Goal: Task Accomplishment & Management: Manage account settings

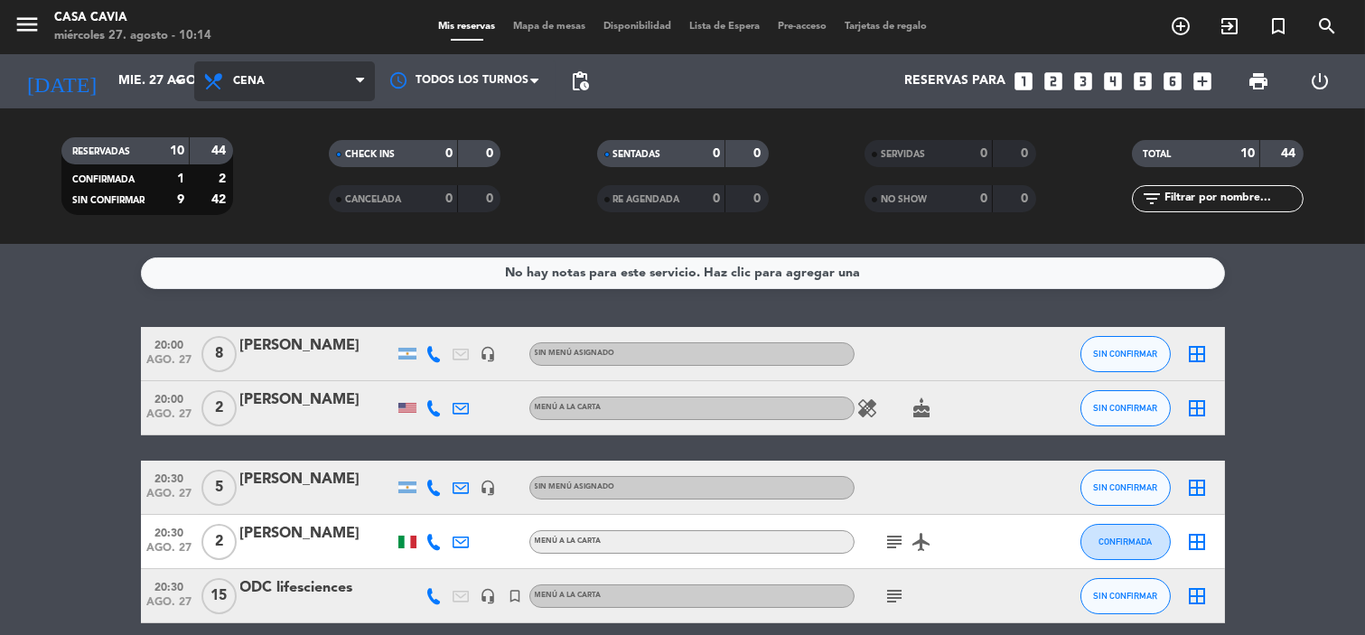
drag, startPoint x: 283, startPoint y: 92, endPoint x: 291, endPoint y: 106, distance: 15.8
click at [283, 91] on span "Cena" at bounding box center [284, 81] width 181 height 40
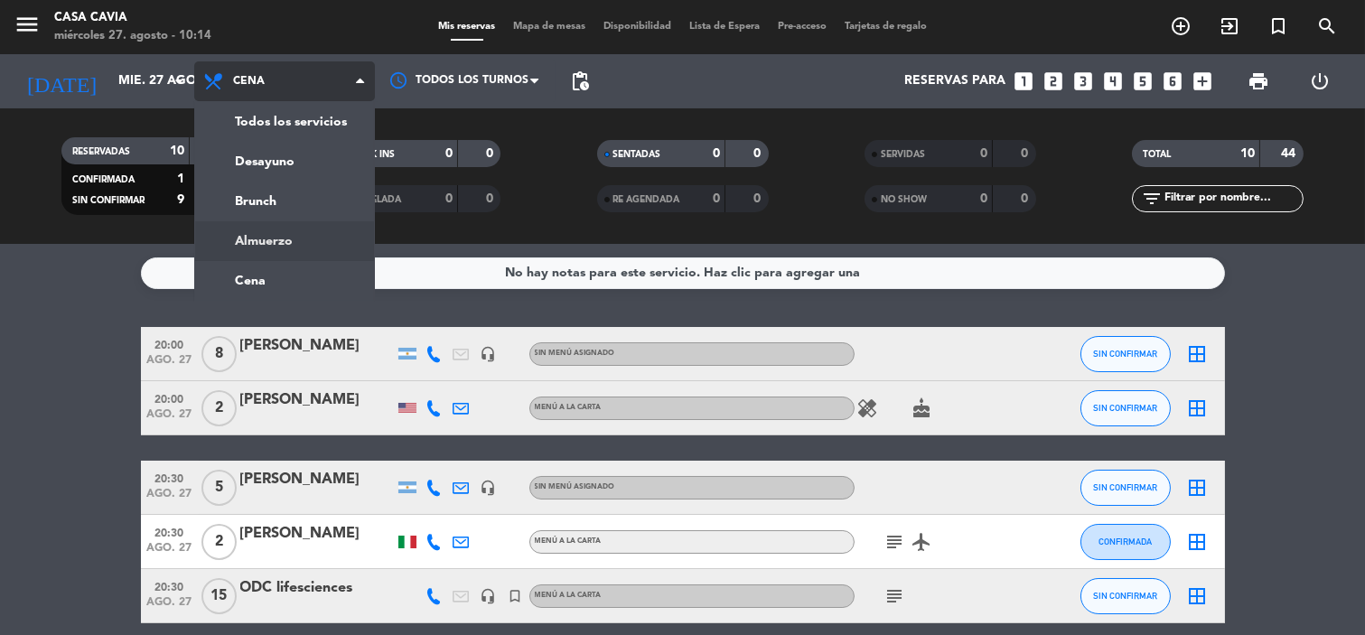
click at [309, 235] on div "menu Casa Cavia miércoles 27. agosto - 10:14 Mis reservas Mapa de mesas Disponi…" at bounding box center [682, 122] width 1365 height 244
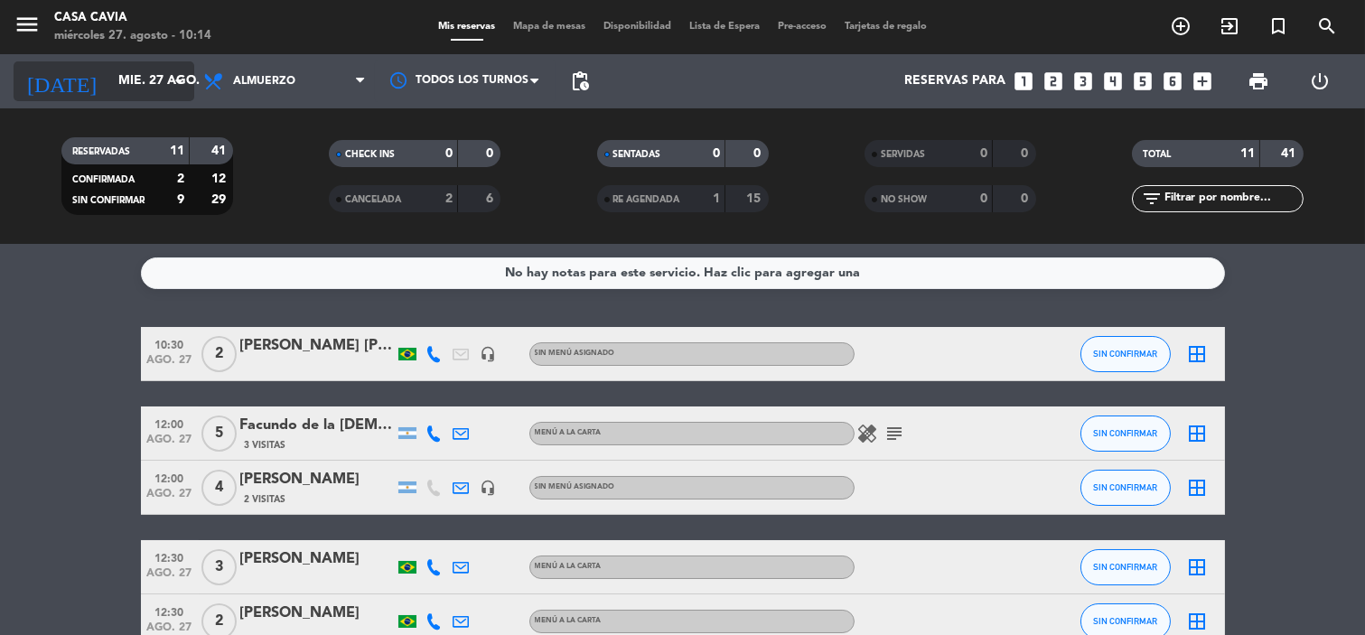
click at [163, 78] on input "mié. 27 ago." at bounding box center [195, 81] width 172 height 33
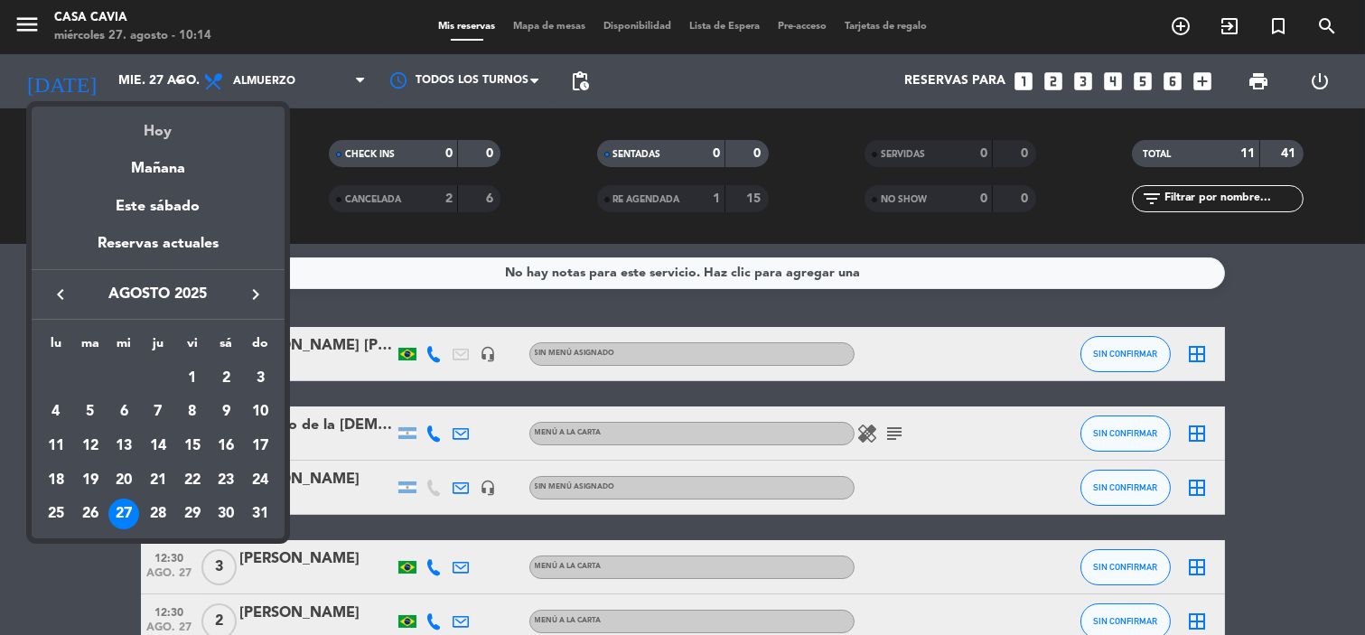
click at [165, 136] on div "Hoy" at bounding box center [158, 125] width 253 height 37
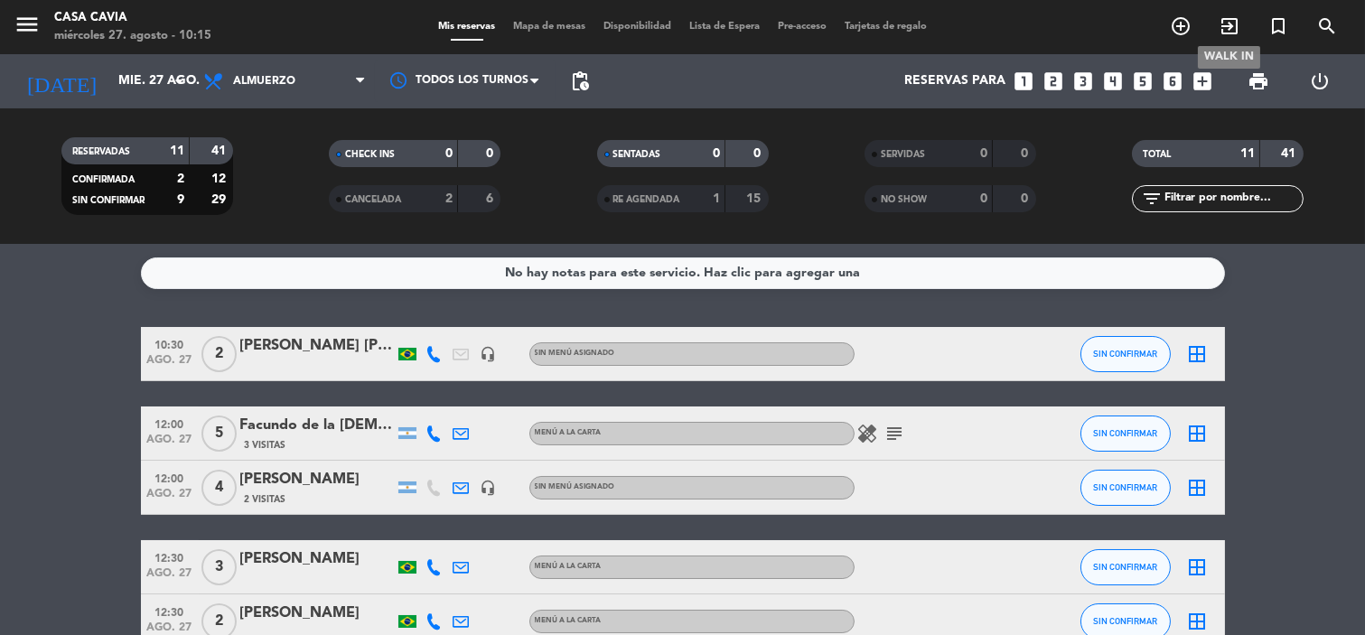
click at [1230, 23] on icon "exit_to_app" at bounding box center [1229, 26] width 22 height 22
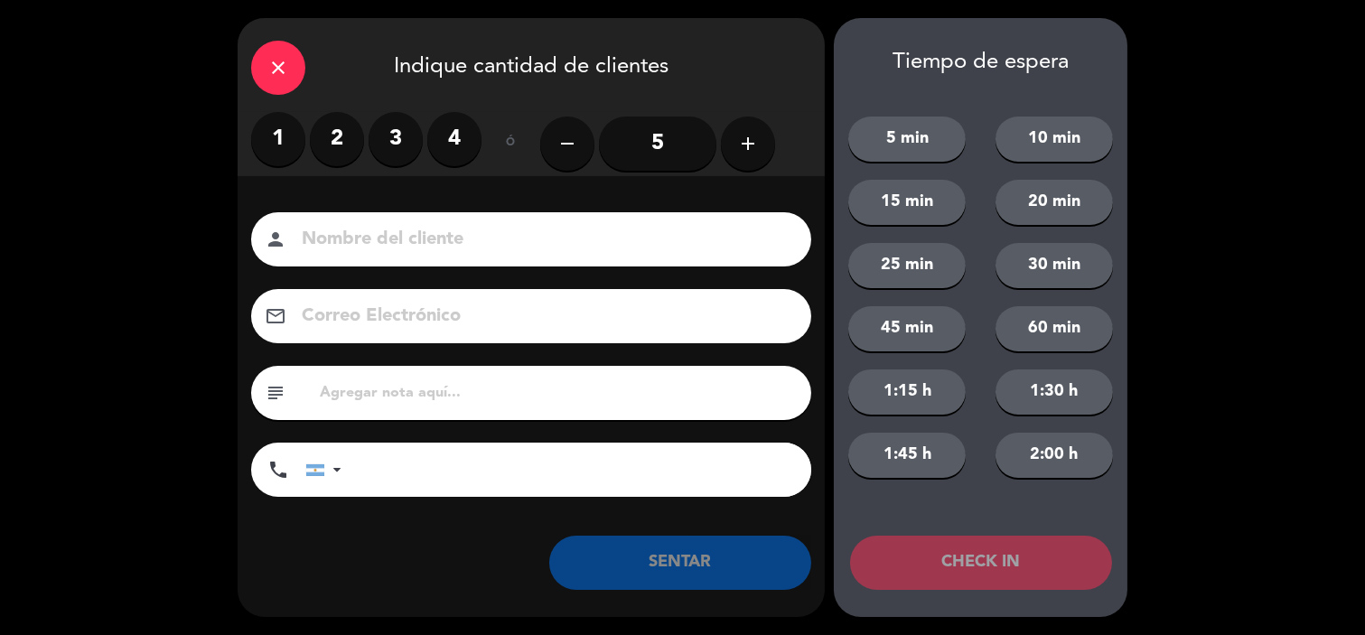
click at [388, 140] on label "3" at bounding box center [395, 139] width 54 height 54
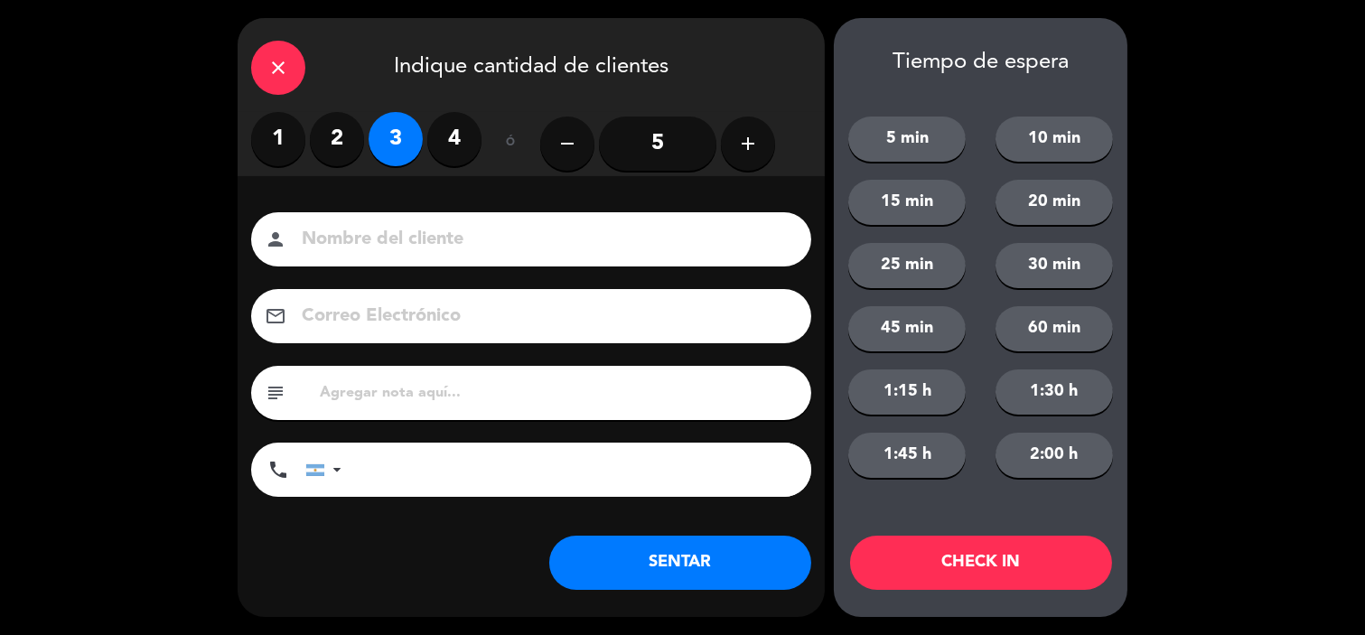
click at [396, 238] on input at bounding box center [544, 240] width 488 height 32
type input "B"
type input "[US_STATE]"
click at [668, 552] on button "SENTAR" at bounding box center [680, 563] width 262 height 54
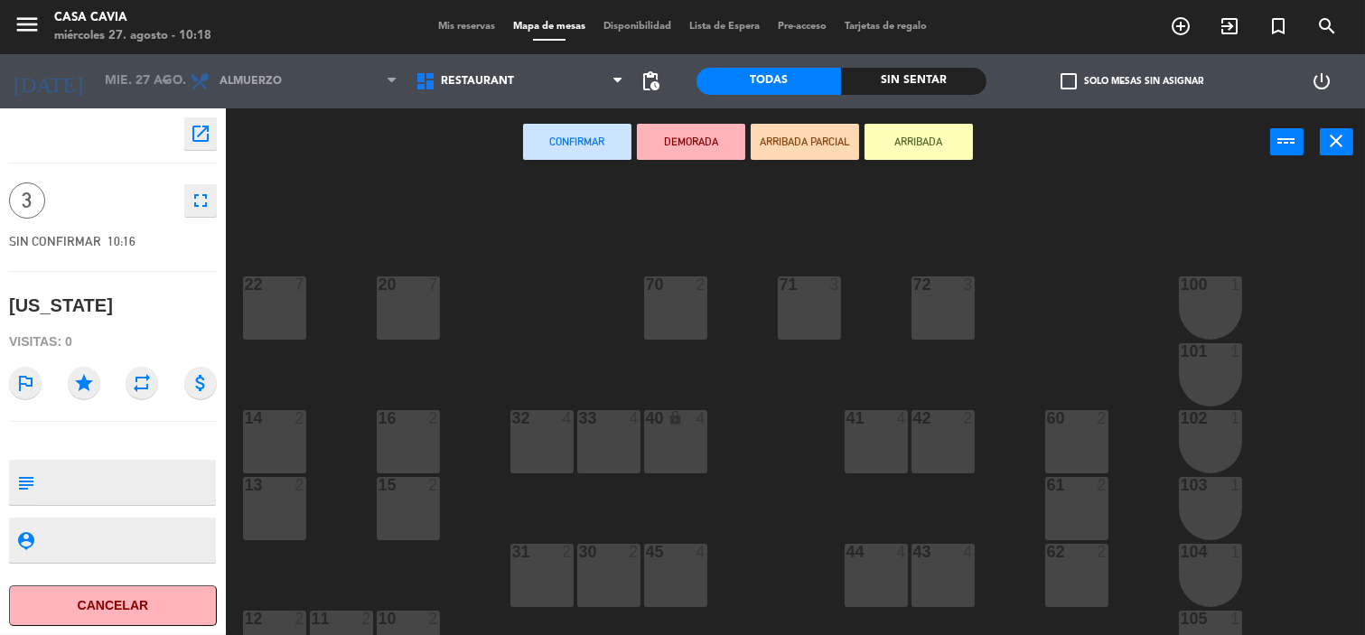
click at [947, 441] on div "42 2" at bounding box center [942, 441] width 63 height 63
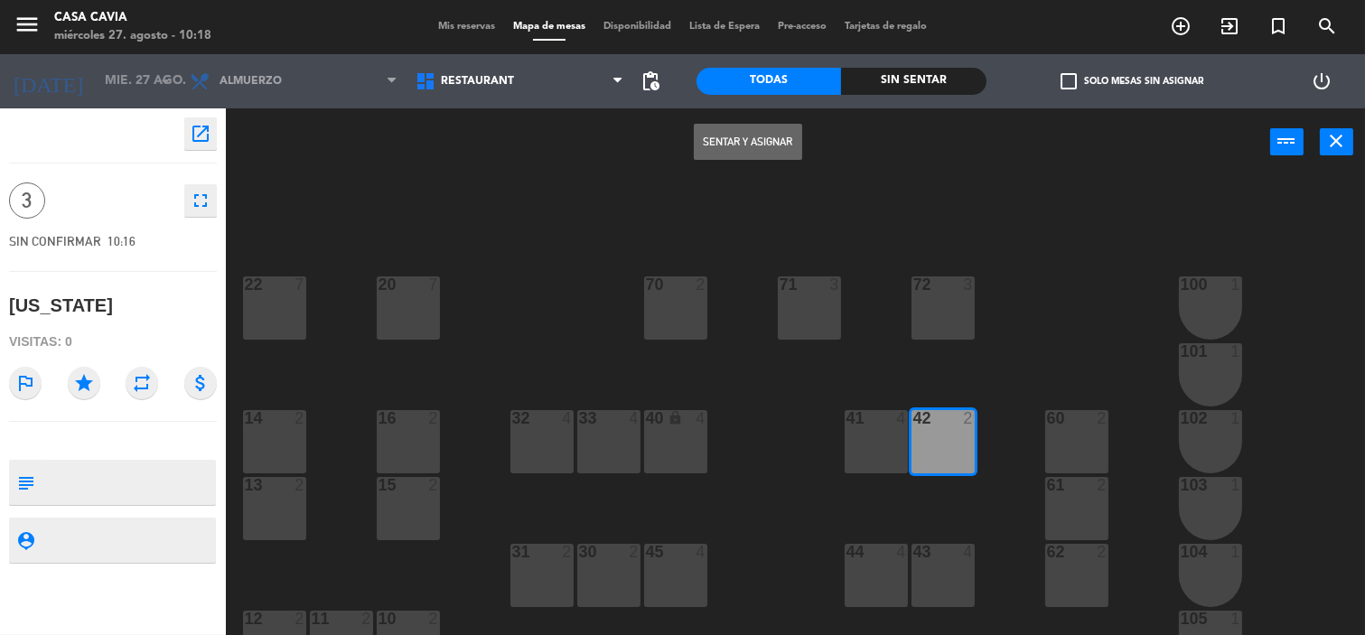
click at [747, 127] on button "Sentar y Asignar" at bounding box center [748, 142] width 108 height 36
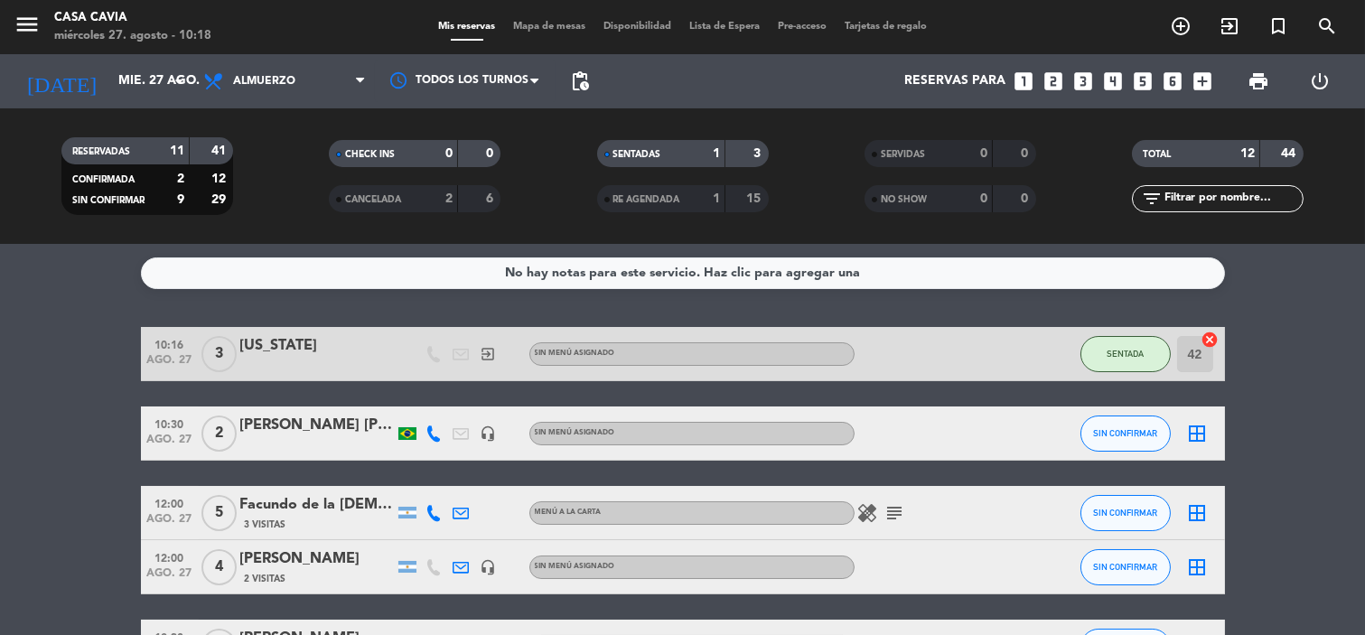
click at [392, 302] on div "No hay notas para este servicio. Haz clic para agregar una 10:16 ago. 27 3 [US_…" at bounding box center [682, 439] width 1365 height 391
click at [1181, 25] on icon "add_circle_outline" at bounding box center [1181, 26] width 22 height 22
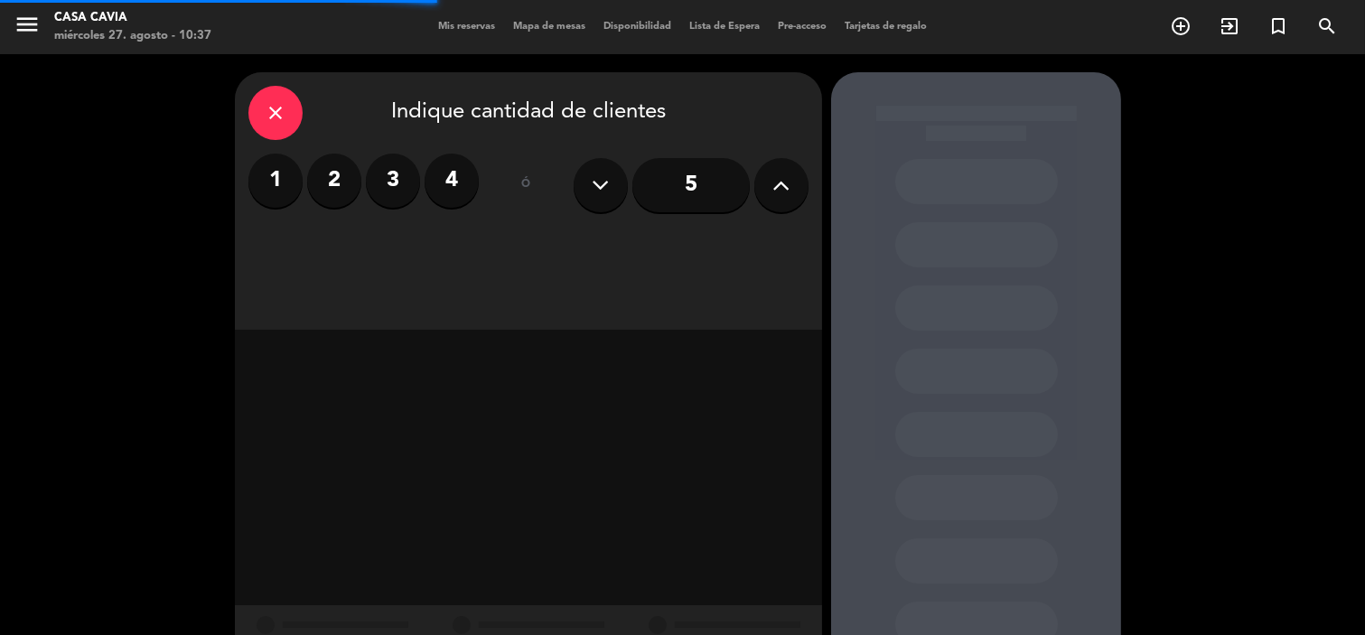
click at [354, 176] on label "2" at bounding box center [334, 181] width 54 height 54
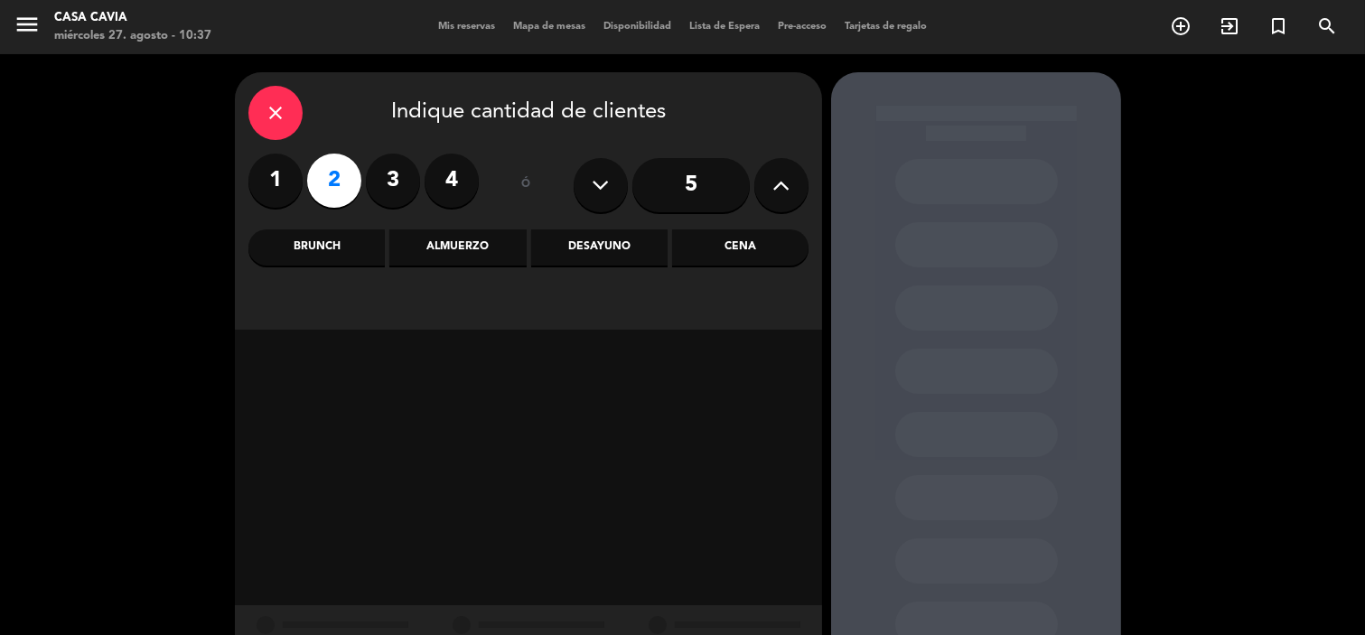
click at [703, 255] on div "Cena" at bounding box center [740, 247] width 136 height 36
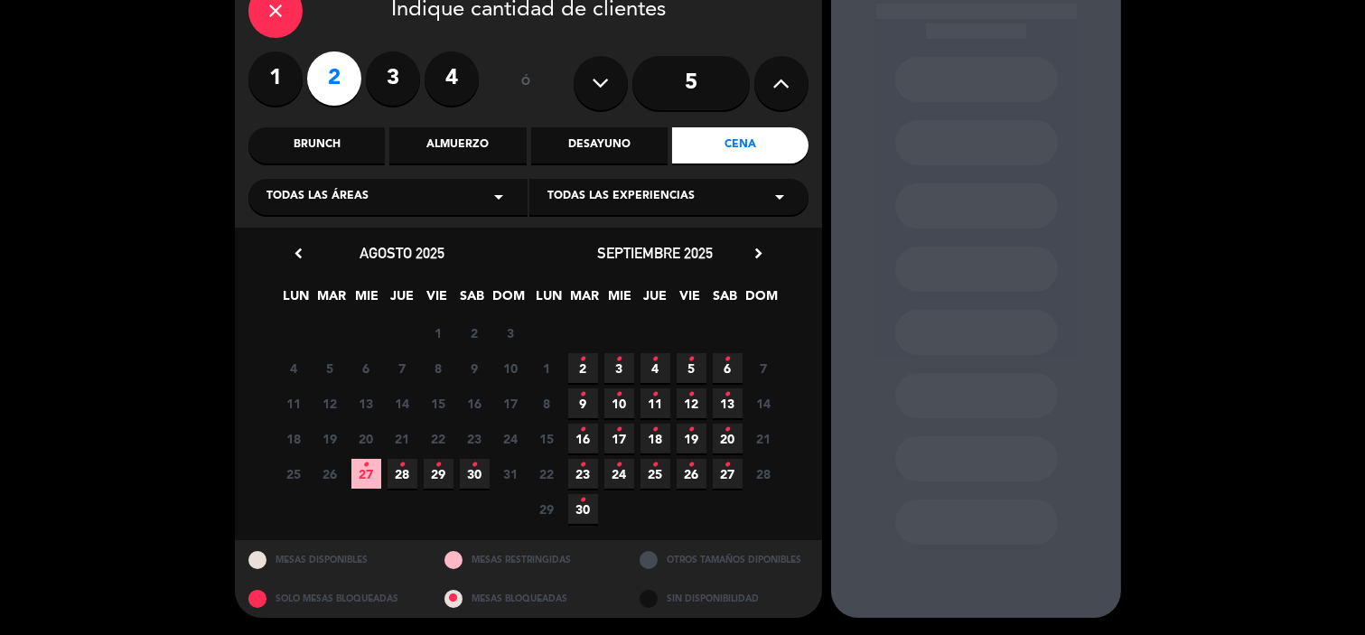
click at [474, 475] on icon "•" at bounding box center [474, 465] width 6 height 29
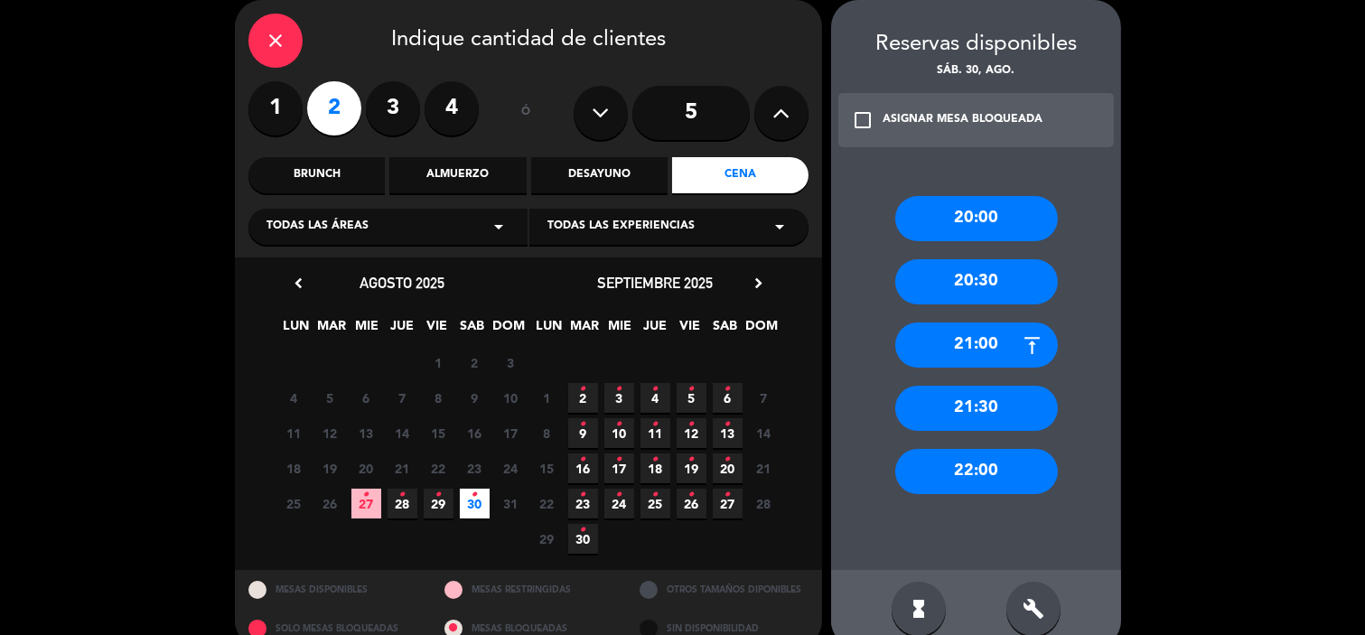
click at [978, 345] on div "21:00" at bounding box center [976, 344] width 163 height 45
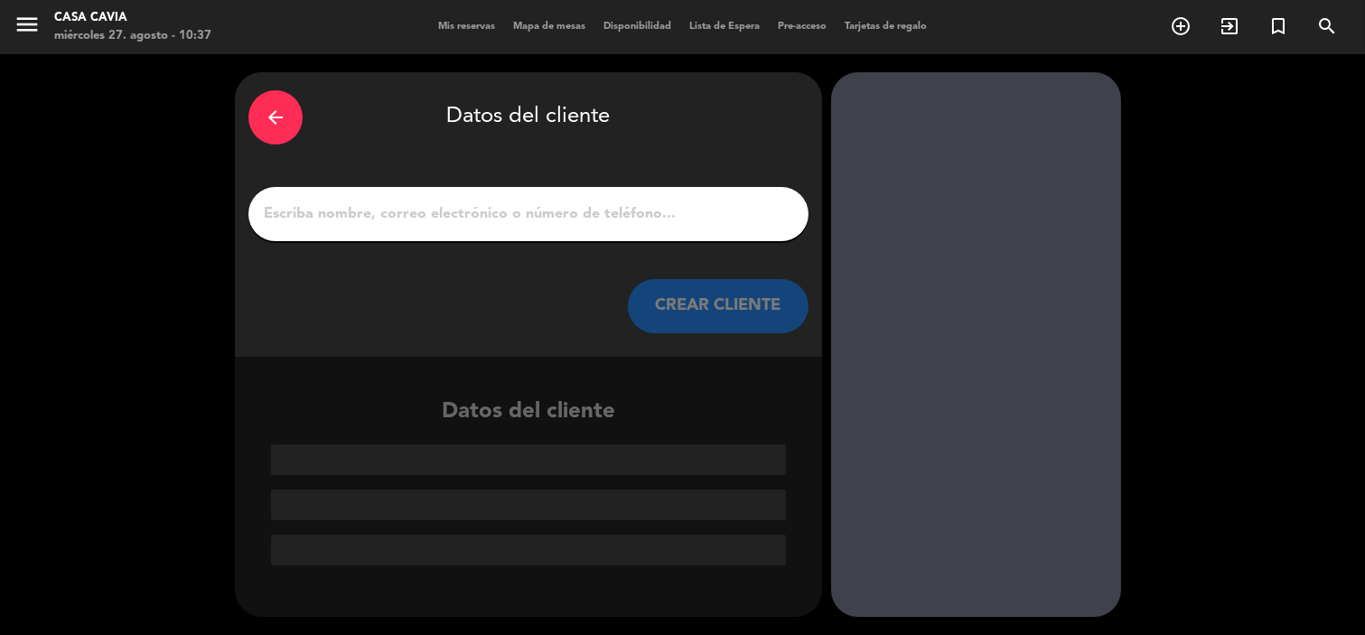
scroll to position [0, 0]
click at [624, 208] on input "1" at bounding box center [528, 213] width 533 height 25
paste input "[PERSON_NAME]"
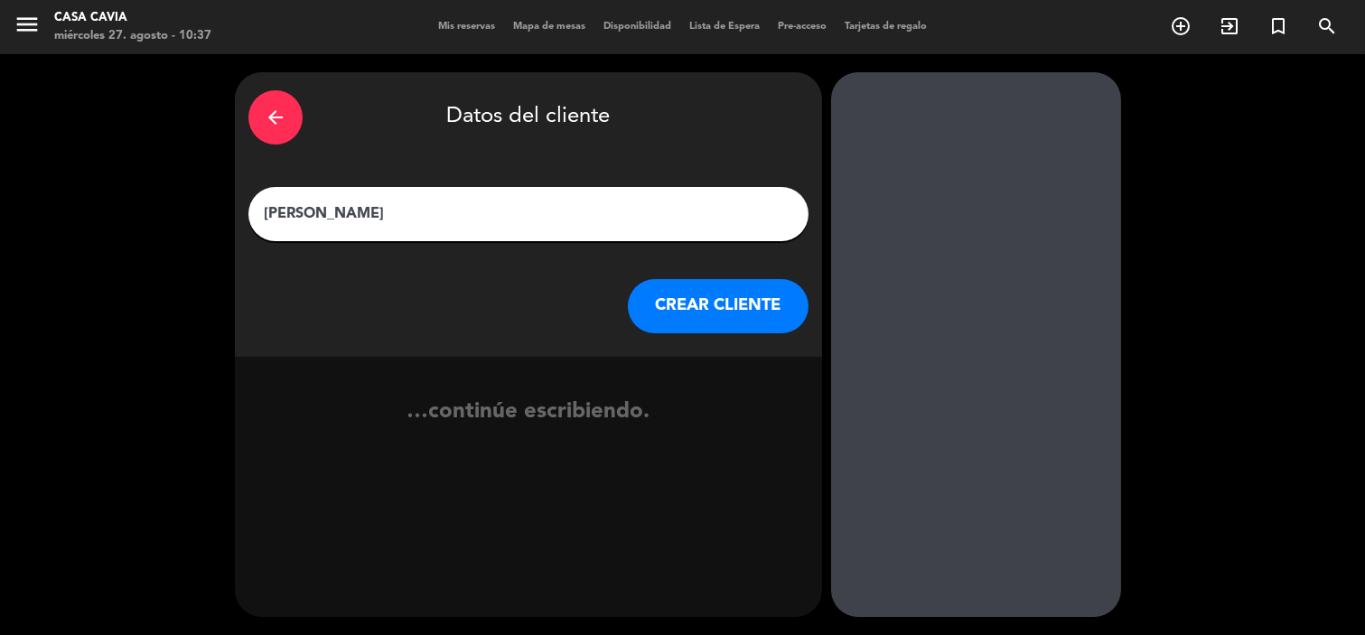
type input "[PERSON_NAME]"
click at [703, 311] on button "CREAR CLIENTE" at bounding box center [718, 306] width 181 height 54
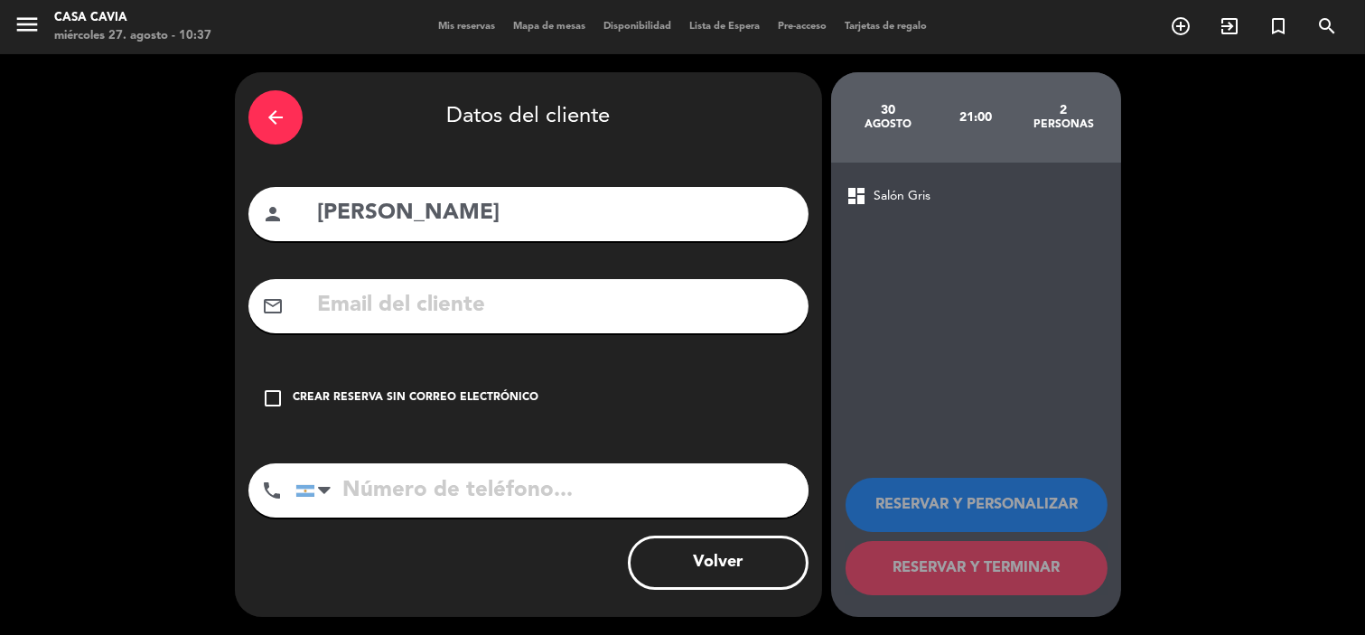
click at [554, 316] on input "text" at bounding box center [555, 305] width 480 height 37
paste input "[EMAIL_ADDRESS][DOMAIN_NAME]"
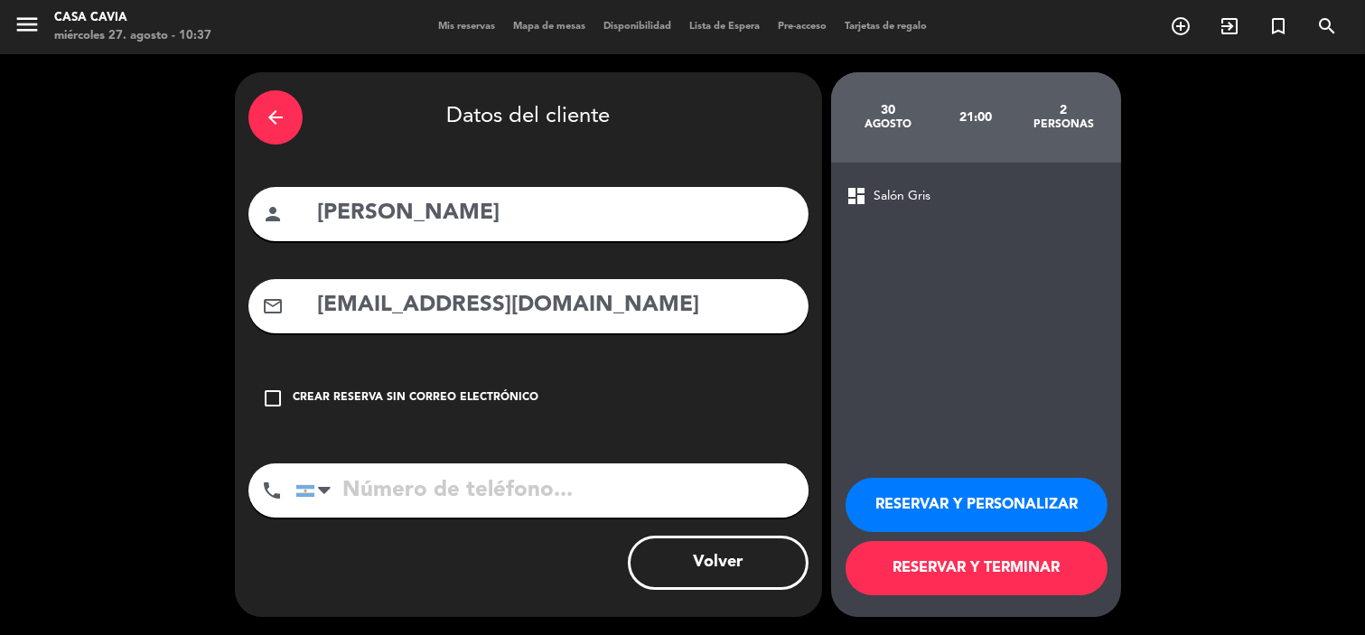
type input "[EMAIL_ADDRESS][DOMAIN_NAME]"
click at [556, 501] on input "tel" at bounding box center [551, 490] width 513 height 54
paste input "11 25592466"
type input "11 25592466"
click at [1009, 580] on button "RESERVAR Y TERMINAR" at bounding box center [976, 568] width 262 height 54
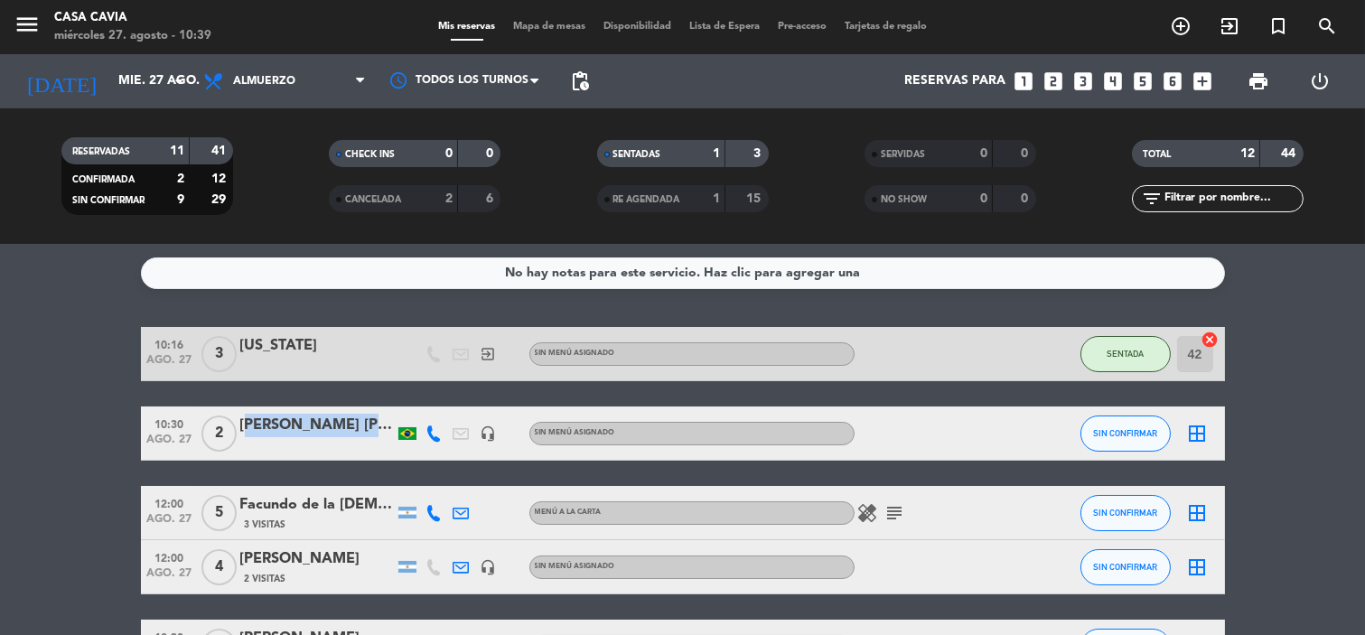
copy div "[PERSON_NAME] [PERSON_NAME]"
drag, startPoint x: 376, startPoint y: 425, endPoint x: 240, endPoint y: 427, distance: 135.5
click at [240, 427] on div "[PERSON_NAME] [PERSON_NAME]" at bounding box center [317, 425] width 154 height 23
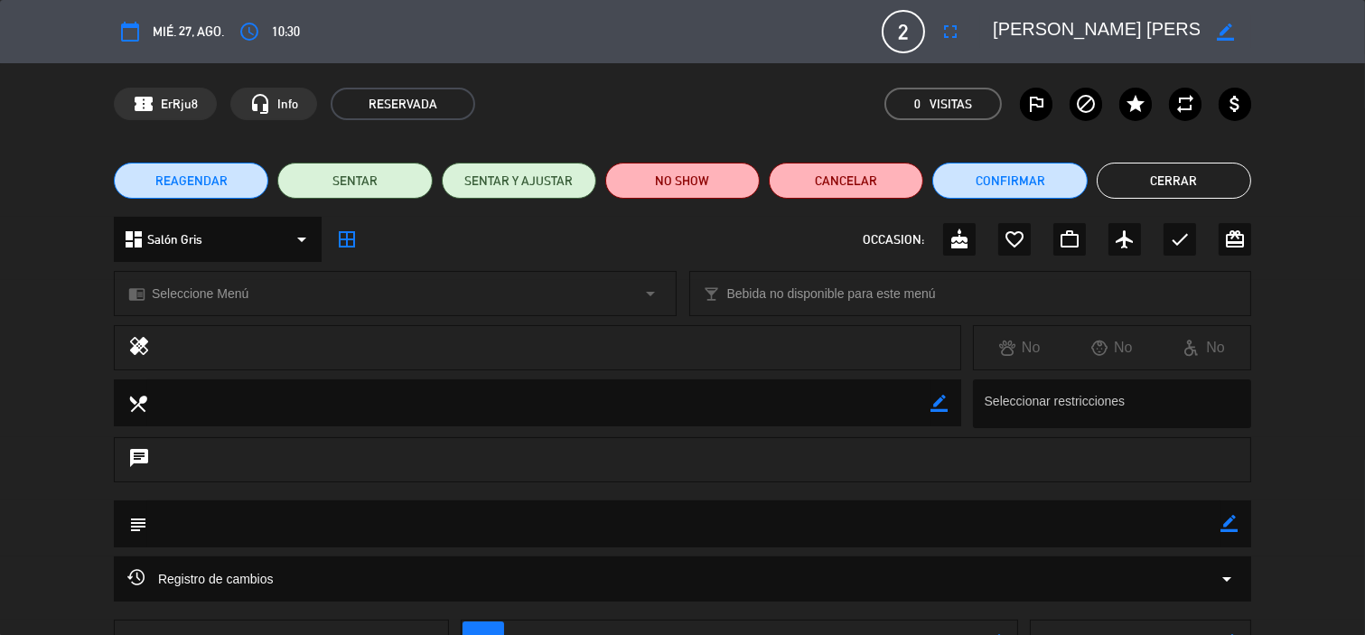
click at [1187, 168] on button "Cerrar" at bounding box center [1173, 181] width 154 height 36
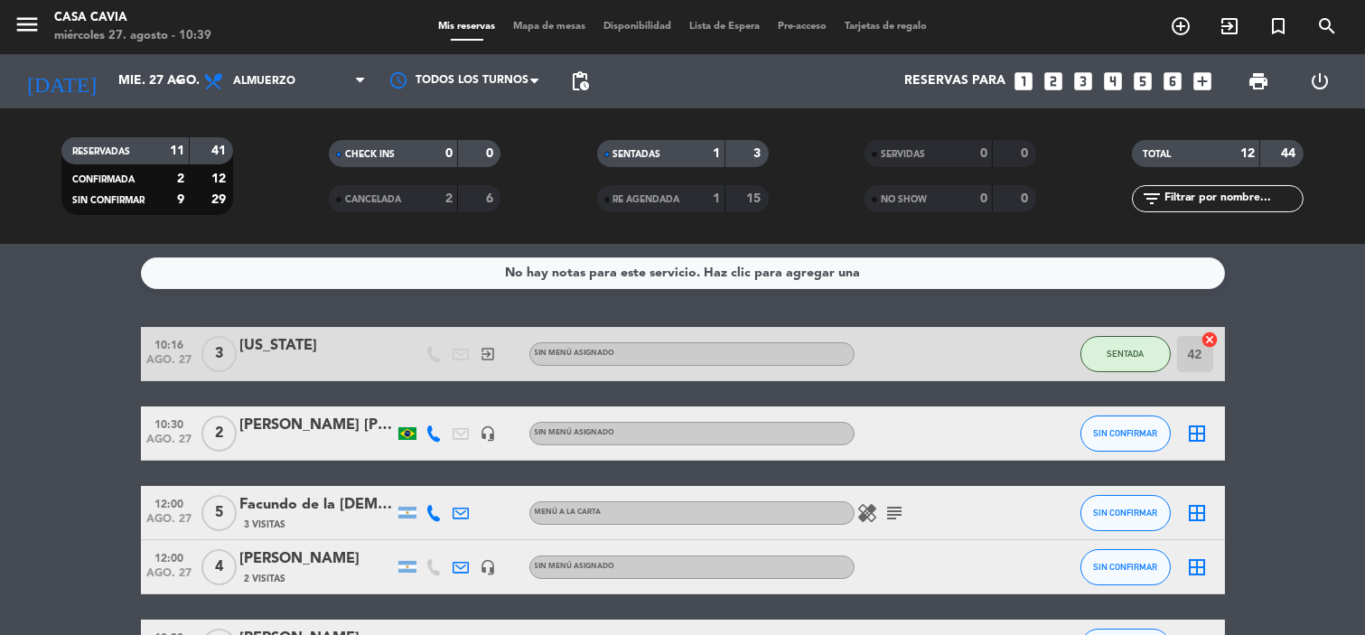
click at [287, 416] on div "[PERSON_NAME] [PERSON_NAME]" at bounding box center [317, 425] width 154 height 23
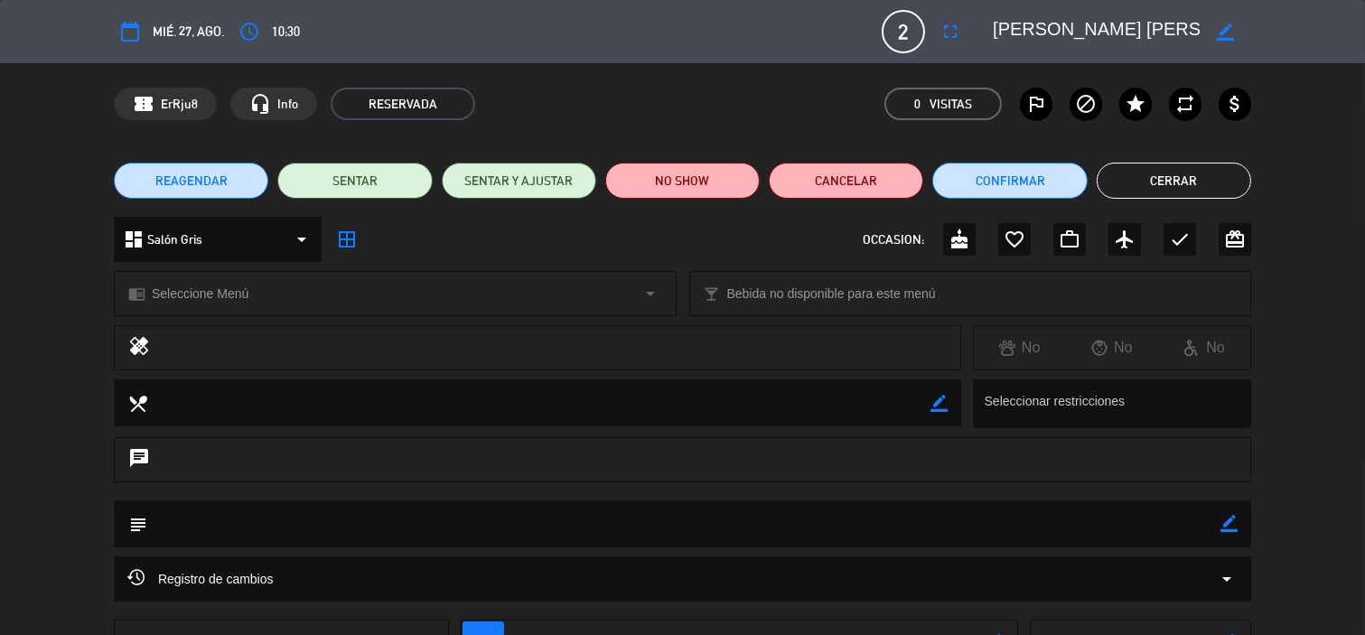
scroll to position [139, 0]
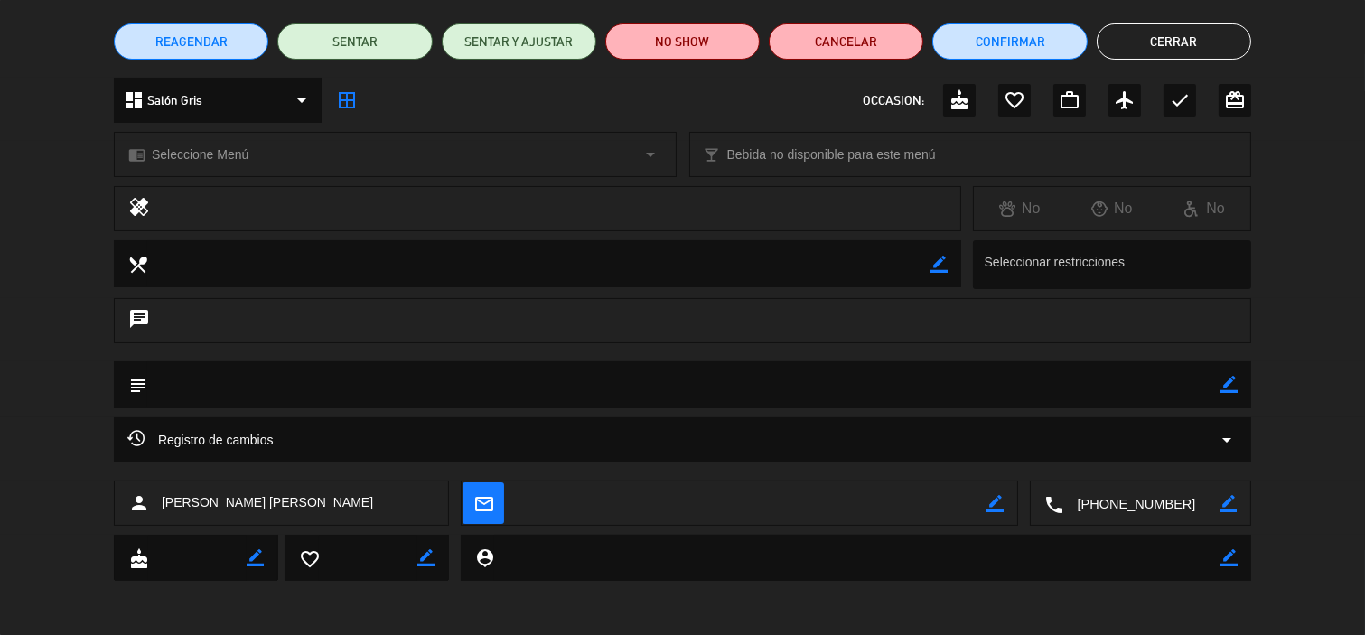
click at [1135, 499] on textarea at bounding box center [1142, 503] width 156 height 45
click at [1129, 462] on span "Click para copiar" at bounding box center [1117, 459] width 95 height 19
click at [1089, 425] on div "Registro de cambios arrow_drop_down" at bounding box center [682, 439] width 1137 height 45
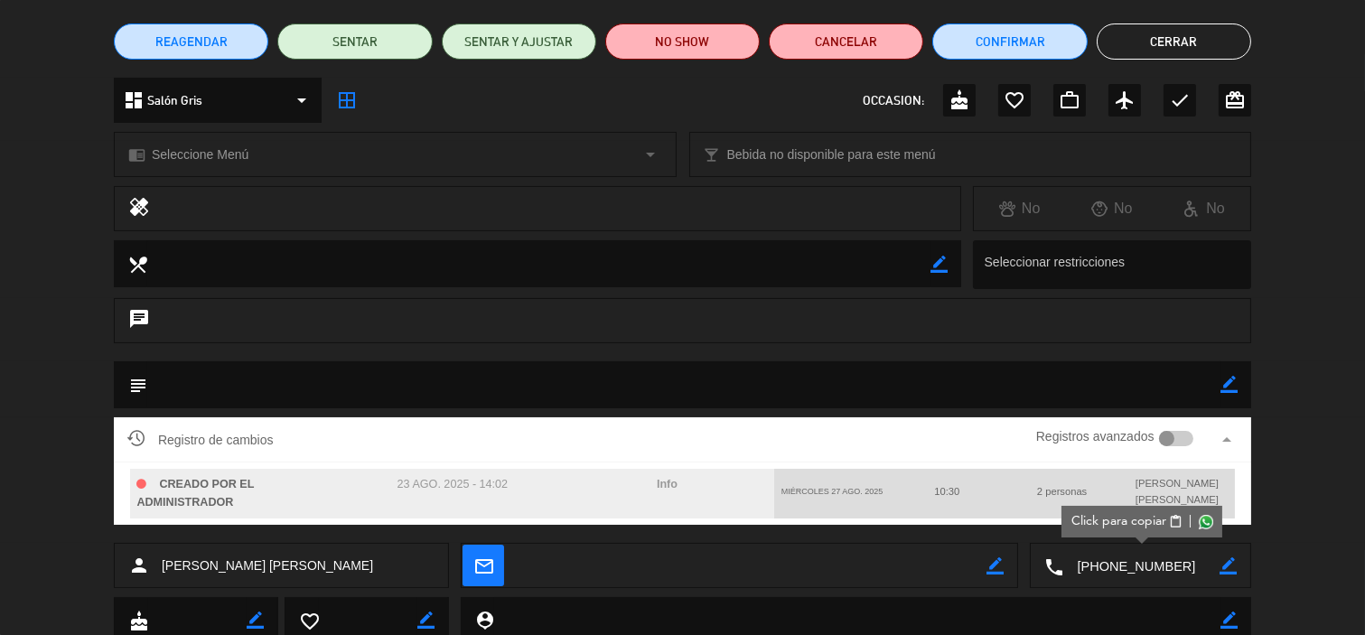
click at [915, 422] on div "Registro de cambios Registros avanzados arrow_drop_up" at bounding box center [682, 439] width 1137 height 45
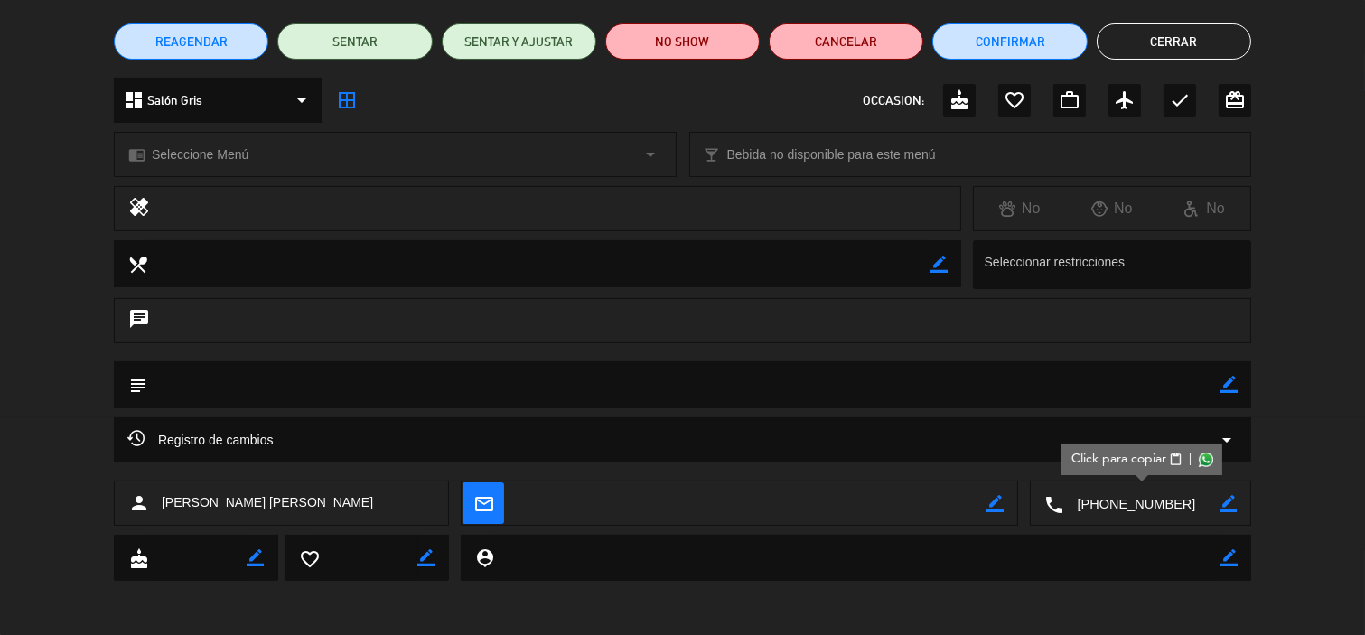
click at [1233, 377] on icon "border_color" at bounding box center [1228, 384] width 17 height 17
click at [1094, 380] on textarea at bounding box center [683, 384] width 1073 height 46
paste textarea "Head of Loss Prevention Transportation at [PERSON_NAME] Livre [GEOGRAPHIC_DATA]"
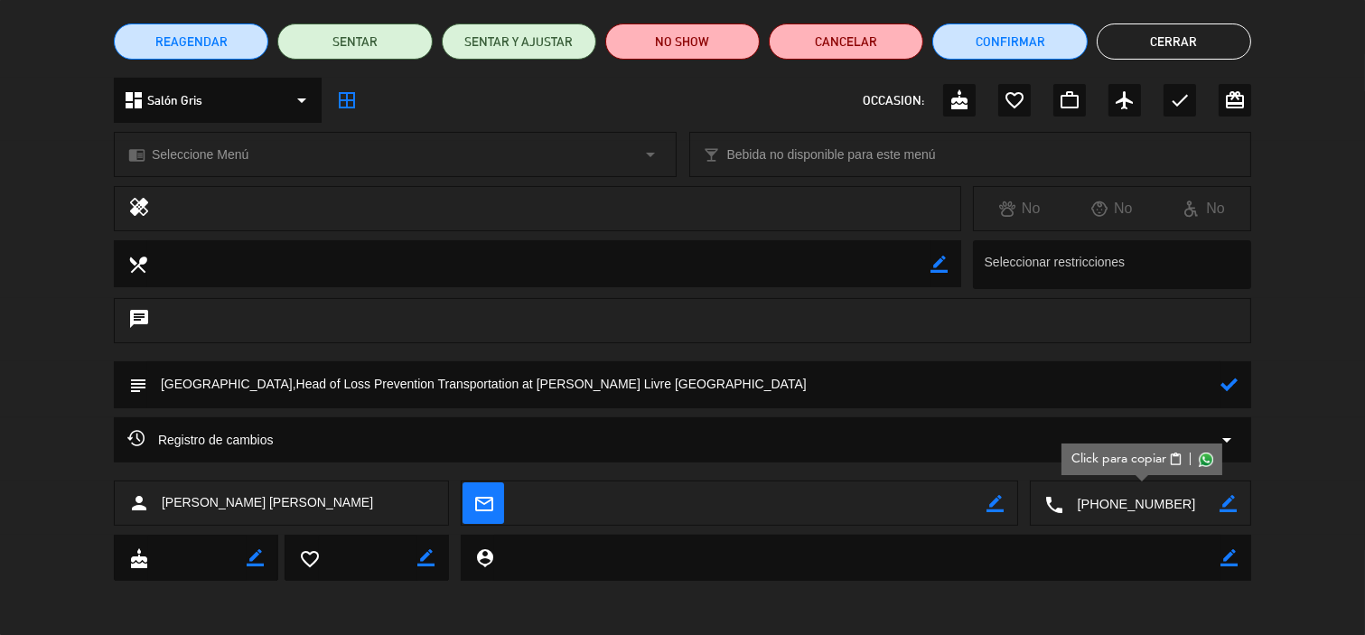
type textarea "[GEOGRAPHIC_DATA],Head of Loss Prevention Transportation at [PERSON_NAME] Livre…"
click at [1225, 389] on icon at bounding box center [1228, 384] width 17 height 17
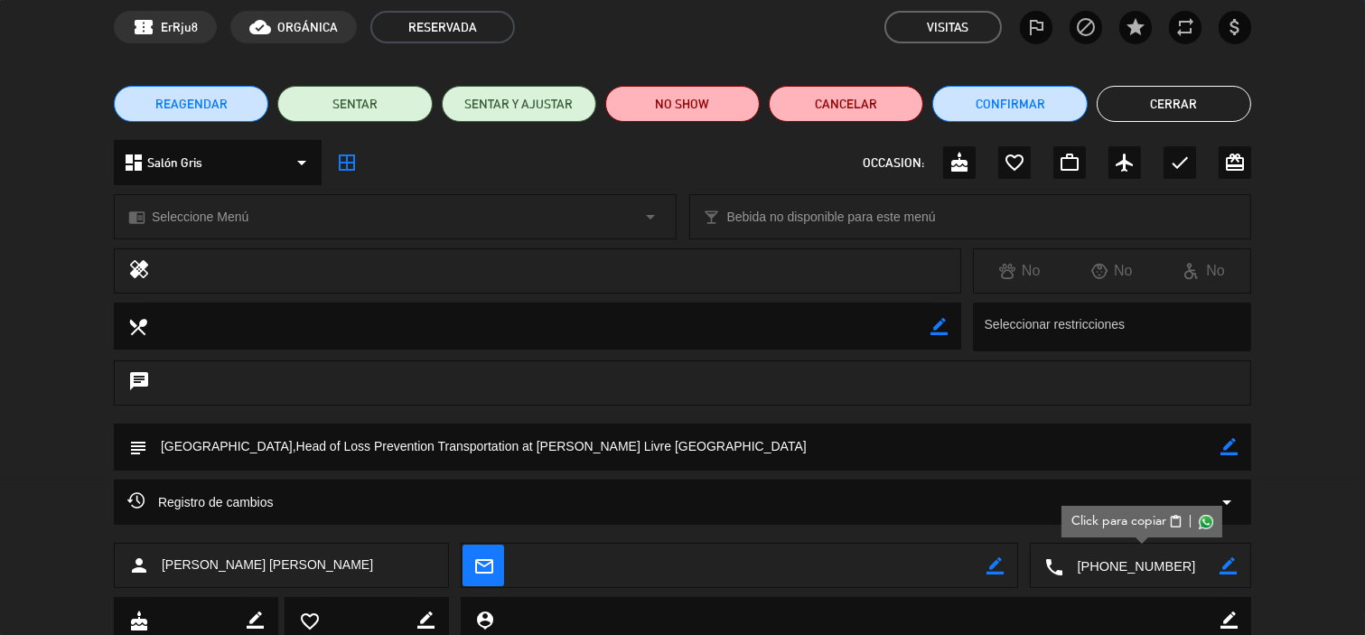
scroll to position [0, 0]
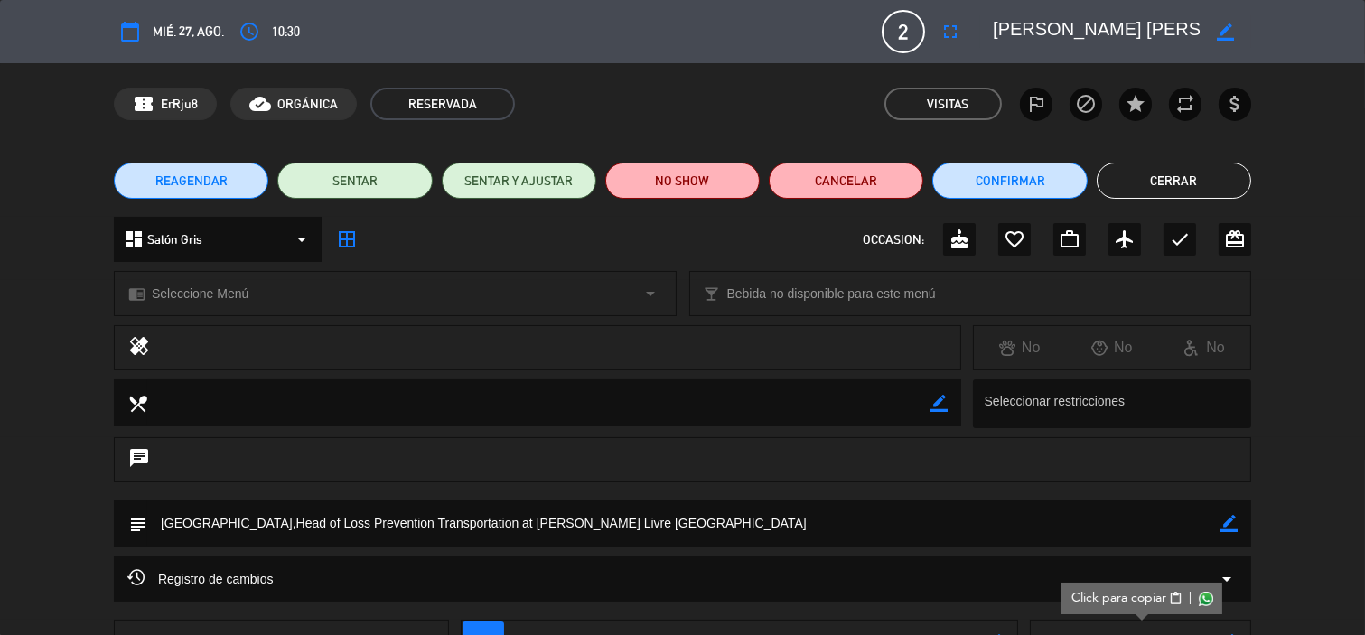
click at [1183, 172] on button "Cerrar" at bounding box center [1173, 181] width 154 height 36
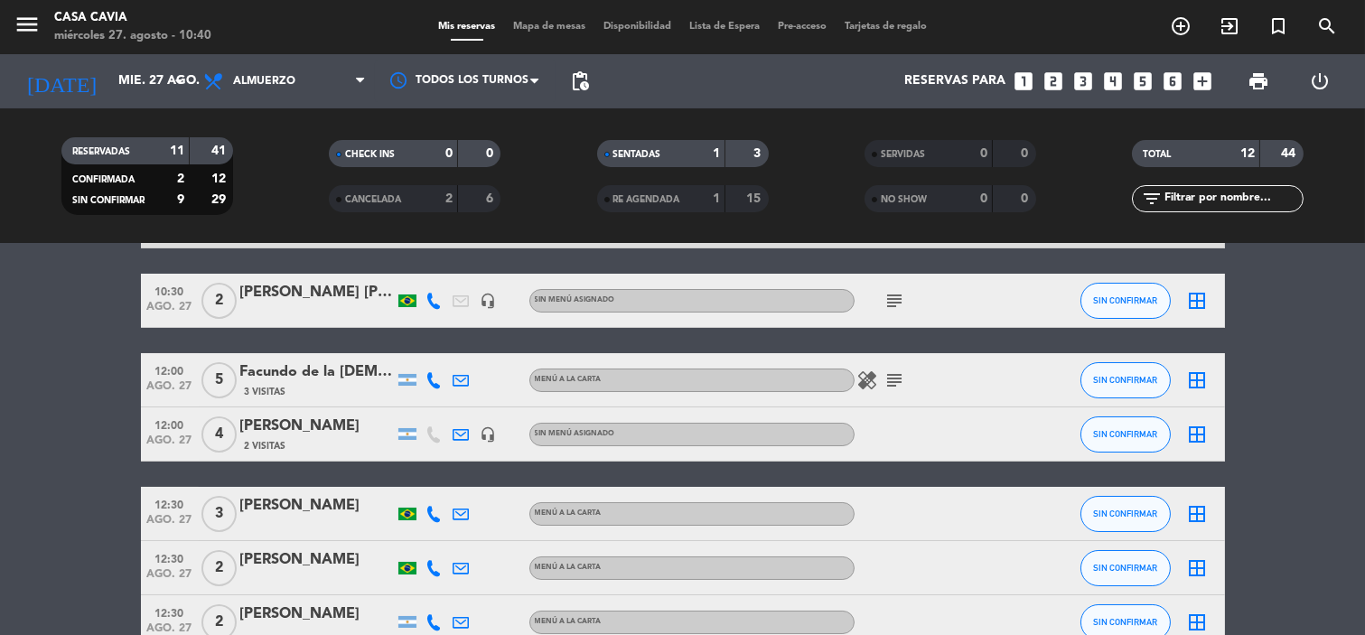
scroll to position [201, 0]
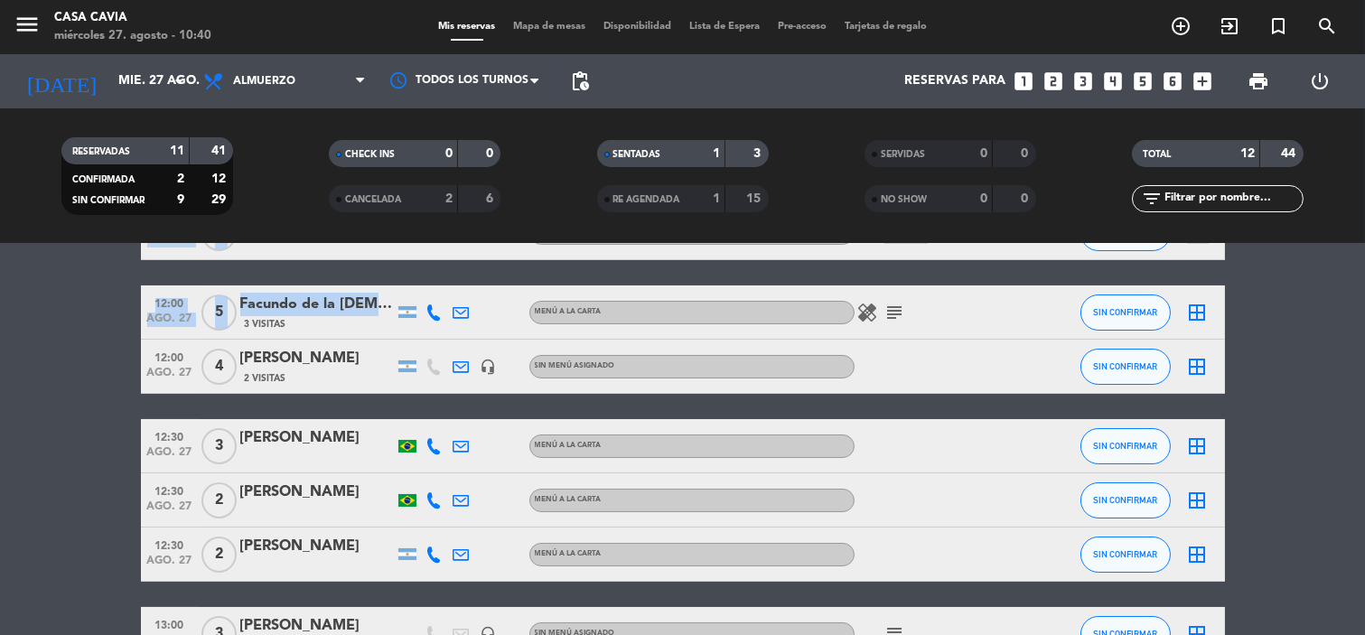
drag, startPoint x: 383, startPoint y: 304, endPoint x: 121, endPoint y: 302, distance: 261.9
click at [121, 302] on bookings-row "10:16 ago. 27 3 [US_STATE] exit_to_app Sin menú asignado SENTADA 42 cancel 10:3…" at bounding box center [682, 514] width 1365 height 777
click at [93, 312] on bookings-row "10:16 ago. 27 3 [US_STATE] exit_to_app Sin menú asignado SENTADA 42 cancel 10:3…" at bounding box center [682, 514] width 1365 height 777
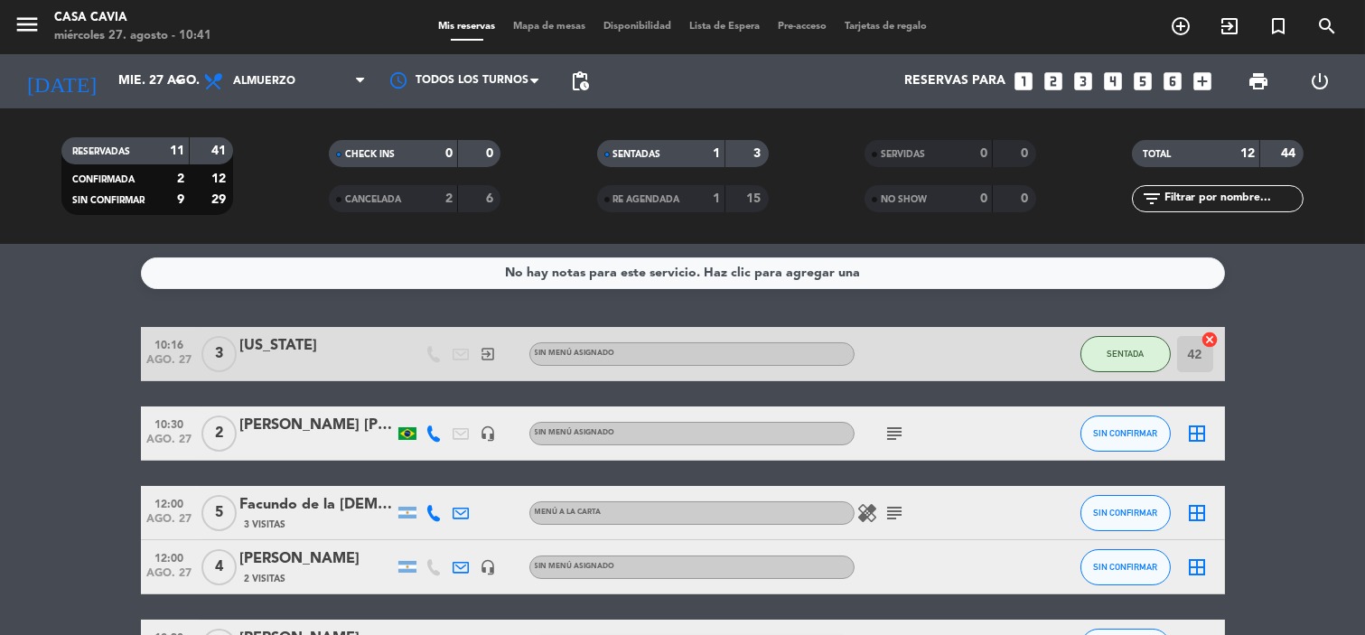
scroll to position [100, 0]
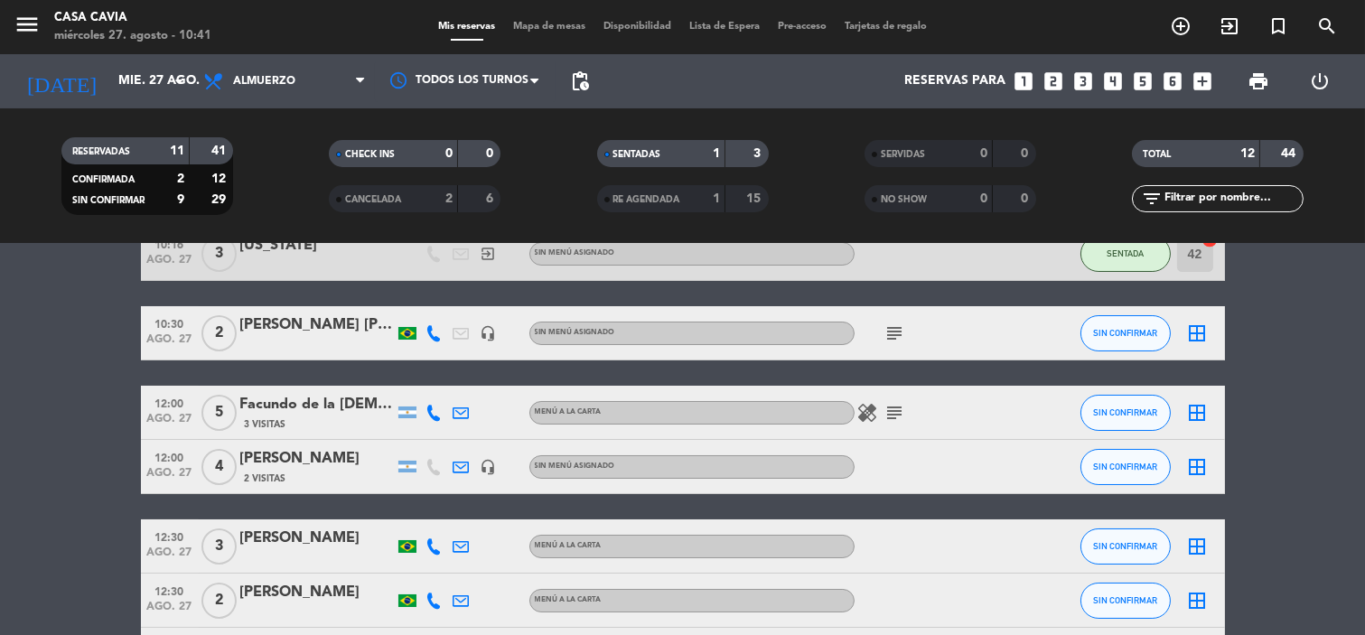
click at [896, 409] on icon "subject" at bounding box center [895, 413] width 22 height 22
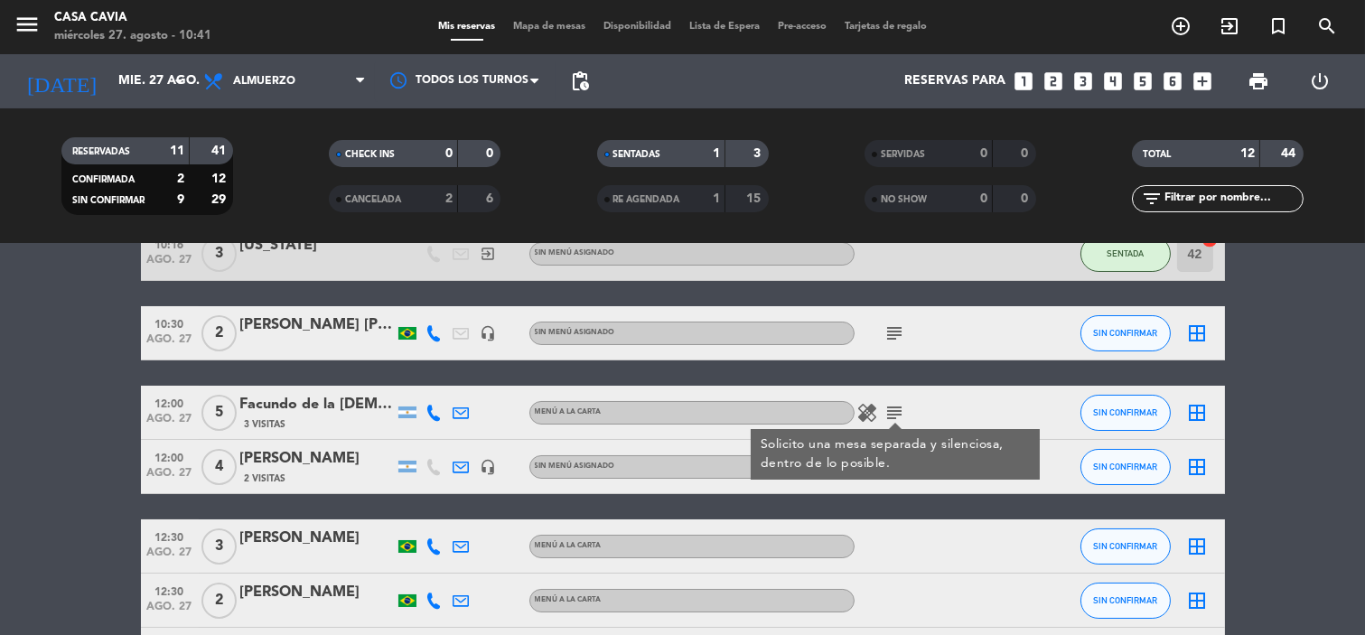
click at [896, 409] on icon "subject" at bounding box center [895, 413] width 22 height 22
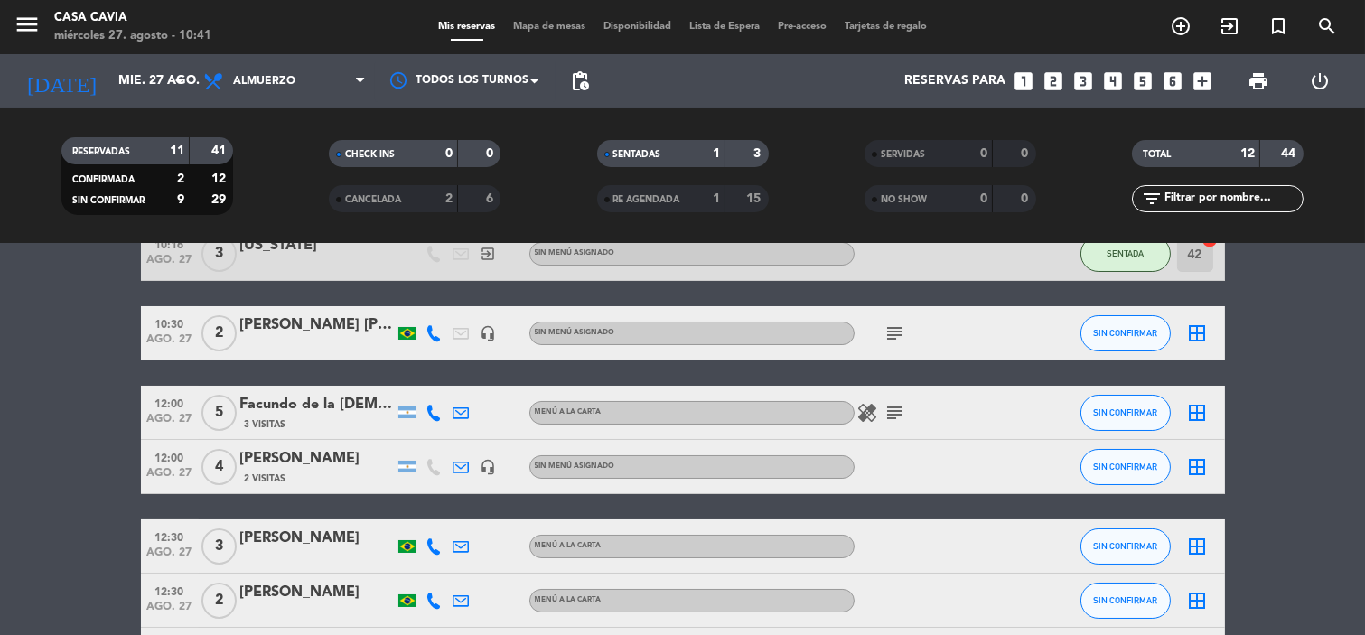
click at [878, 411] on icon "healing" at bounding box center [868, 413] width 22 height 22
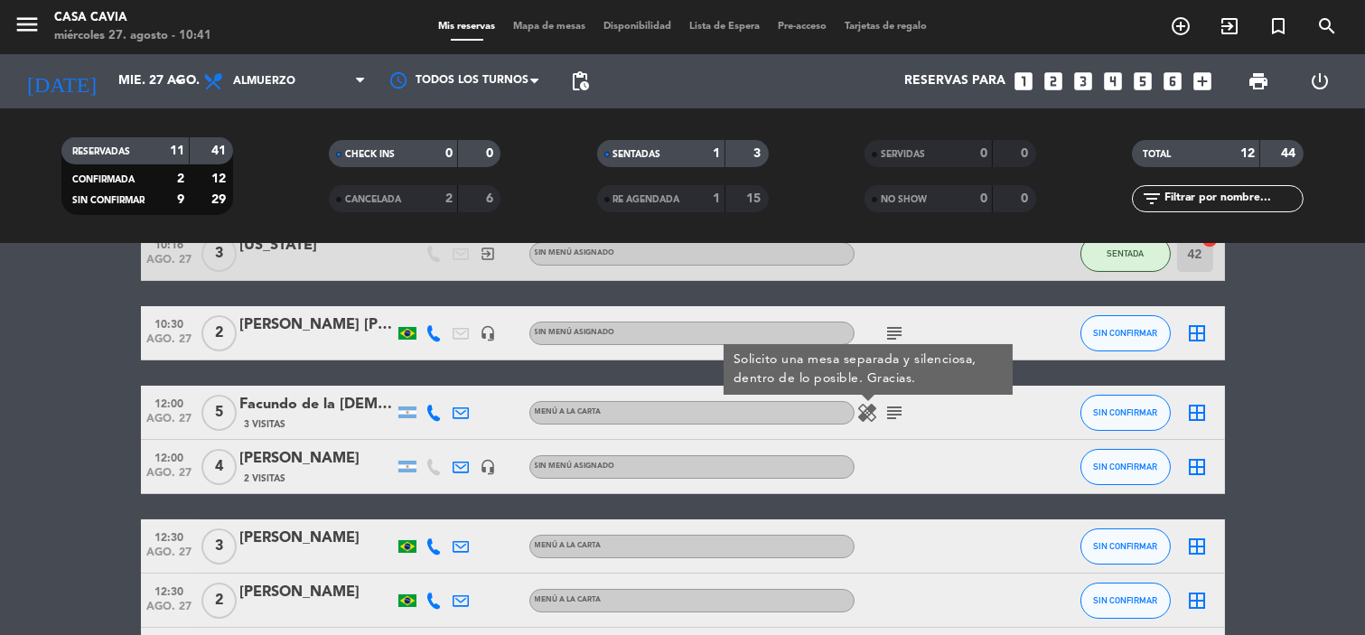
click at [869, 411] on icon "healing" at bounding box center [868, 413] width 22 height 22
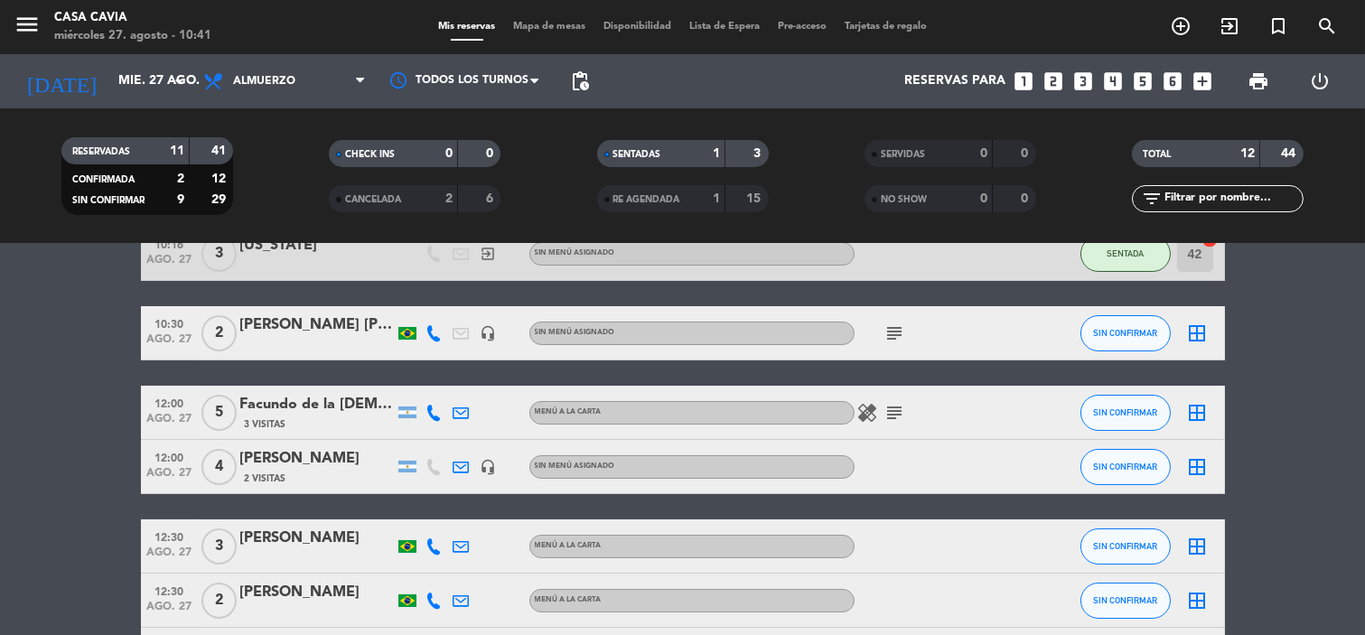
click at [869, 411] on icon "healing" at bounding box center [868, 413] width 22 height 22
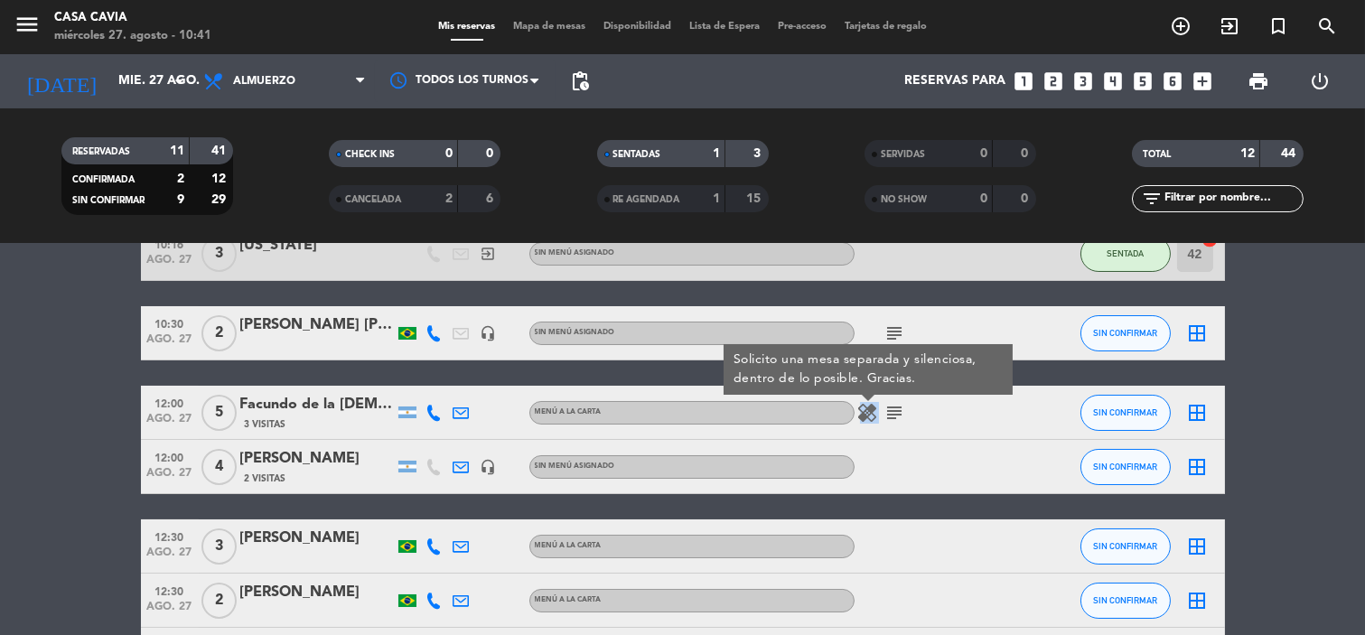
click at [869, 411] on icon "healing" at bounding box center [868, 413] width 22 height 22
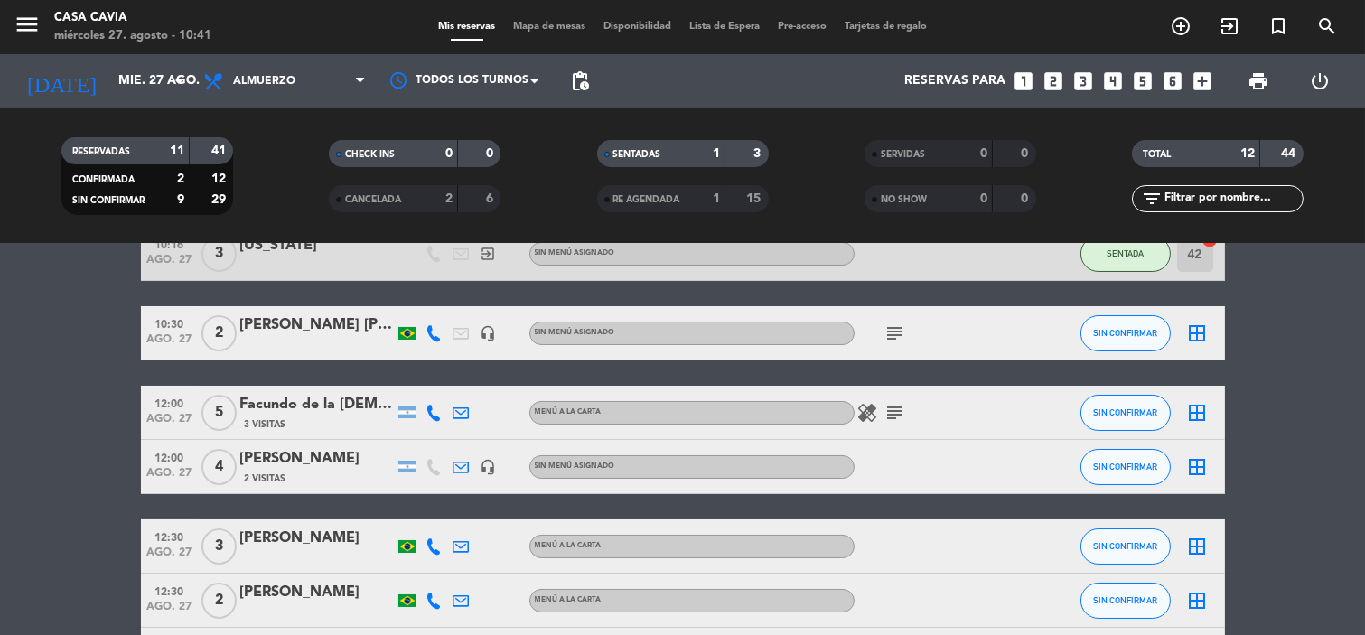
click at [303, 414] on div "Facundo de la [DEMOGRAPHIC_DATA]" at bounding box center [317, 404] width 154 height 23
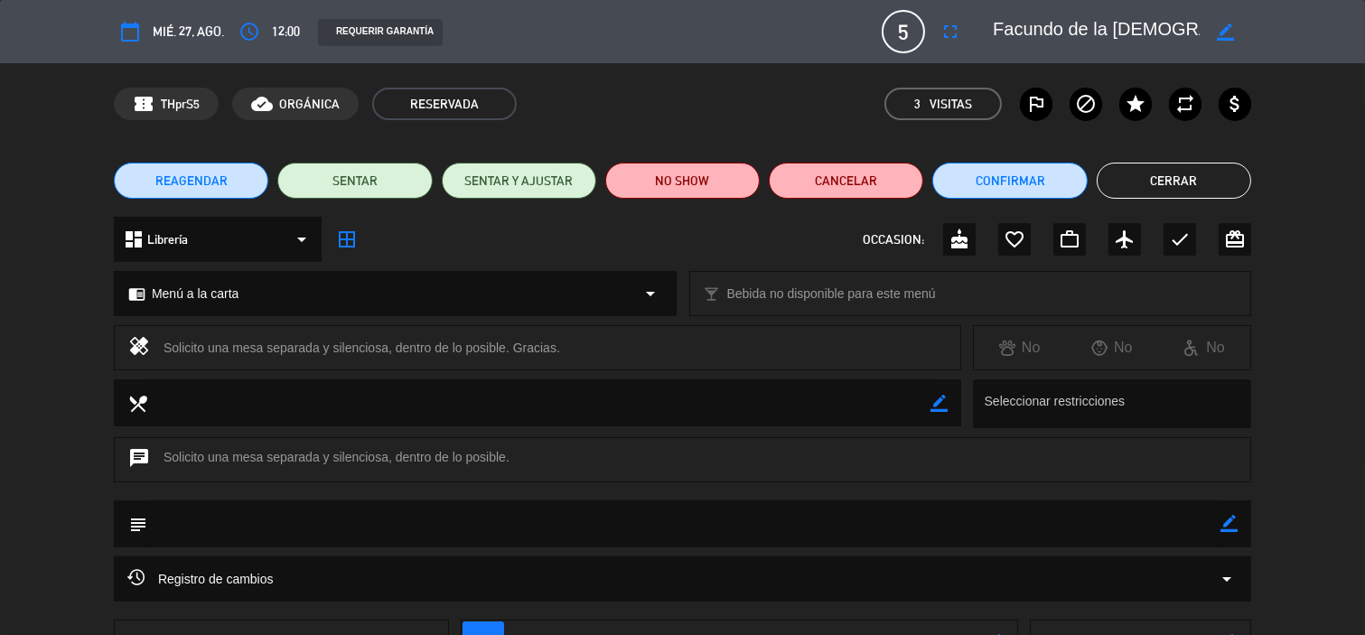
click at [1168, 182] on button "Cerrar" at bounding box center [1173, 181] width 154 height 36
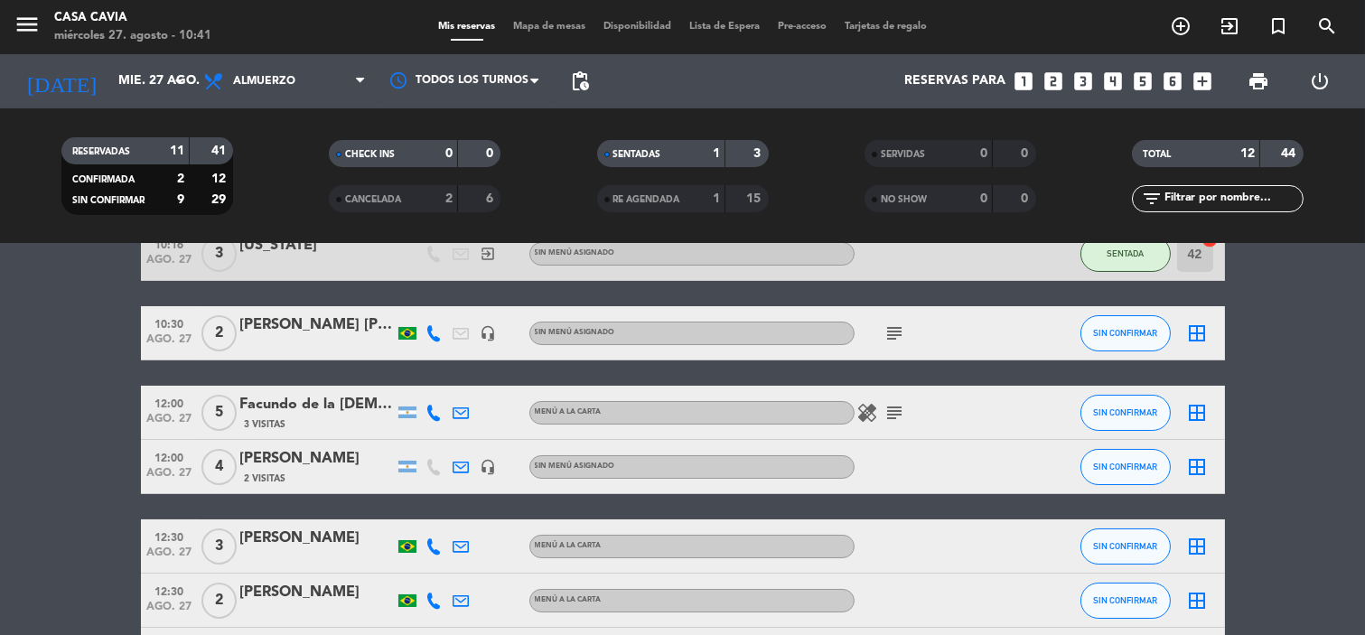
click at [330, 465] on div "[PERSON_NAME]" at bounding box center [317, 458] width 154 height 23
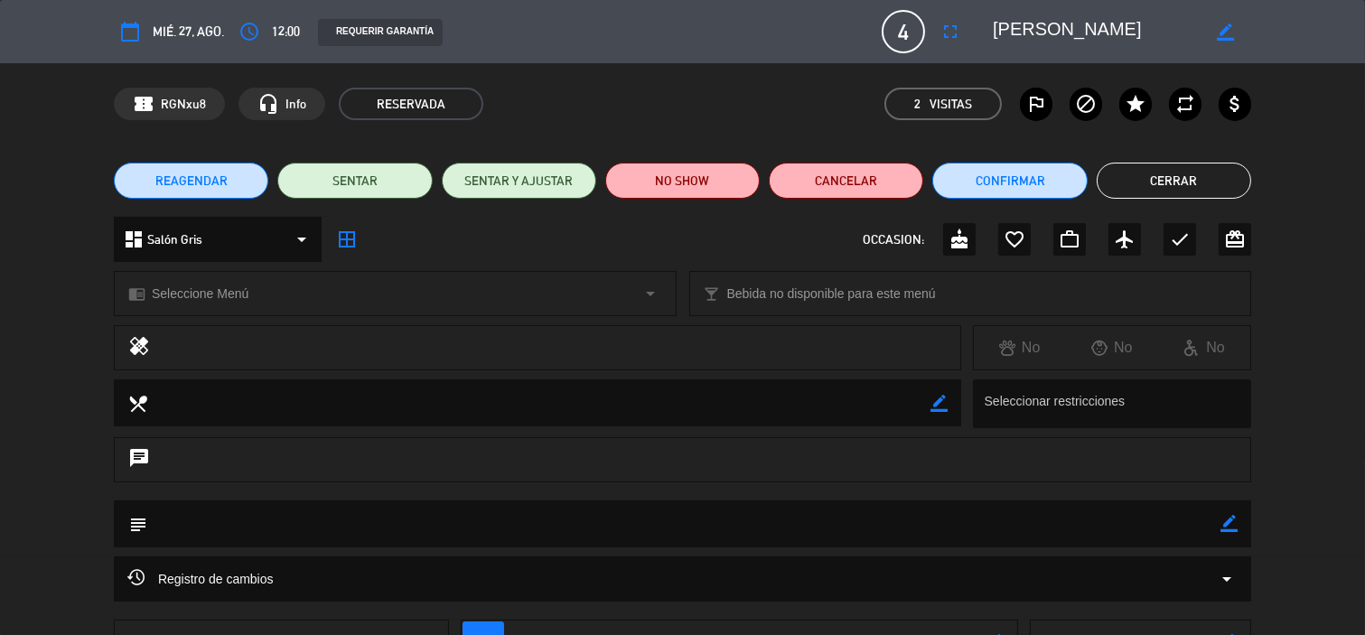
click at [1028, 29] on textarea at bounding box center [1096, 31] width 207 height 33
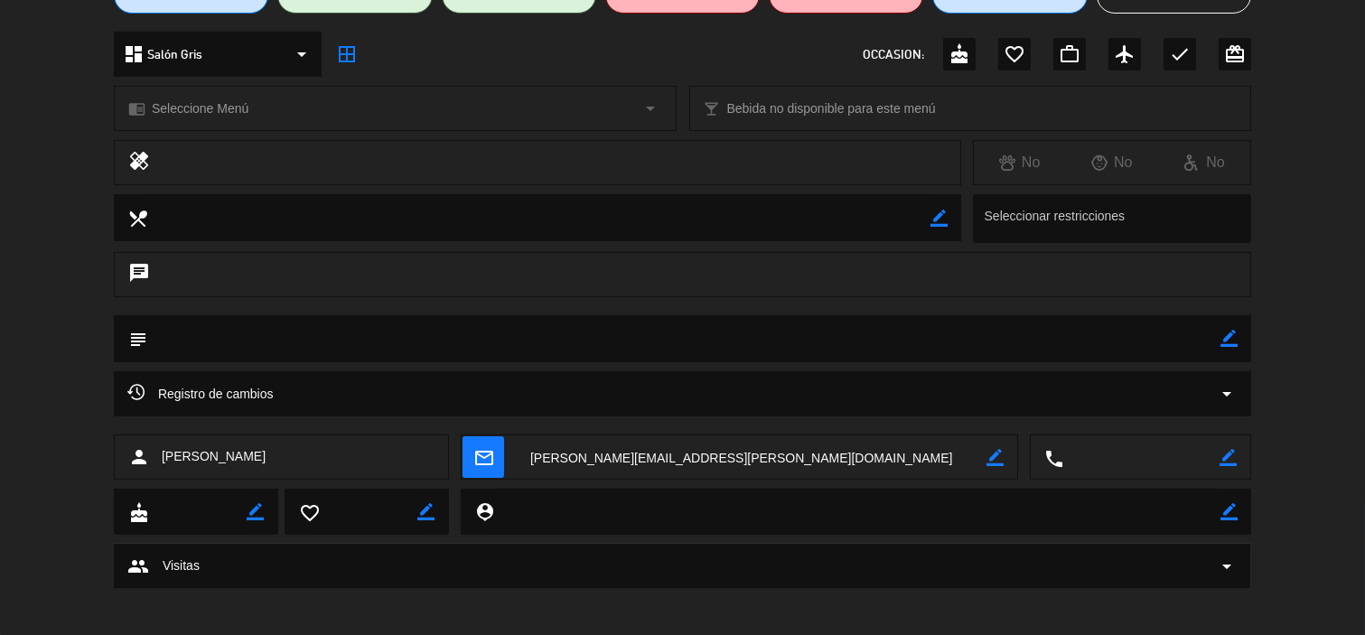
scroll to position [193, 0]
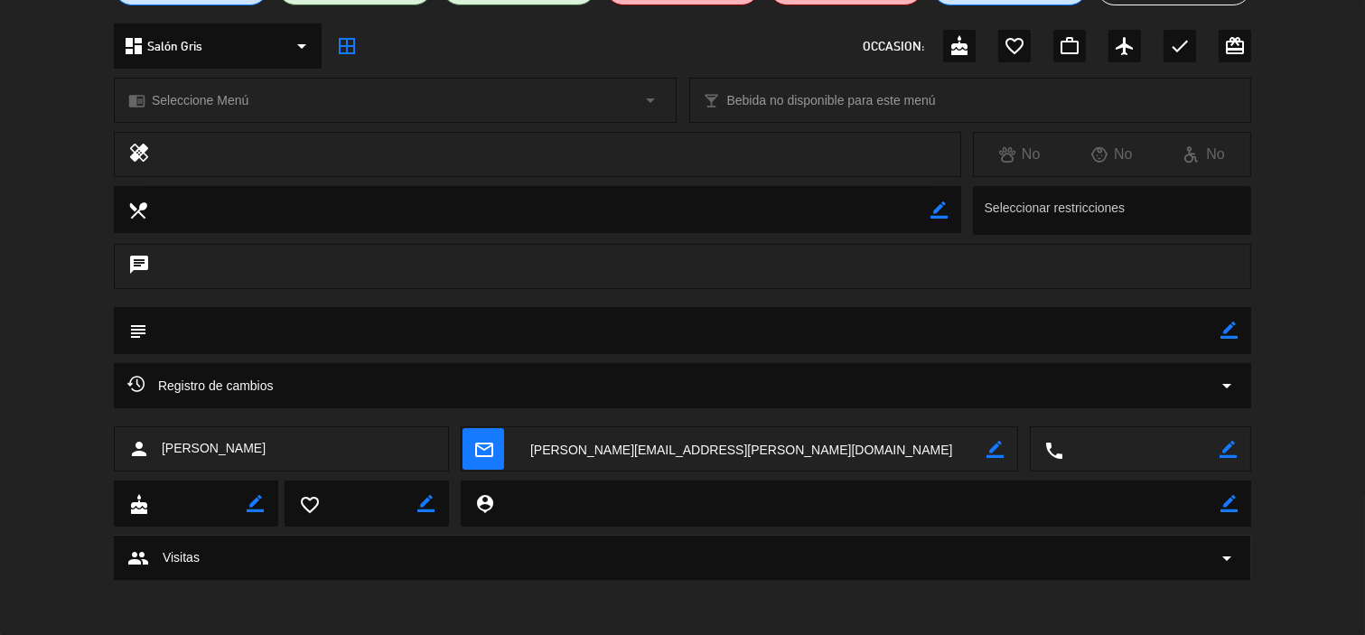
click at [1229, 326] on icon "border_color" at bounding box center [1228, 330] width 17 height 17
click at [1185, 331] on textarea at bounding box center [683, 330] width 1073 height 46
paste textarea "Fashion maniac. Literatura lover @[DOMAIN_NAME]. Ex luxury events producer"
drag, startPoint x: 473, startPoint y: 323, endPoint x: 367, endPoint y: 331, distance: 106.9
click at [368, 331] on textarea at bounding box center [683, 330] width 1073 height 46
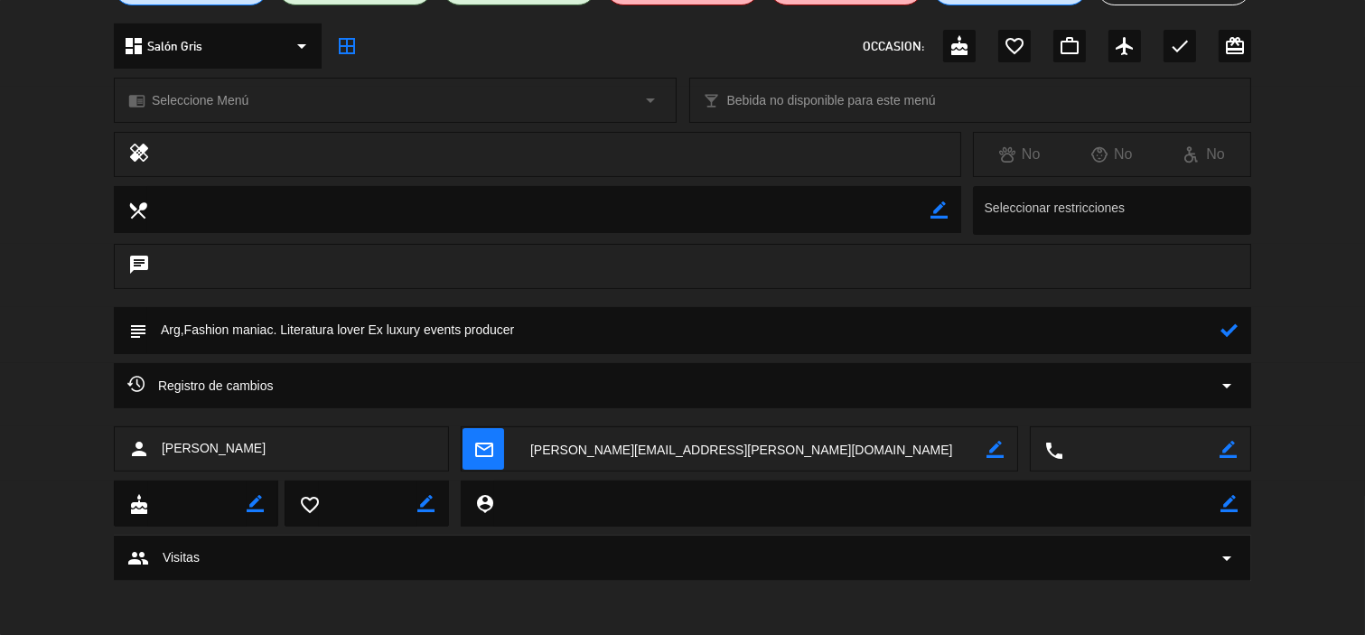
type textarea "Arg,Fashion maniac. Literatura lover Ex luxury events producer"
click at [1234, 319] on div at bounding box center [1228, 330] width 17 height 47
click at [1231, 326] on icon at bounding box center [1228, 330] width 17 height 17
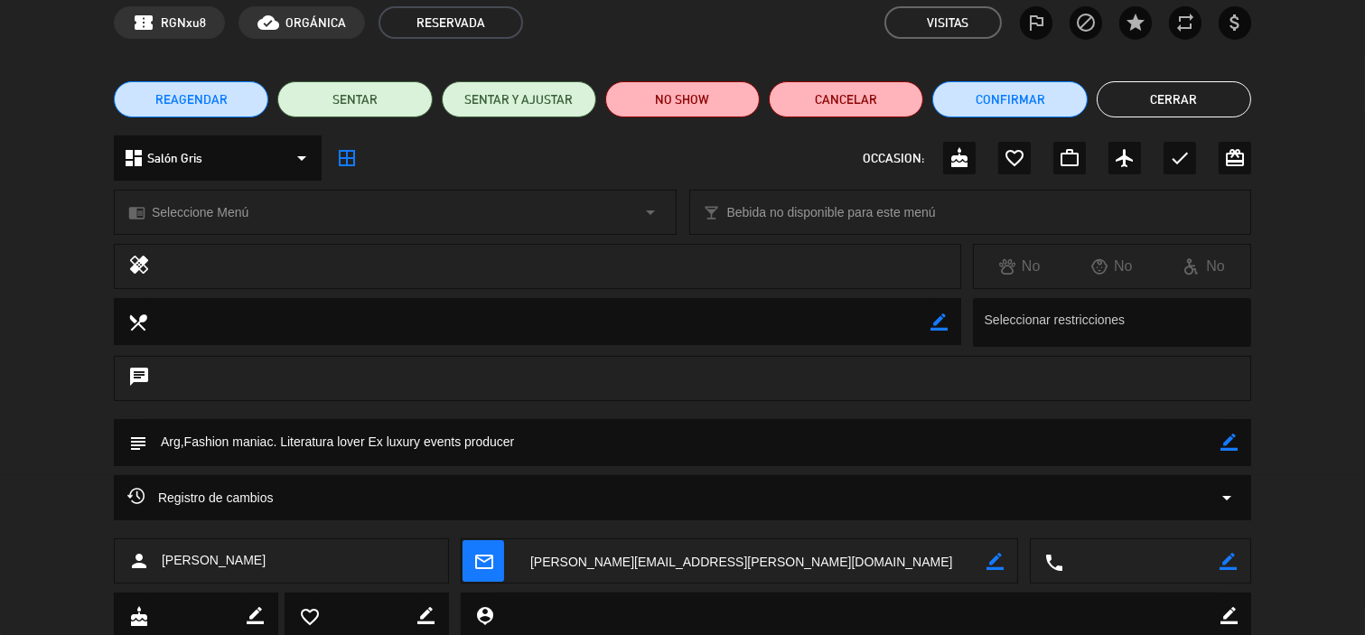
scroll to position [0, 0]
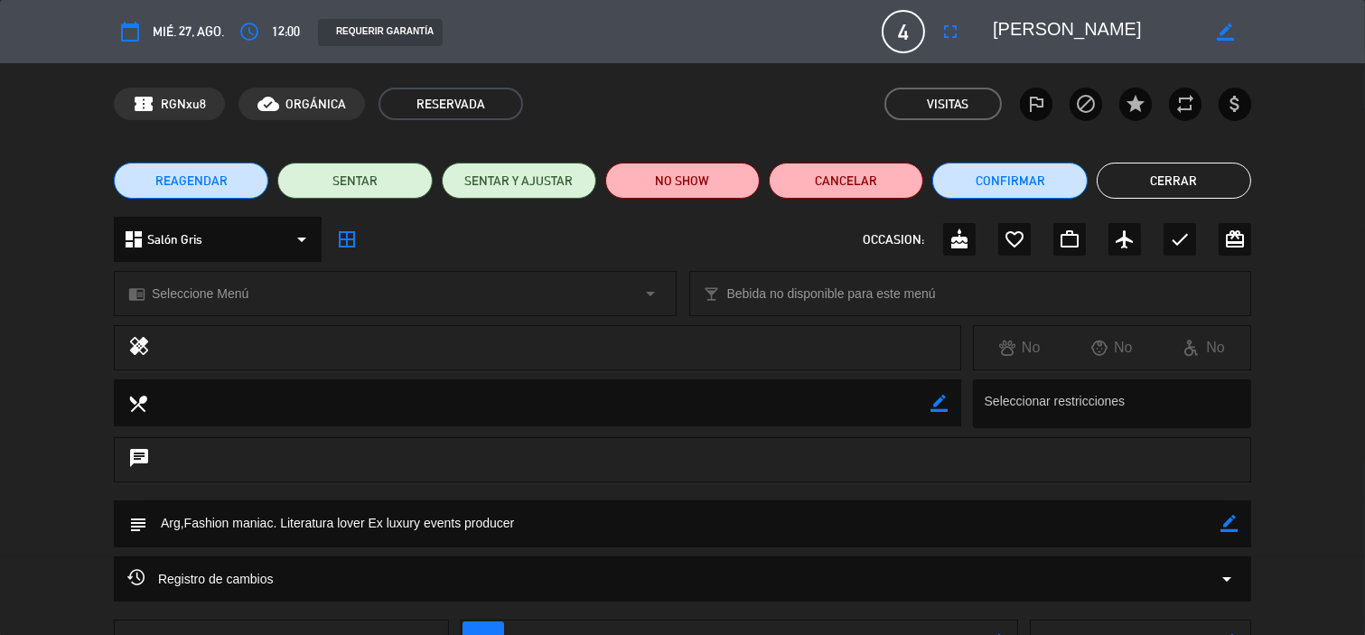
drag, startPoint x: 1161, startPoint y: 174, endPoint x: 831, endPoint y: 321, distance: 361.5
click at [1160, 174] on button "Cerrar" at bounding box center [1173, 181] width 154 height 36
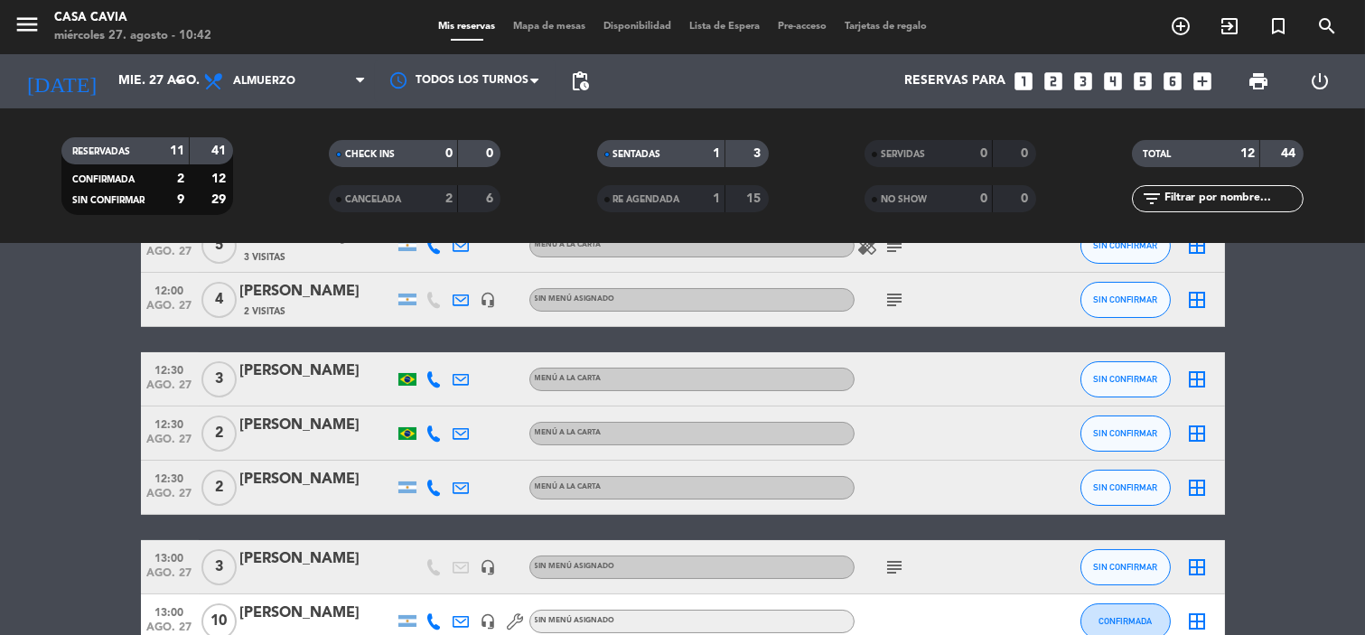
scroll to position [301, 0]
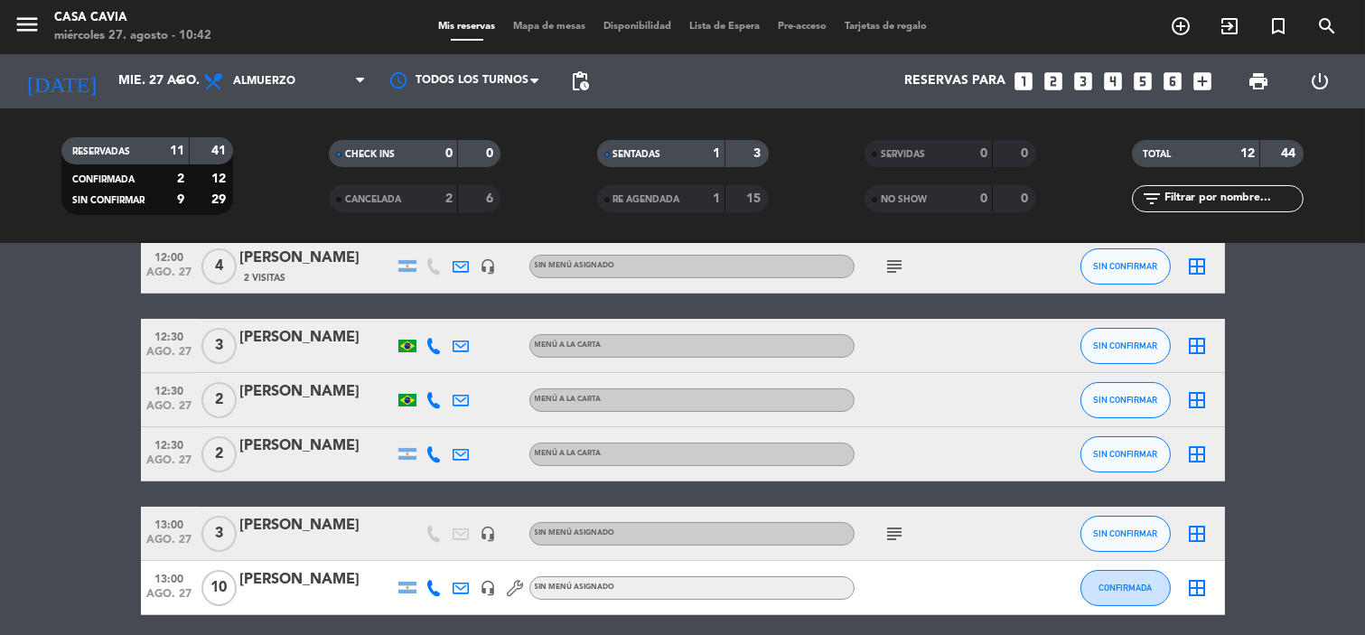
drag, startPoint x: 354, startPoint y: 339, endPoint x: 240, endPoint y: 340, distance: 113.8
drag, startPoint x: 25, startPoint y: 345, endPoint x: 293, endPoint y: 341, distance: 267.4
click at [27, 345] on bookings-row "10:16 ago. 27 3 [US_STATE] exit_to_app Sin menú asignado SENTADA 42 cancel 10:3…" at bounding box center [682, 414] width 1365 height 777
copy div "[PERSON_NAME]"
drag, startPoint x: 355, startPoint y: 332, endPoint x: 240, endPoint y: 341, distance: 115.1
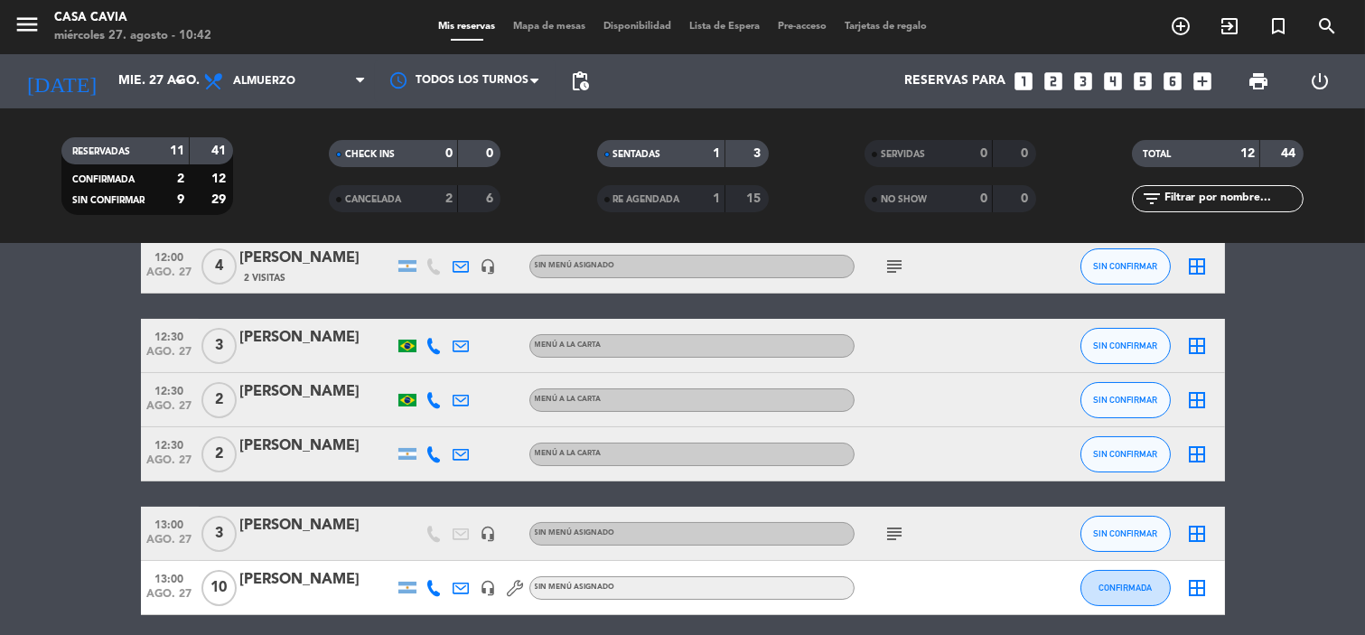
click at [240, 341] on div "[PERSON_NAME]" at bounding box center [317, 337] width 154 height 23
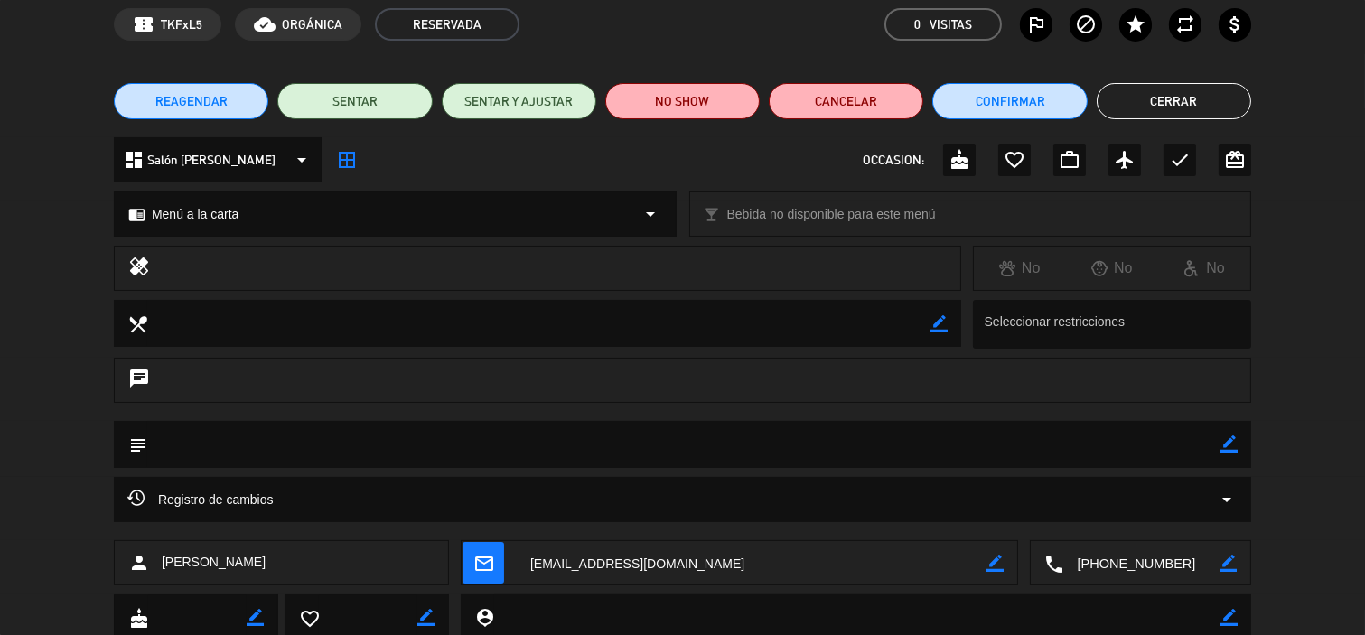
scroll to position [139, 0]
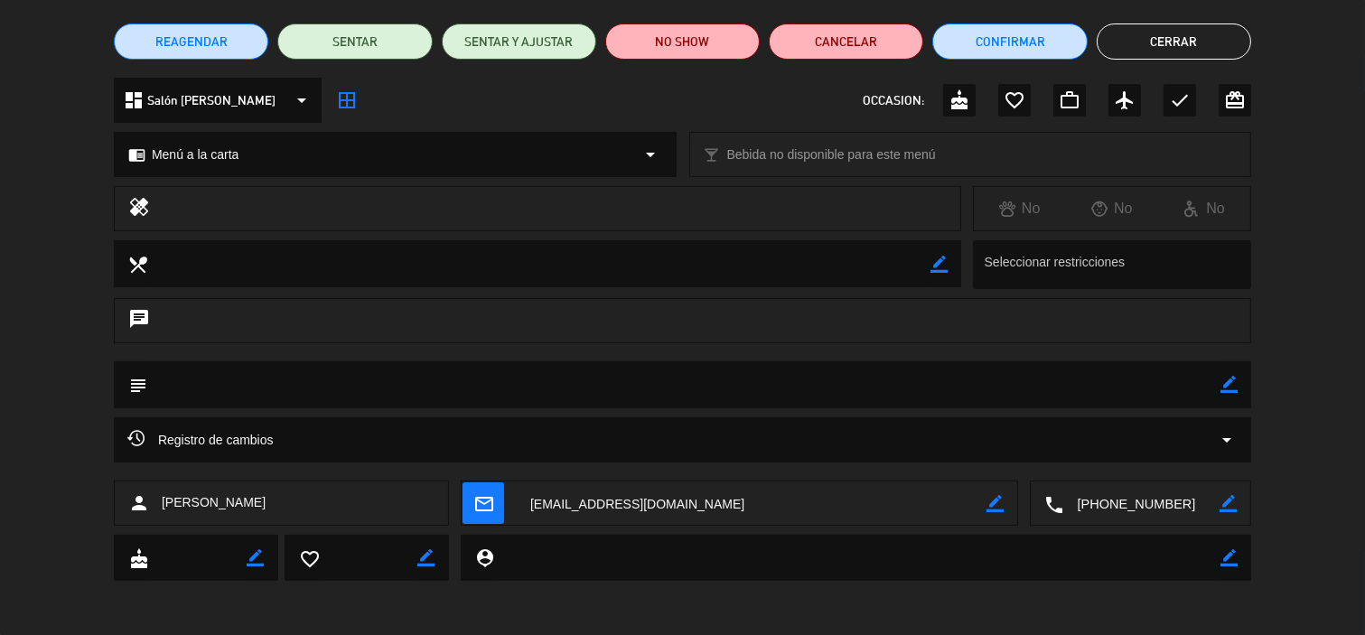
click at [1225, 381] on icon "border_color" at bounding box center [1228, 384] width 17 height 17
type textarea "A"
paste textarea "Investor. Itau Private Bank"
type textarea "[GEOGRAPHIC_DATA],Investor. Itau Private Bank"
click at [1231, 382] on icon at bounding box center [1228, 384] width 17 height 17
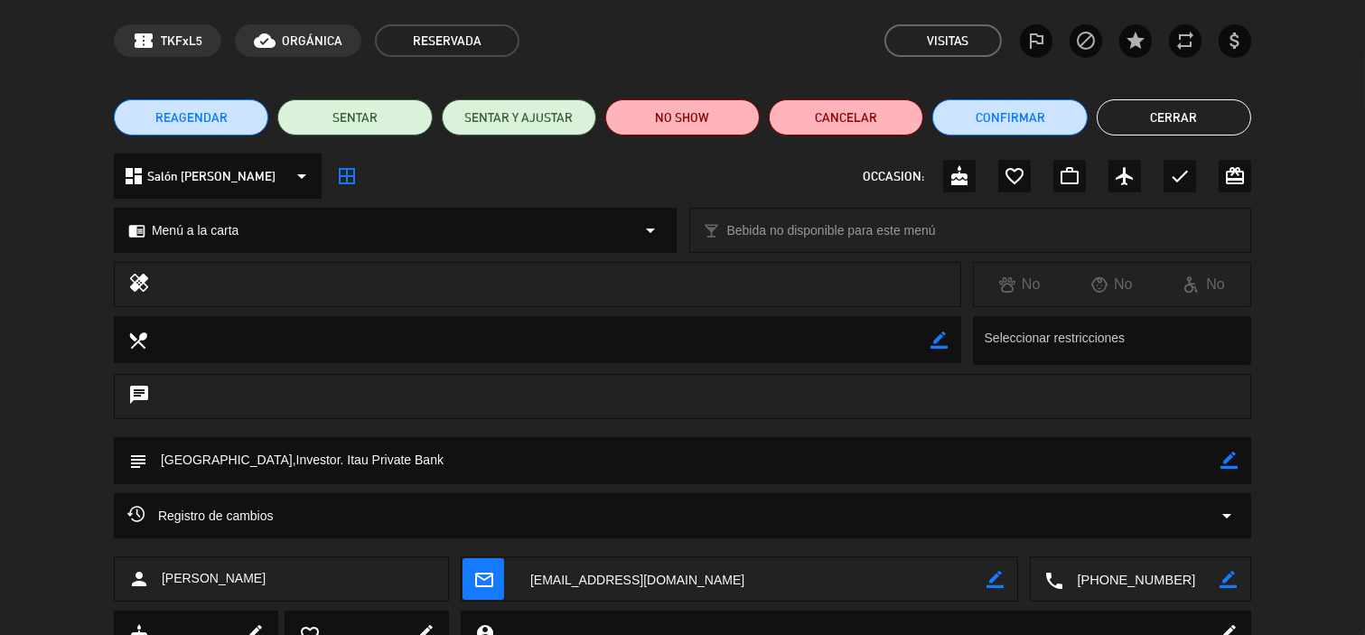
scroll to position [0, 0]
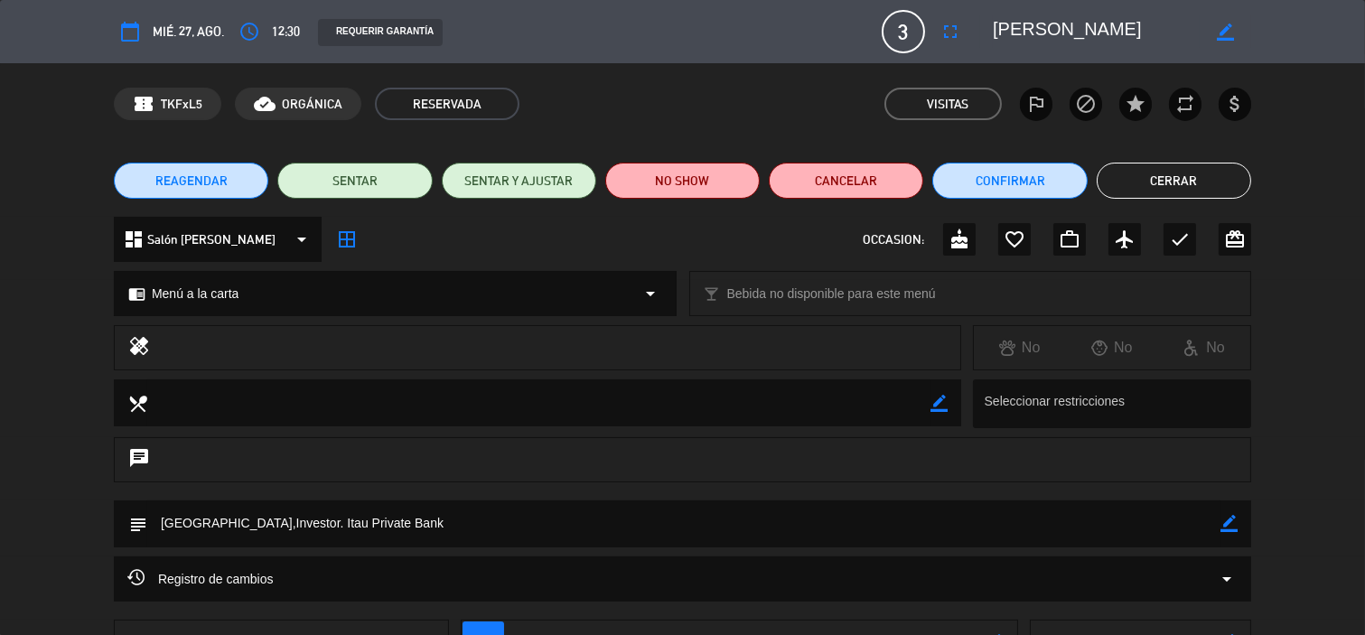
click at [1188, 184] on button "Cerrar" at bounding box center [1173, 181] width 154 height 36
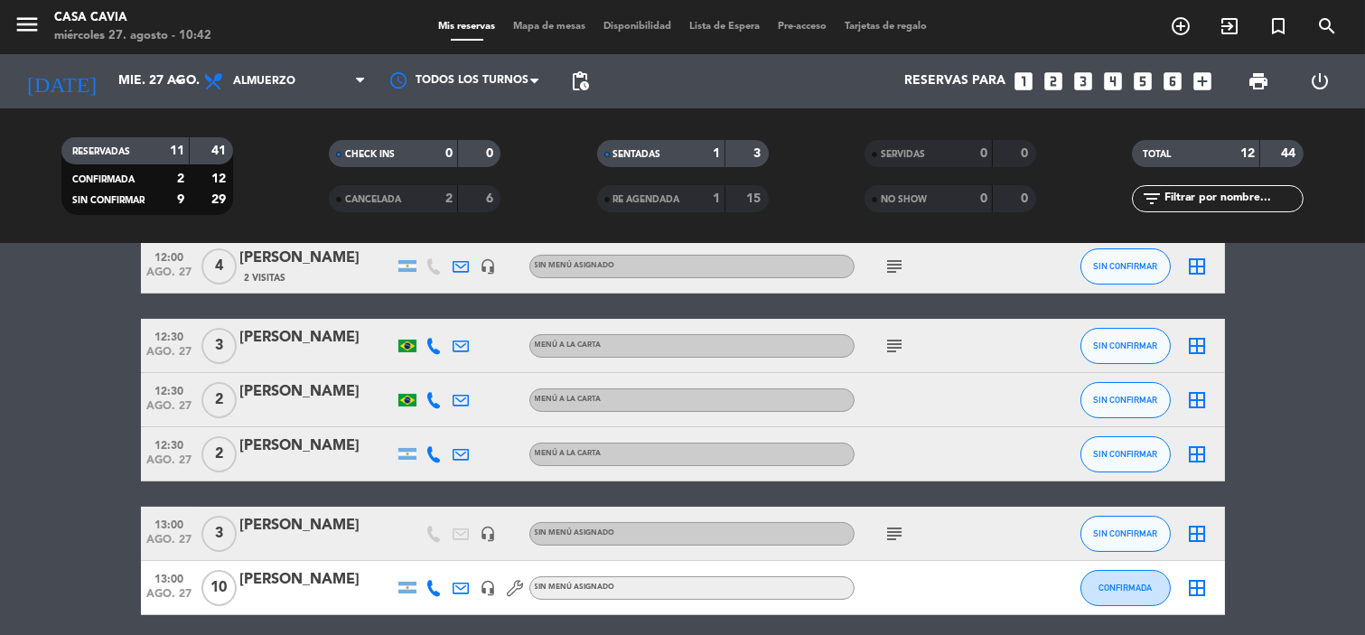
copy div "[PERSON_NAME]"
drag, startPoint x: 348, startPoint y: 396, endPoint x: 237, endPoint y: 393, distance: 111.1
click at [230, 393] on div "12:30 ago. 27 2 Joiciélin [PERSON_NAME] a [PERSON_NAME] SIN CONFIRMAR border_all" at bounding box center [683, 400] width 1084 height 54
click at [253, 393] on div "[PERSON_NAME]" at bounding box center [317, 391] width 154 height 23
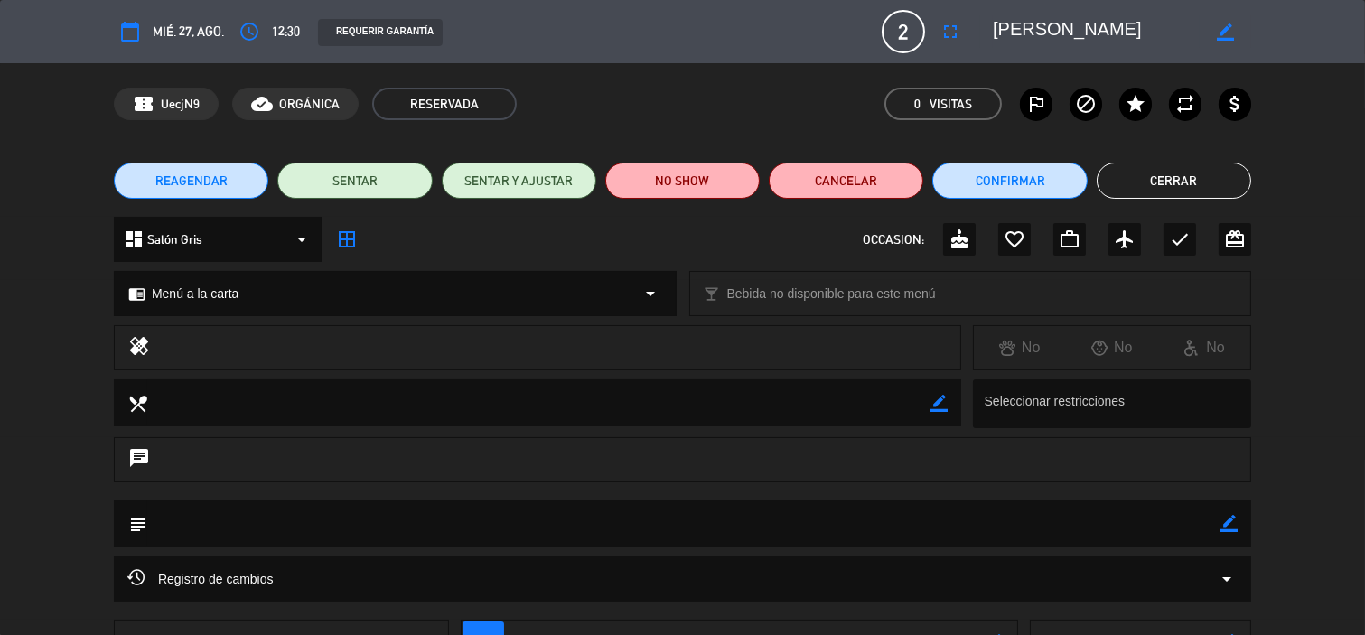
click at [1226, 521] on icon "border_color" at bounding box center [1228, 523] width 17 height 17
click at [1183, 522] on textarea at bounding box center [683, 523] width 1073 height 46
paste textarea "[PERSON_NAME]. Assessoria em [GEOGRAPHIC_DATA]"
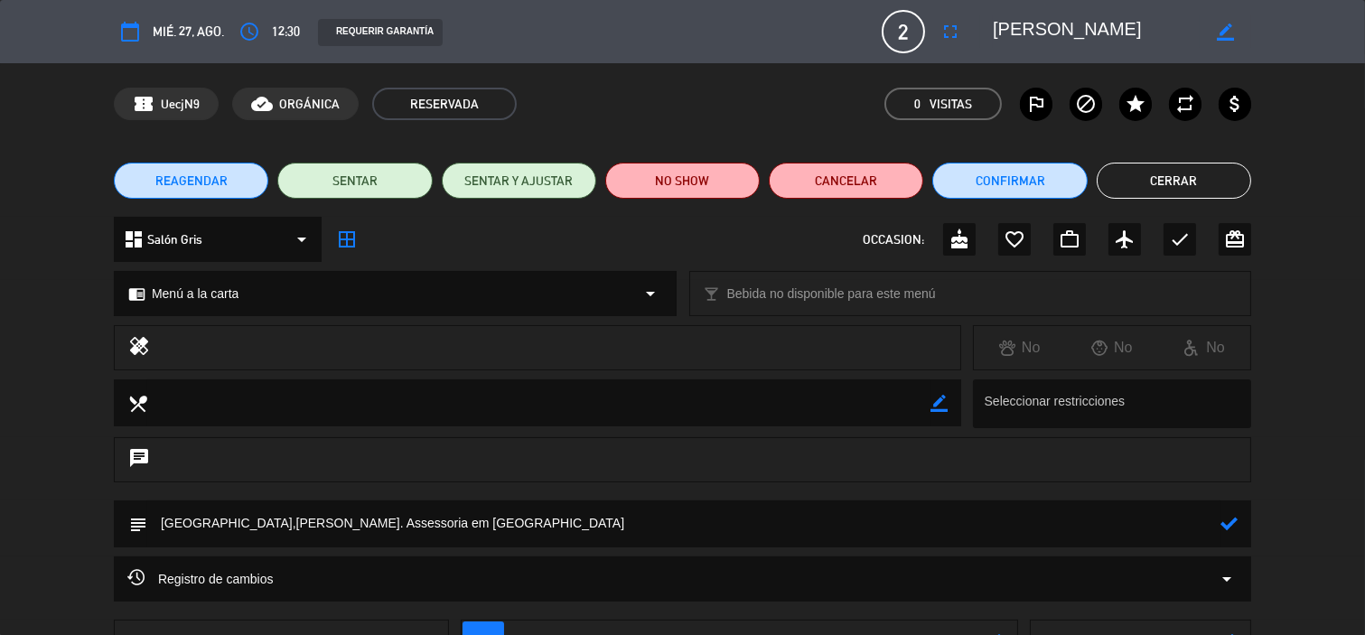
type textarea "[GEOGRAPHIC_DATA],[PERSON_NAME]. Assessoria em [GEOGRAPHIC_DATA]"
click at [1242, 530] on div "subject" at bounding box center [682, 523] width 1137 height 47
click at [1235, 527] on icon at bounding box center [1228, 523] width 17 height 17
click at [1159, 184] on button "Cerrar" at bounding box center [1173, 181] width 154 height 36
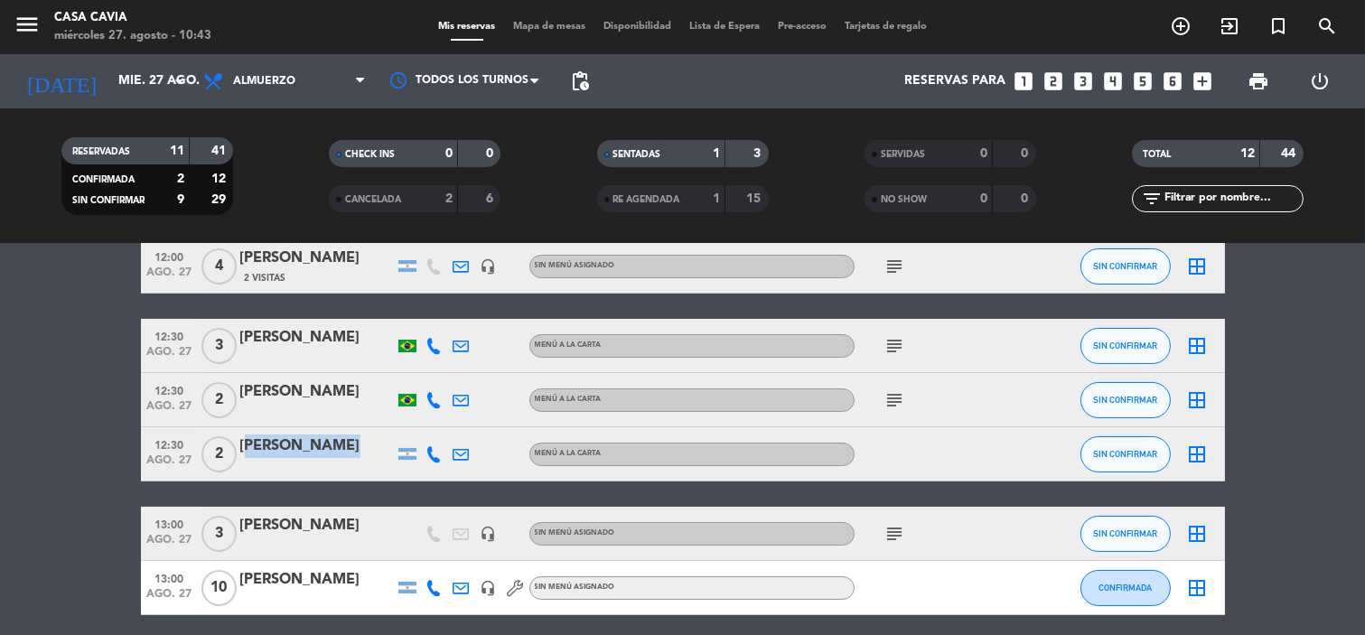
copy div "[PERSON_NAME]"
drag, startPoint x: 322, startPoint y: 446, endPoint x: 241, endPoint y: 447, distance: 81.3
click at [241, 447] on div "[PERSON_NAME]" at bounding box center [317, 445] width 154 height 23
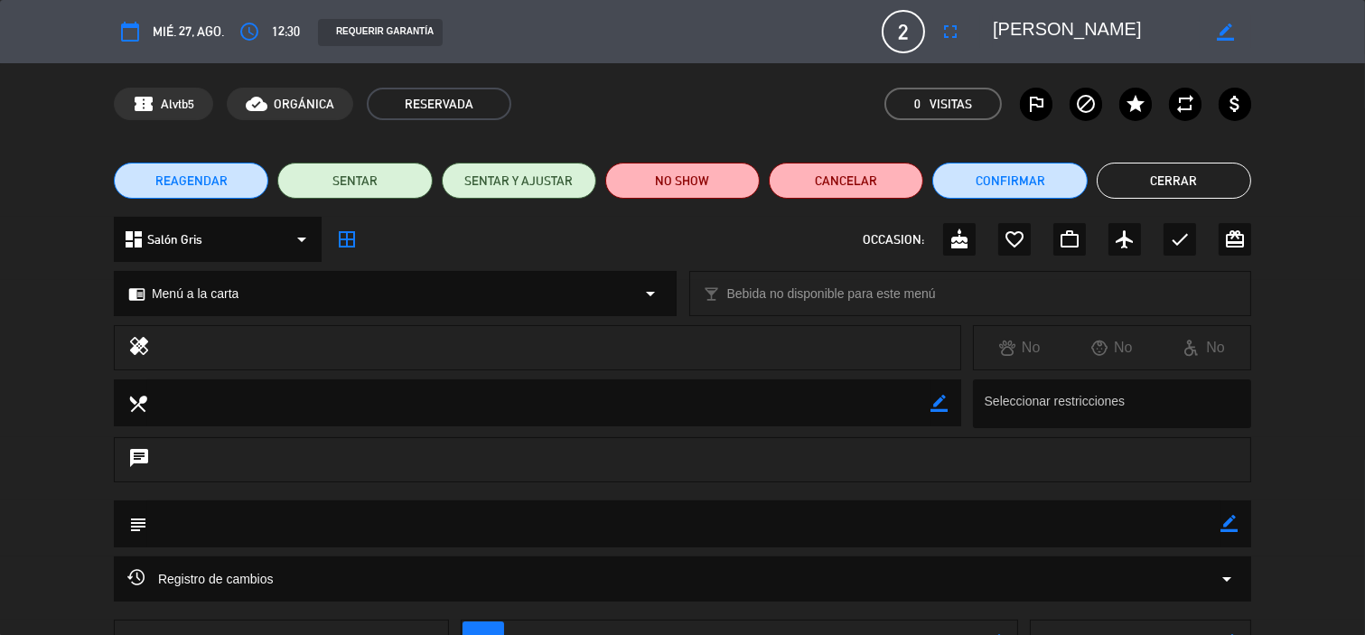
click at [1226, 527] on icon "border_color" at bounding box center [1228, 523] width 17 height 17
paste textarea "Writer, [PERSON_NAME], Maker, Cook"
type textarea "Arg,Writer, [PERSON_NAME], Maker, Cook"
click at [1232, 527] on icon at bounding box center [1228, 523] width 17 height 17
click at [1174, 173] on button "Cerrar" at bounding box center [1173, 181] width 154 height 36
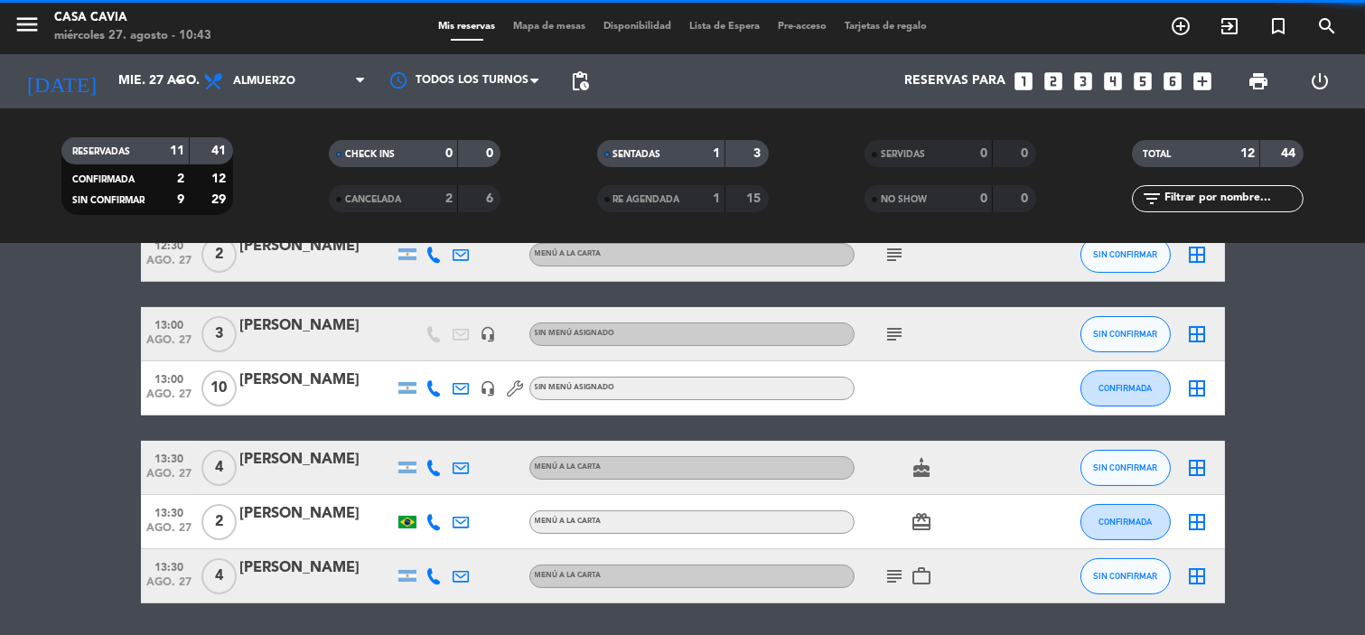
scroll to position [501, 0]
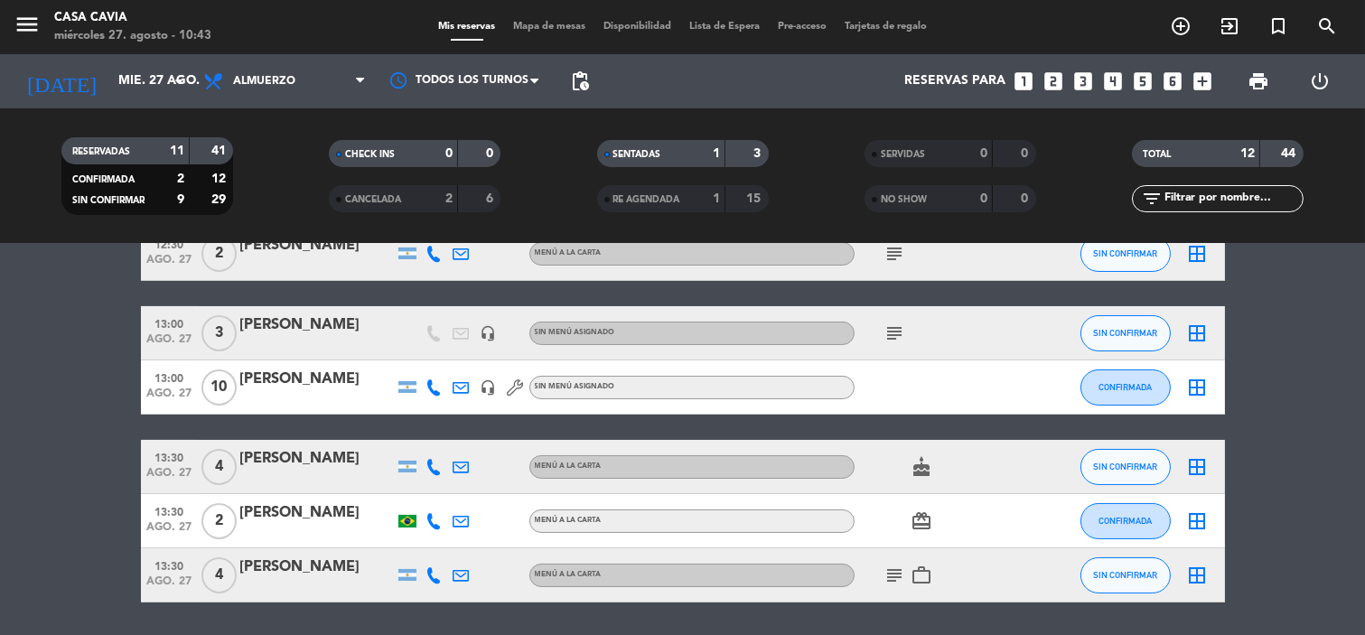
click at [434, 389] on icon at bounding box center [434, 387] width 16 height 16
click at [443, 359] on span "content_paste" at bounding box center [450, 357] width 14 height 14
click at [927, 466] on icon "cake" at bounding box center [922, 467] width 22 height 22
copy div "[PERSON_NAME]"
drag, startPoint x: 352, startPoint y: 448, endPoint x: 260, endPoint y: 457, distance: 92.6
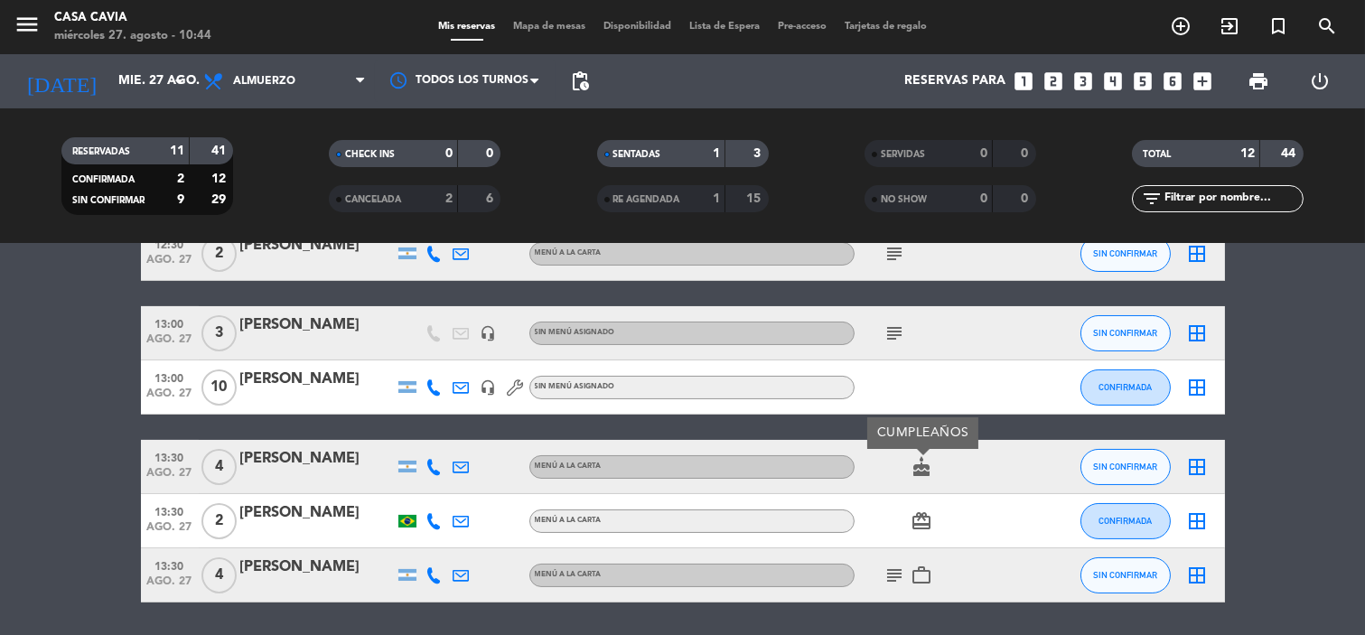
click at [232, 466] on div "13:30 ago. 27 4 [PERSON_NAME] Menú a la carta cake CUMPLEAÑOS SIN CONFIRMAR bor…" at bounding box center [683, 467] width 1084 height 54
click at [275, 452] on div "[PERSON_NAME]" at bounding box center [317, 458] width 154 height 23
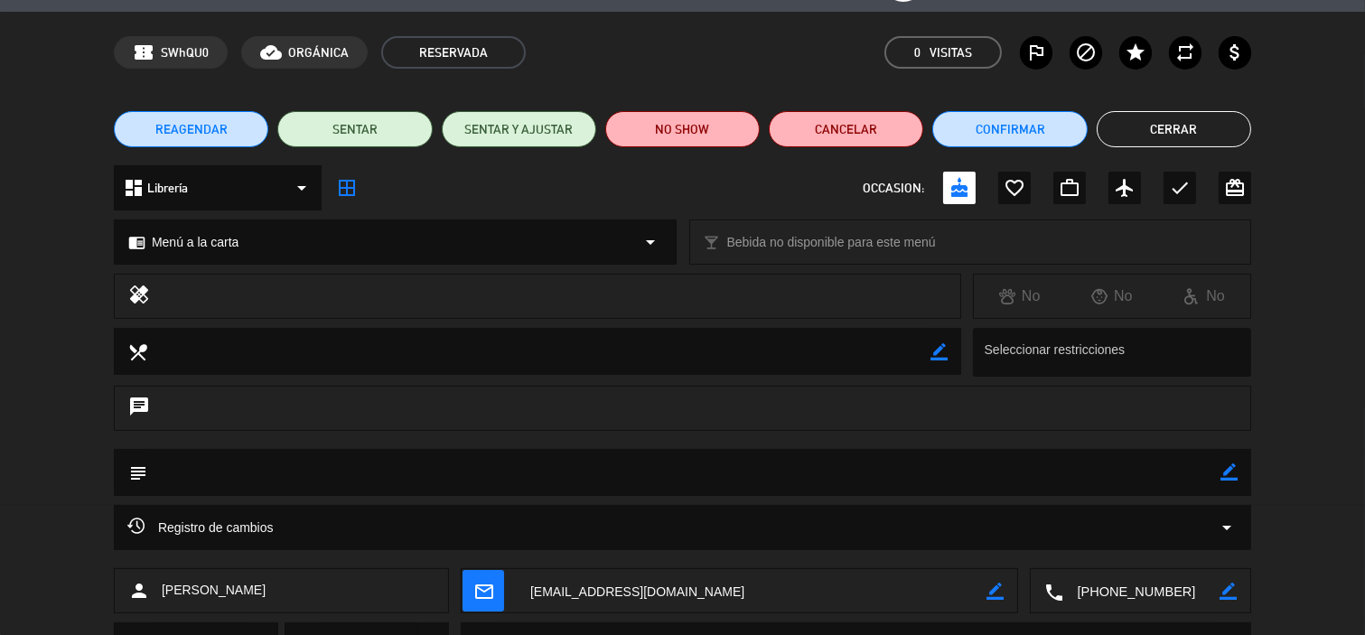
scroll to position [139, 0]
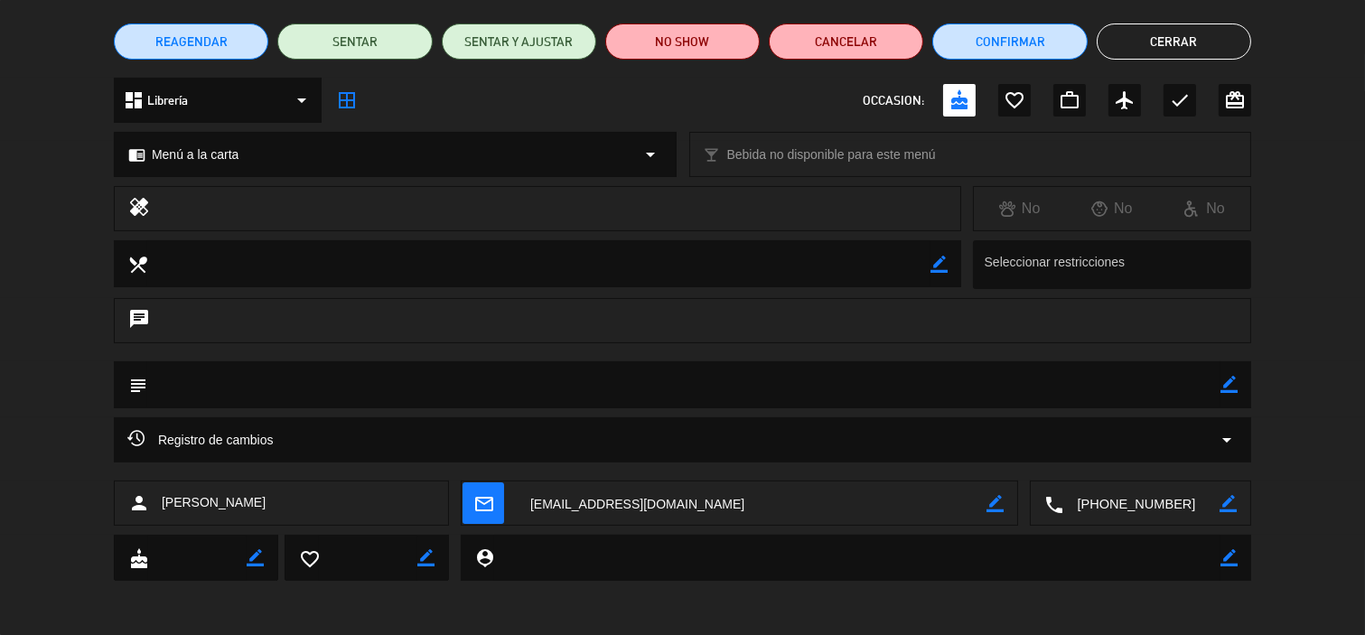
click at [1229, 385] on icon "border_color" at bounding box center [1228, 384] width 17 height 17
click at [161, 388] on textarea at bounding box center [683, 384] width 1073 height 46
click at [293, 384] on textarea at bounding box center [683, 384] width 1073 height 46
type textarea "Arg,Cumpleaños, No info"
click at [1227, 390] on icon at bounding box center [1228, 384] width 17 height 17
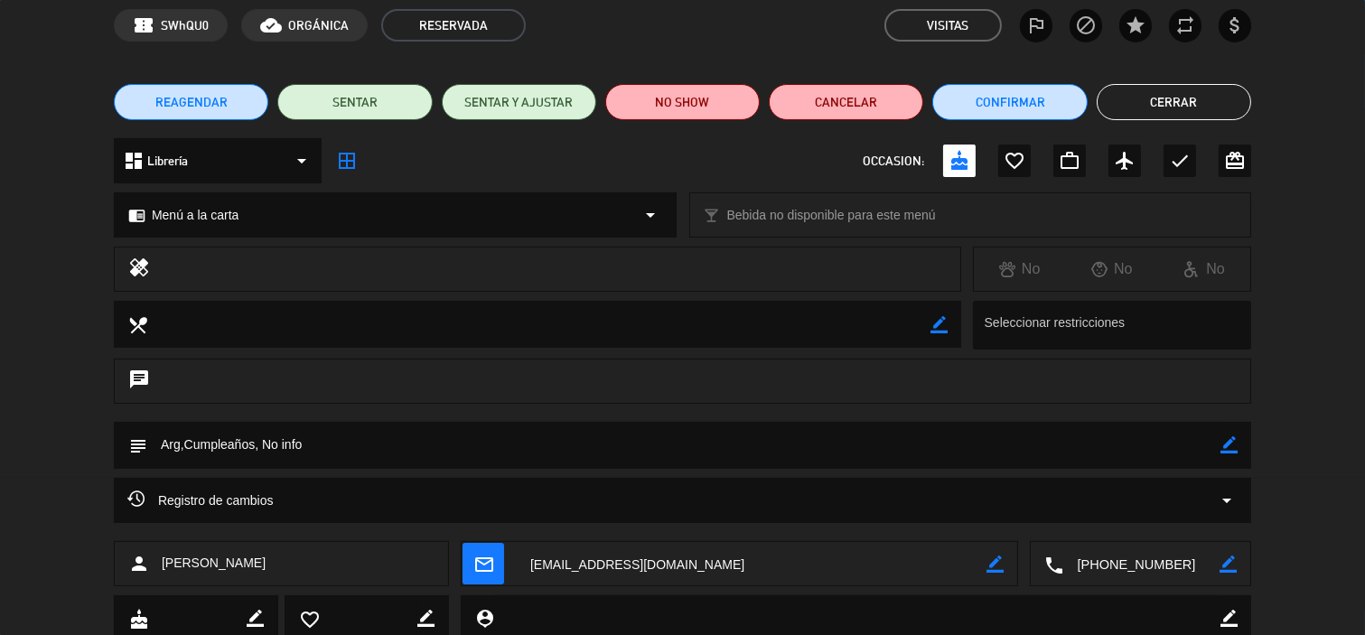
scroll to position [0, 0]
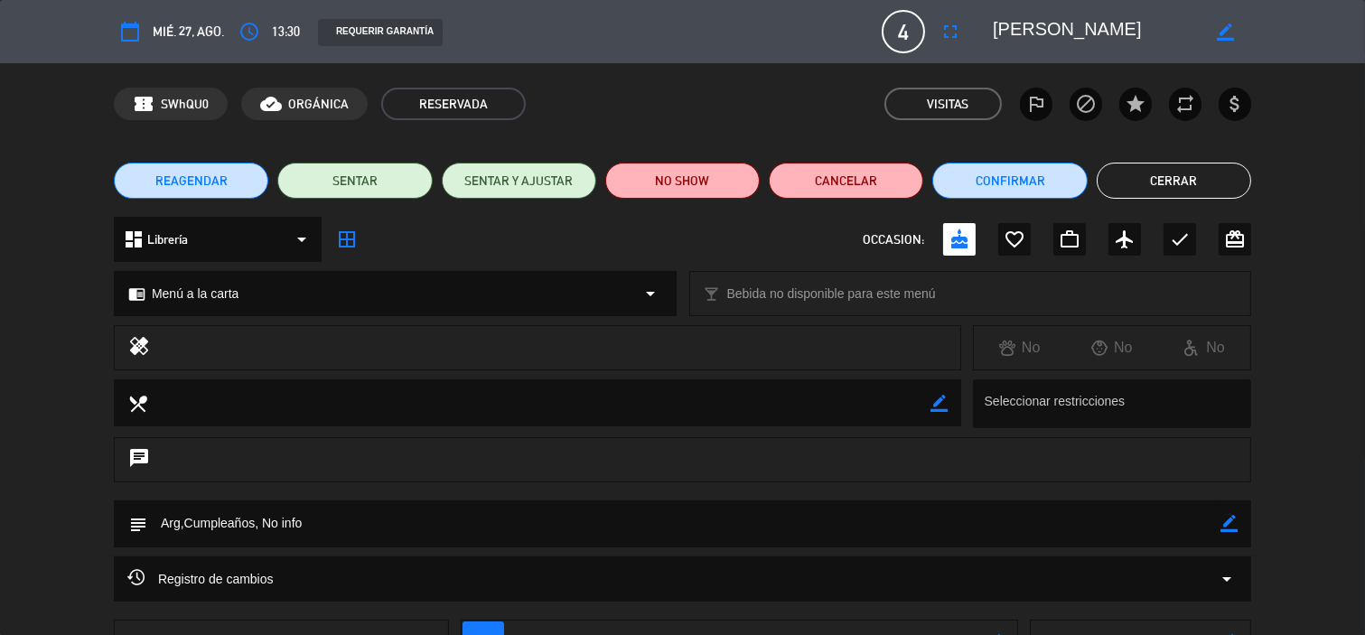
click at [1180, 174] on button "Cerrar" at bounding box center [1173, 181] width 154 height 36
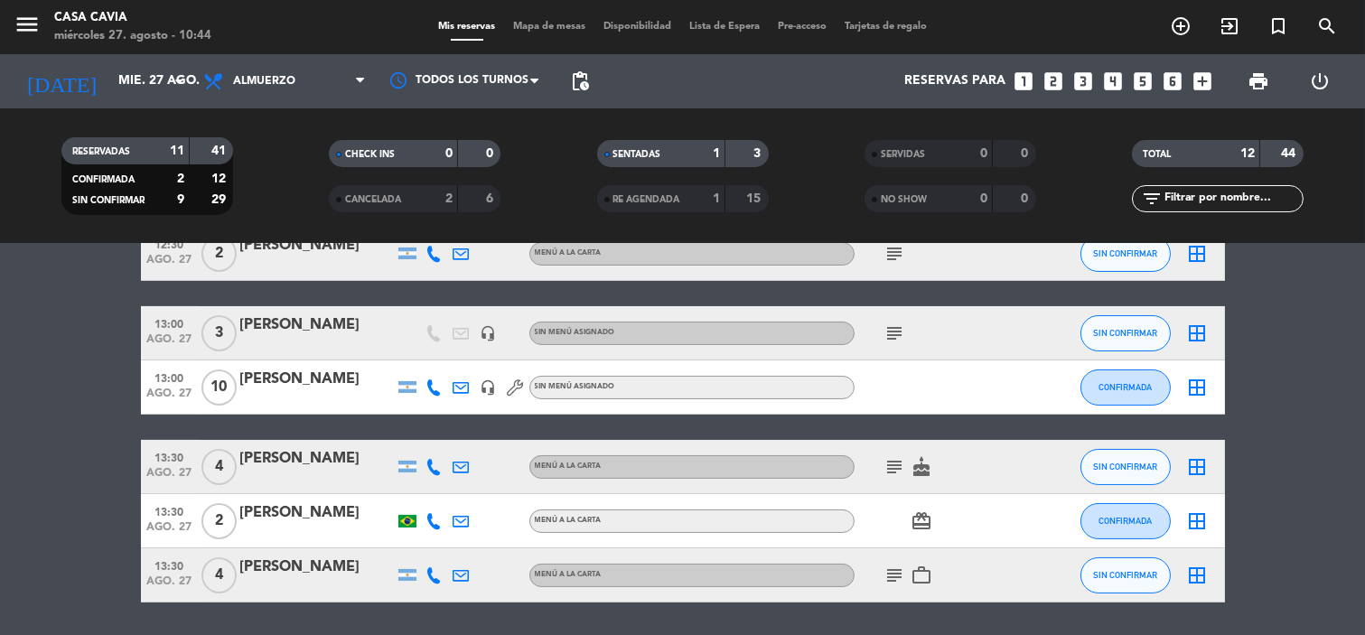
copy div "[PERSON_NAME]"
drag, startPoint x: 349, startPoint y: 509, endPoint x: 228, endPoint y: 511, distance: 121.0
click at [228, 511] on div "13:30 ago. 27 2 [PERSON_NAME] a [PERSON_NAME] card_giftcard CONFIRMADA border_a…" at bounding box center [683, 521] width 1084 height 54
click at [276, 513] on div "[PERSON_NAME]" at bounding box center [317, 512] width 154 height 23
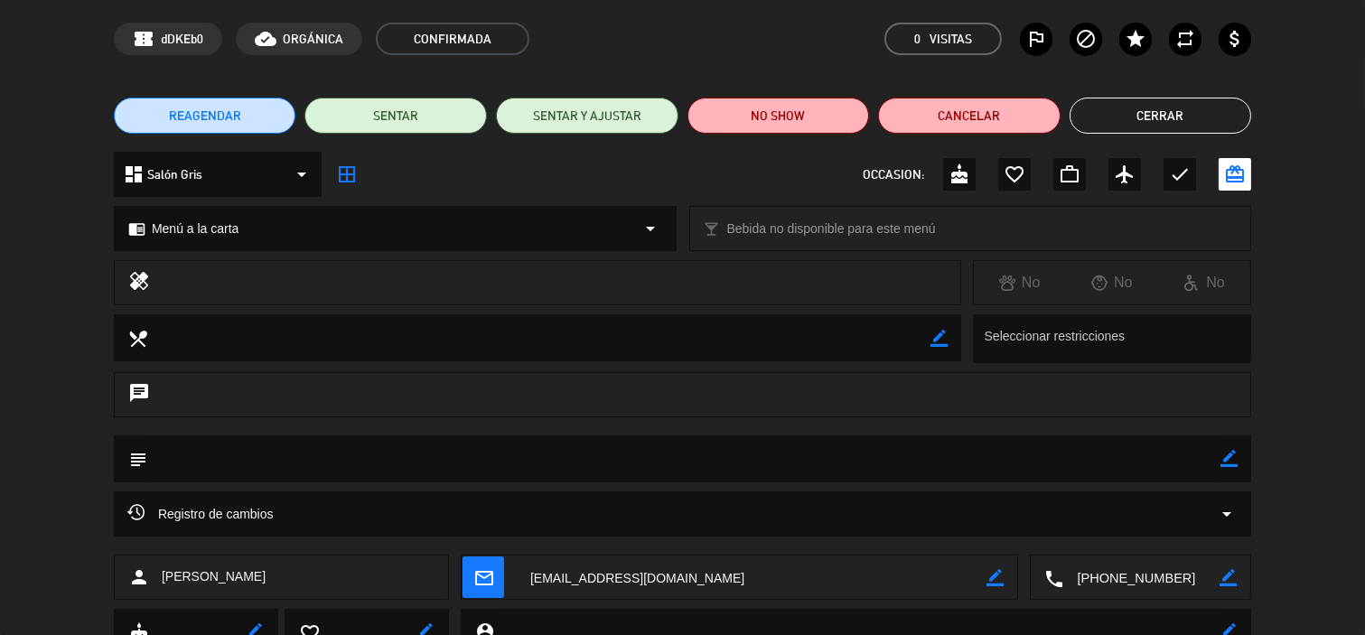
scroll to position [139, 0]
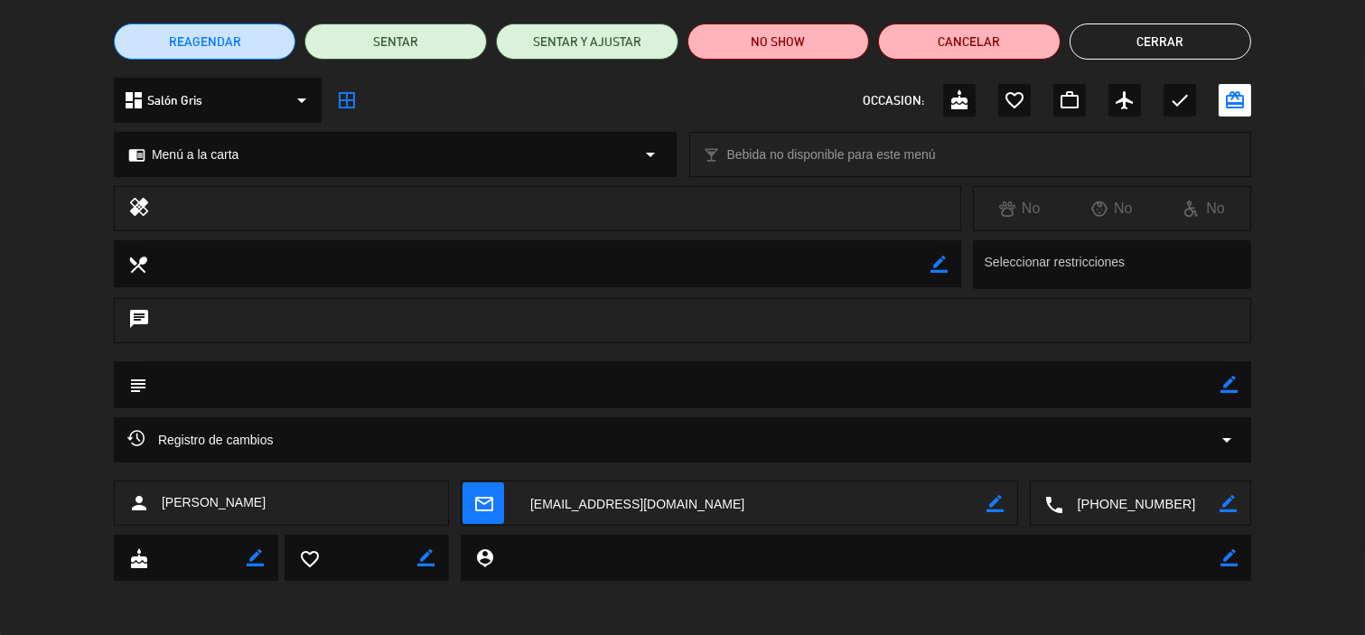
click at [1223, 383] on icon "border_color" at bounding box center [1228, 384] width 17 height 17
paste textarea "futbolista [DEMOGRAPHIC_DATA]"
drag, startPoint x: 303, startPoint y: 386, endPoint x: 264, endPoint y: 395, distance: 39.9
click at [264, 395] on textarea at bounding box center [683, 384] width 1073 height 46
click at [211, 390] on textarea at bounding box center [683, 384] width 1073 height 46
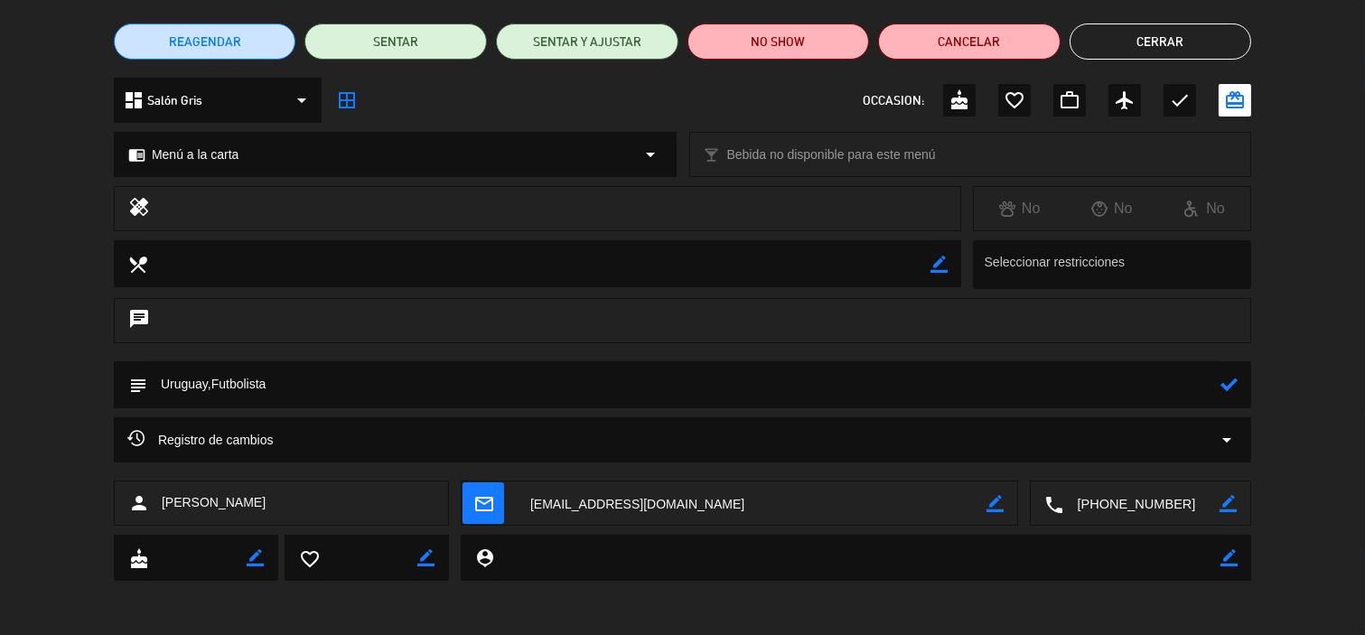
click at [1214, 388] on textarea at bounding box center [683, 384] width 1073 height 46
click at [1226, 389] on icon at bounding box center [1228, 384] width 17 height 17
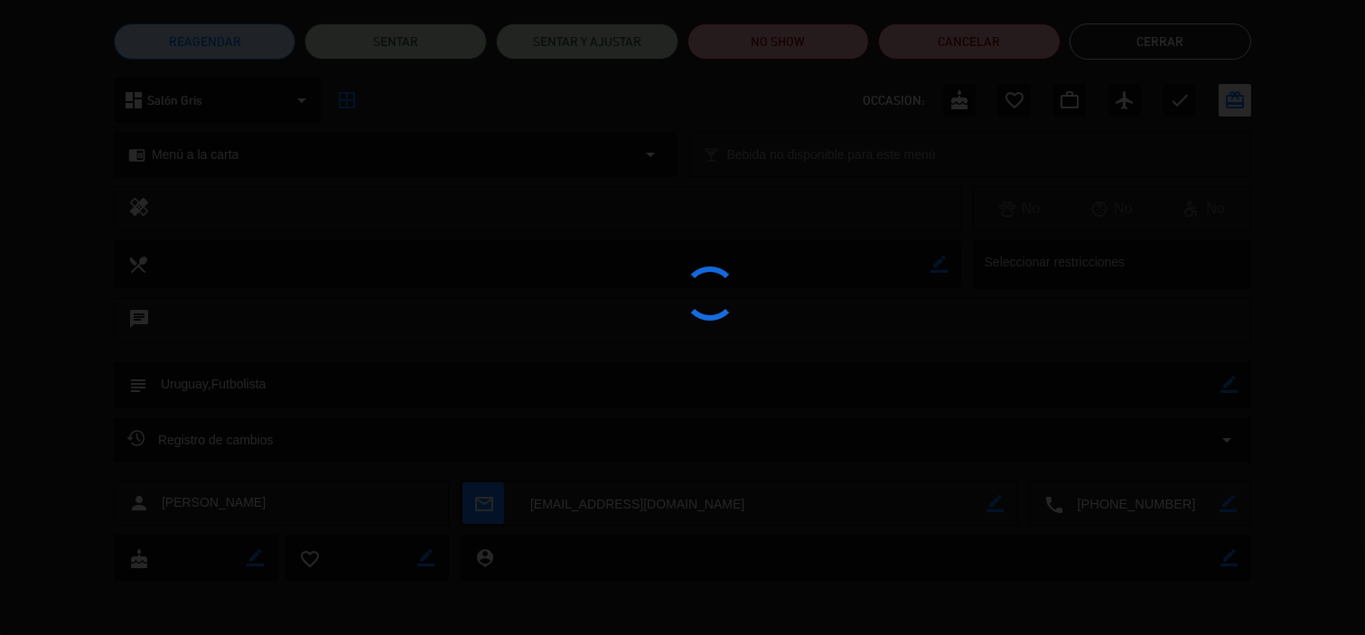
type textarea "Uruguay,Futbolista"
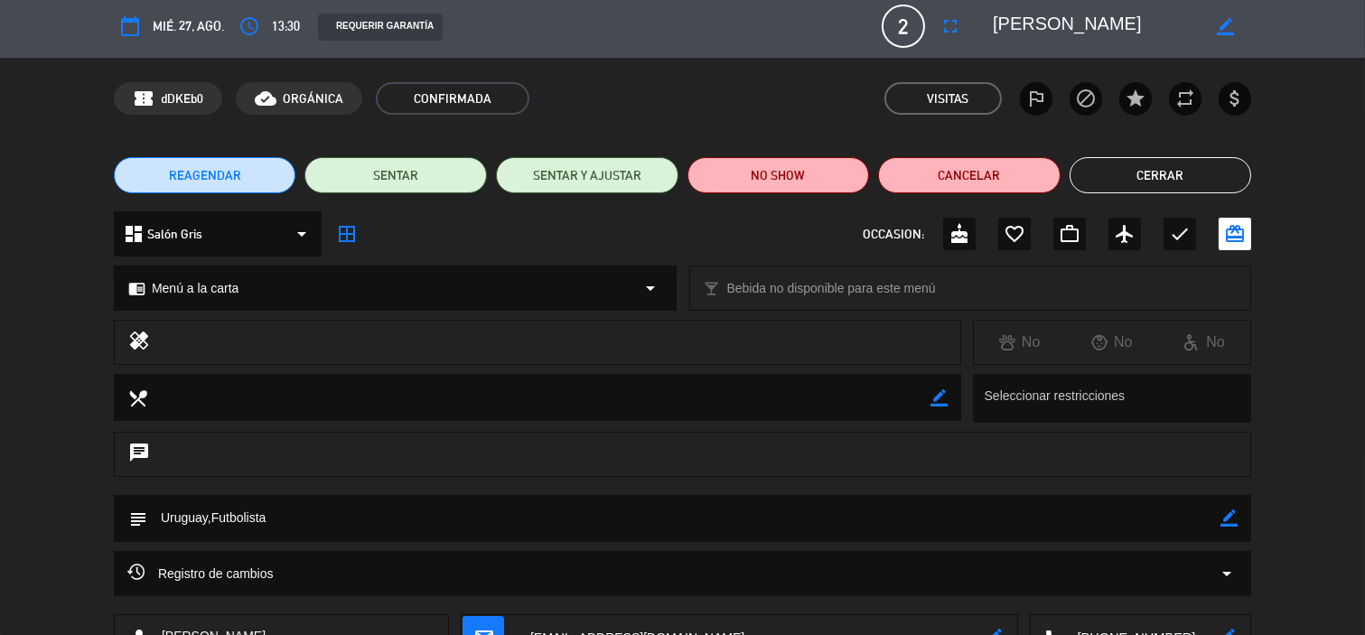
scroll to position [0, 0]
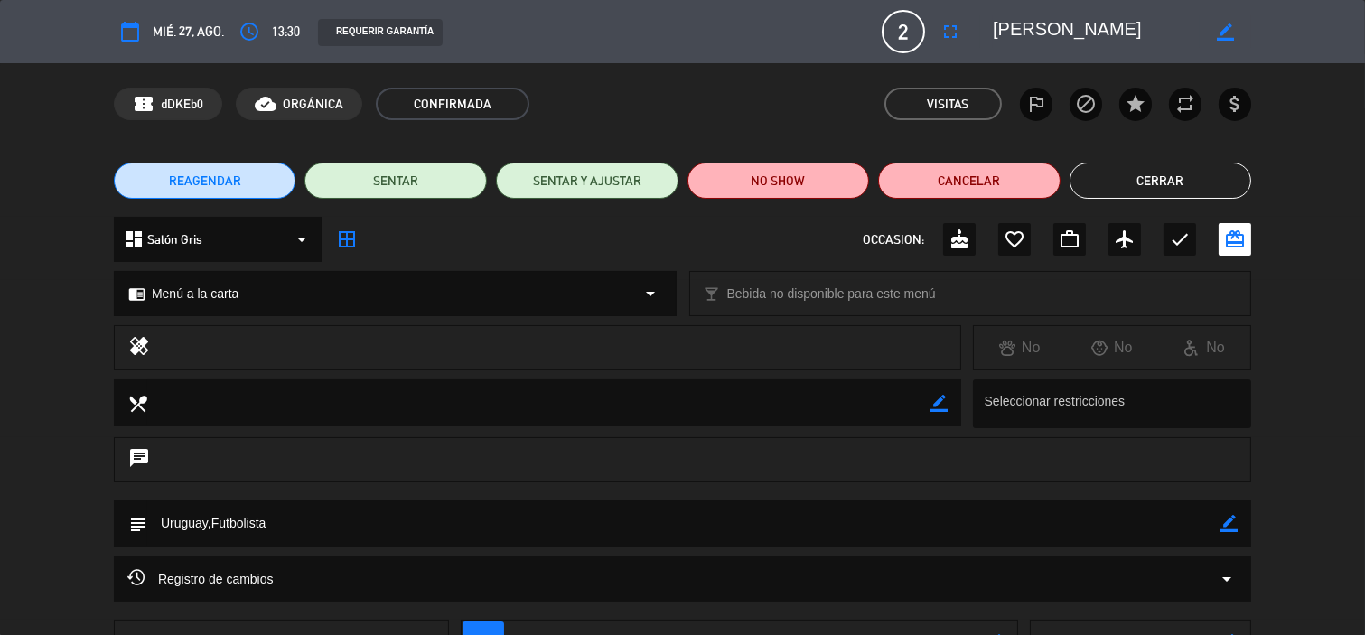
click at [1143, 163] on button "Cerrar" at bounding box center [1160, 181] width 182 height 36
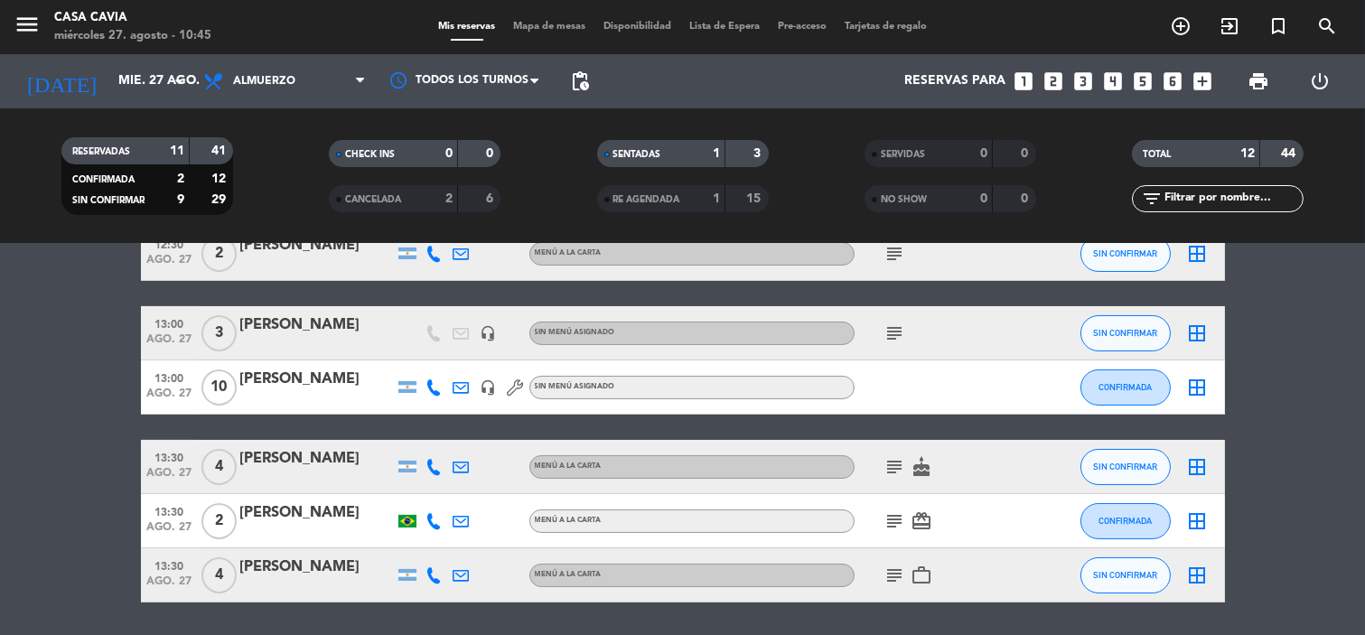
drag, startPoint x: 883, startPoint y: 564, endPoint x: 888, endPoint y: 572, distance: 9.3
click at [884, 565] on icon "subject" at bounding box center [895, 575] width 22 height 22
click at [889, 575] on icon "subject" at bounding box center [895, 575] width 22 height 22
click at [895, 524] on icon "subject" at bounding box center [895, 521] width 22 height 22
drag, startPoint x: 895, startPoint y: 524, endPoint x: 881, endPoint y: 474, distance: 51.5
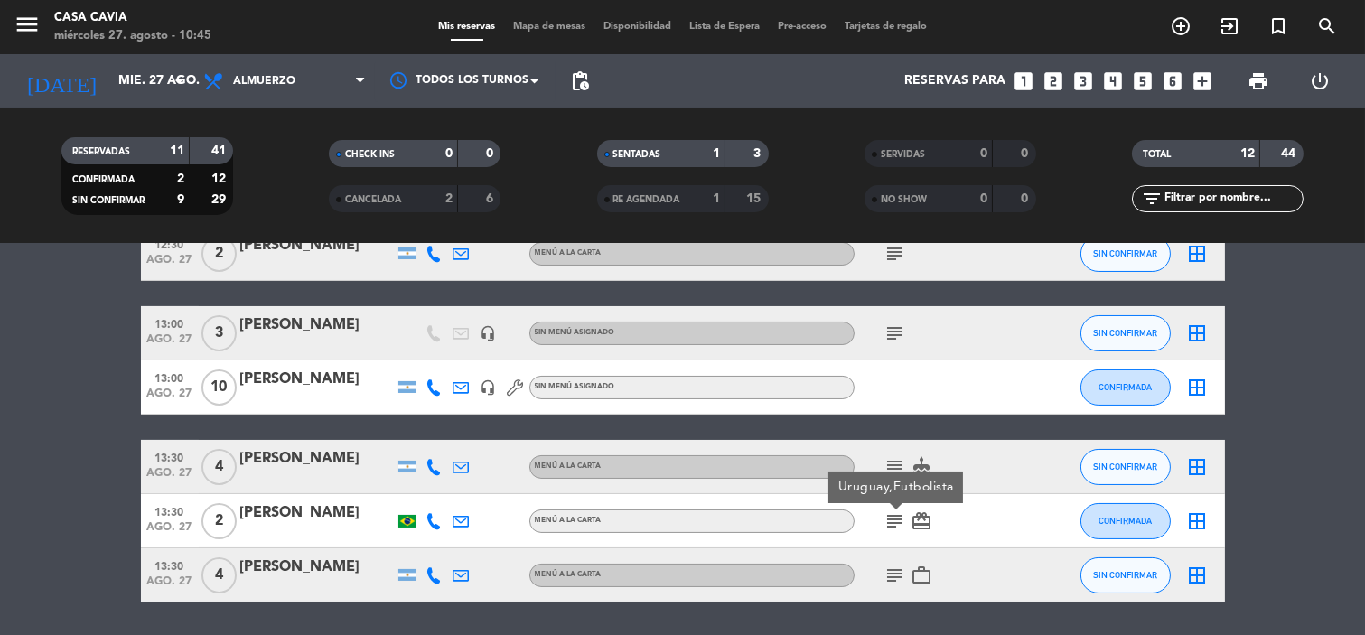
click at [895, 522] on icon "subject" at bounding box center [895, 521] width 22 height 22
click at [888, 458] on icon "subject" at bounding box center [895, 467] width 22 height 22
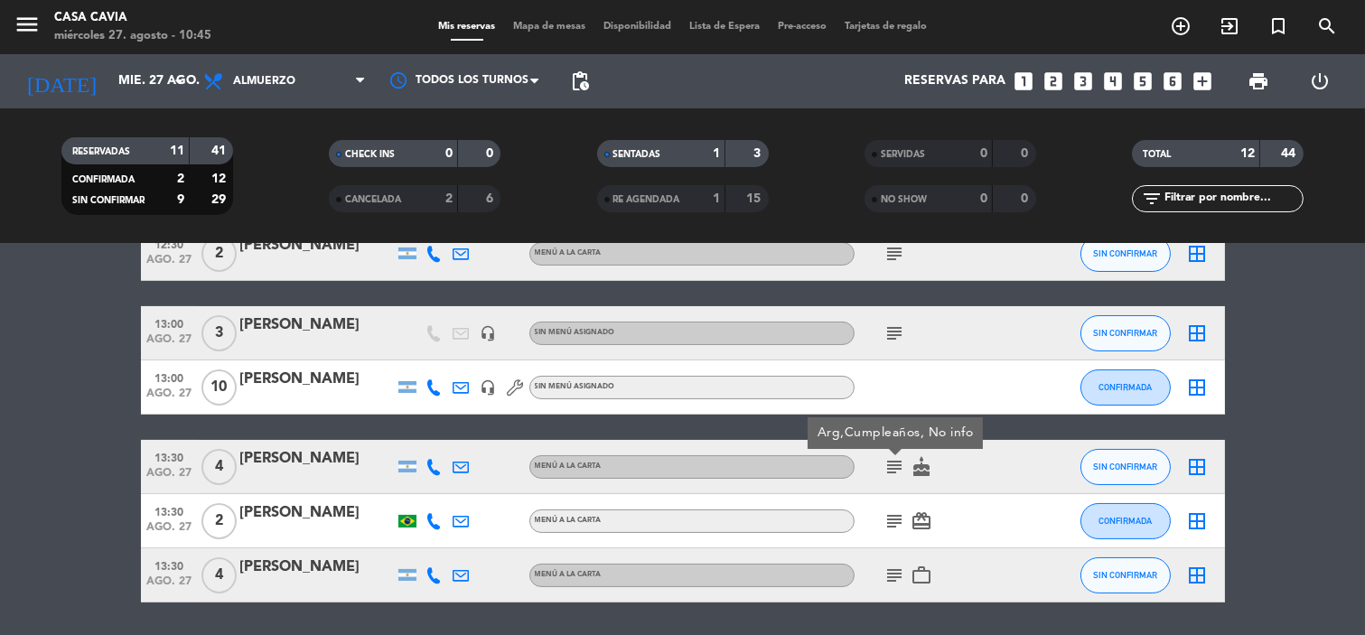
click at [890, 462] on icon "subject" at bounding box center [895, 467] width 22 height 22
copy div "[PERSON_NAME]"
drag, startPoint x: 329, startPoint y: 564, endPoint x: 240, endPoint y: 564, distance: 88.5
click at [240, 564] on div "[PERSON_NAME]" at bounding box center [317, 566] width 154 height 23
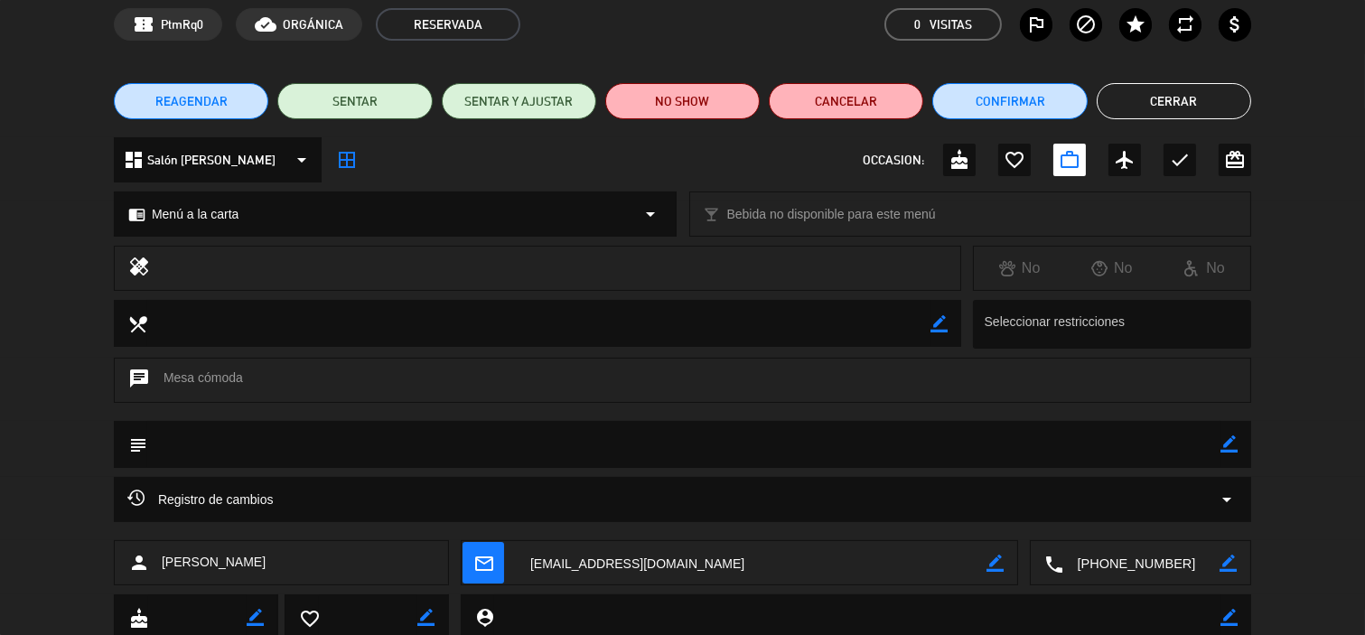
scroll to position [139, 0]
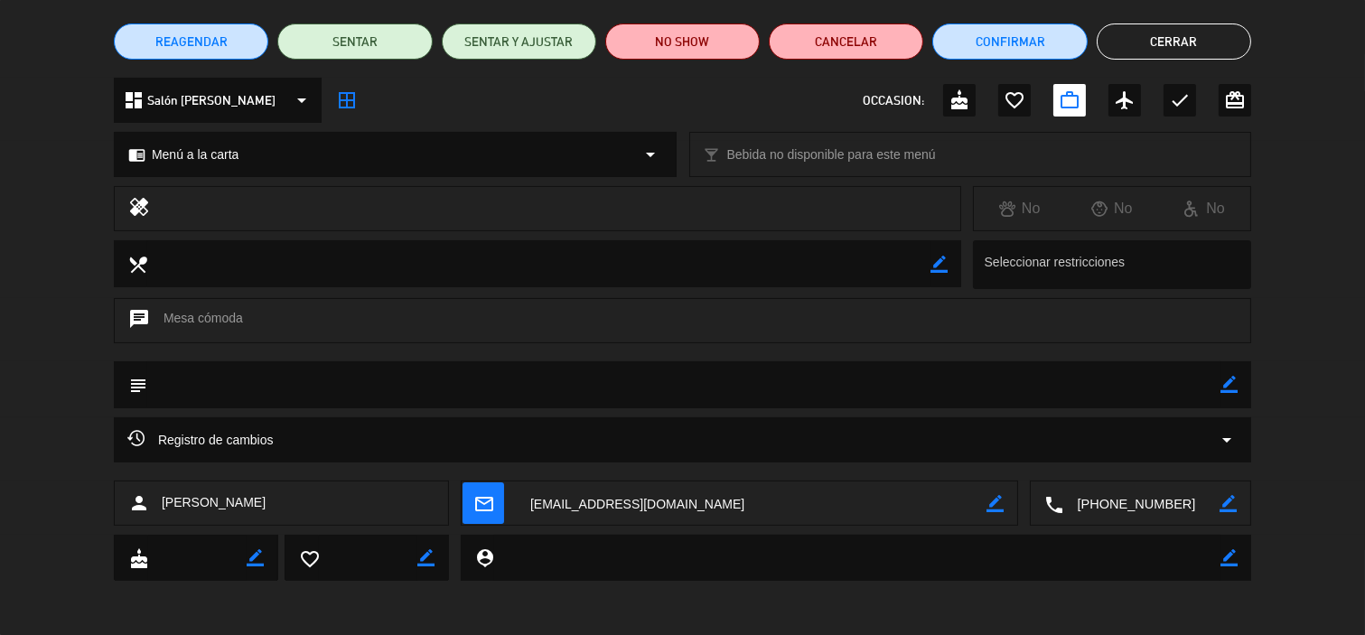
drag, startPoint x: 1223, startPoint y: 385, endPoint x: 1184, endPoint y: 387, distance: 38.9
click at [1203, 386] on div "subject border_color" at bounding box center [682, 384] width 1137 height 47
click at [1152, 386] on textarea at bounding box center [683, 384] width 1073 height 46
click at [1127, 379] on textarea at bounding box center [683, 384] width 1073 height 46
click at [1115, 375] on textarea at bounding box center [683, 384] width 1073 height 46
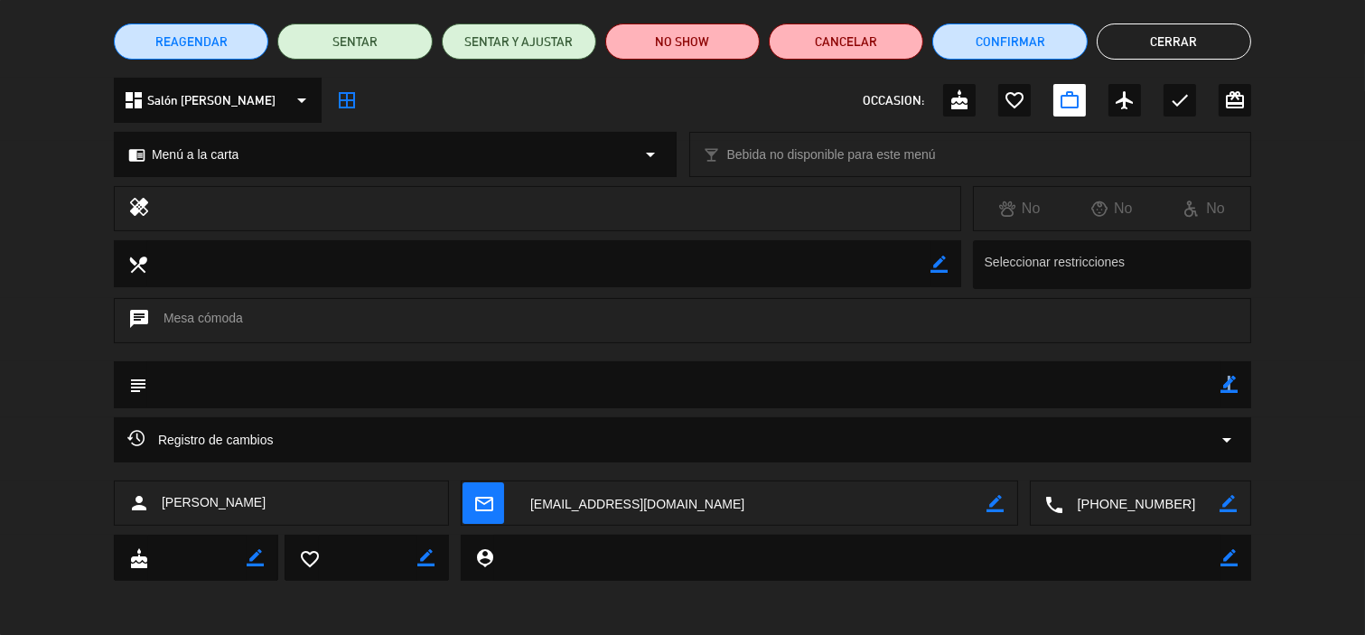
click at [1226, 388] on icon "border_color" at bounding box center [1228, 384] width 17 height 17
click at [1180, 379] on textarea at bounding box center [683, 384] width 1073 height 46
type textarea "Arg, Asesor Inmobiliario"
click at [1233, 396] on div at bounding box center [1228, 384] width 17 height 47
click at [1231, 391] on icon at bounding box center [1228, 384] width 17 height 17
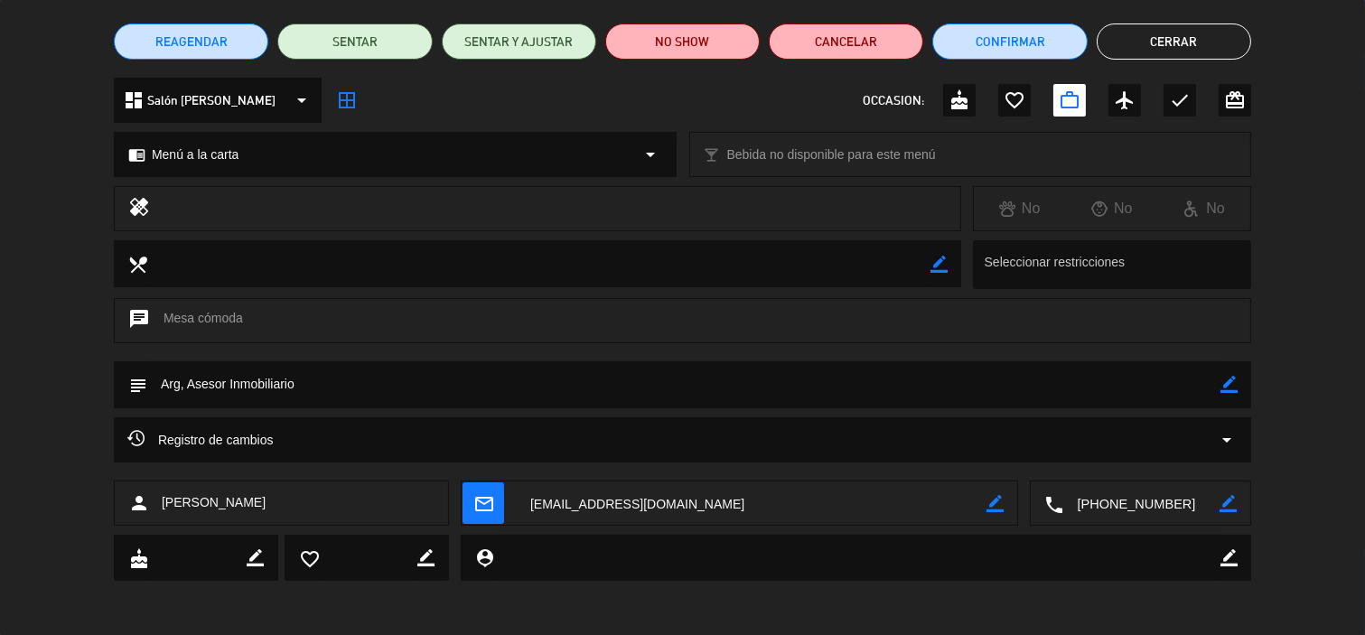
scroll to position [39, 0]
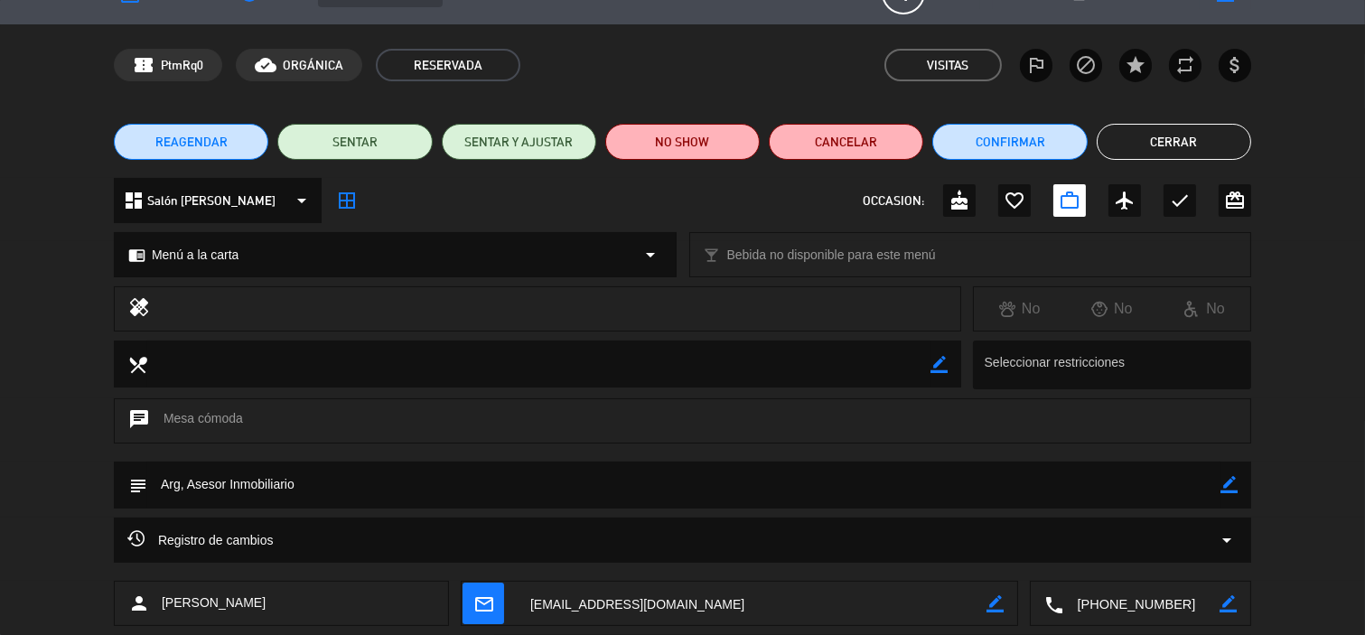
click at [1166, 150] on button "Cerrar" at bounding box center [1173, 142] width 154 height 36
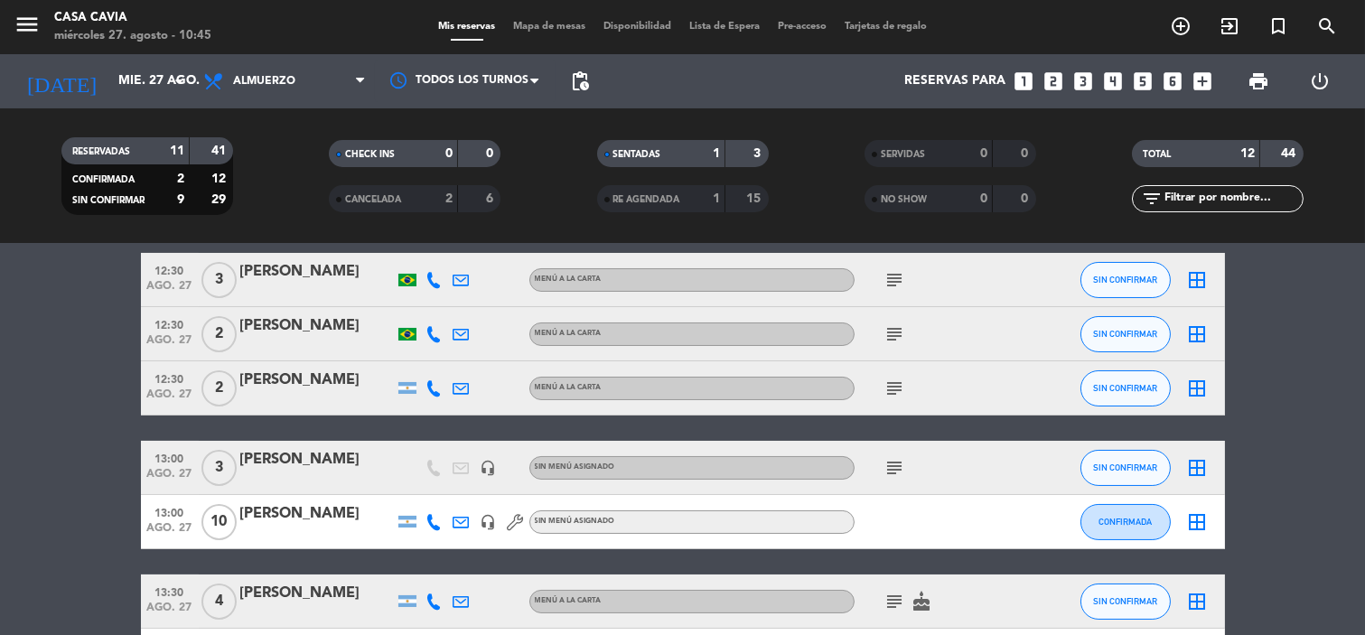
scroll to position [401, 0]
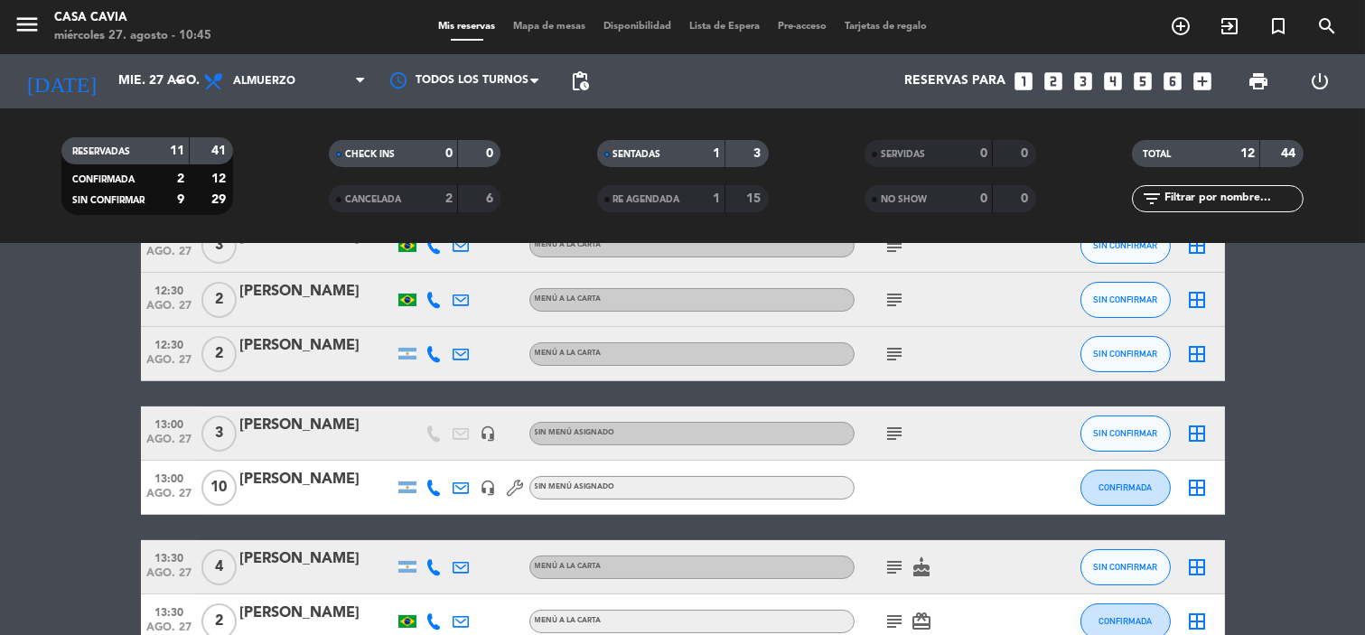
copy div "[PERSON_NAME]"
drag, startPoint x: 330, startPoint y: 482, endPoint x: 240, endPoint y: 480, distance: 89.4
click at [240, 480] on div "[PERSON_NAME]" at bounding box center [317, 479] width 154 height 23
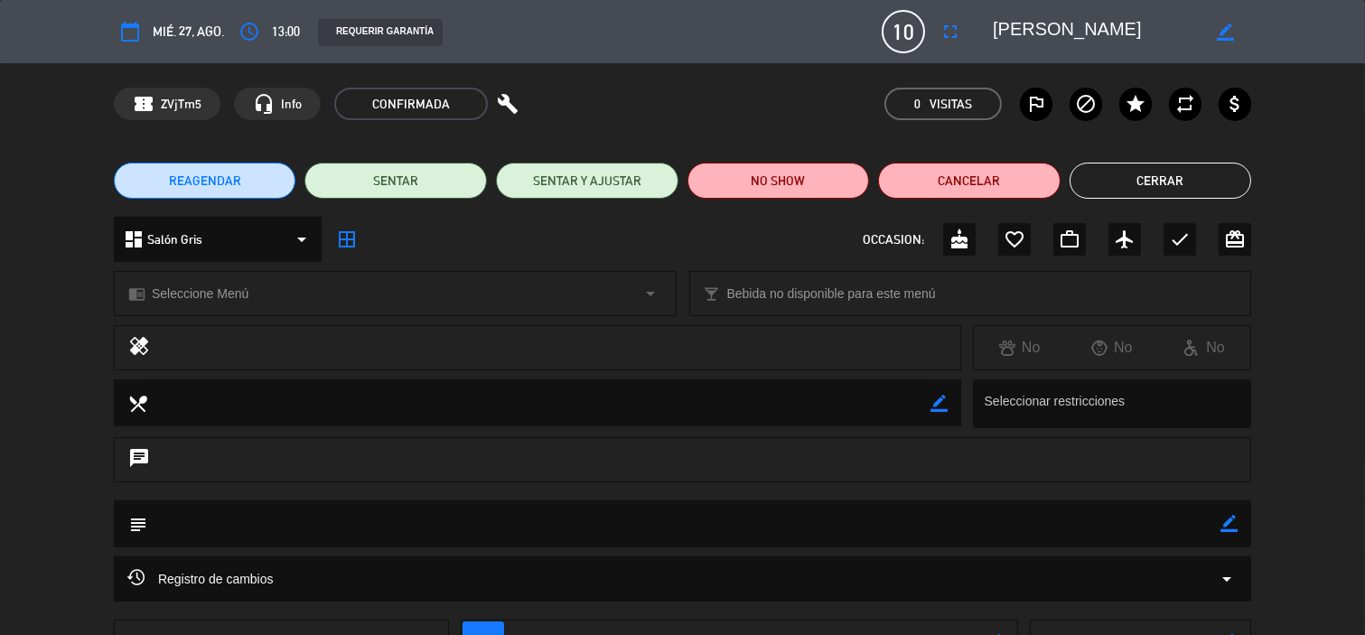
click at [1225, 521] on icon "border_color" at bounding box center [1228, 523] width 17 height 17
click at [1179, 525] on textarea at bounding box center [683, 523] width 1073 height 46
paste textarea "Director - Commercial & Operations at The [PERSON_NAME] Companies Inc"
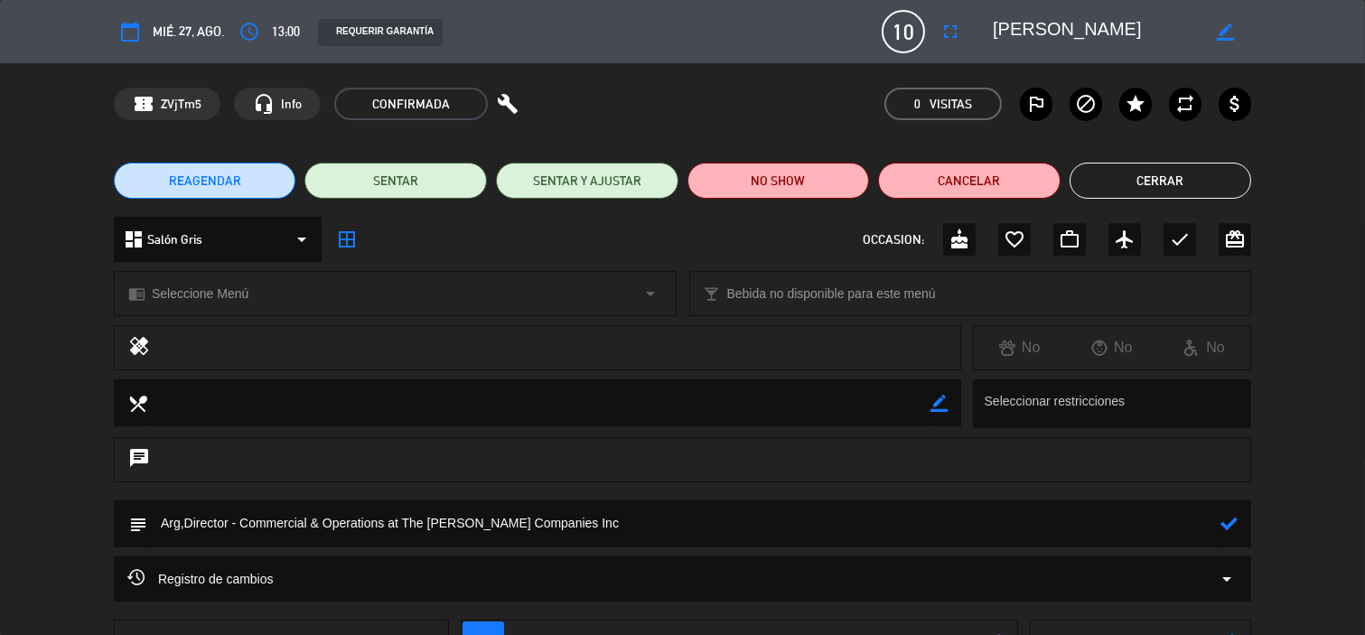
click at [1234, 522] on icon at bounding box center [1228, 523] width 17 height 17
click at [1225, 518] on icon "border_color" at bounding box center [1228, 523] width 17 height 17
type textarea "Arg,Director - Commercial & Operations at The [PERSON_NAME] Companies Inc, Reun…"
click at [1222, 527] on icon at bounding box center [1228, 523] width 17 height 17
click at [1175, 190] on button "Cerrar" at bounding box center [1160, 181] width 182 height 36
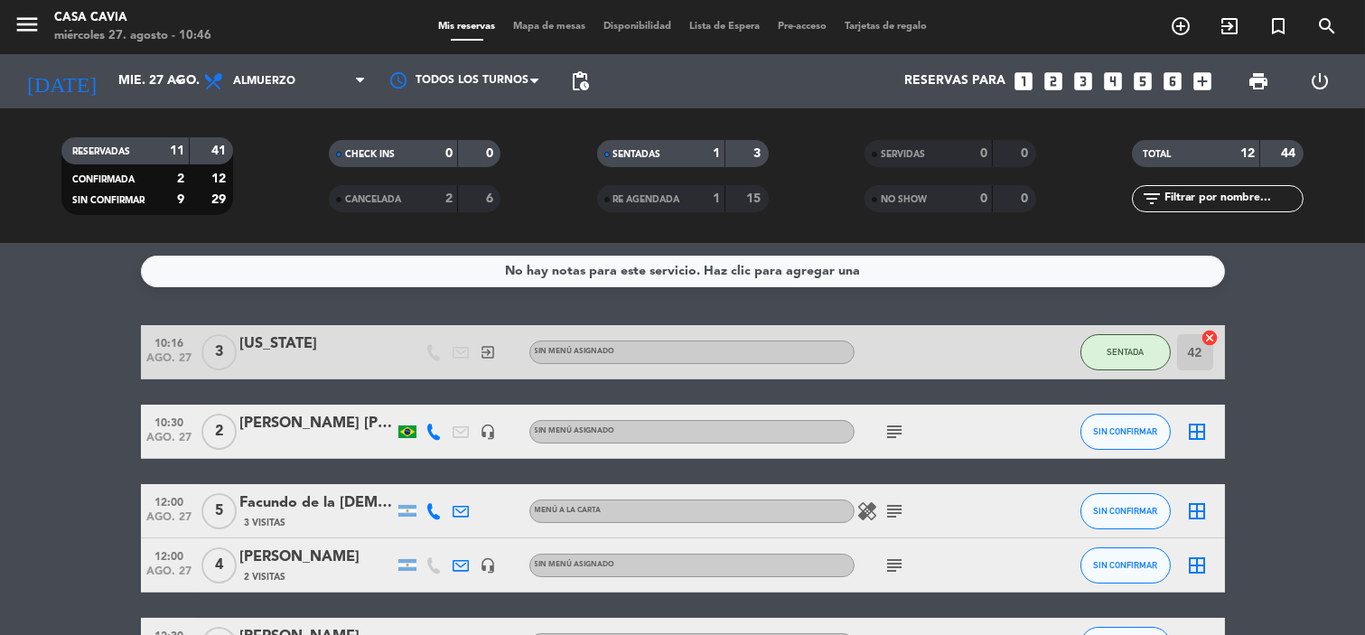
scroll to position [0, 0]
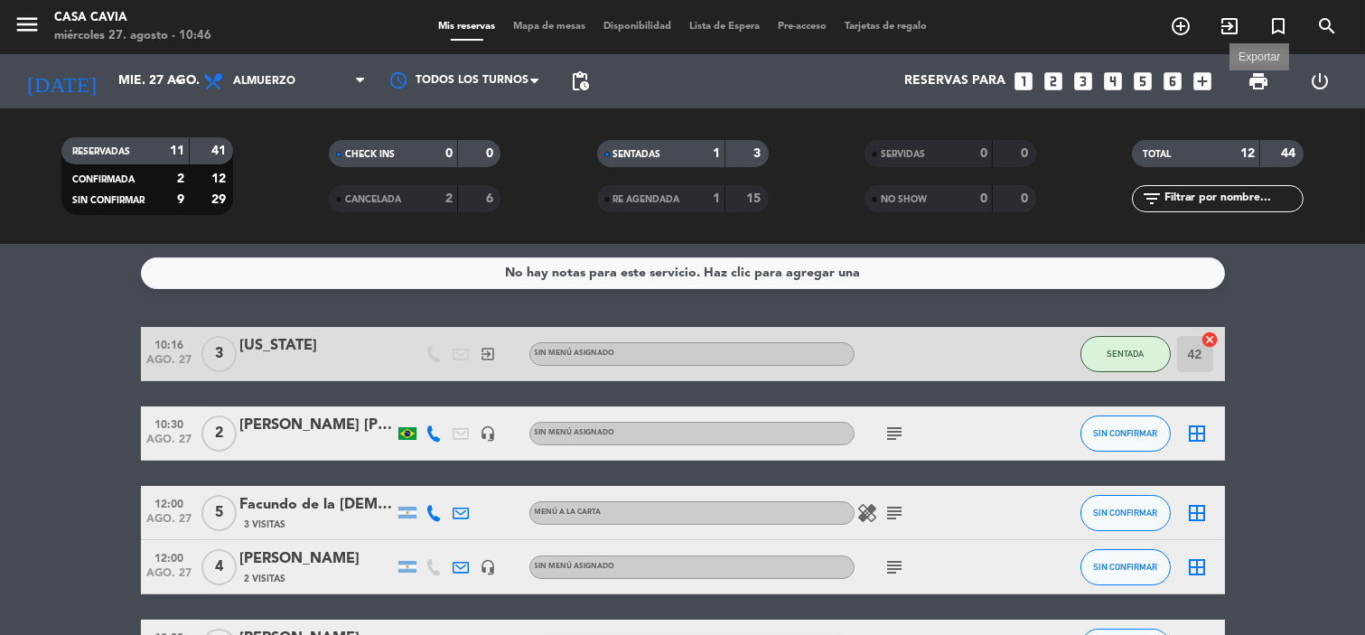
click at [1248, 84] on span "print" at bounding box center [1258, 81] width 22 height 22
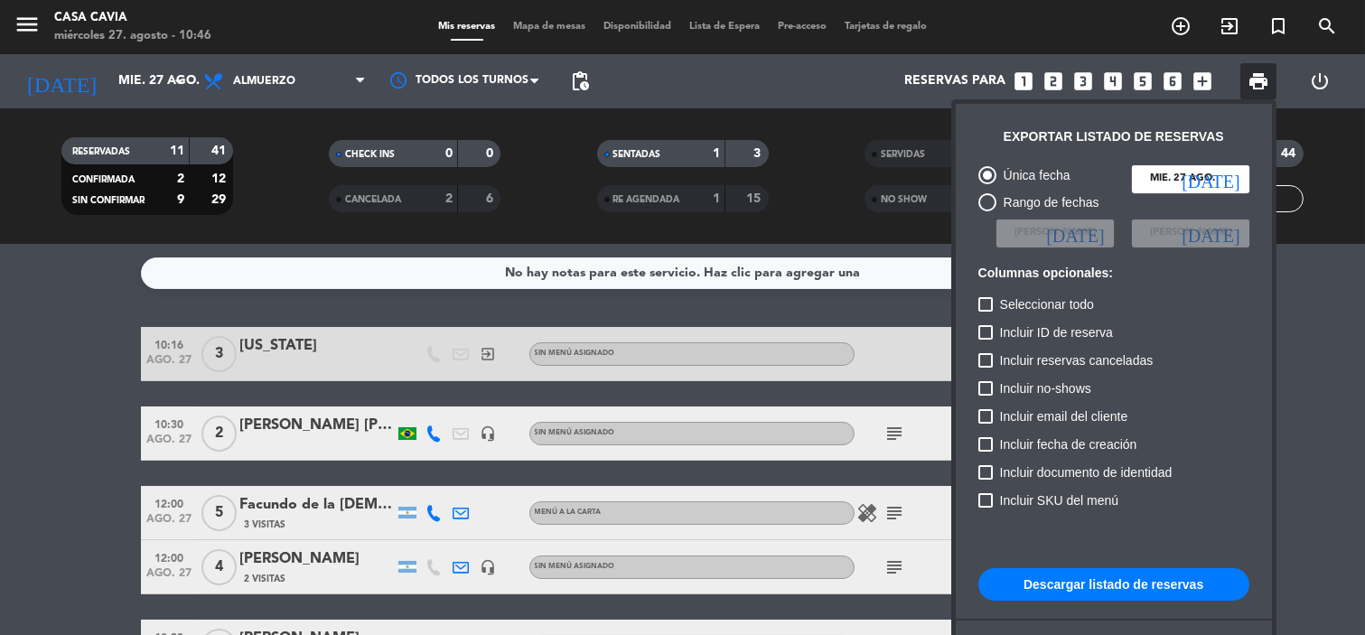
click at [1100, 579] on button "Descargar listado de reservas" at bounding box center [1113, 584] width 271 height 33
click at [1093, 29] on div at bounding box center [682, 317] width 1365 height 635
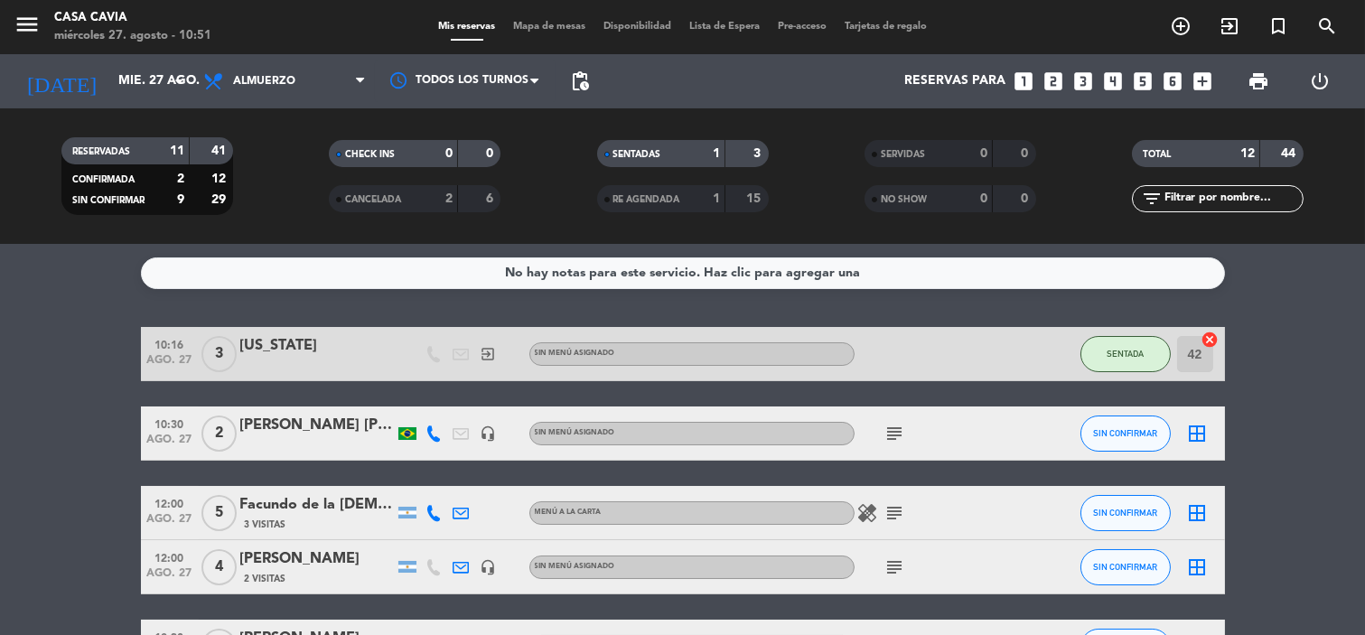
click at [906, 430] on span "subject" at bounding box center [894, 434] width 27 height 22
click at [900, 431] on icon "subject" at bounding box center [895, 434] width 22 height 22
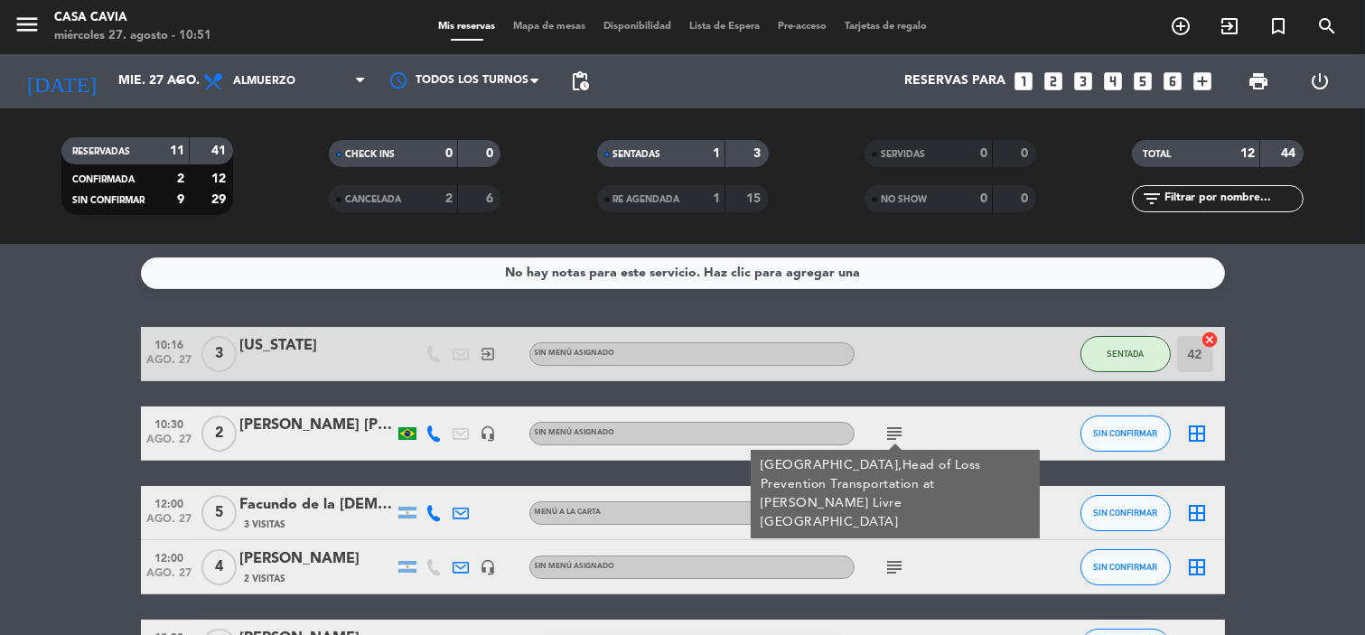
click at [900, 431] on icon "subject" at bounding box center [895, 434] width 22 height 22
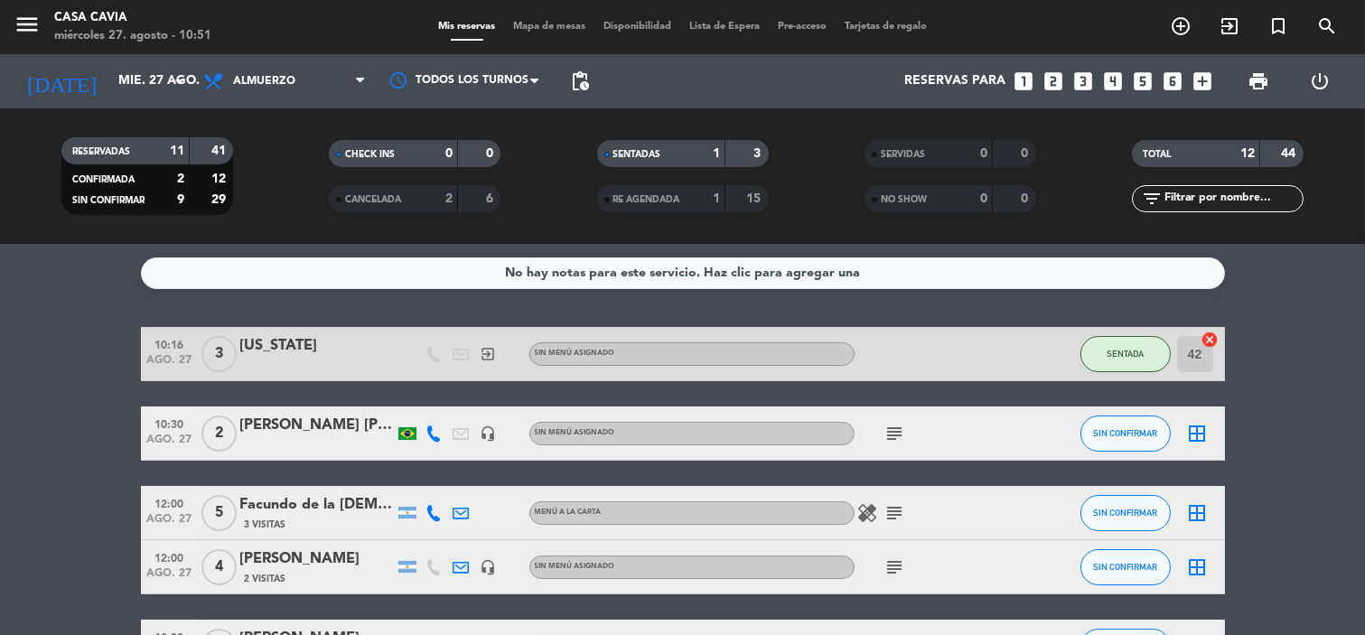
click at [900, 431] on icon "subject" at bounding box center [895, 434] width 22 height 22
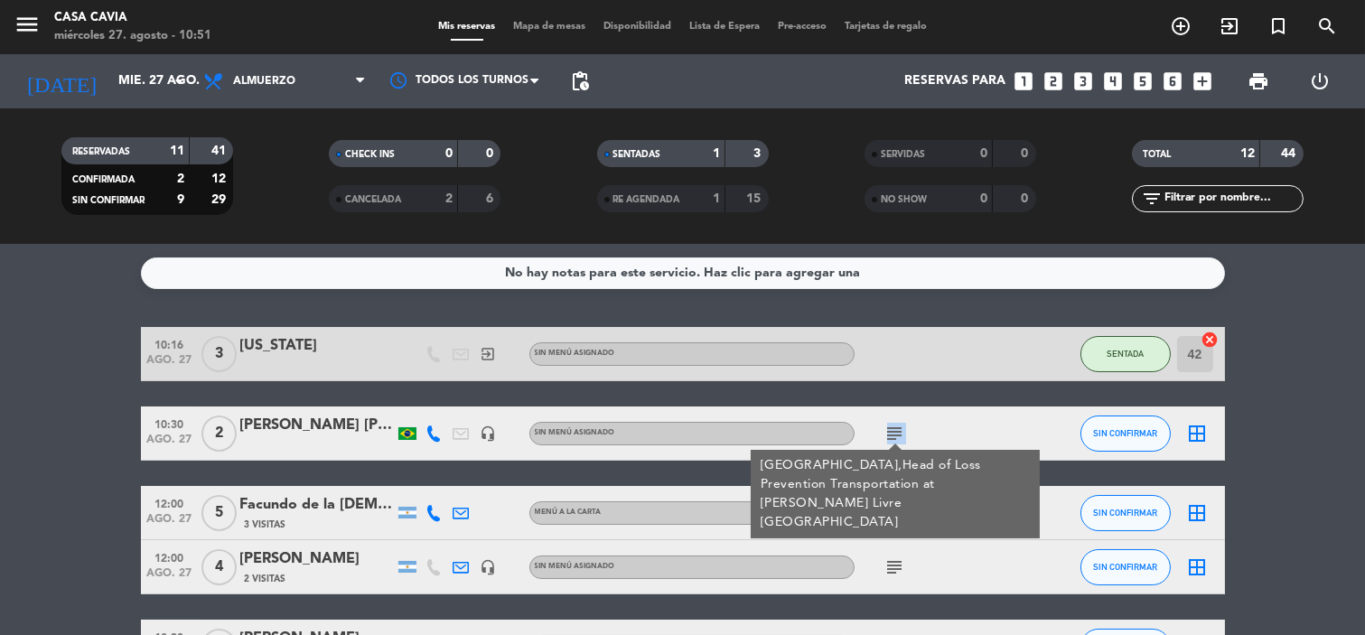
click at [900, 431] on icon "subject" at bounding box center [895, 434] width 22 height 22
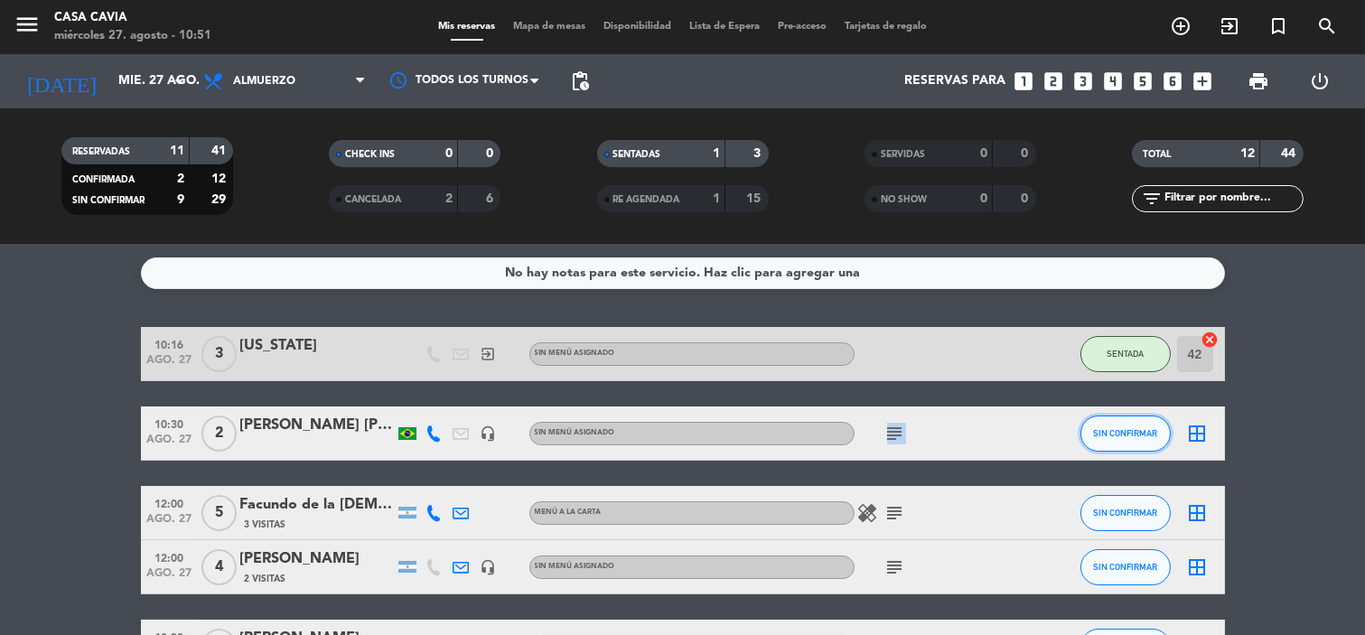
click at [1131, 428] on span "SIN CONFIRMAR" at bounding box center [1125, 433] width 64 height 10
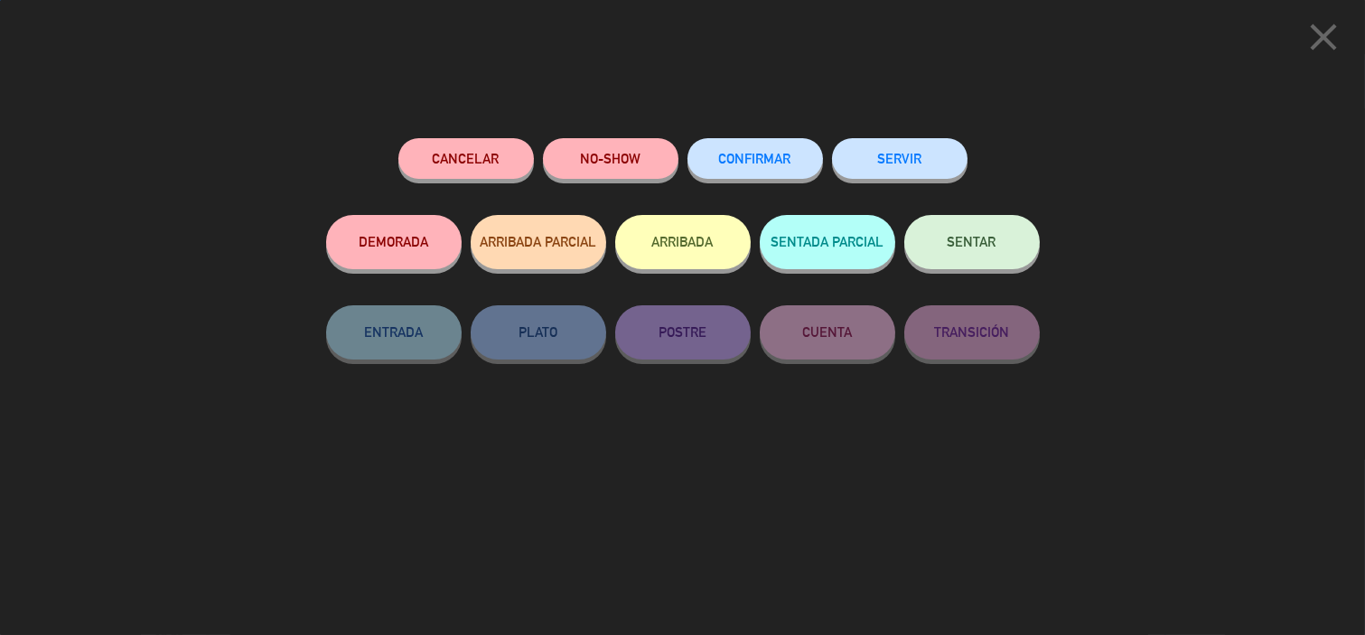
click at [952, 242] on span "SENTAR" at bounding box center [971, 241] width 49 height 15
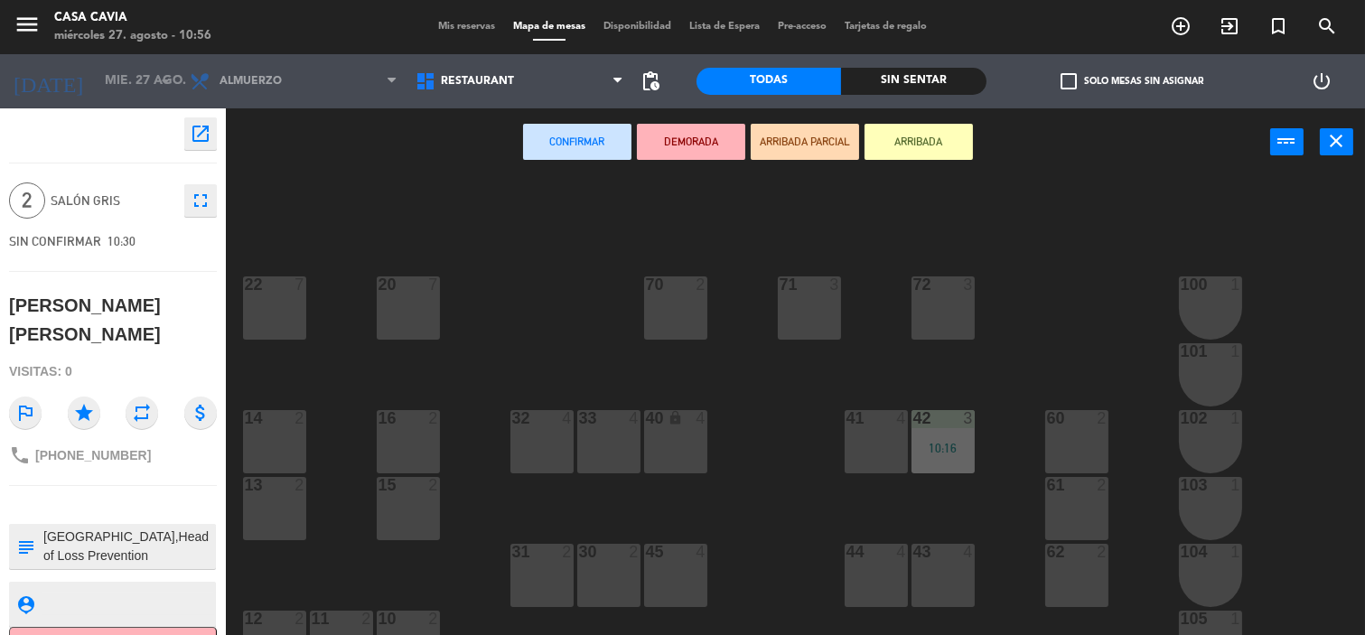
click at [936, 313] on div "72 3" at bounding box center [942, 307] width 63 height 63
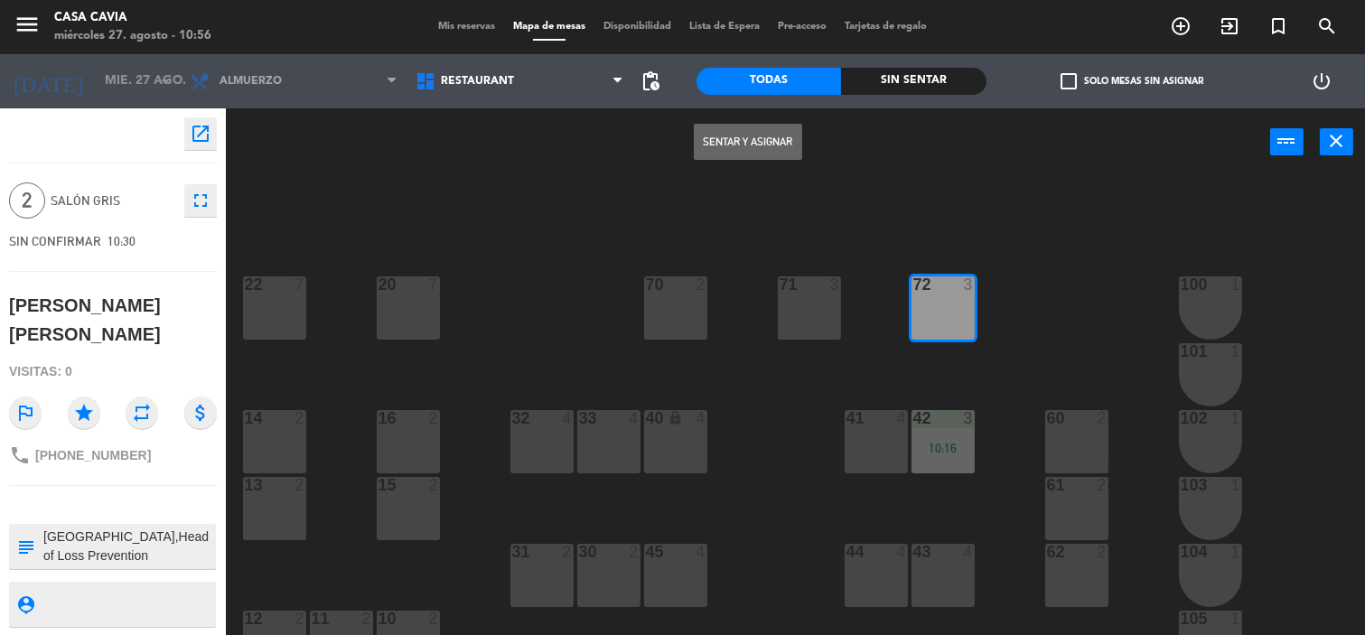
click at [764, 137] on button "Sentar y Asignar" at bounding box center [748, 142] width 108 height 36
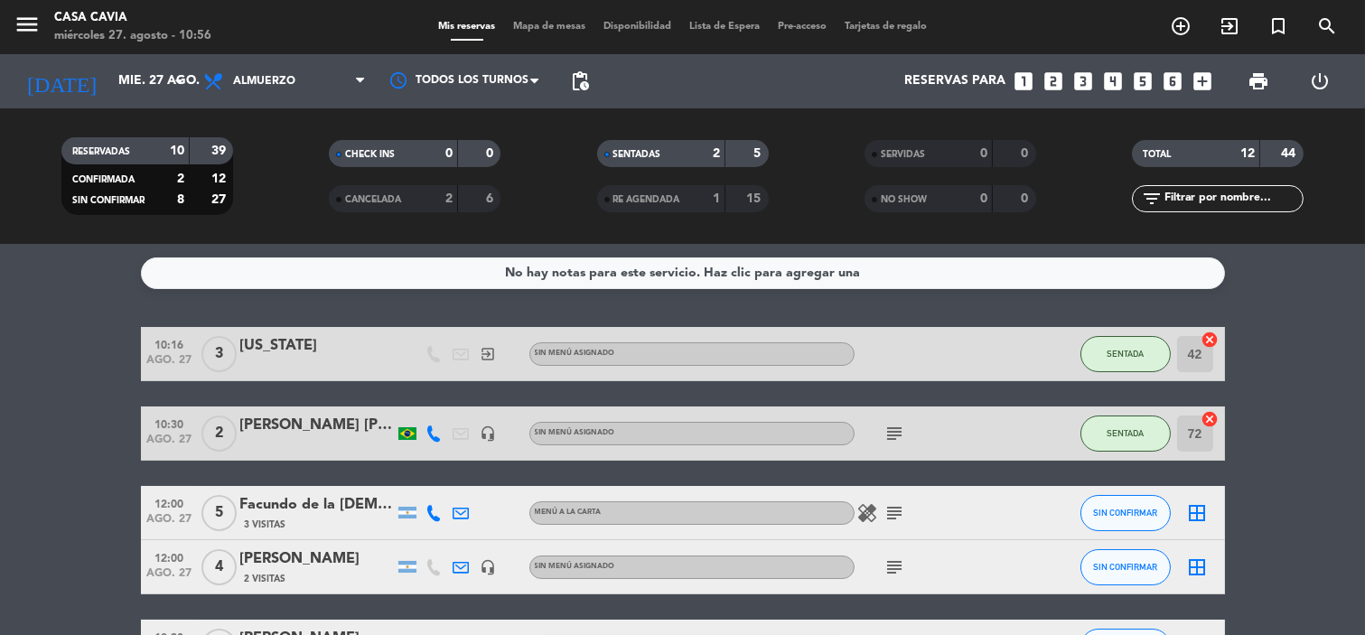
click at [895, 434] on icon "subject" at bounding box center [895, 434] width 22 height 22
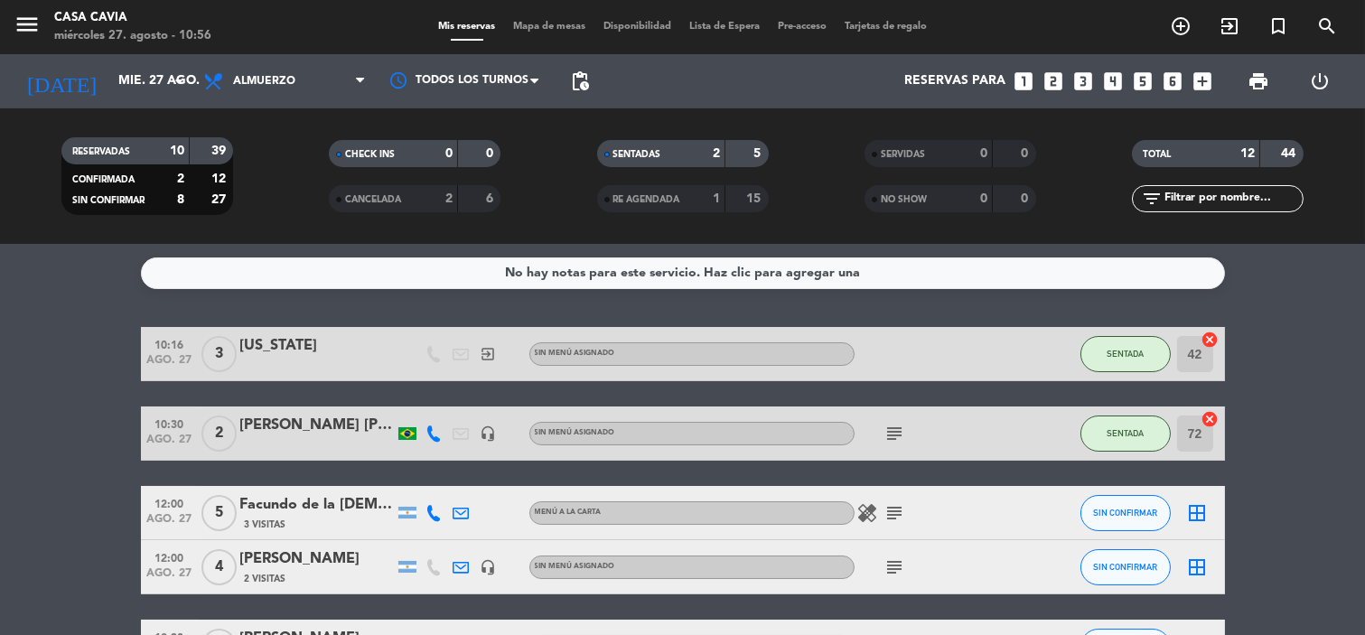
click at [905, 430] on icon "subject" at bounding box center [895, 434] width 22 height 22
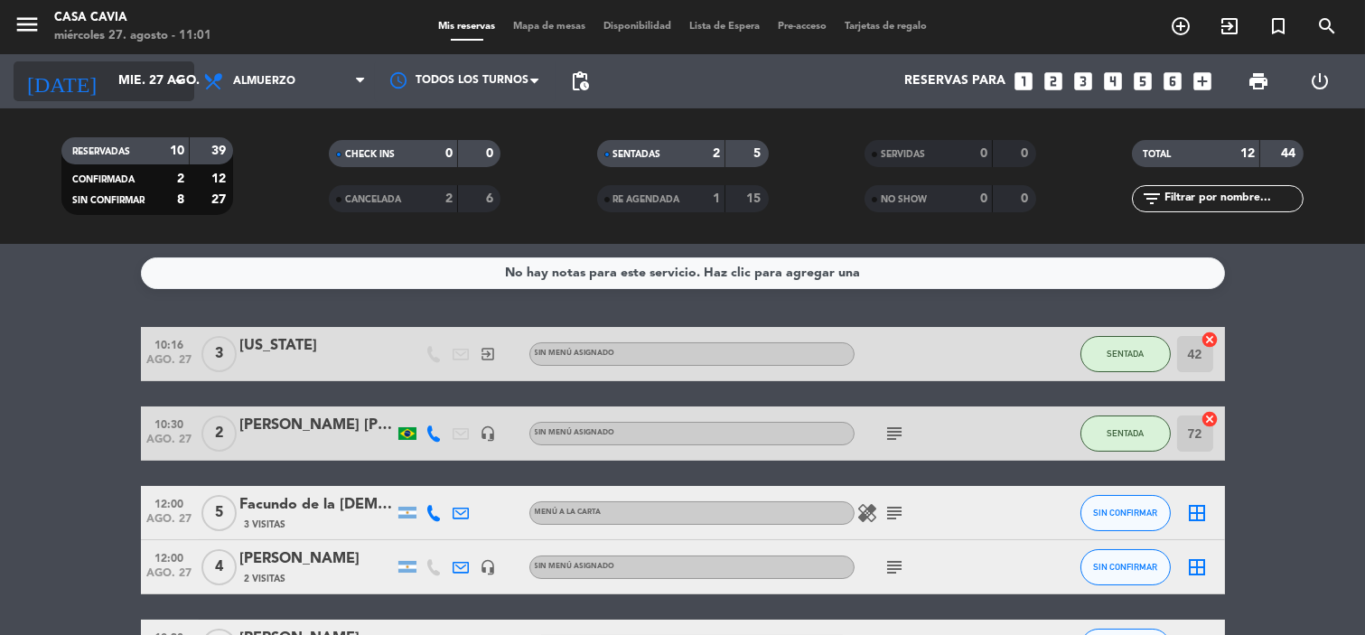
click at [131, 84] on input "mié. 27 ago." at bounding box center [195, 81] width 172 height 33
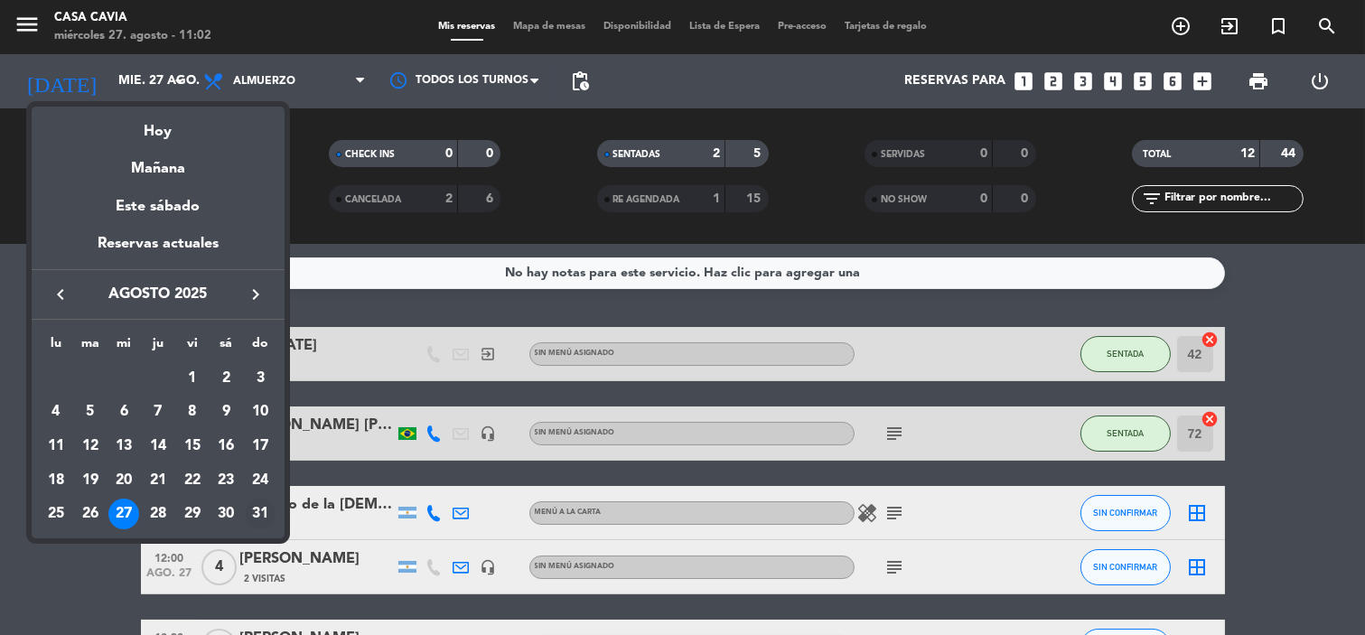
click at [257, 516] on div "31" at bounding box center [260, 514] width 31 height 31
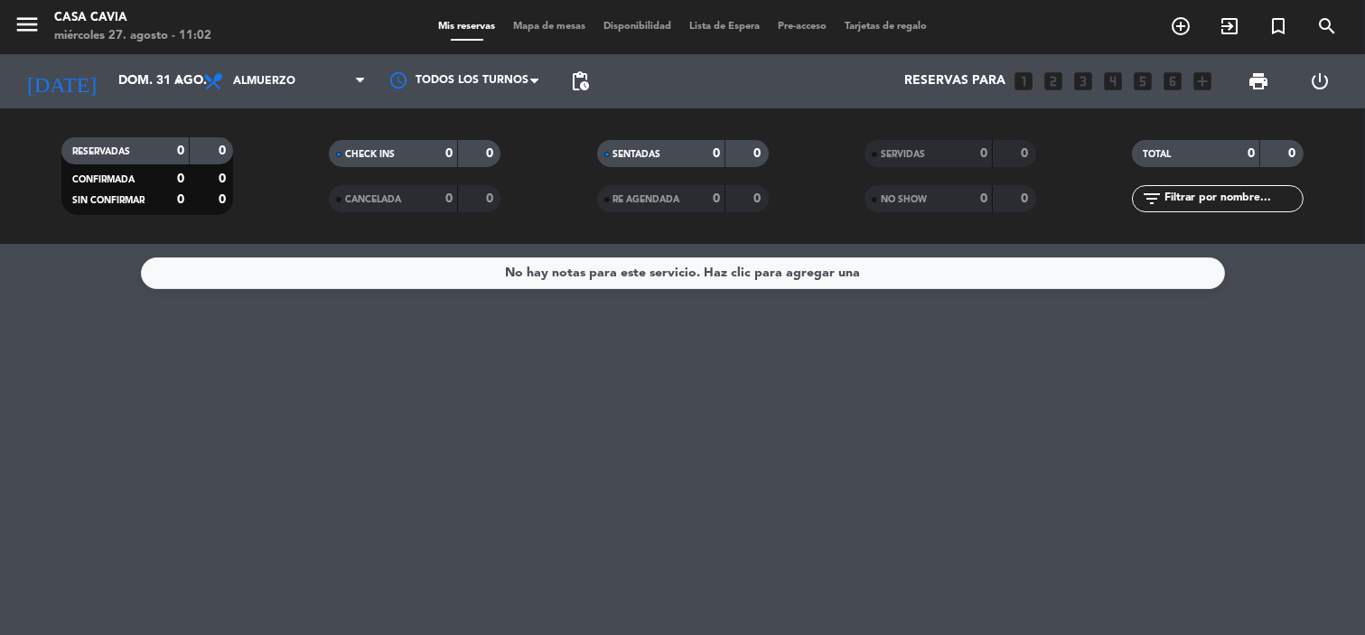
click at [271, 77] on span "Almuerzo" at bounding box center [264, 81] width 62 height 13
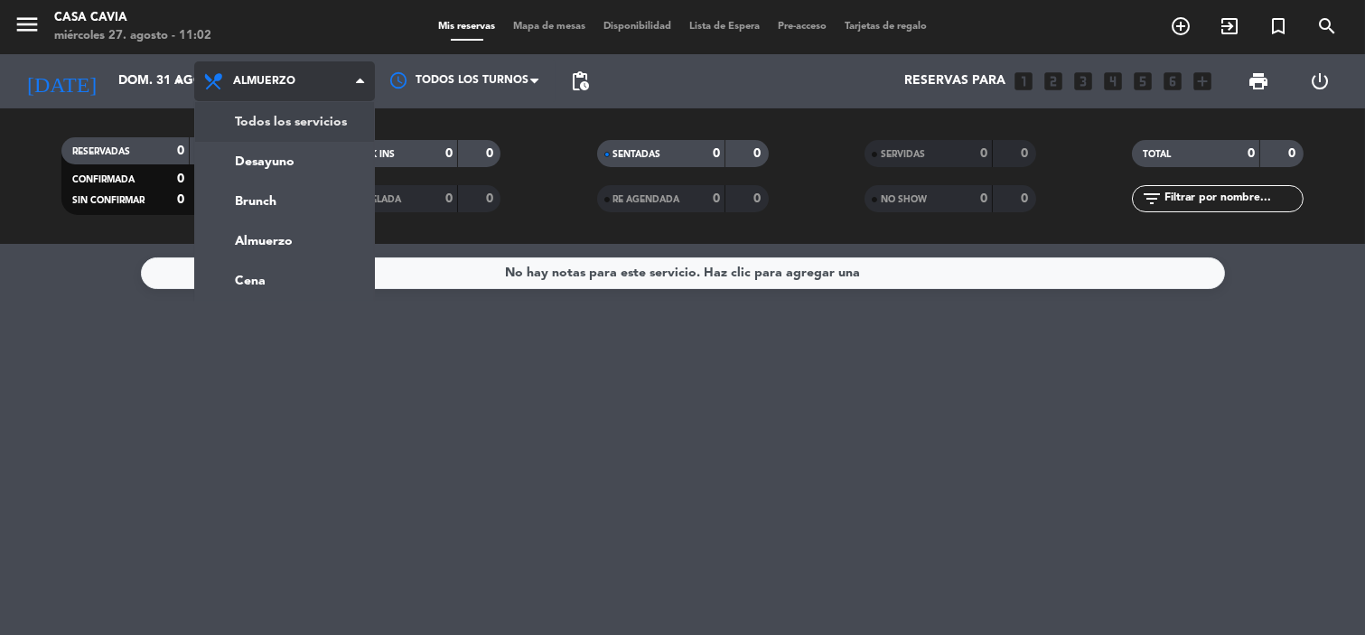
click at [276, 121] on div "menu Casa Cavia miércoles 27. agosto - 11:02 Mis reservas Mapa de mesas Disponi…" at bounding box center [682, 122] width 1365 height 244
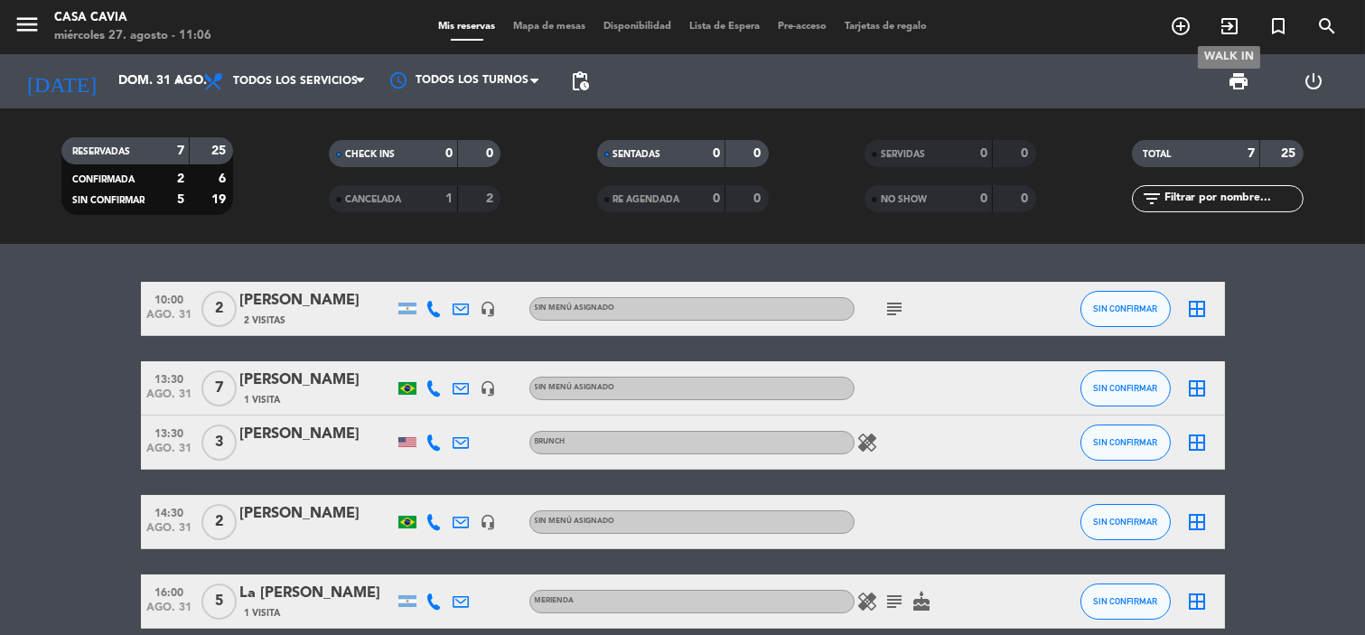
click at [1229, 24] on icon "exit_to_app" at bounding box center [1229, 26] width 22 height 22
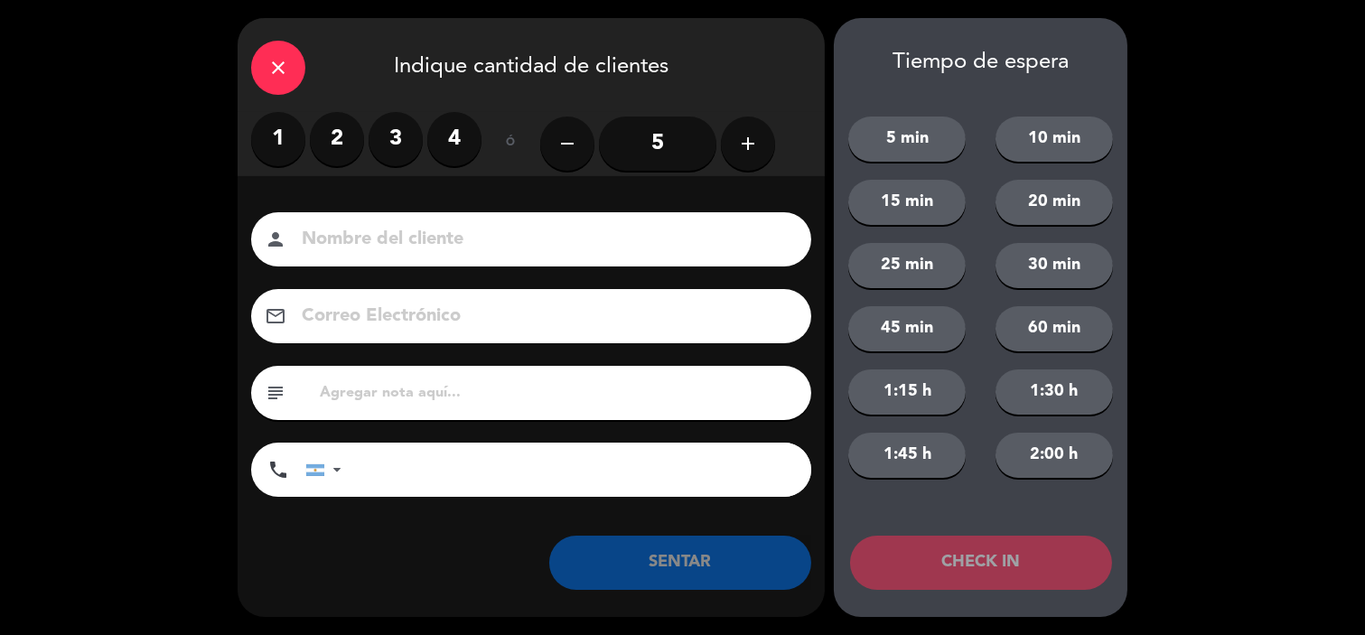
click at [264, 79] on div "close" at bounding box center [278, 68] width 54 height 54
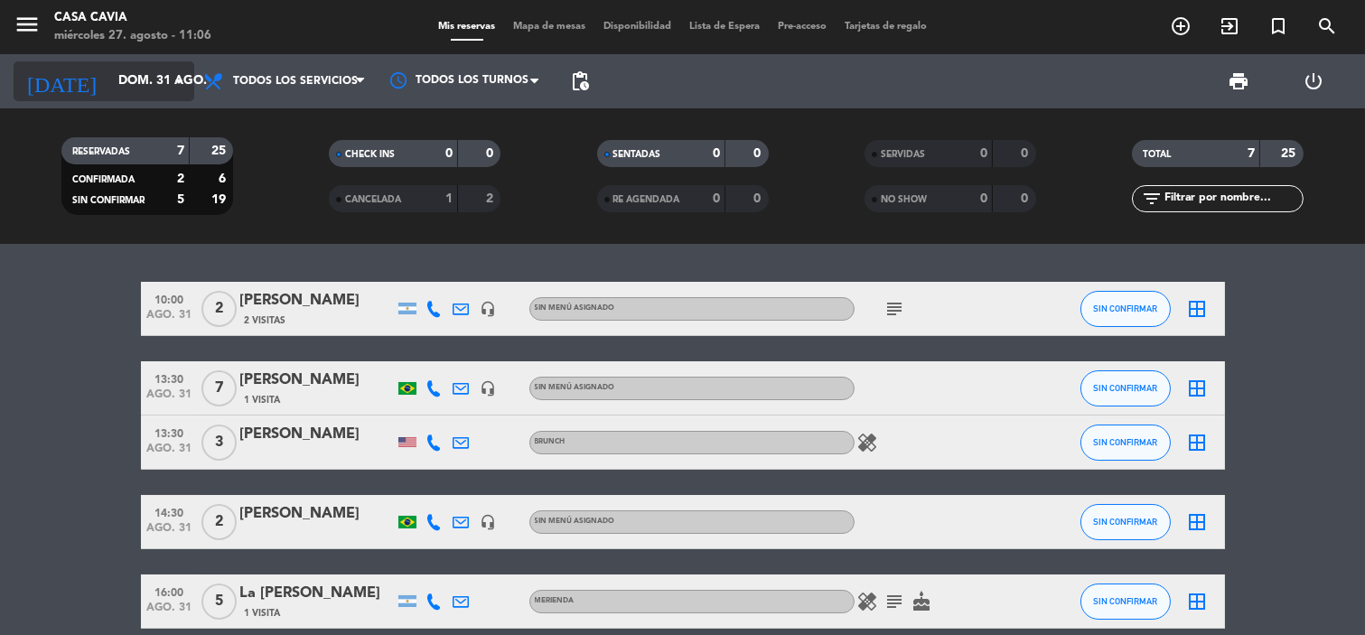
click at [109, 76] on input "dom. 31 ago." at bounding box center [195, 81] width 172 height 33
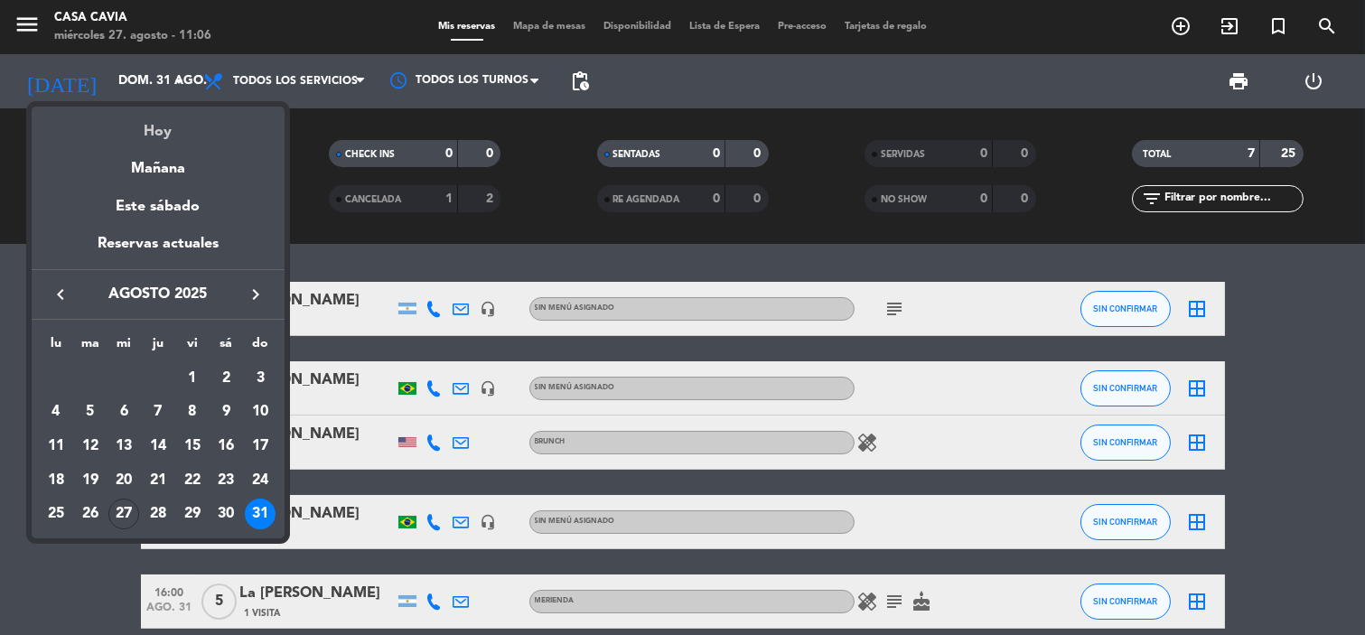
click at [170, 128] on div "Hoy" at bounding box center [158, 125] width 253 height 37
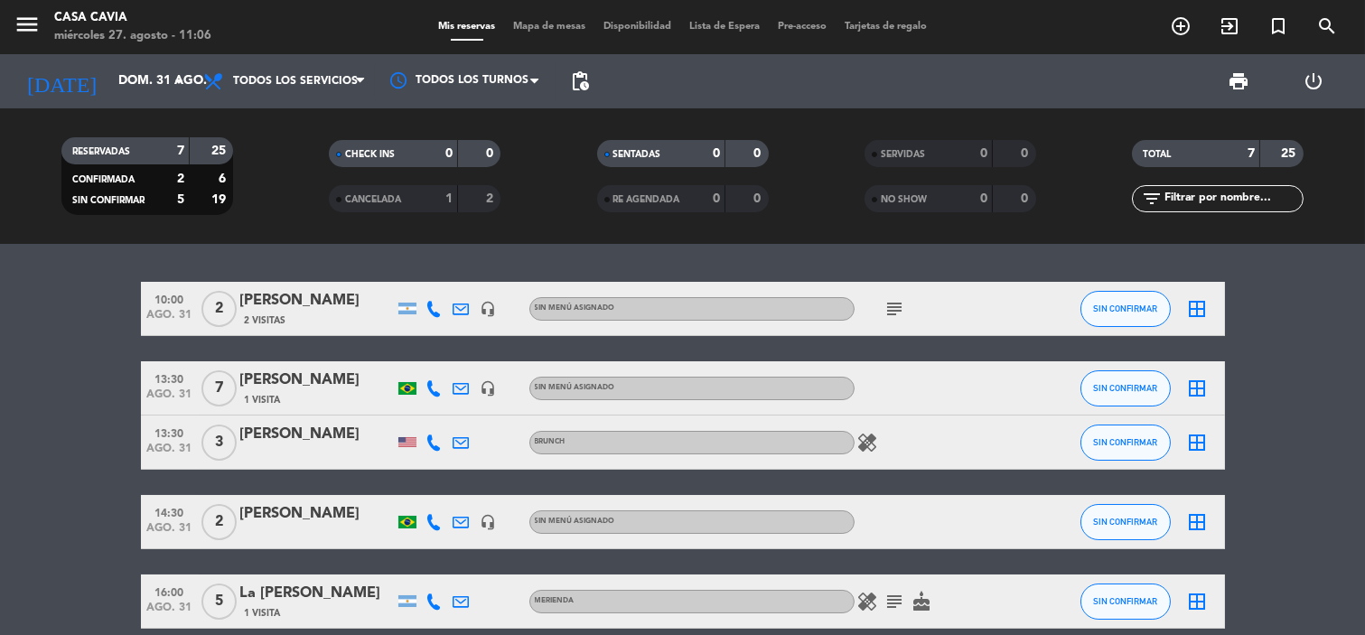
type input "mié. 27 ago."
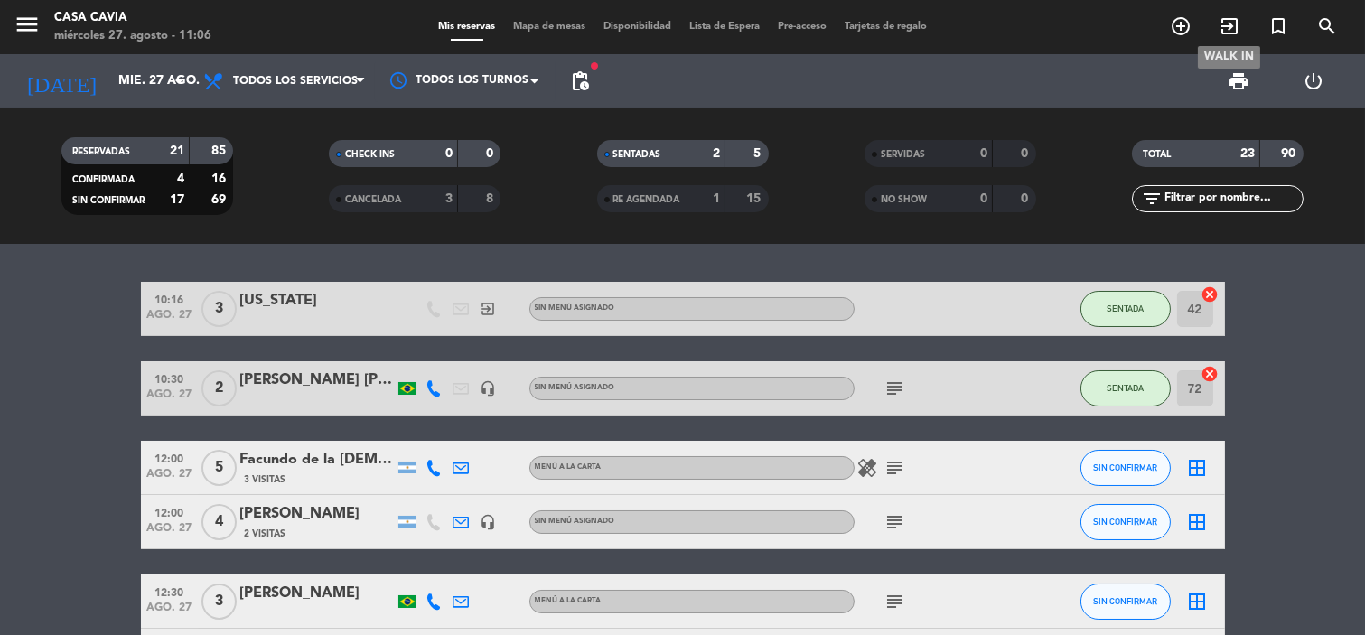
click at [1226, 25] on icon "exit_to_app" at bounding box center [1229, 26] width 22 height 22
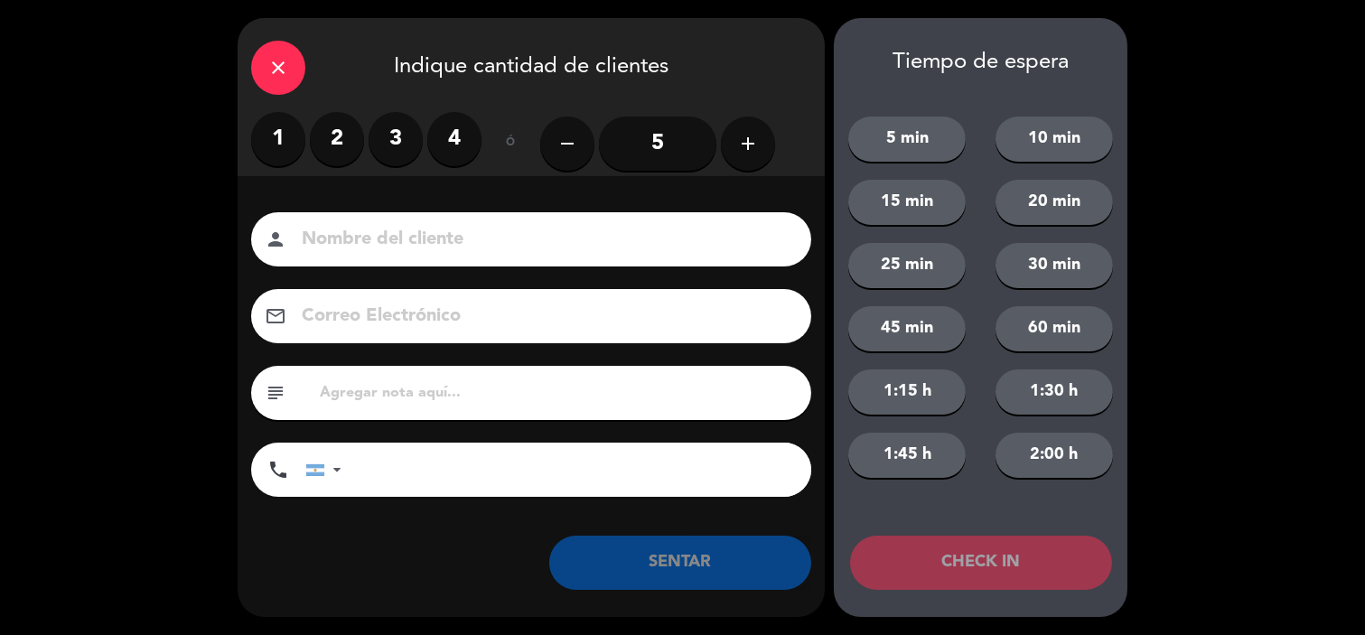
click at [330, 138] on label "2" at bounding box center [337, 139] width 54 height 54
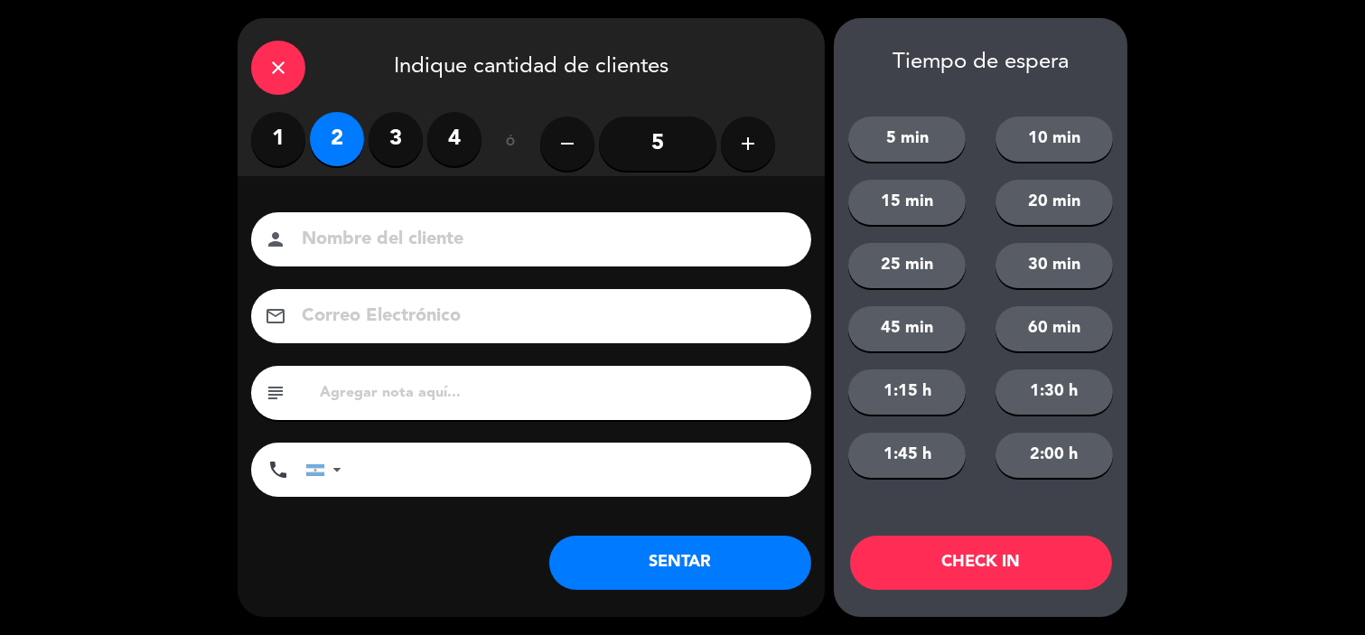
click at [687, 555] on button "SENTAR" at bounding box center [680, 563] width 262 height 54
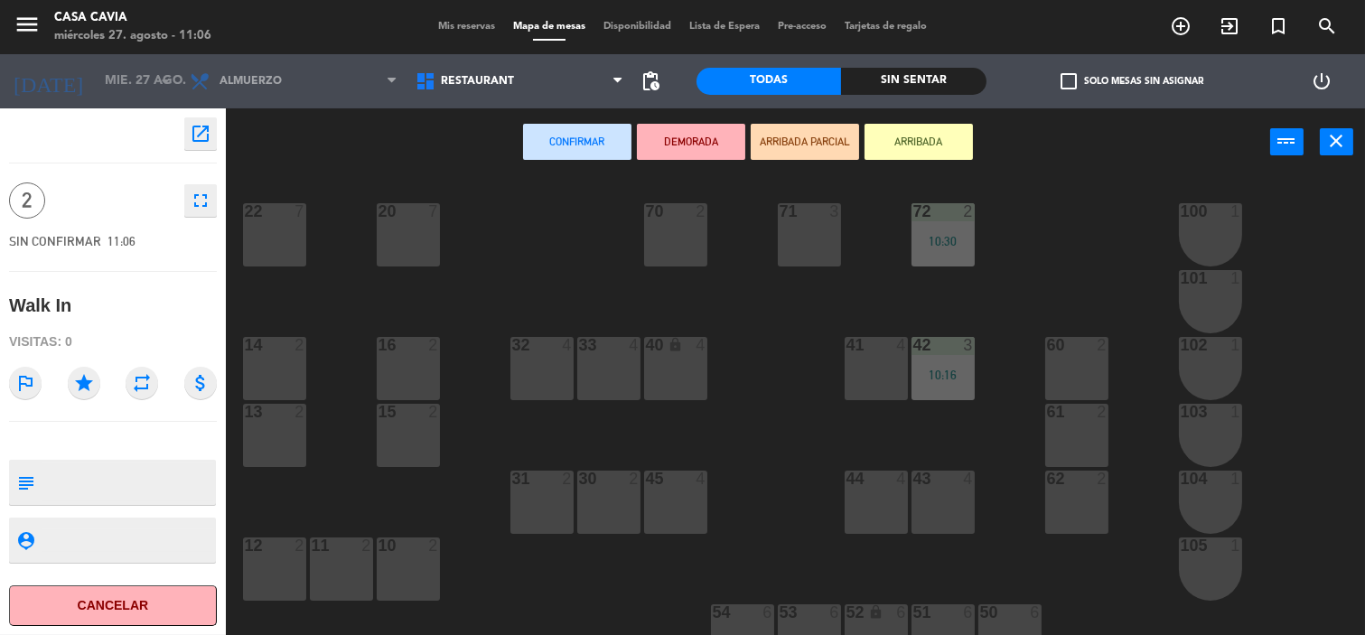
scroll to position [100, 0]
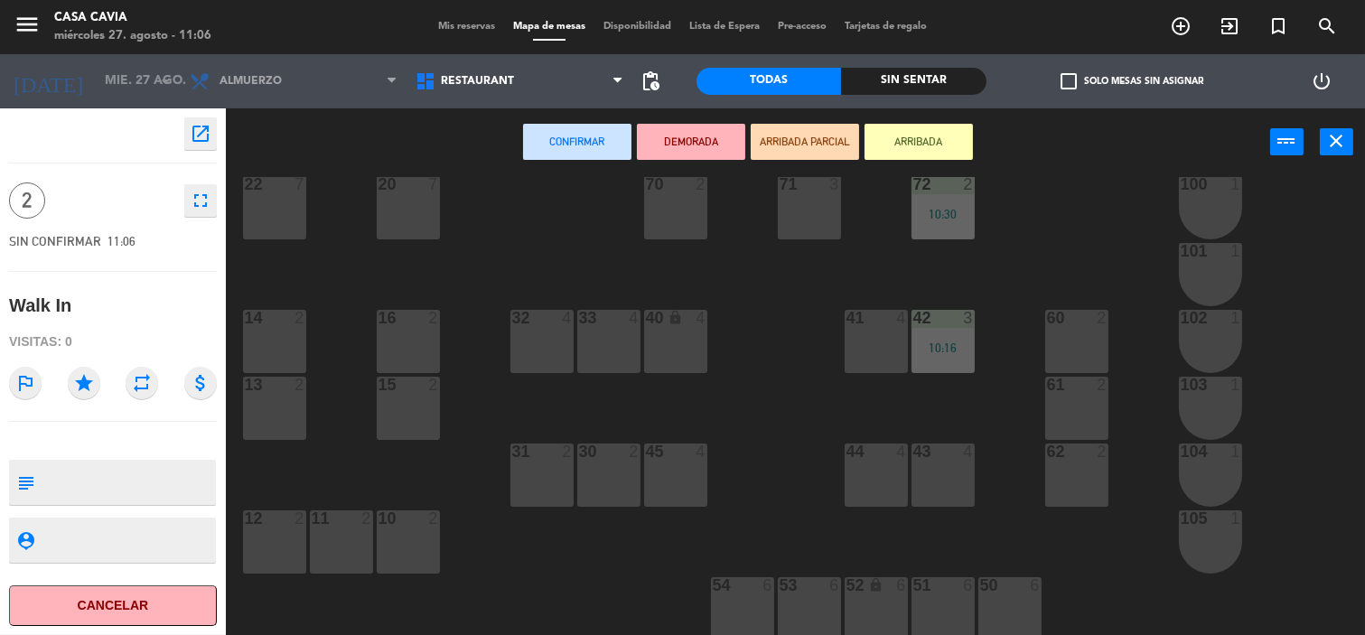
click at [388, 546] on div "10 2" at bounding box center [408, 541] width 63 height 63
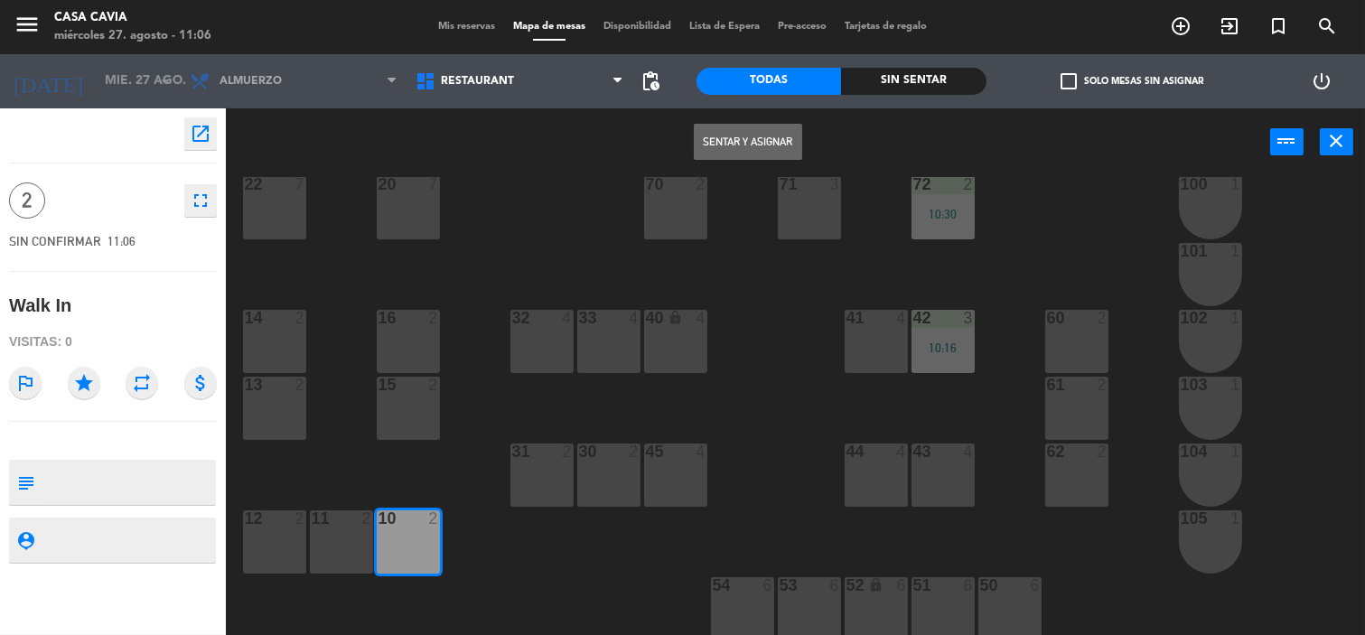
click at [746, 146] on button "Sentar y Asignar" at bounding box center [748, 142] width 108 height 36
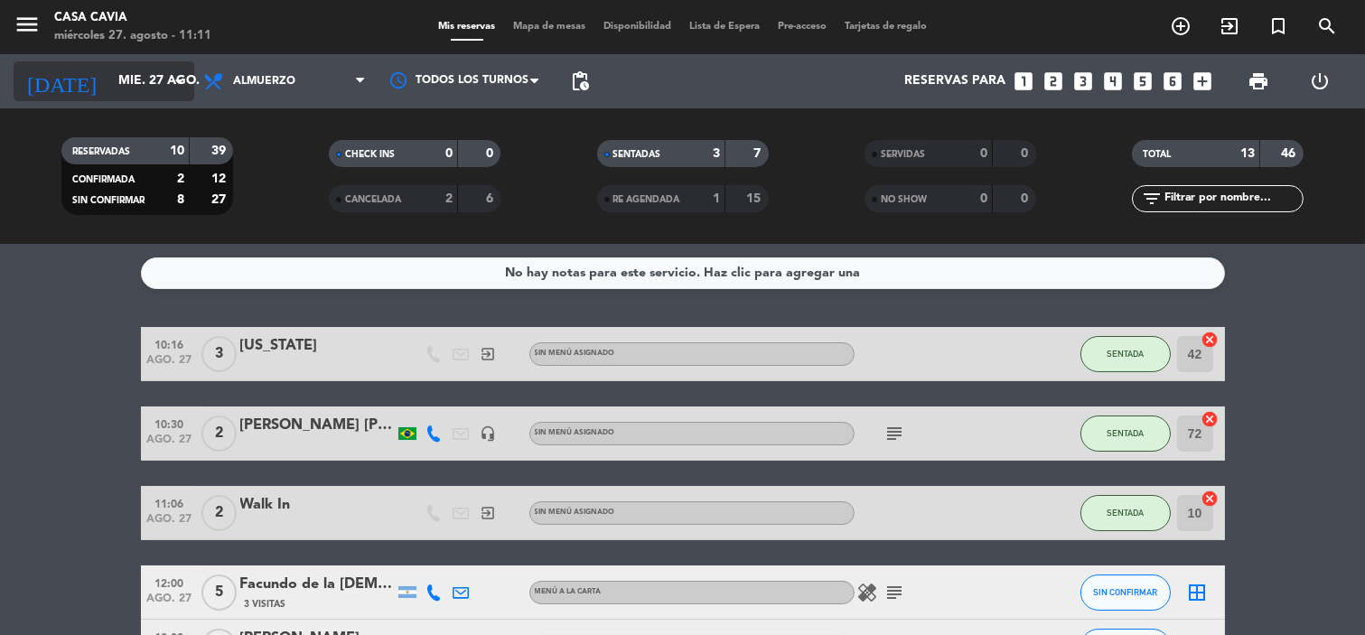
click at [124, 77] on input "mié. 27 ago." at bounding box center [195, 81] width 172 height 33
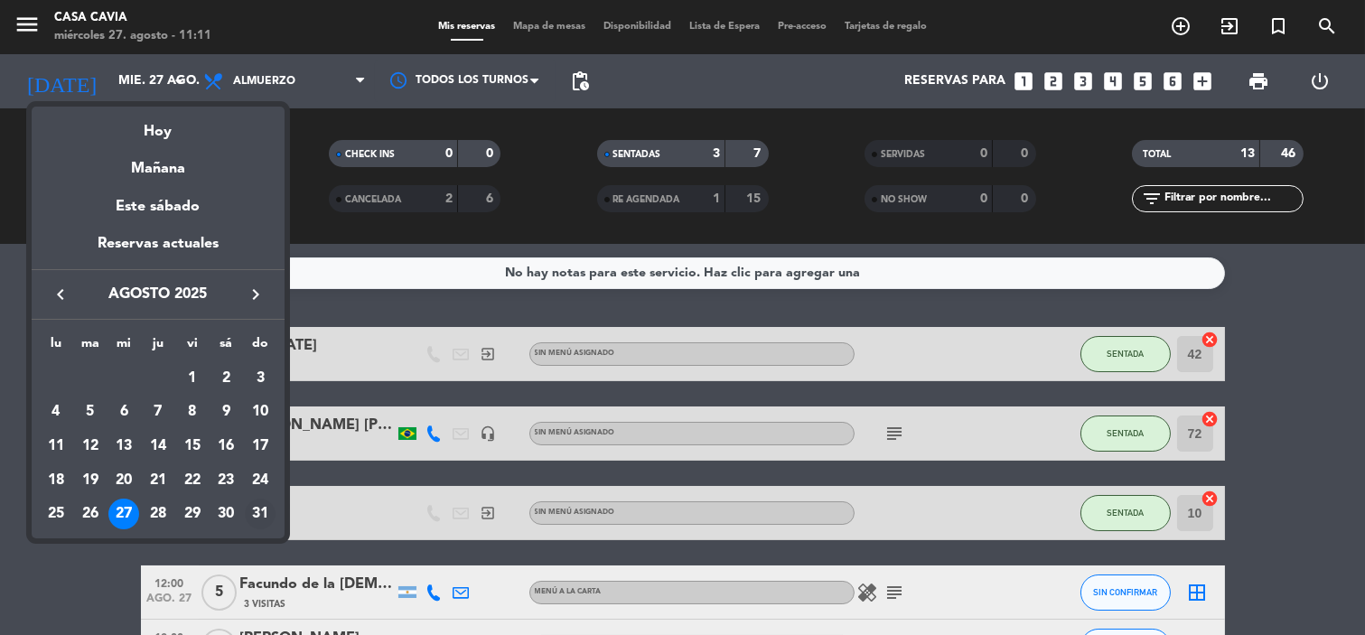
click at [255, 512] on div "31" at bounding box center [260, 514] width 31 height 31
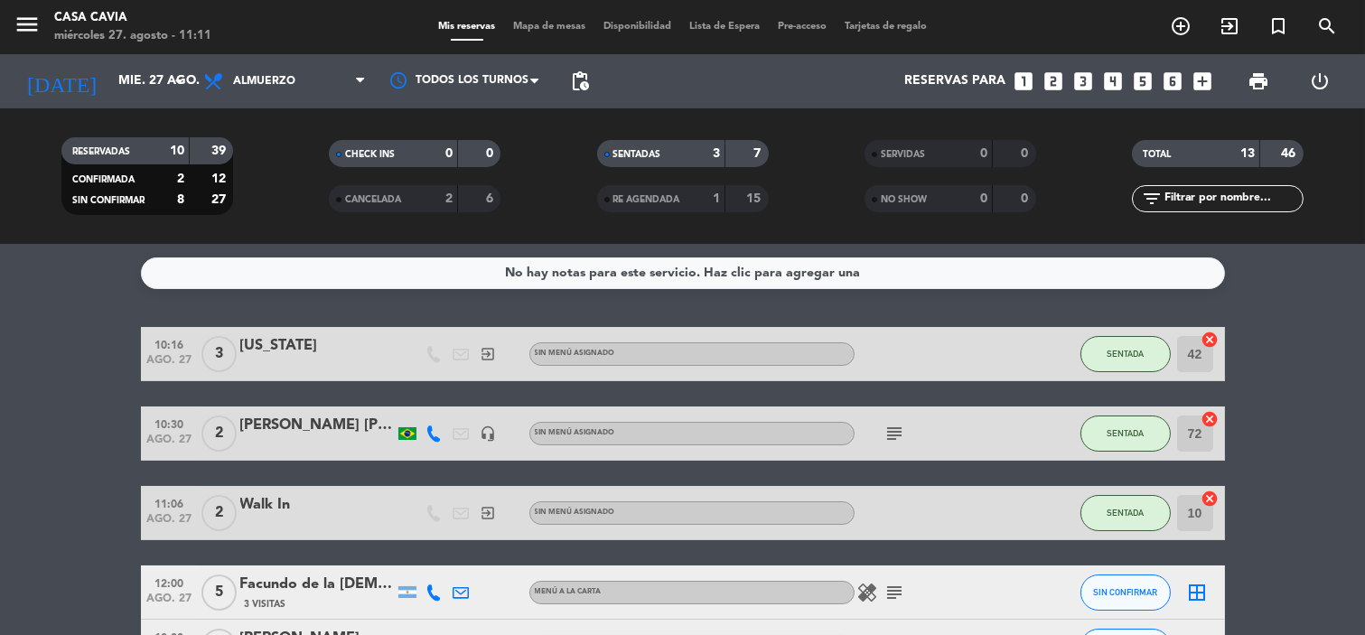
type input "dom. 31 ago."
click at [1188, 23] on icon "add_circle_outline" at bounding box center [1181, 26] width 22 height 22
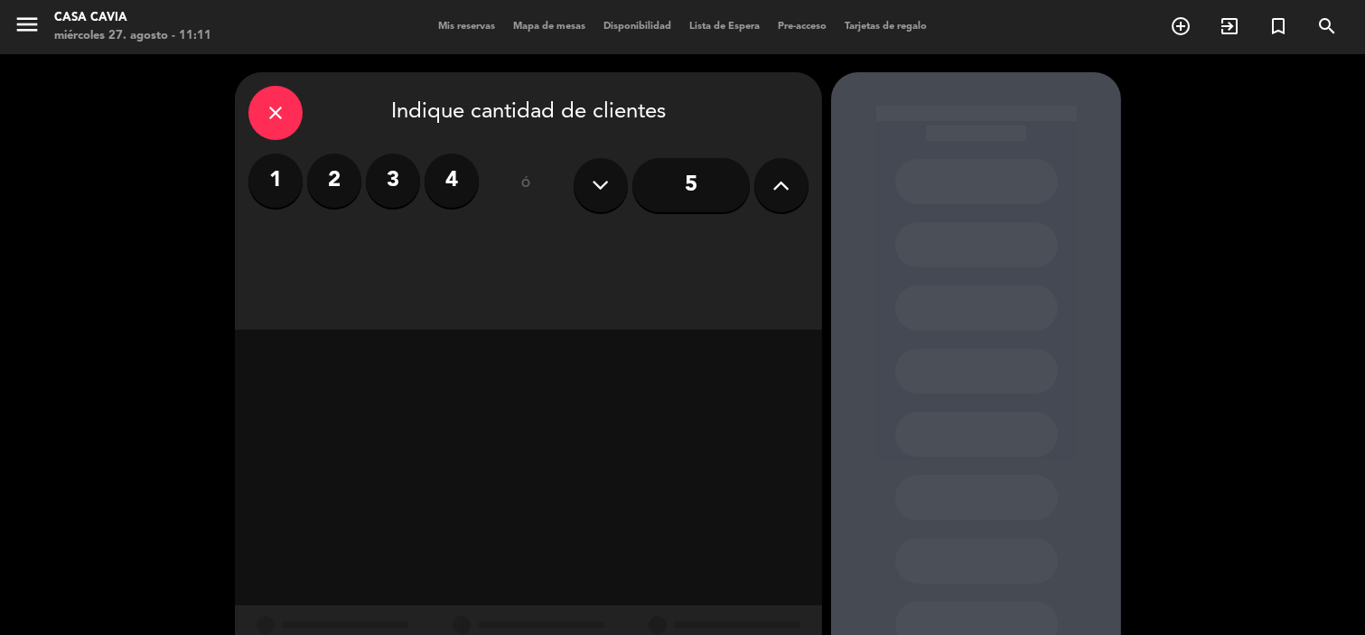
click at [326, 173] on label "2" at bounding box center [334, 181] width 54 height 54
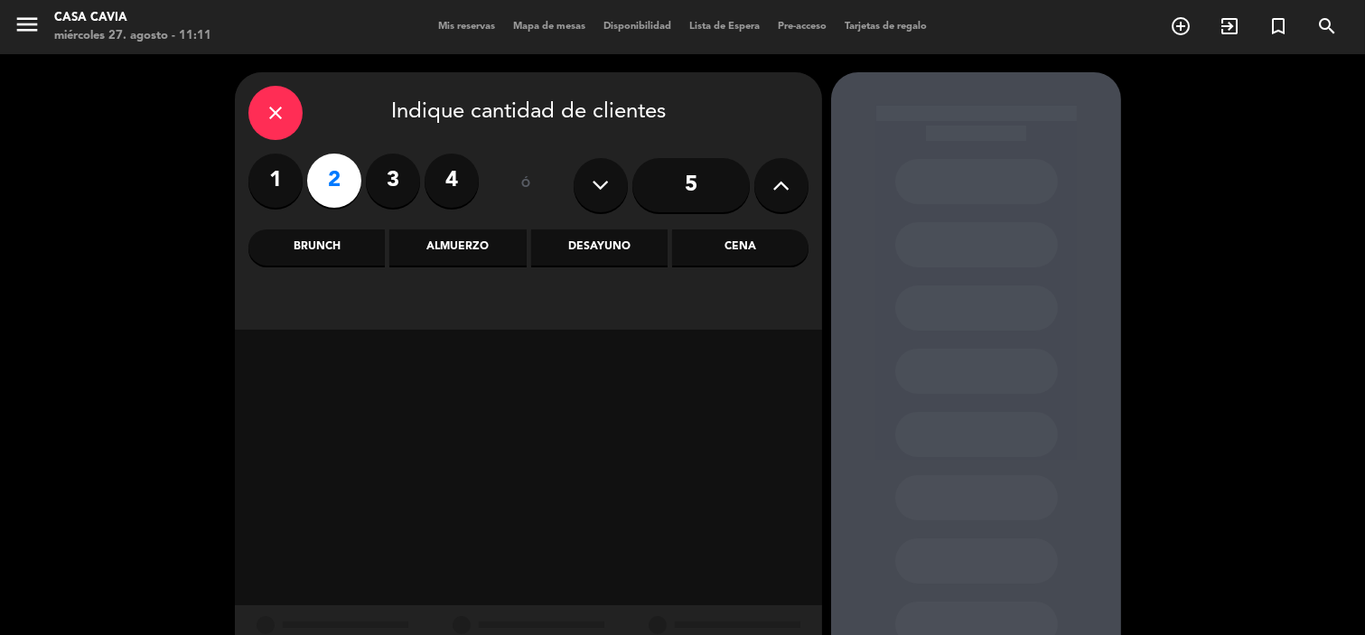
click at [310, 245] on div "Brunch" at bounding box center [316, 247] width 136 height 36
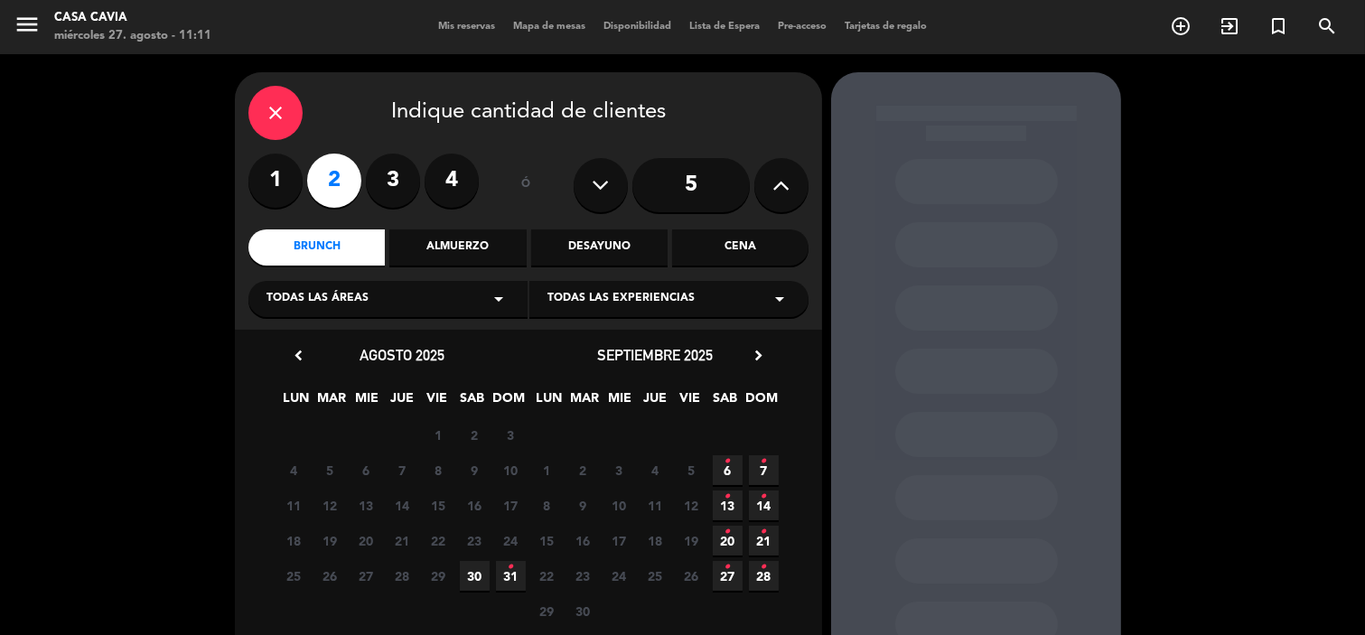
click at [508, 576] on icon "•" at bounding box center [511, 567] width 6 height 29
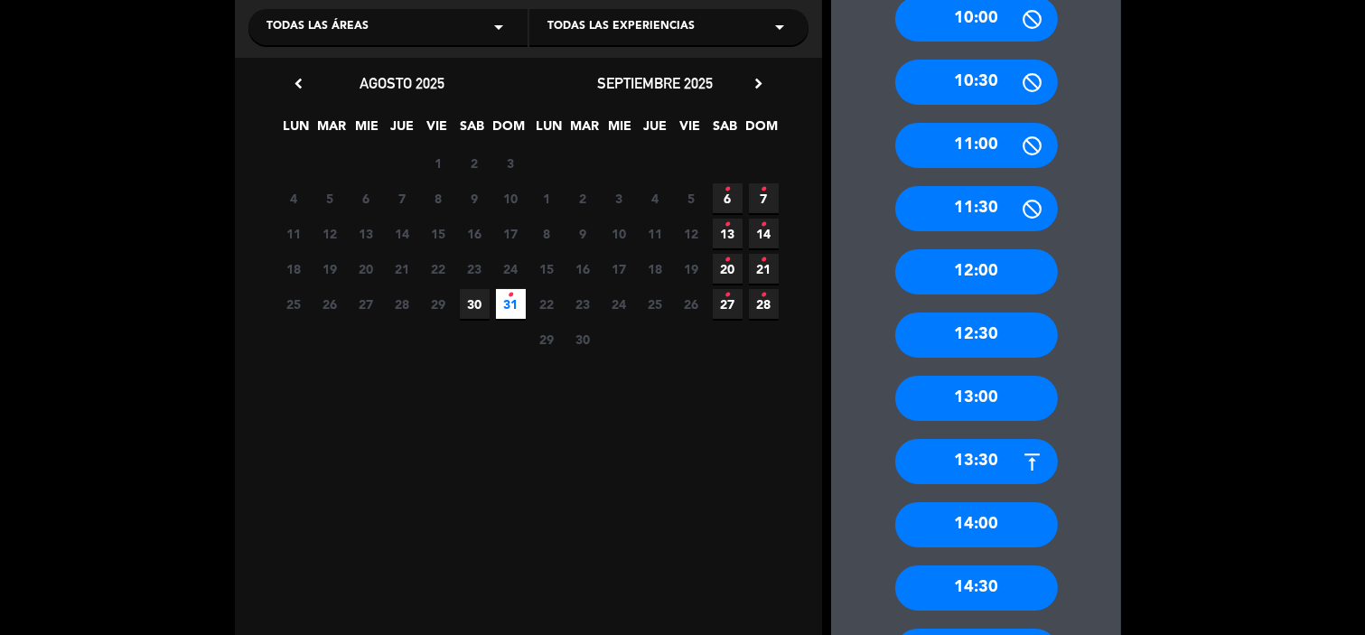
scroll to position [273, 0]
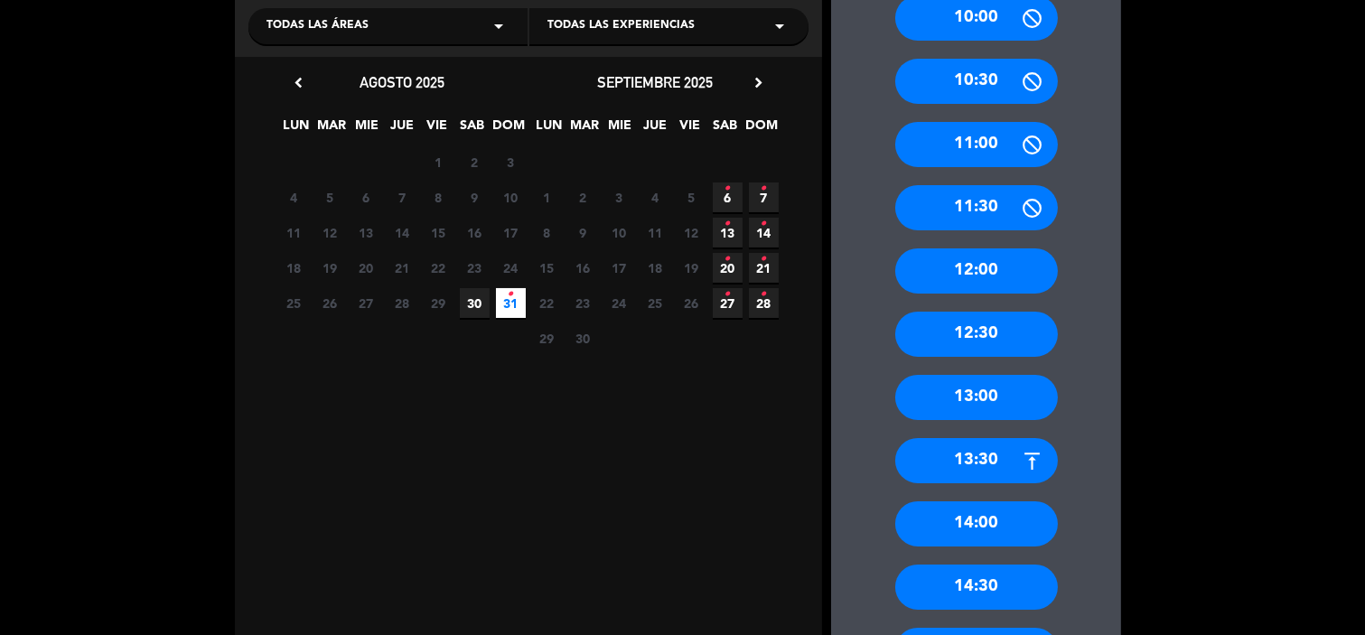
click at [981, 380] on div "13:00" at bounding box center [976, 397] width 163 height 45
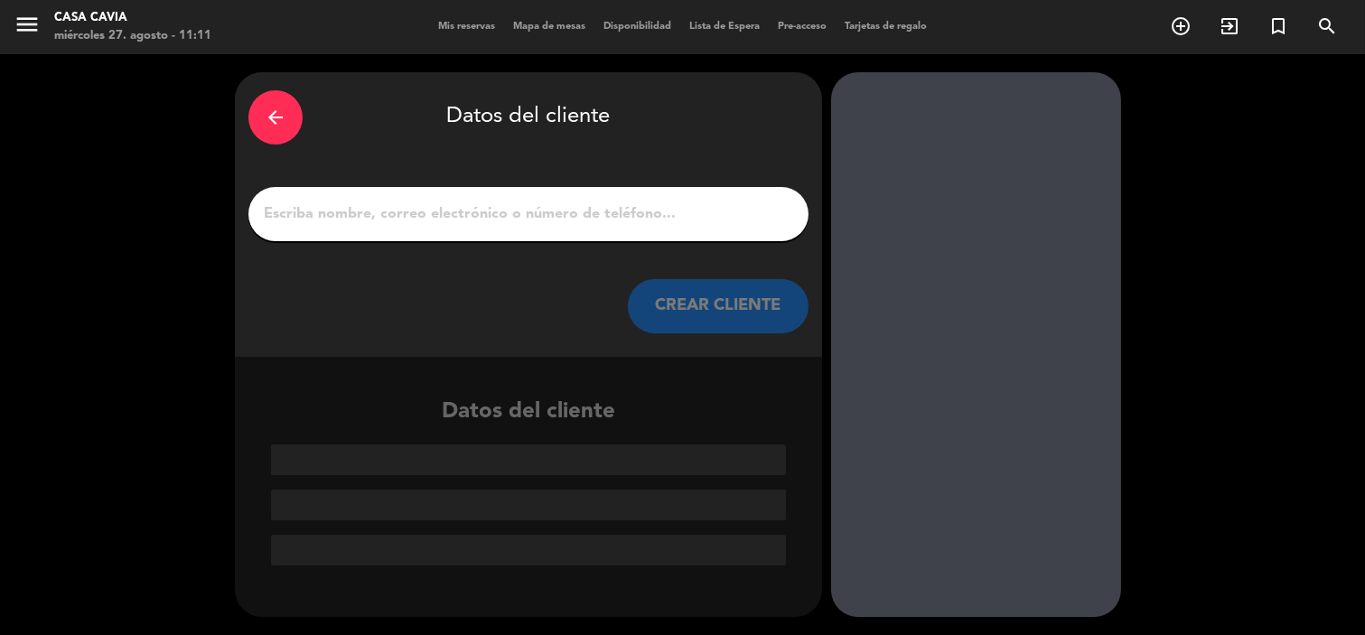
click at [455, 218] on input "1" at bounding box center [528, 213] width 533 height 25
paste input "[PERSON_NAME]"
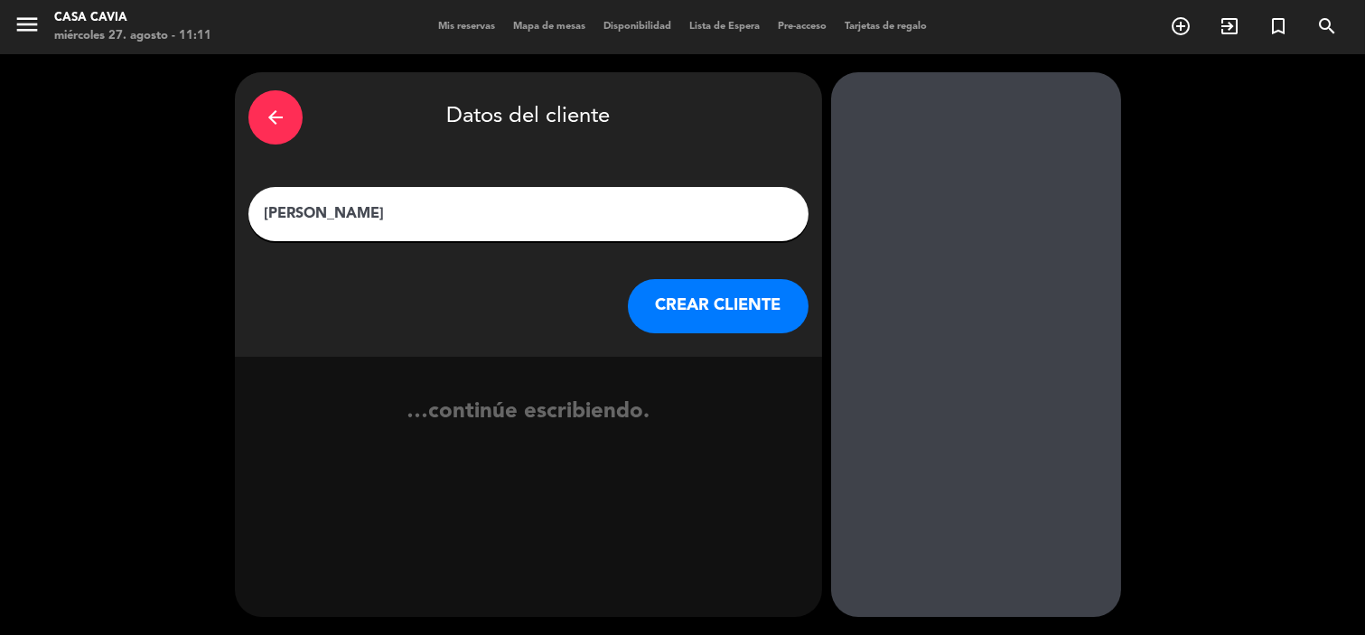
type input "[PERSON_NAME]"
click at [698, 303] on button "CREAR CLIENTE" at bounding box center [718, 306] width 181 height 54
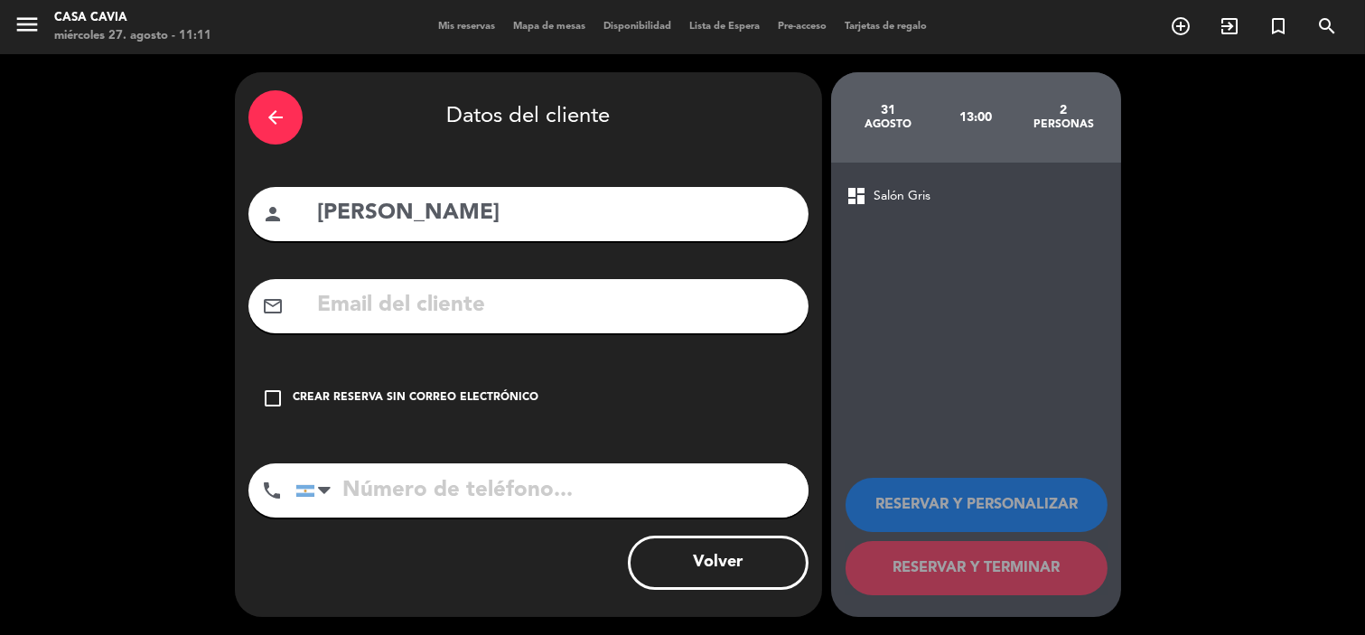
click at [448, 291] on input "text" at bounding box center [555, 305] width 480 height 37
paste input "[EMAIL_ADDRESS][DOMAIN_NAME]"
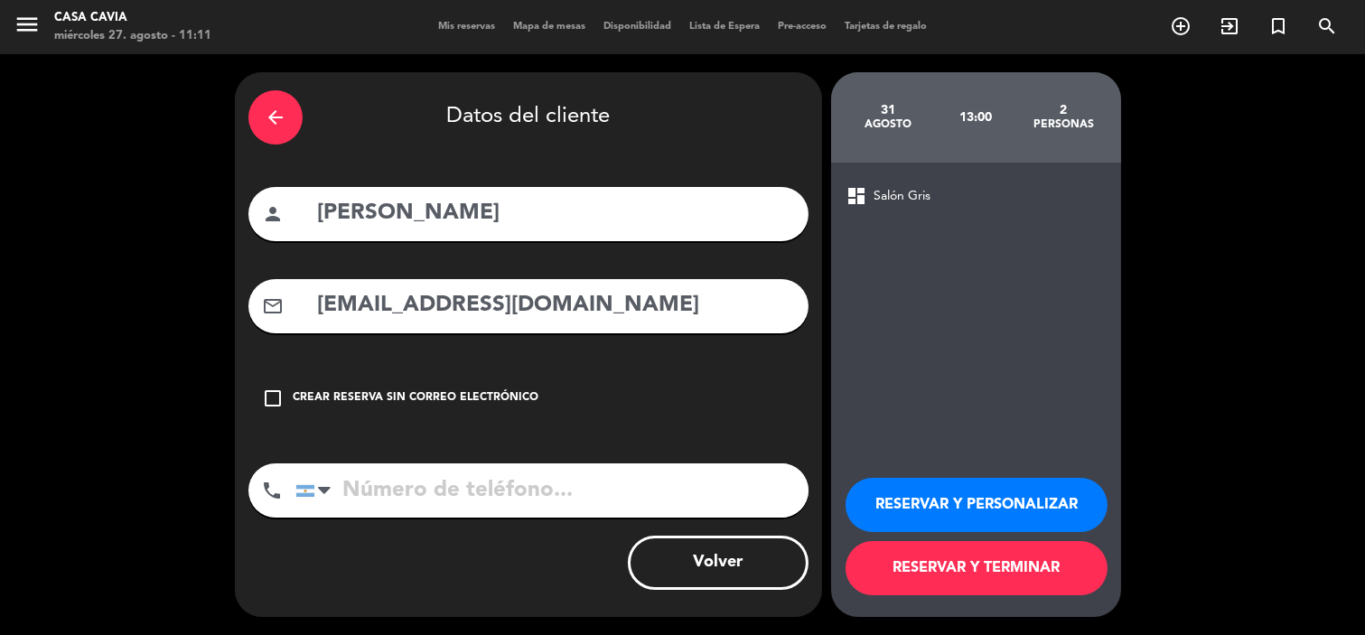
type input "[EMAIL_ADDRESS][DOMAIN_NAME]"
click at [443, 494] on input "tel" at bounding box center [551, 490] width 513 height 54
paste input "40860179"
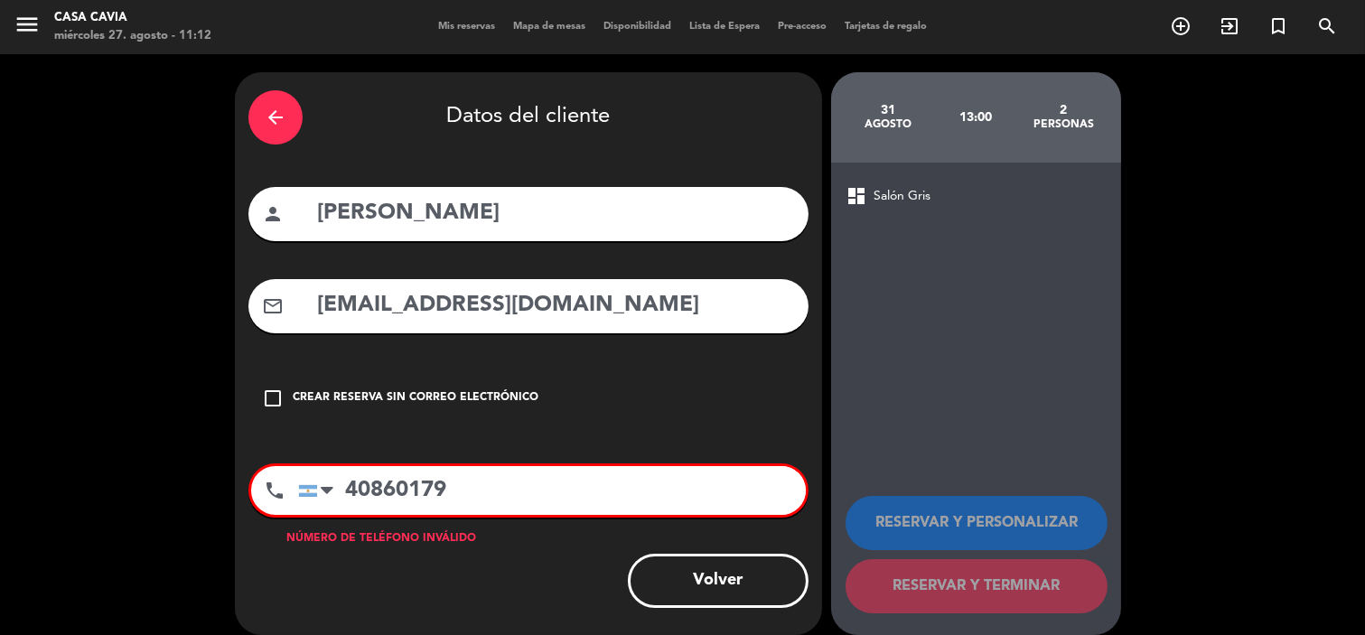
click at [341, 490] on input "40860179" at bounding box center [552, 490] width 508 height 49
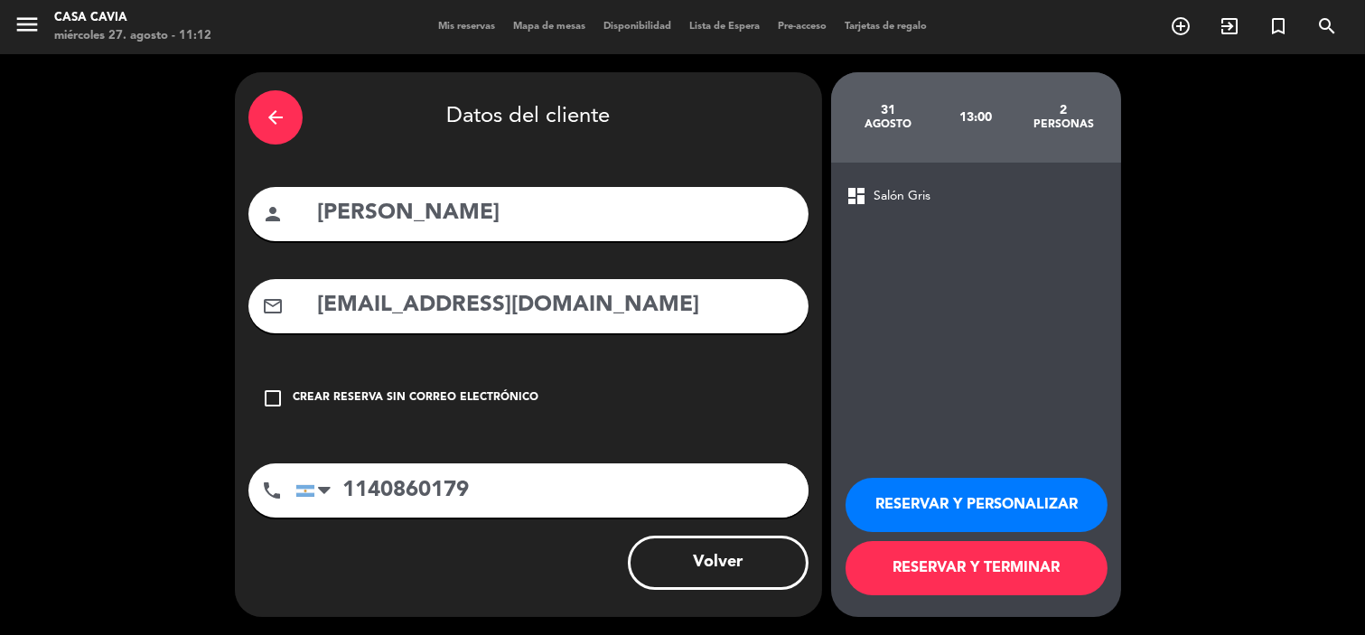
type input "1140860179"
click at [947, 492] on button "RESERVAR Y PERSONALIZAR" at bounding box center [976, 505] width 262 height 54
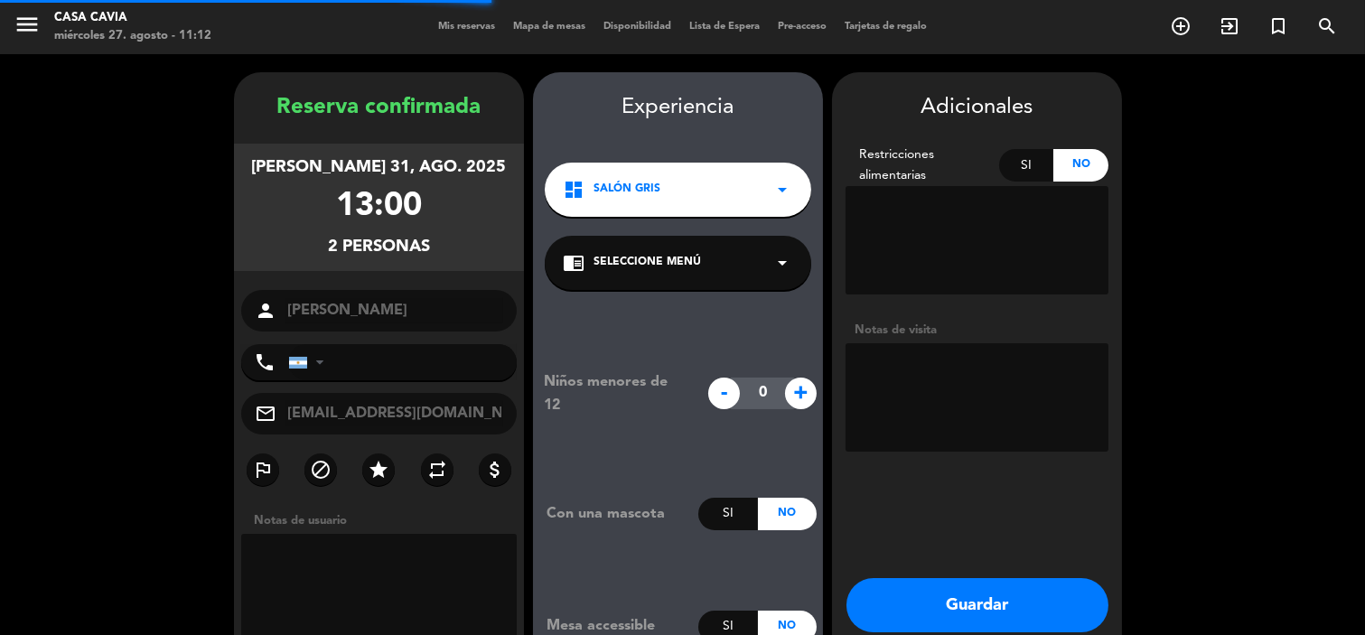
type input "[PHONE_NUMBER]"
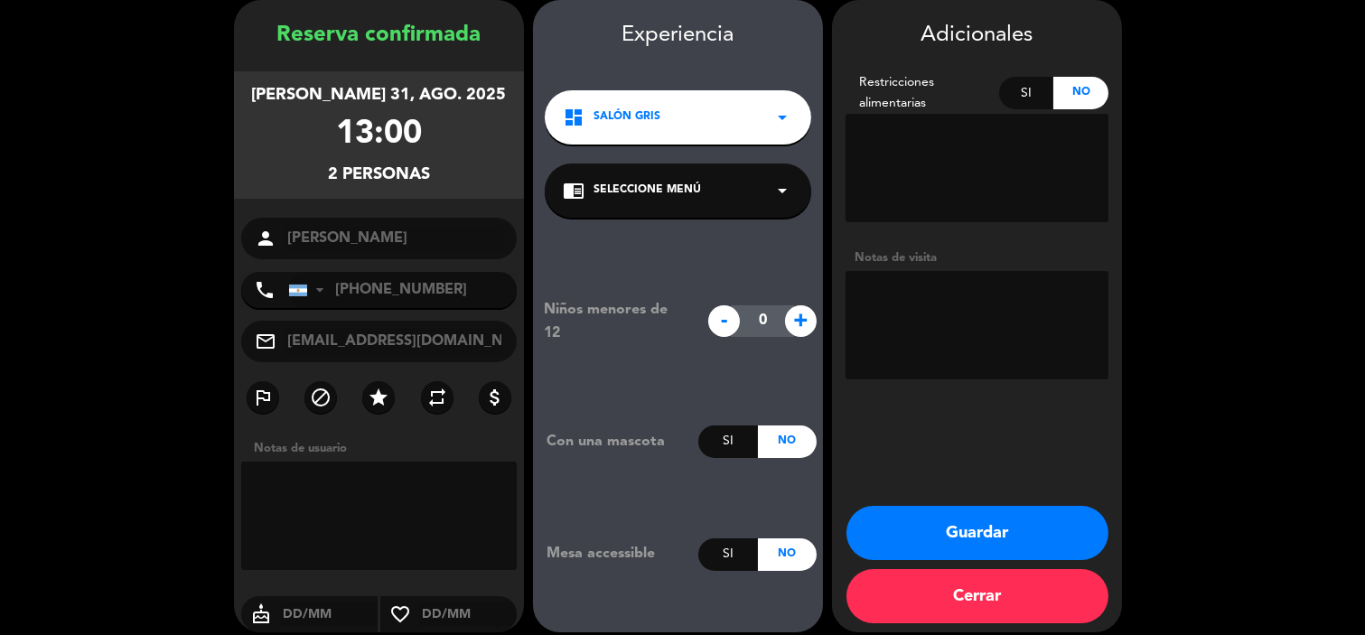
click at [963, 527] on button "Guardar" at bounding box center [977, 533] width 262 height 54
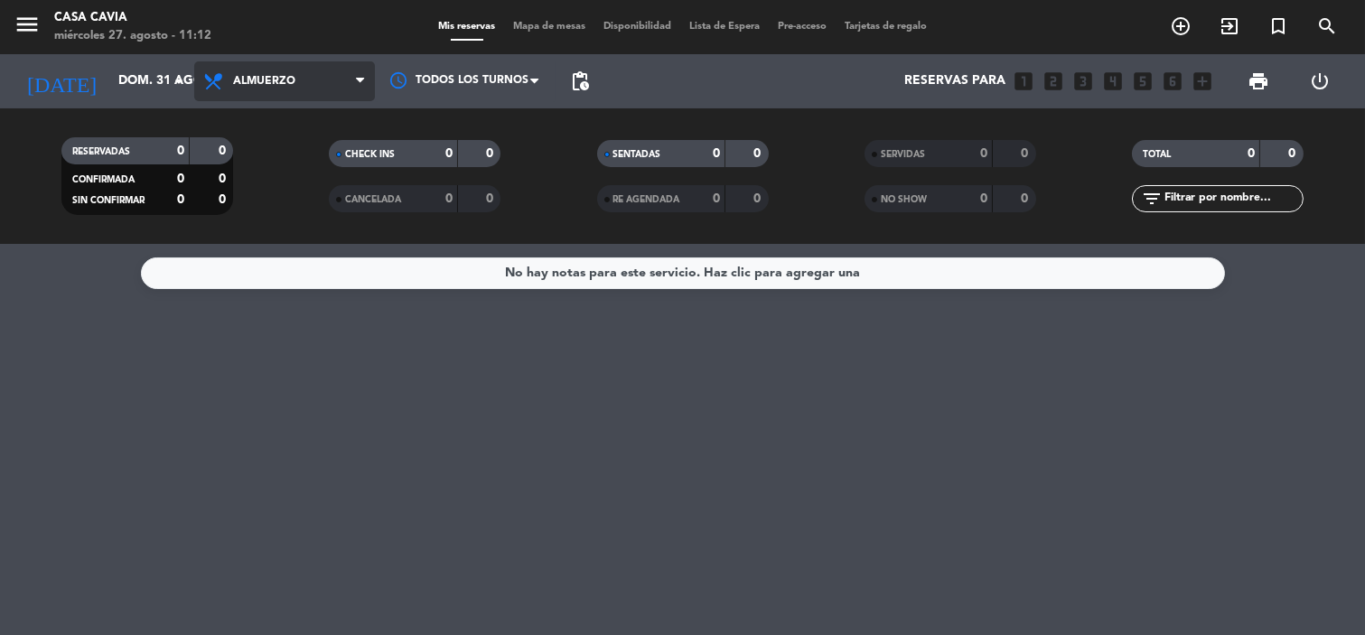
click at [311, 66] on span "Almuerzo" at bounding box center [284, 81] width 181 height 40
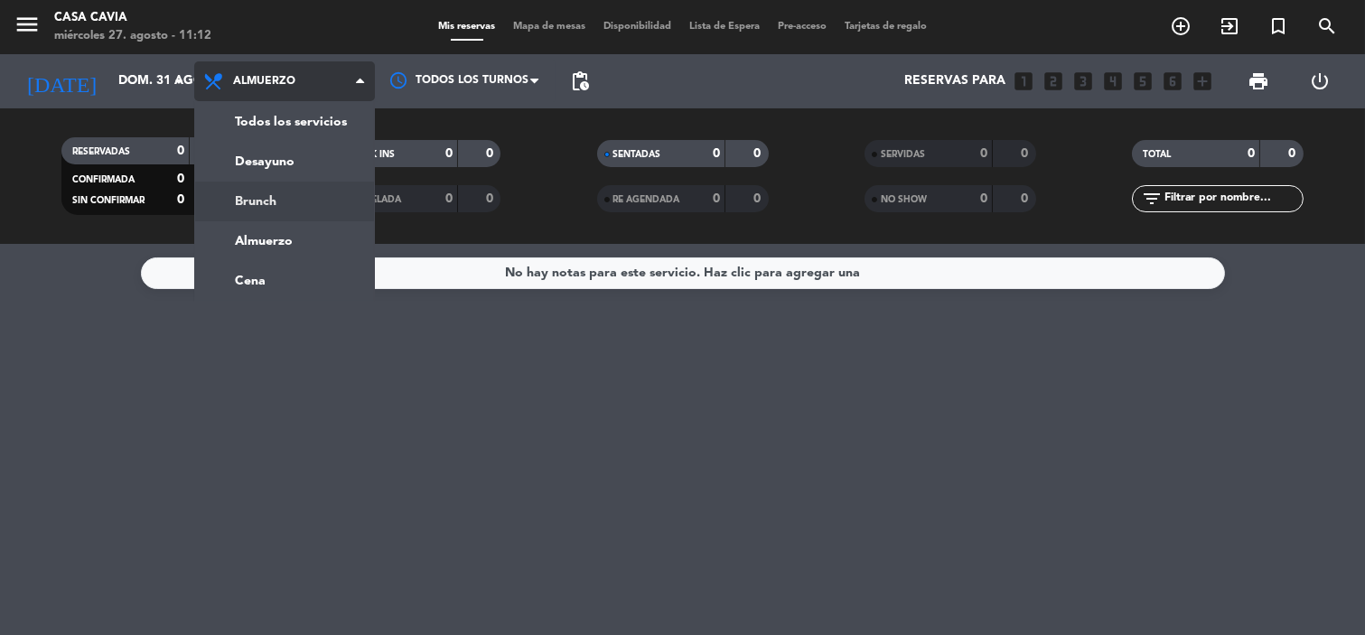
click at [291, 195] on div "menu Casa Cavia miércoles 27. agosto - 11:12 Mis reservas Mapa de mesas Disponi…" at bounding box center [682, 122] width 1365 height 244
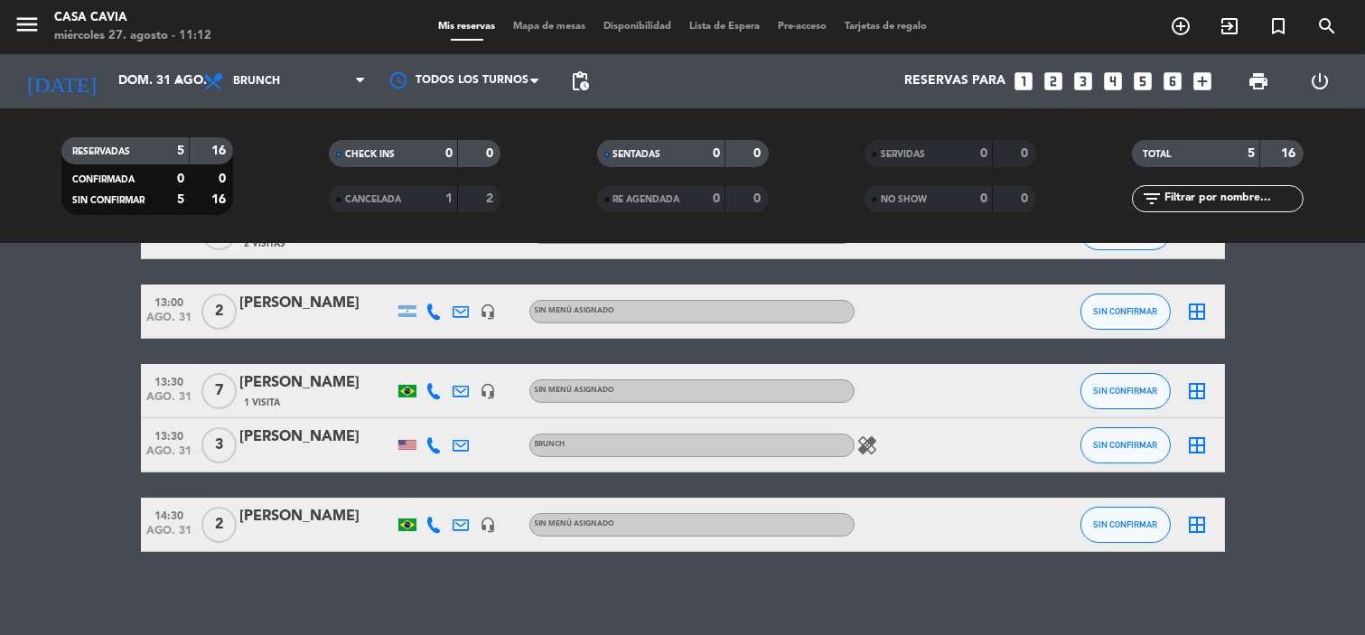
scroll to position [128, 0]
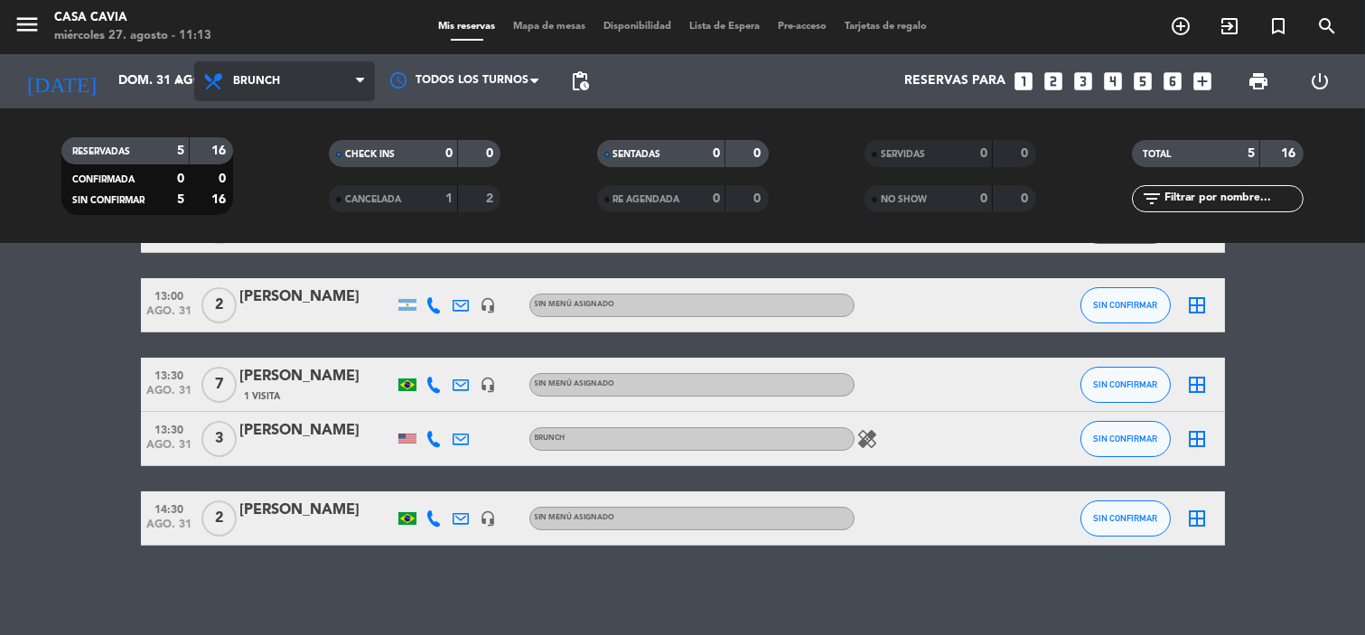
click at [260, 75] on span "Brunch" at bounding box center [256, 81] width 47 height 13
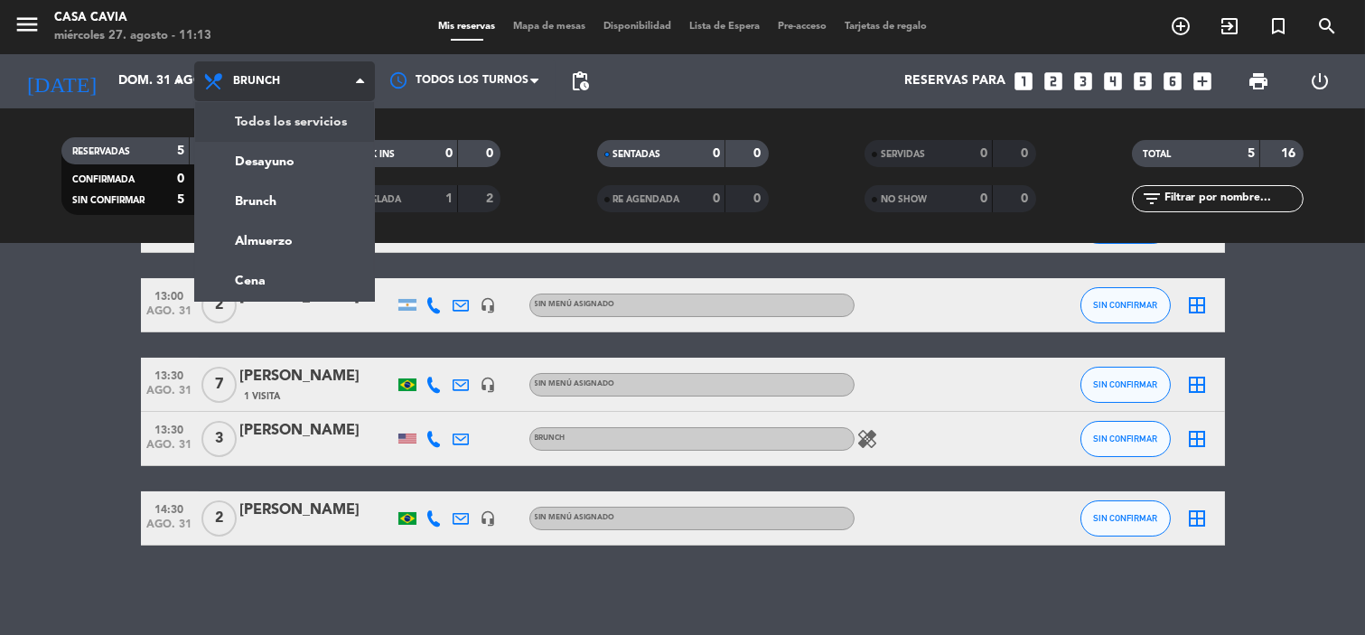
click at [267, 117] on div "menu Casa Cavia miércoles 27. agosto - 11:13 Mis reservas Mapa de mesas Disponi…" at bounding box center [682, 122] width 1365 height 244
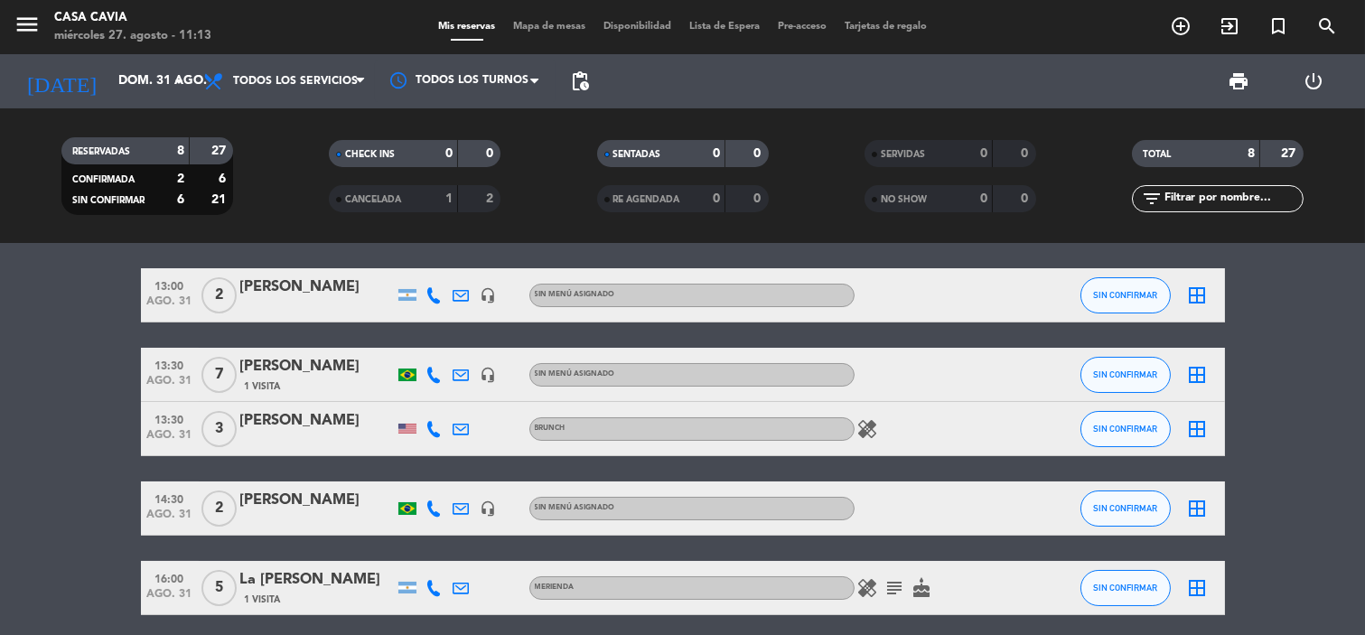
scroll to position [0, 0]
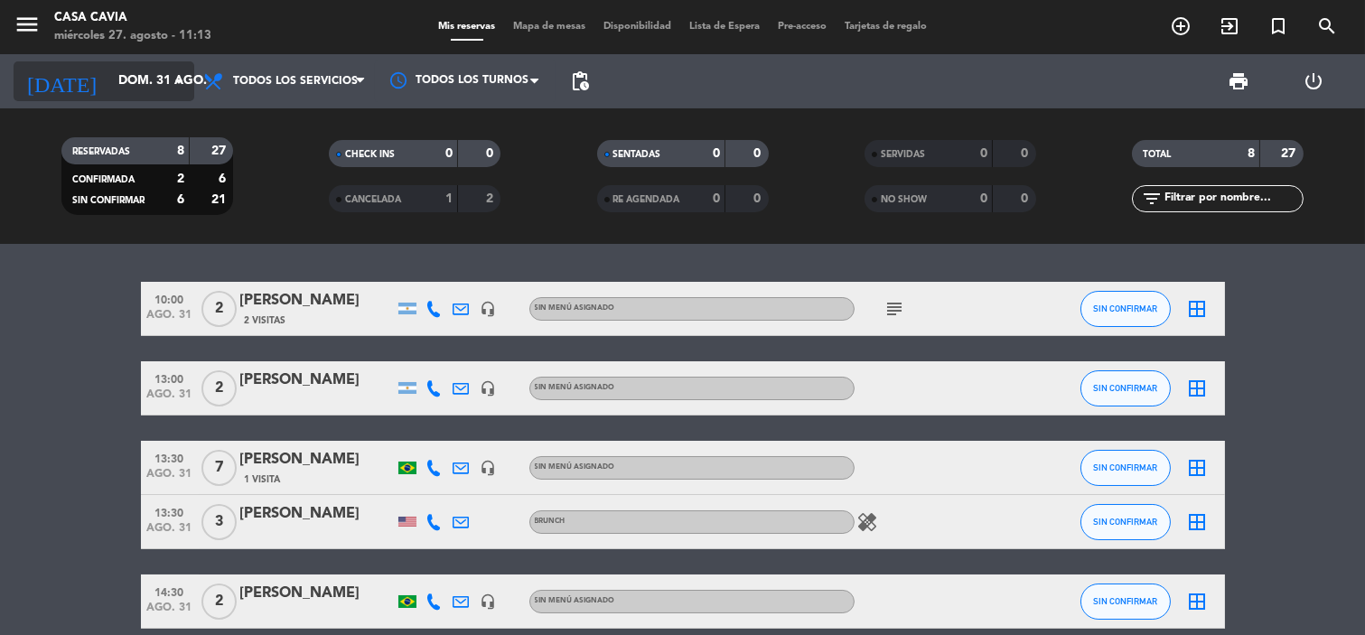
click at [147, 75] on input "dom. 31 ago." at bounding box center [195, 81] width 172 height 33
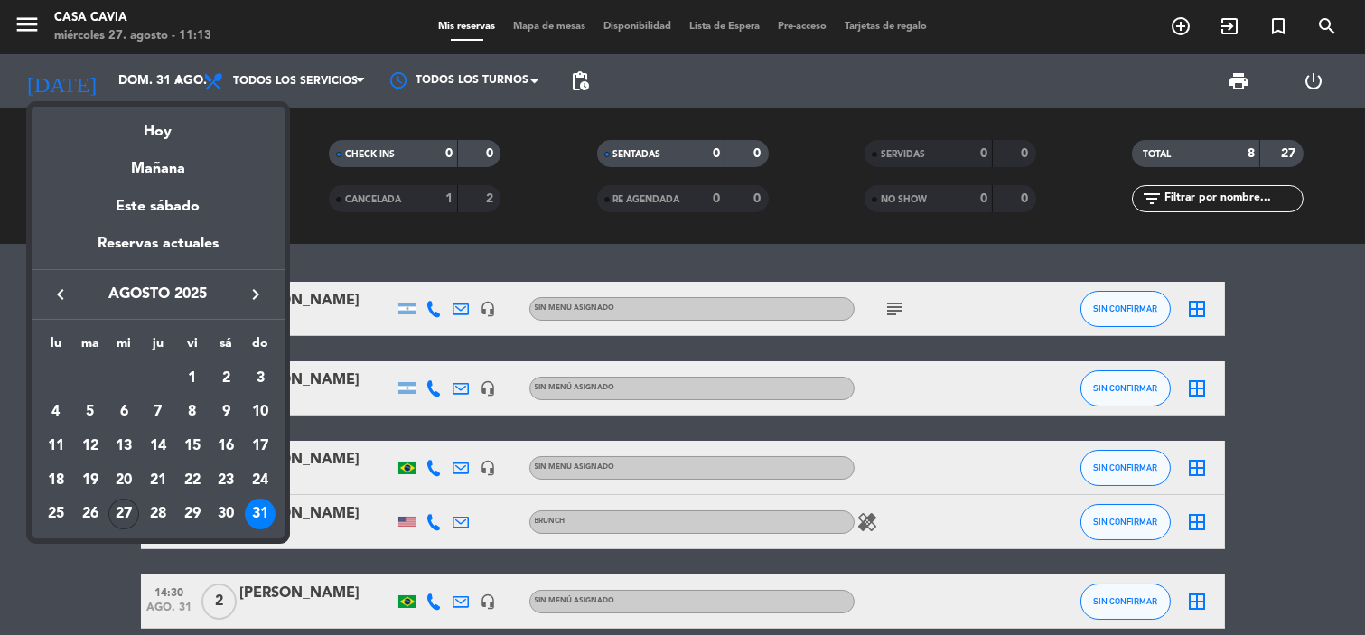
click at [121, 508] on div "27" at bounding box center [123, 514] width 31 height 31
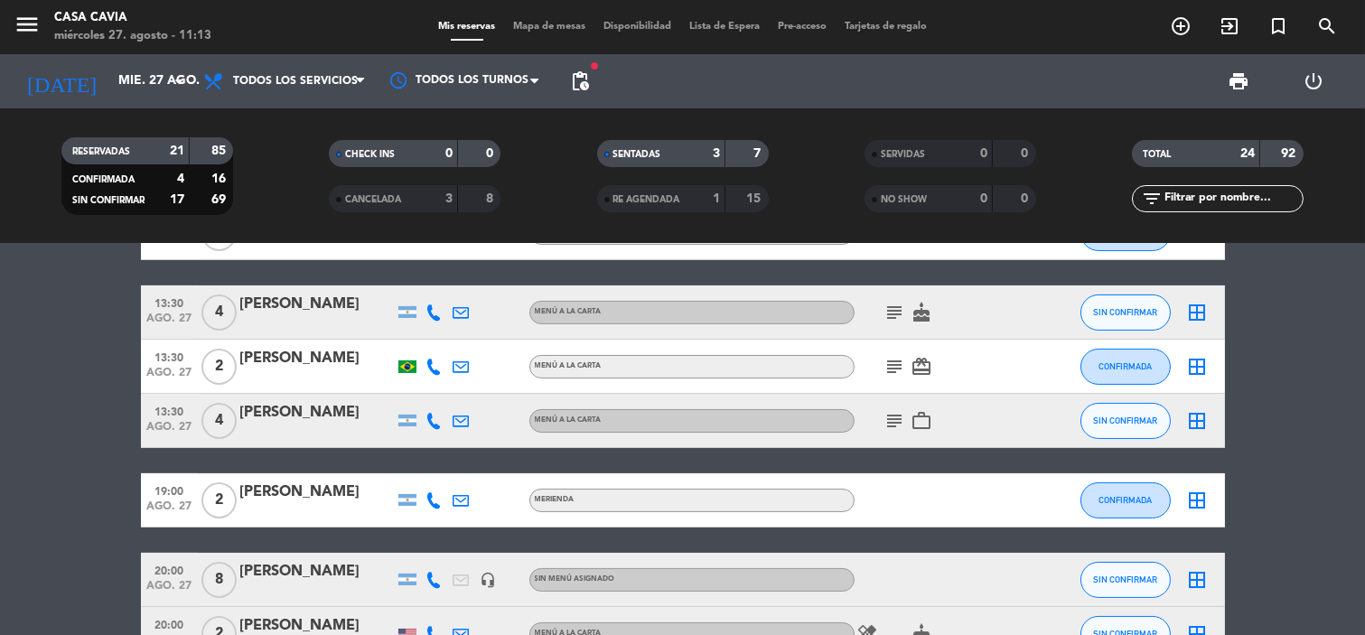
scroll to position [702, 0]
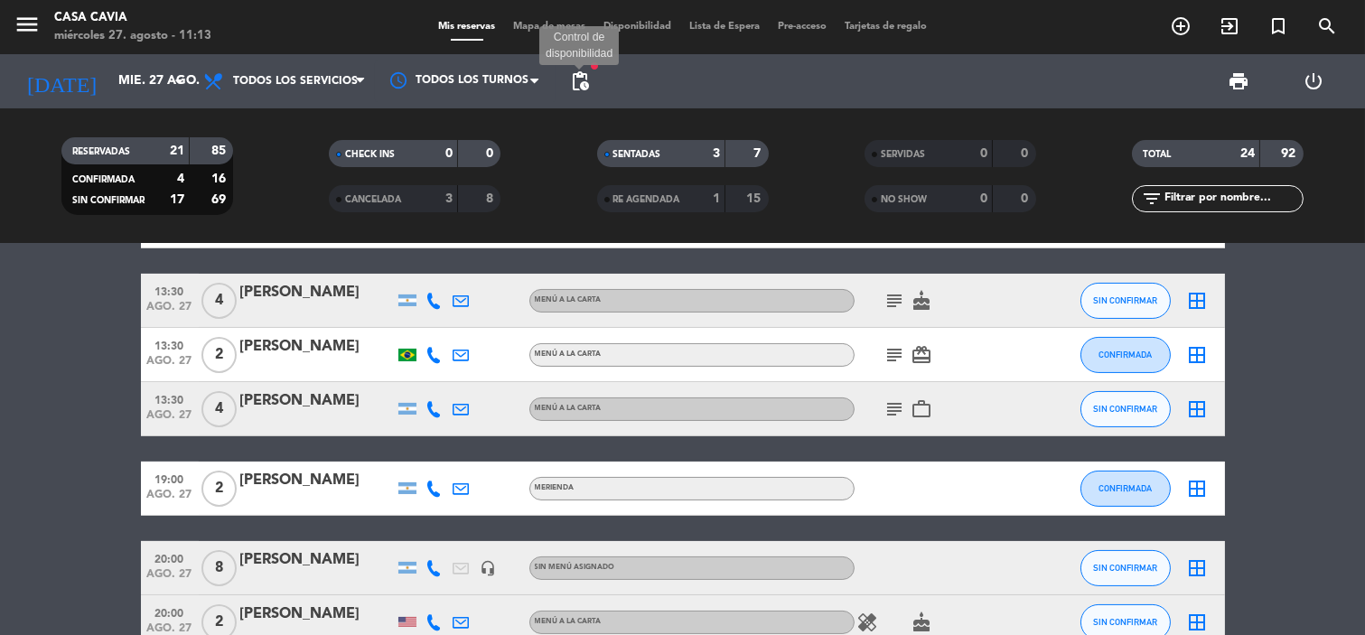
click at [573, 77] on span "pending_actions" at bounding box center [580, 81] width 22 height 22
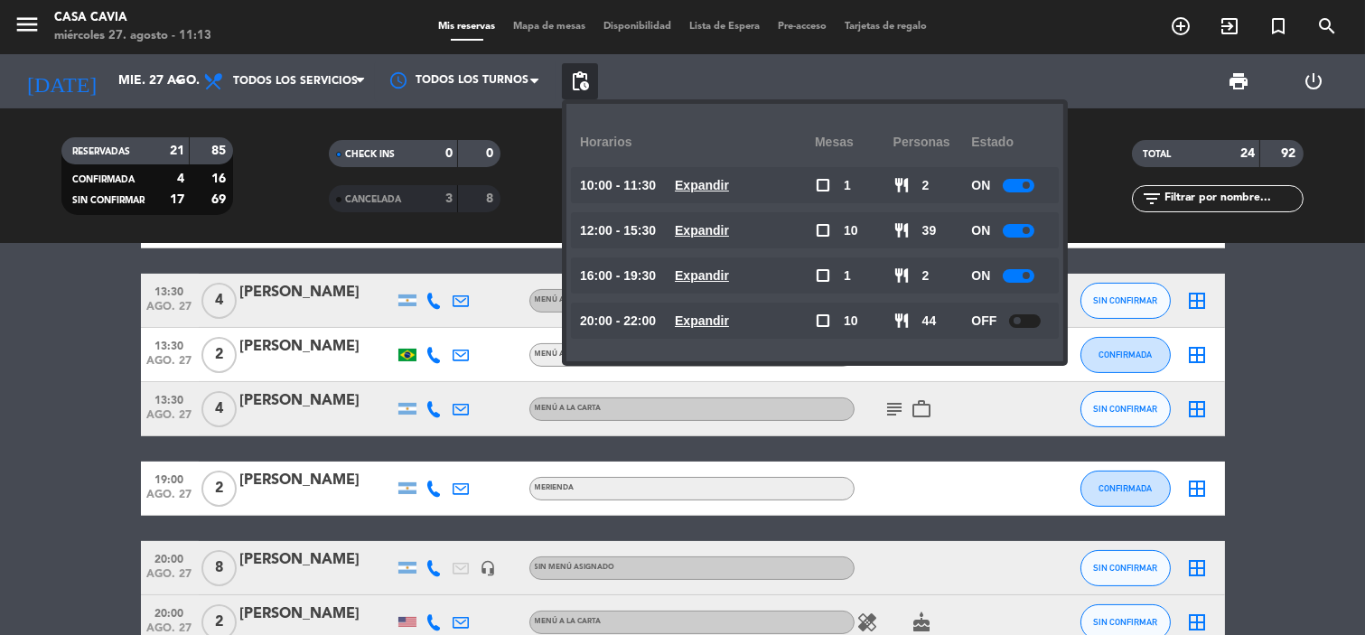
click at [1013, 224] on div at bounding box center [1019, 231] width 32 height 14
click at [584, 72] on span "pending_actions" at bounding box center [580, 81] width 22 height 22
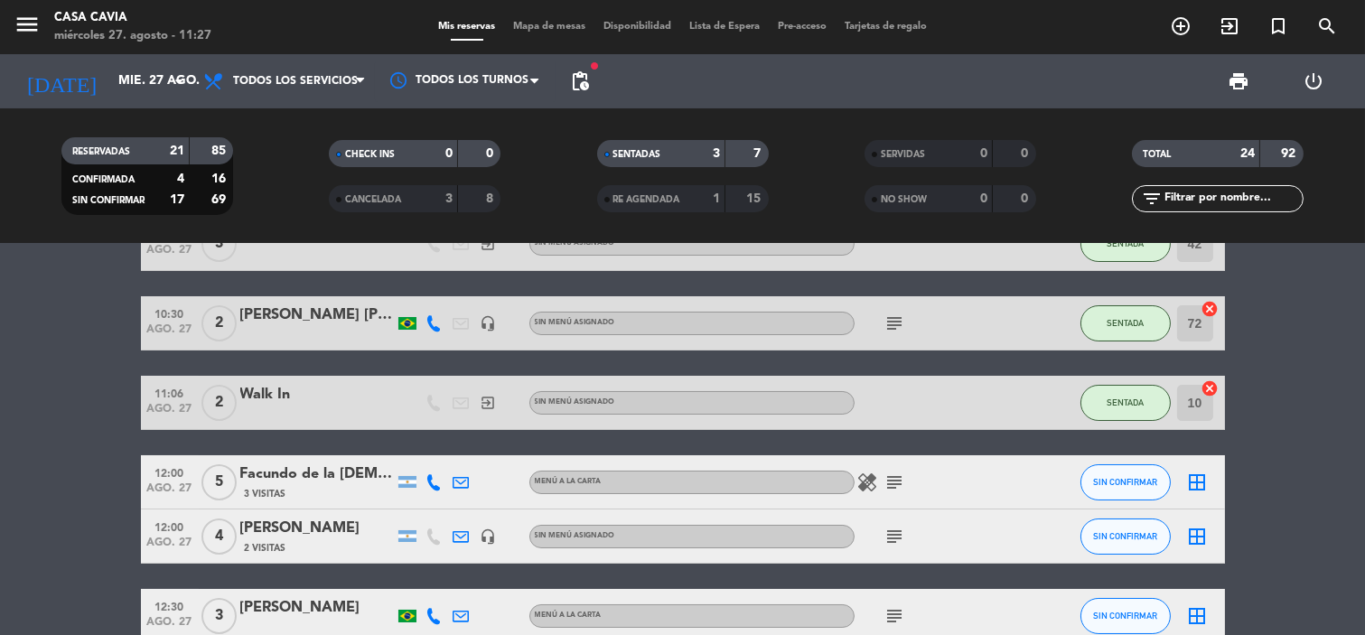
scroll to position [100, 0]
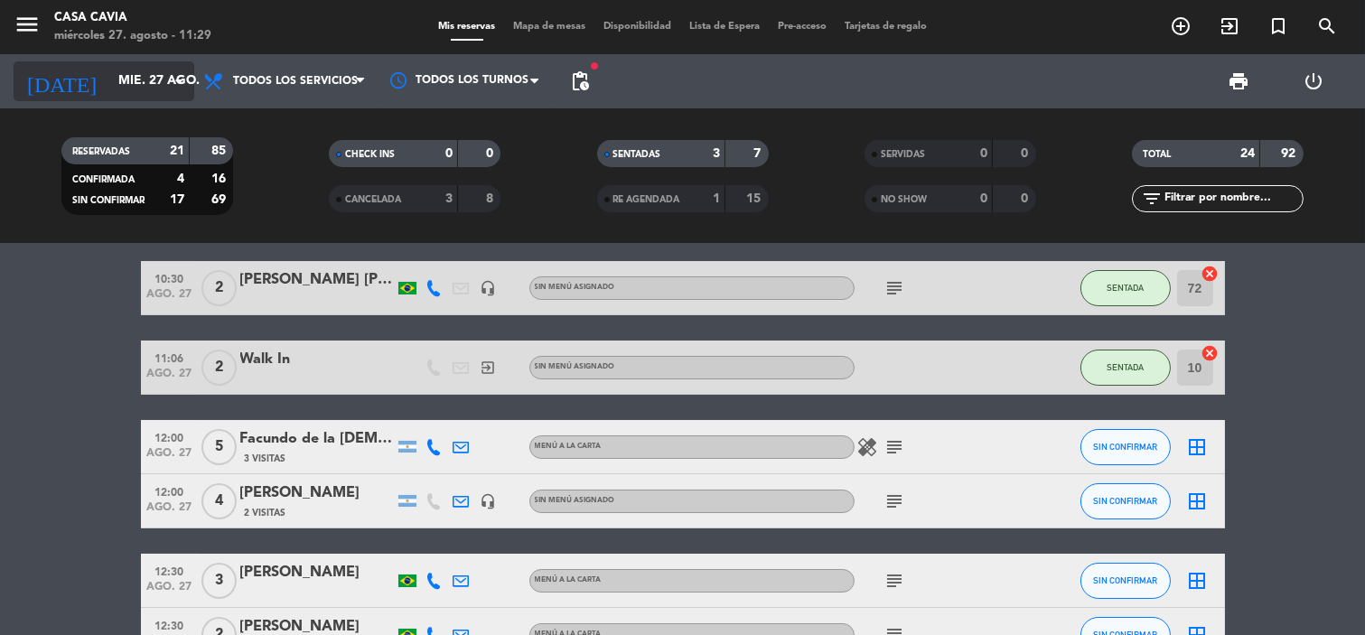
click at [176, 75] on icon "arrow_drop_down" at bounding box center [179, 81] width 22 height 22
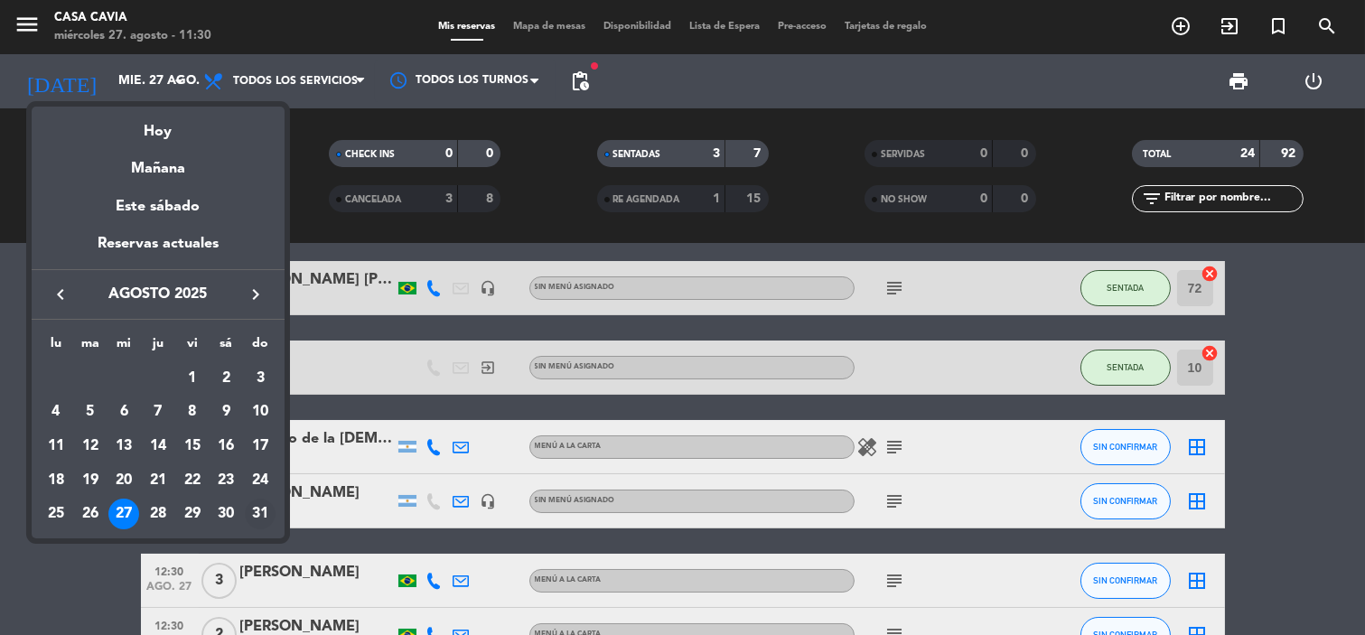
click at [247, 513] on div "31" at bounding box center [260, 514] width 31 height 31
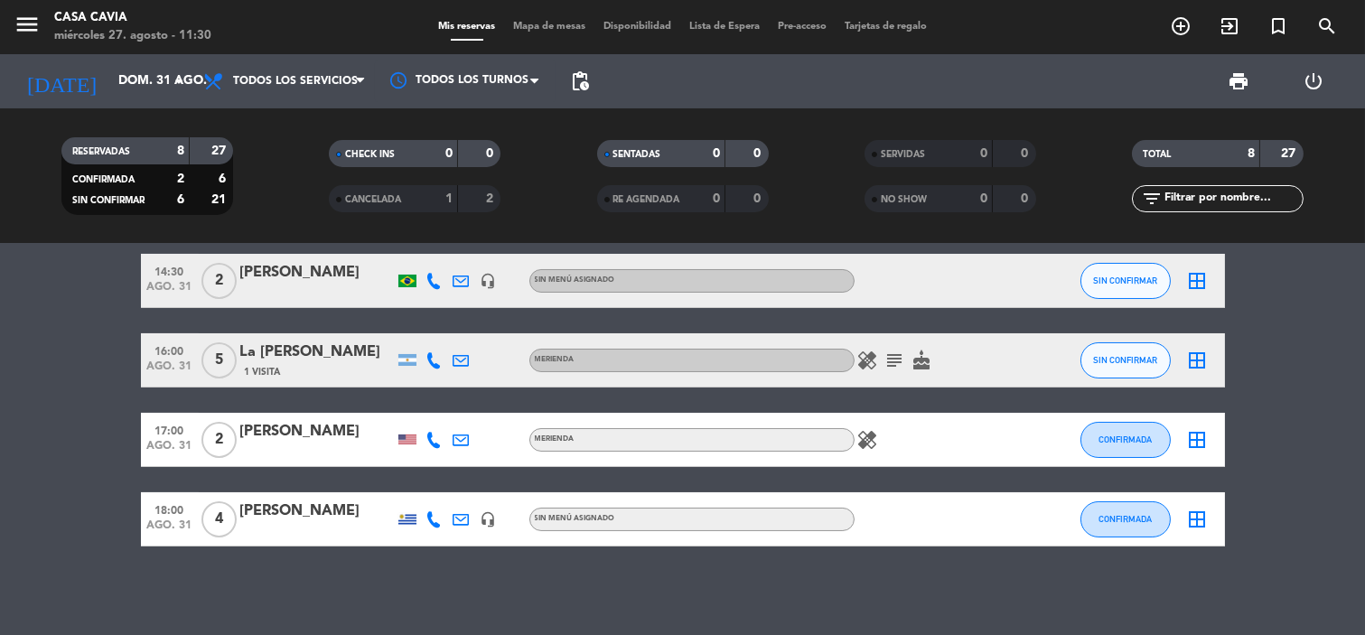
scroll to position [322, 0]
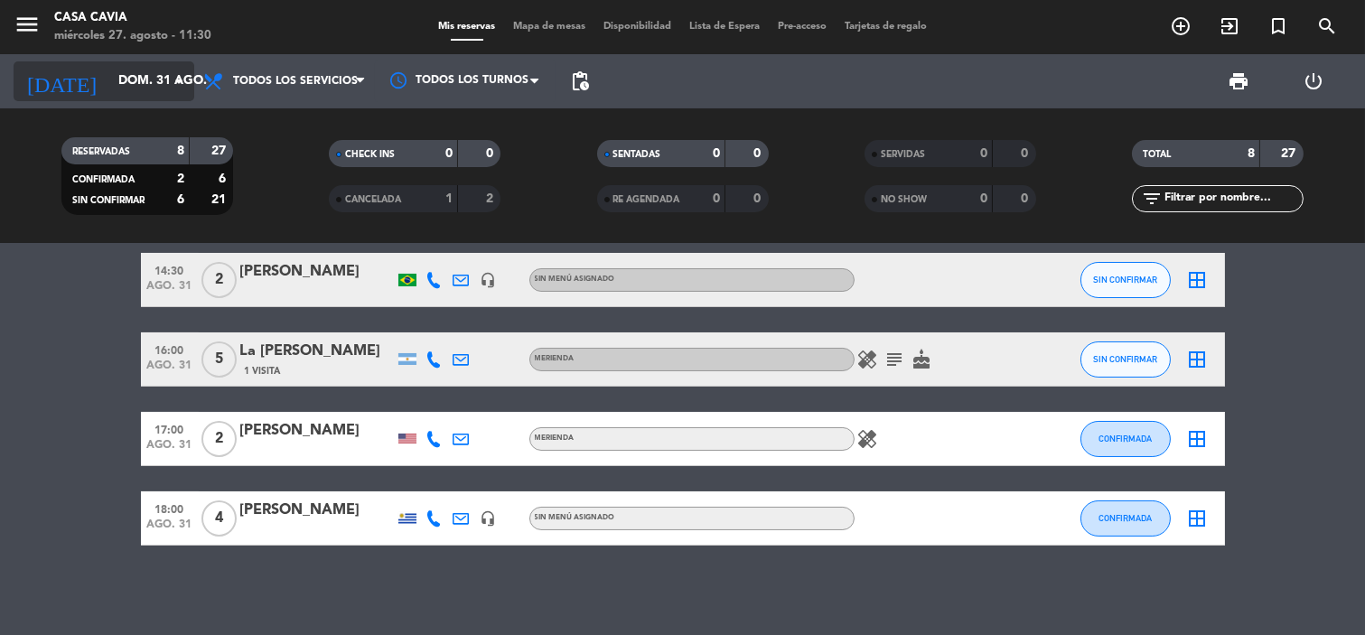
click at [138, 65] on input "dom. 31 ago." at bounding box center [195, 81] width 172 height 33
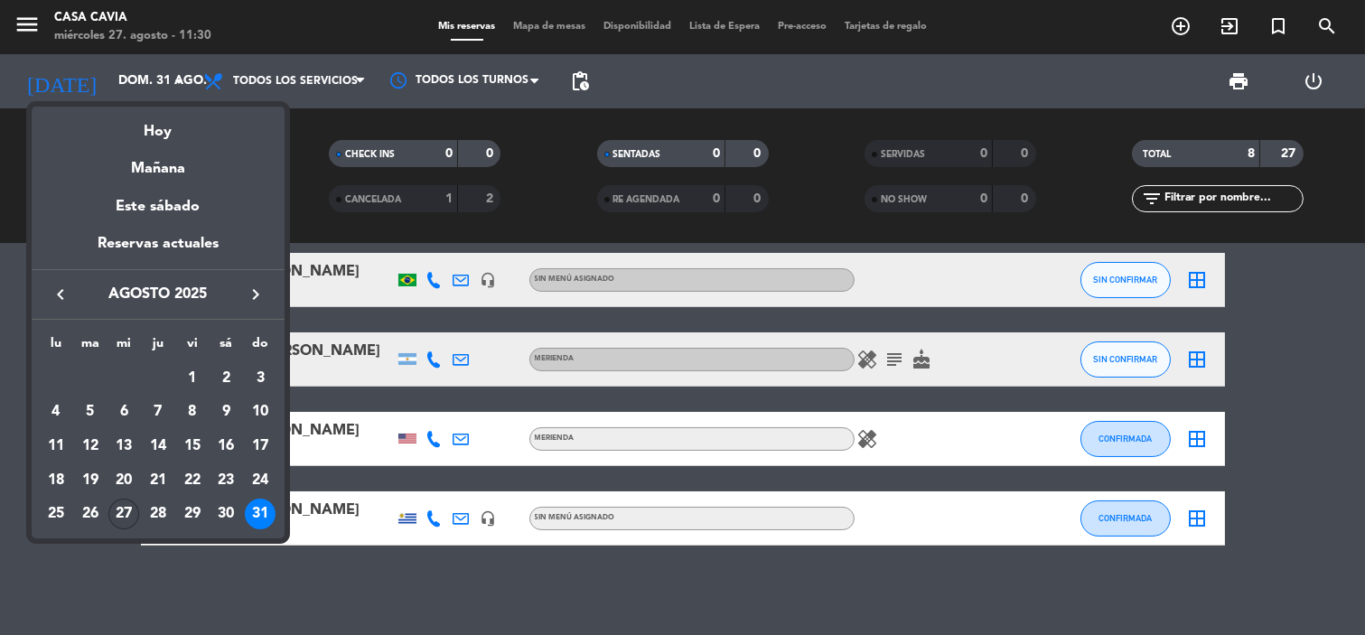
click at [130, 510] on div "27" at bounding box center [123, 514] width 31 height 31
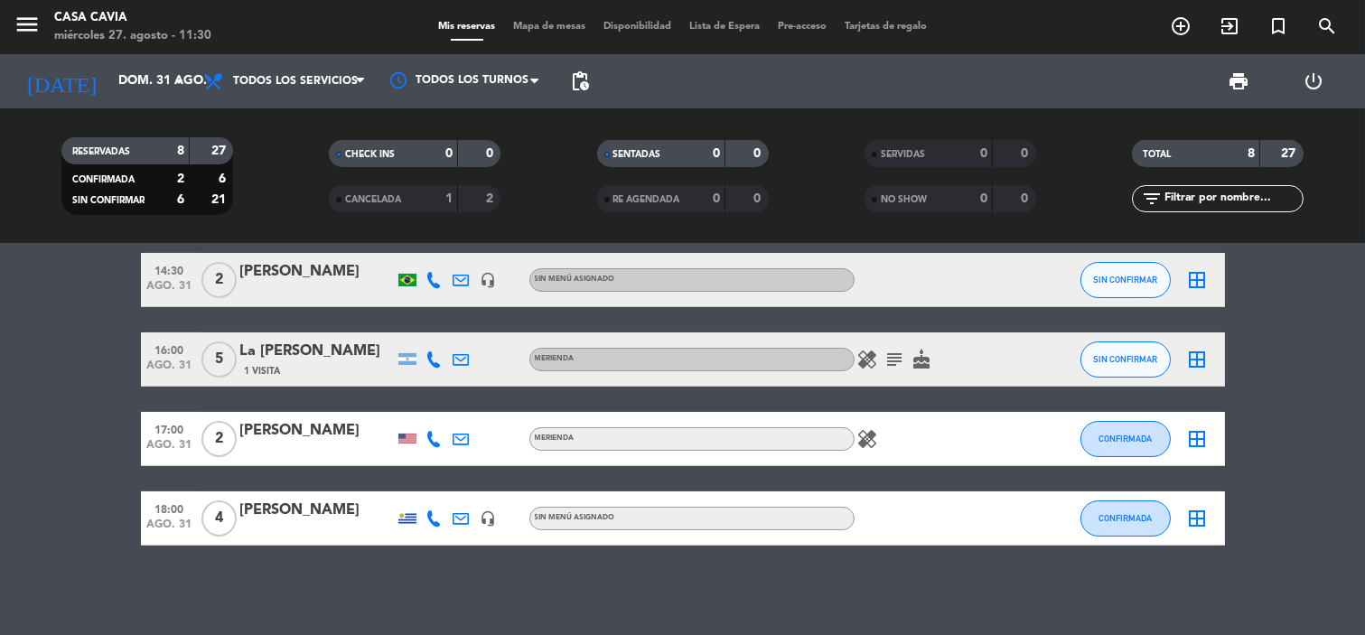
type input "mié. 27 ago."
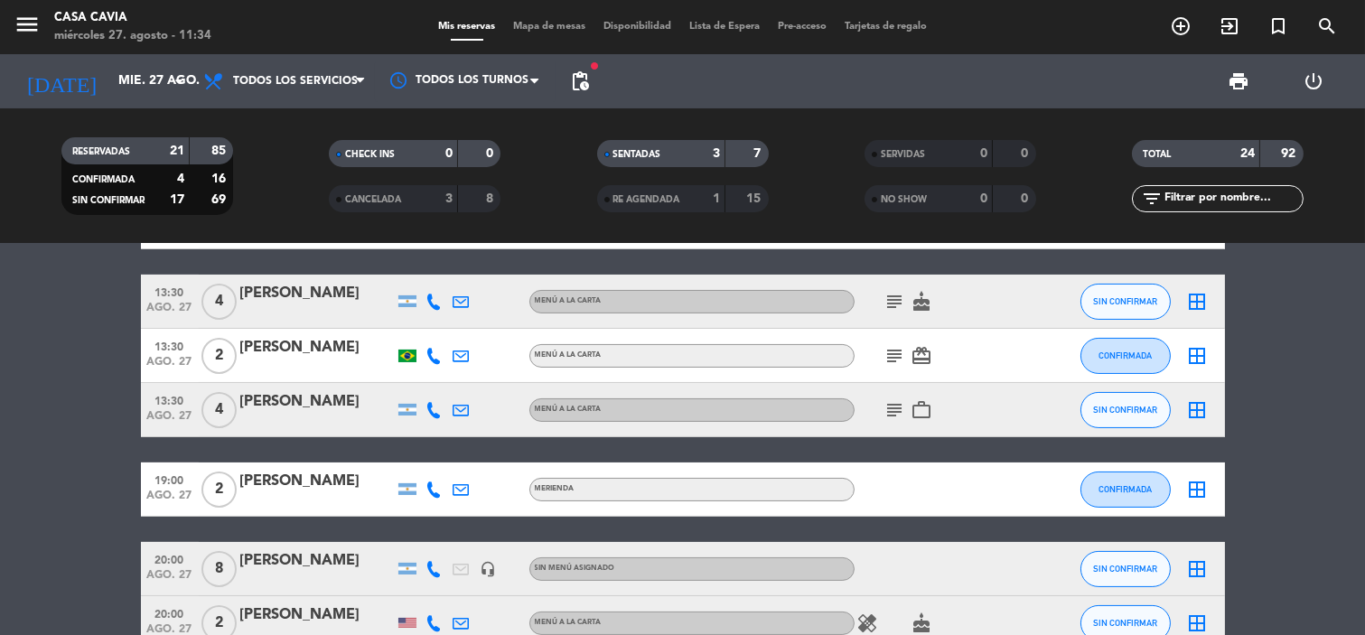
scroll to position [702, 0]
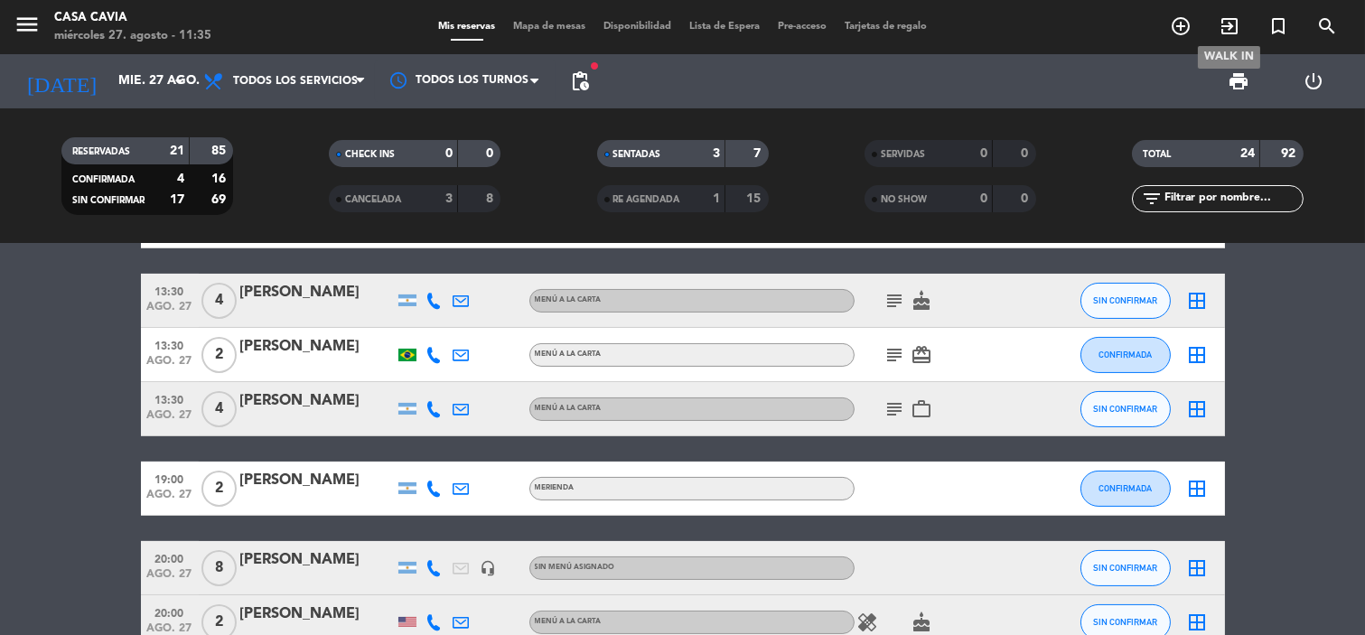
click at [1219, 23] on icon "exit_to_app" at bounding box center [1229, 26] width 22 height 22
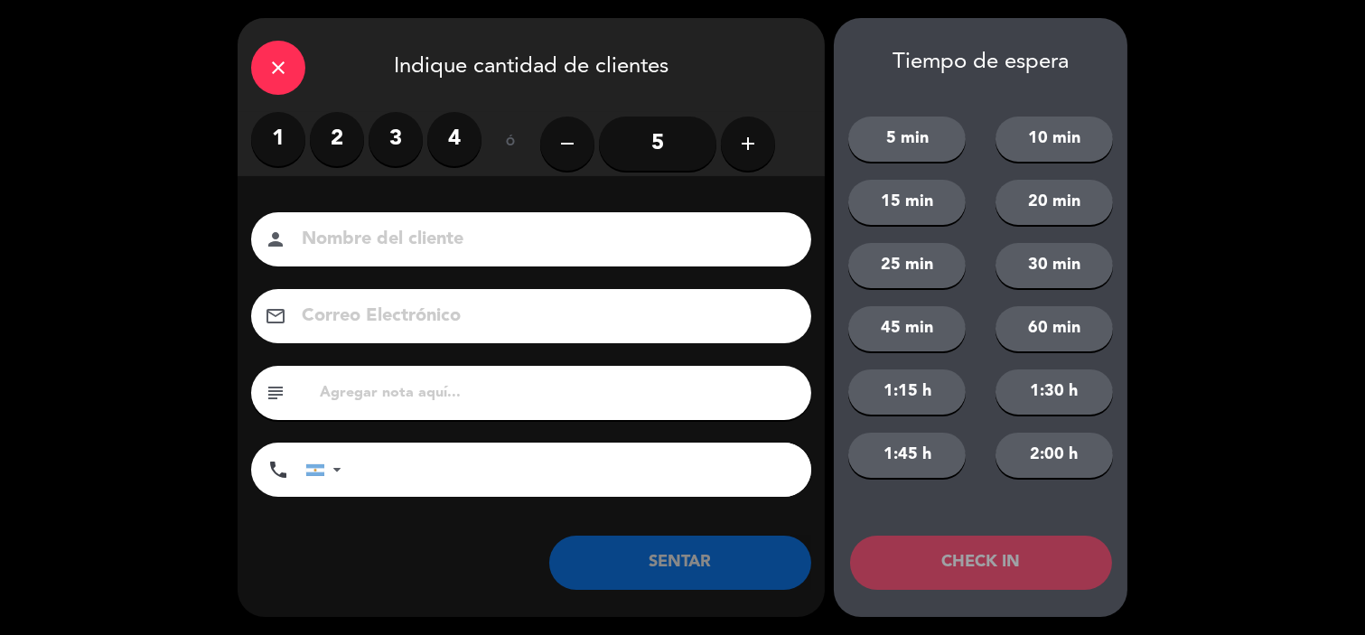
click at [332, 118] on label "2" at bounding box center [337, 139] width 54 height 54
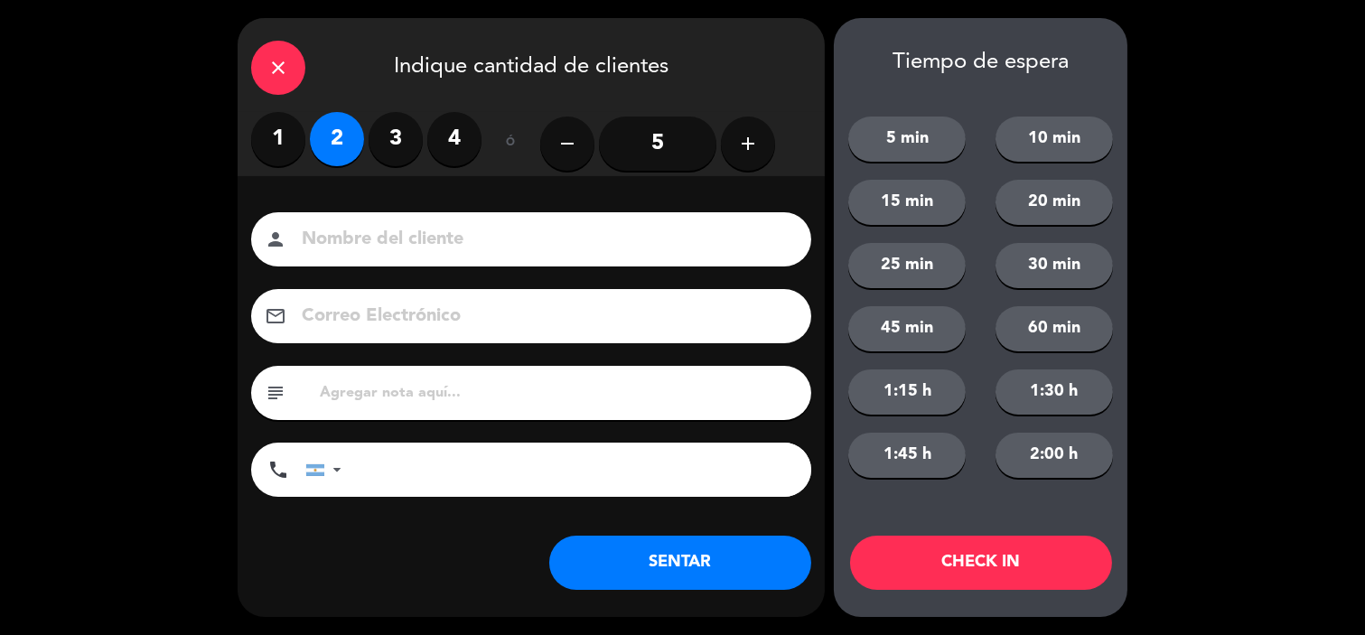
click at [732, 564] on button "SENTAR" at bounding box center [680, 563] width 262 height 54
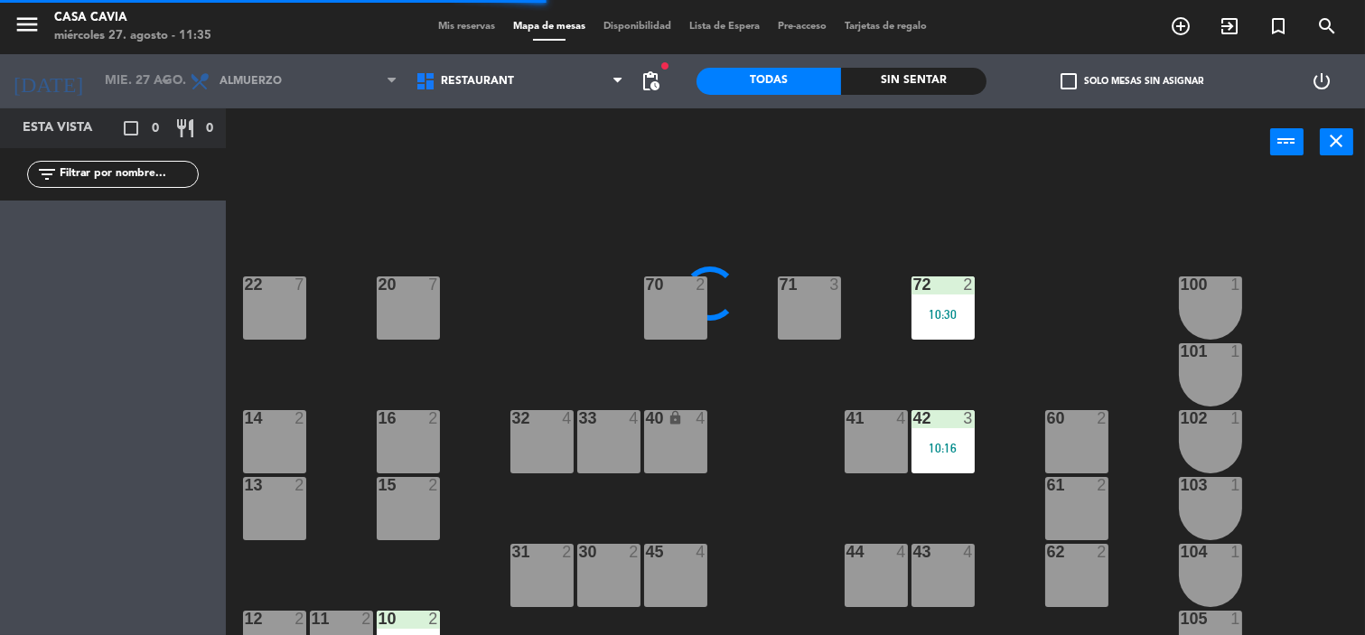
click at [880, 443] on div "41 4" at bounding box center [875, 441] width 63 height 63
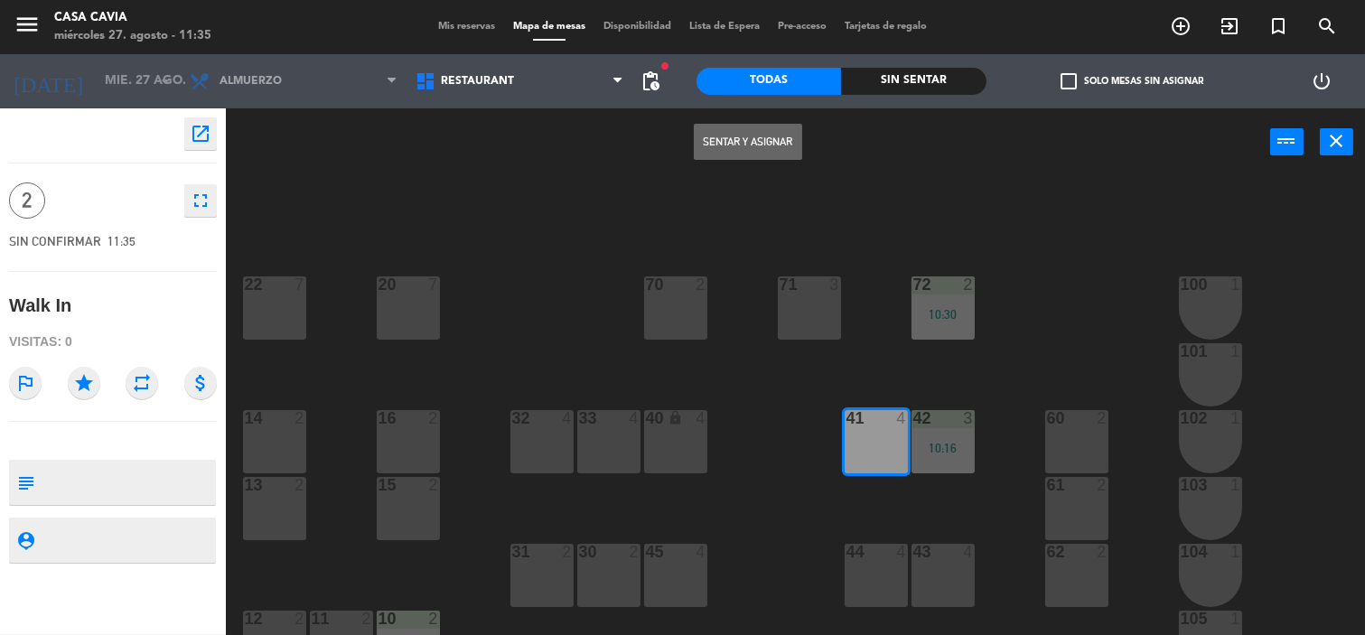
click at [730, 139] on button "Sentar y Asignar" at bounding box center [748, 142] width 108 height 36
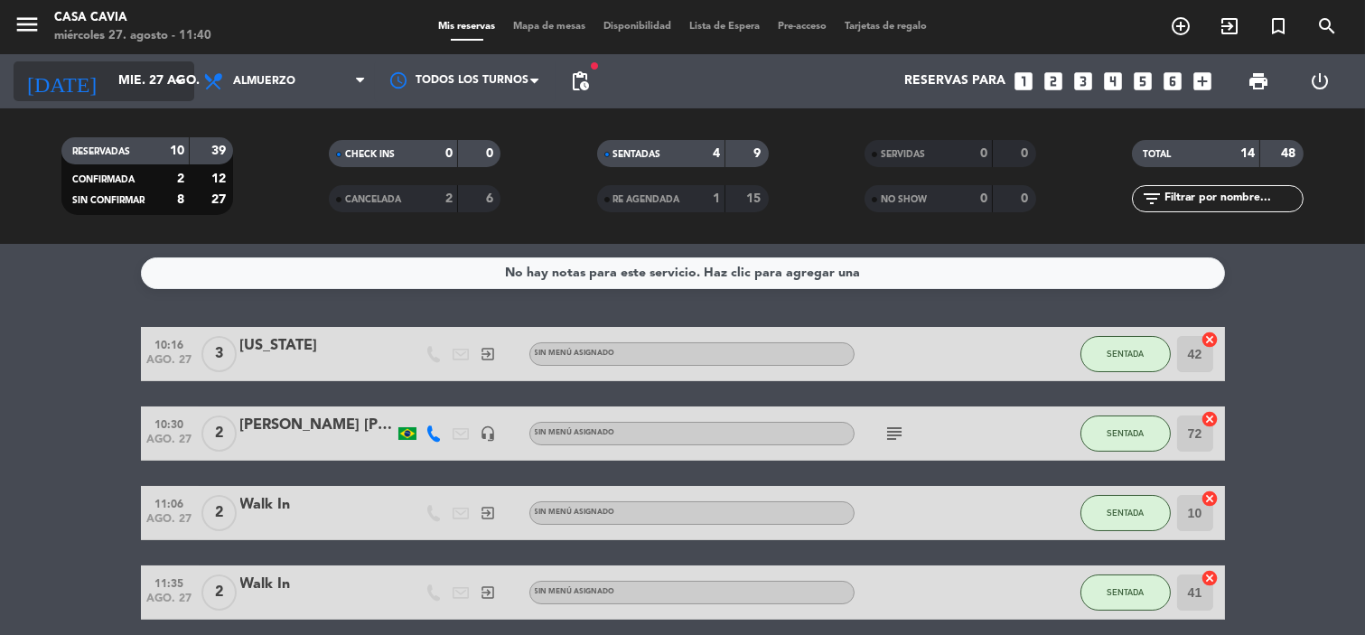
click at [159, 84] on input "mié. 27 ago." at bounding box center [195, 81] width 172 height 33
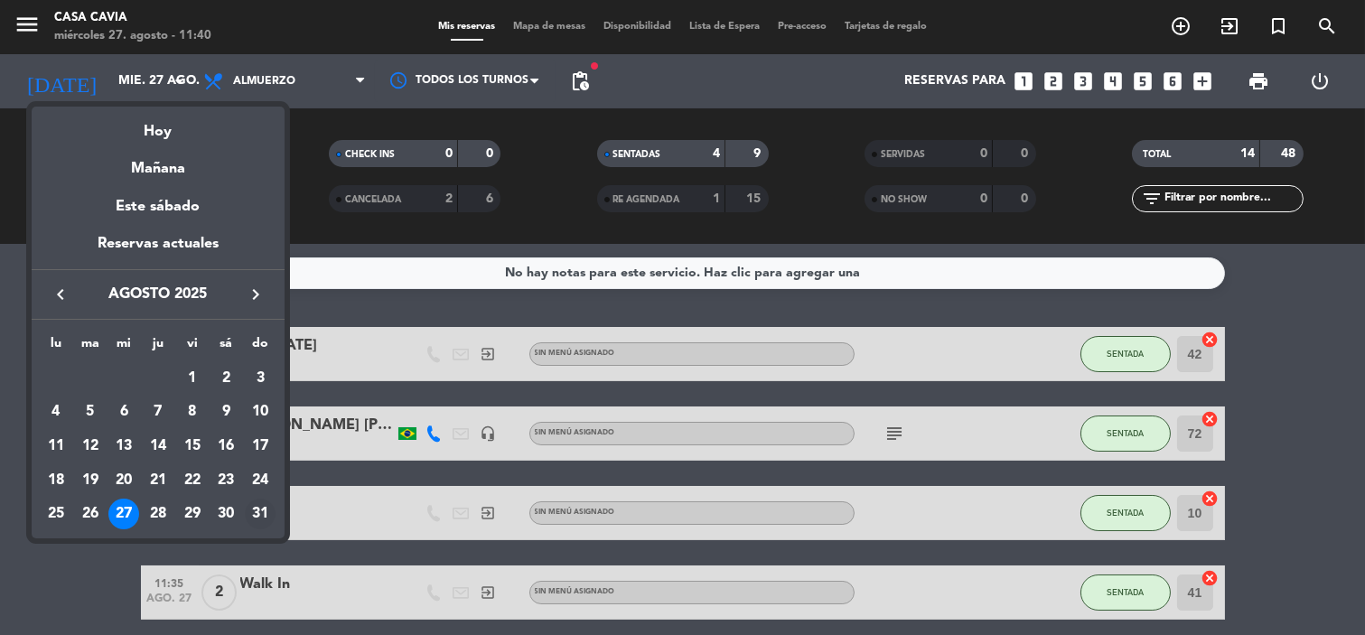
click at [251, 519] on div "31" at bounding box center [260, 514] width 31 height 31
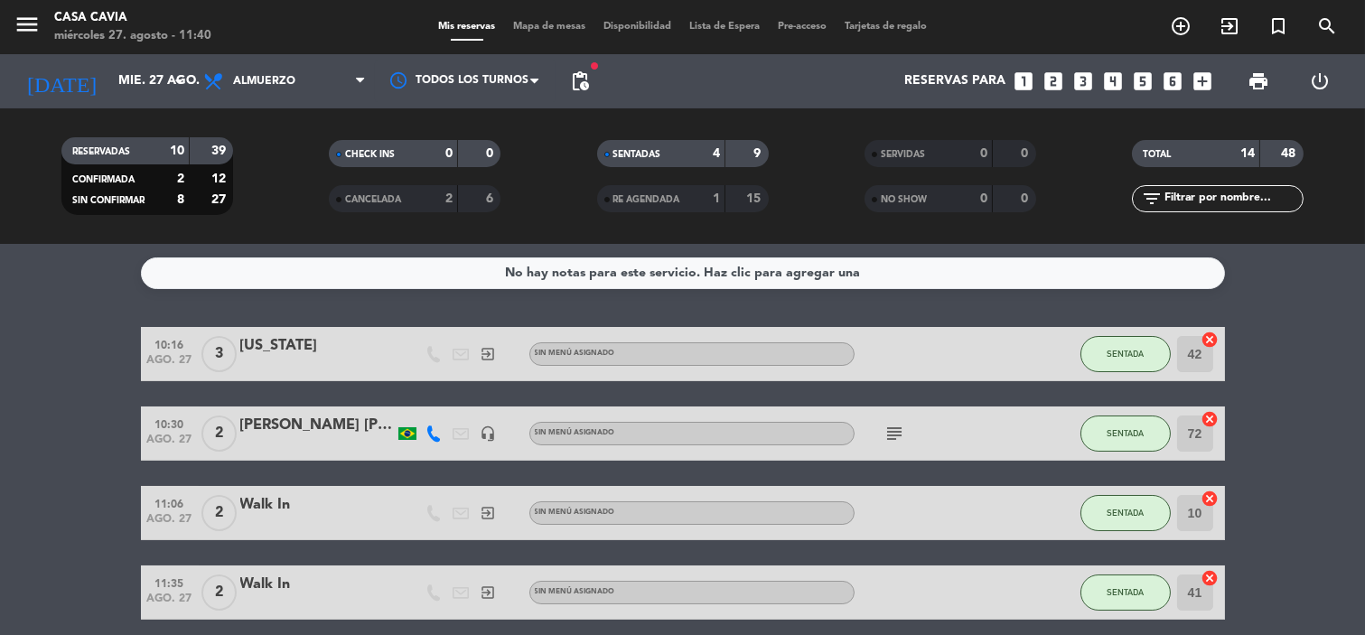
type input "dom. 31 ago."
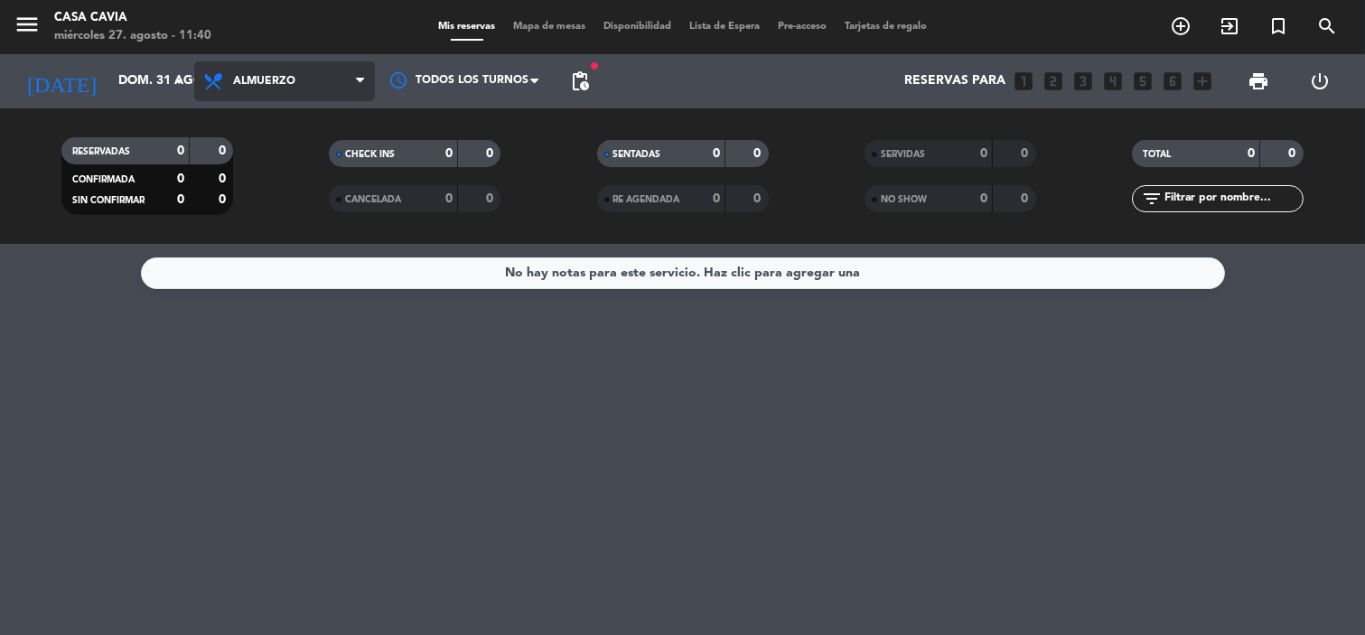
click at [311, 70] on span "Almuerzo" at bounding box center [284, 81] width 181 height 40
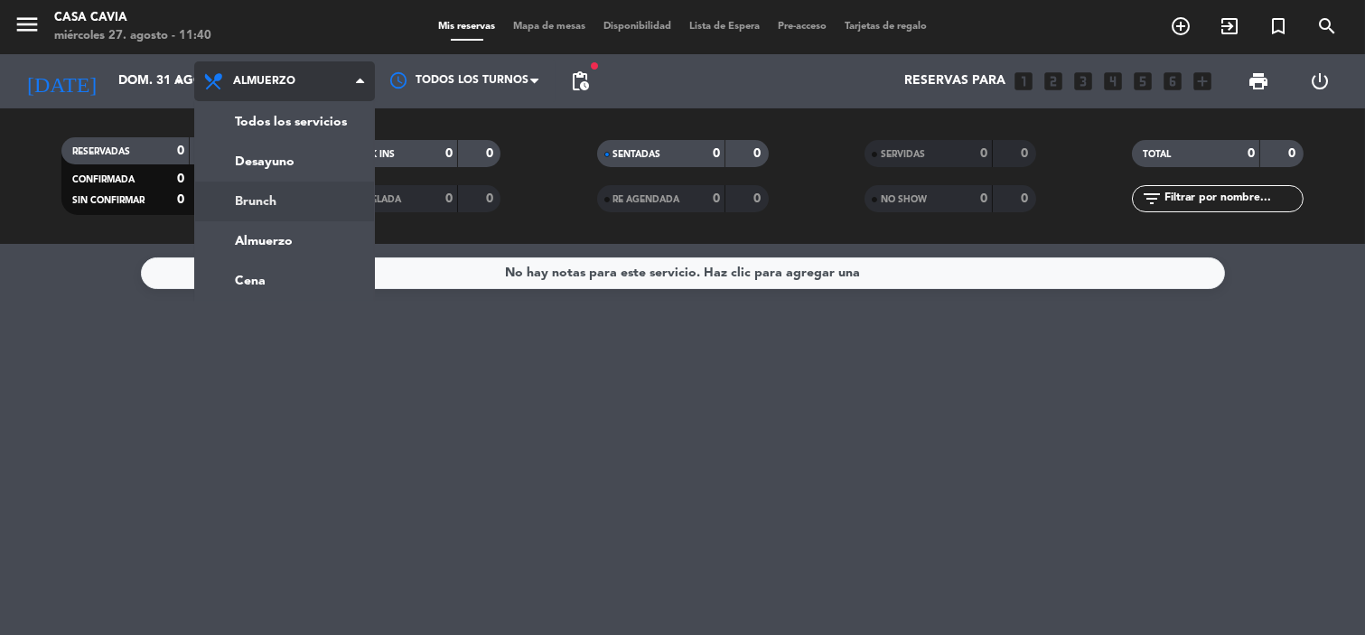
click at [280, 195] on div "menu Casa Cavia miércoles 27. agosto - 11:40 Mis reservas Mapa de mesas Disponi…" at bounding box center [682, 122] width 1365 height 244
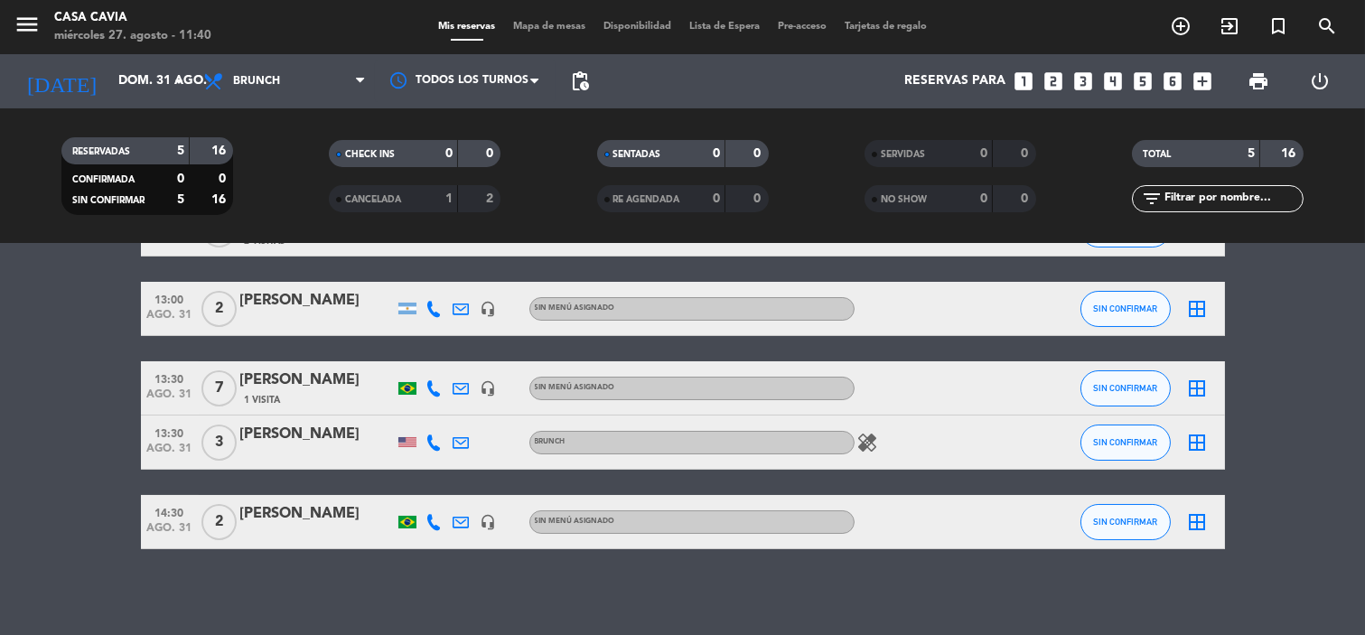
scroll to position [128, 0]
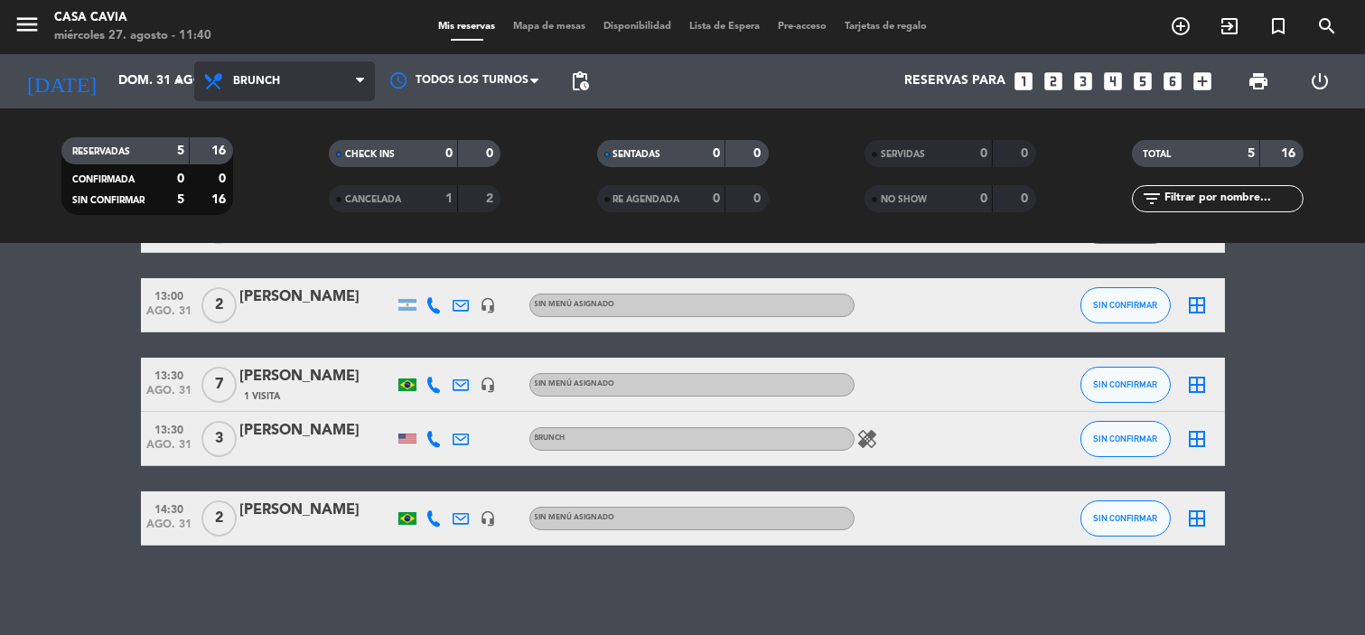
click at [260, 75] on span "Brunch" at bounding box center [256, 81] width 47 height 13
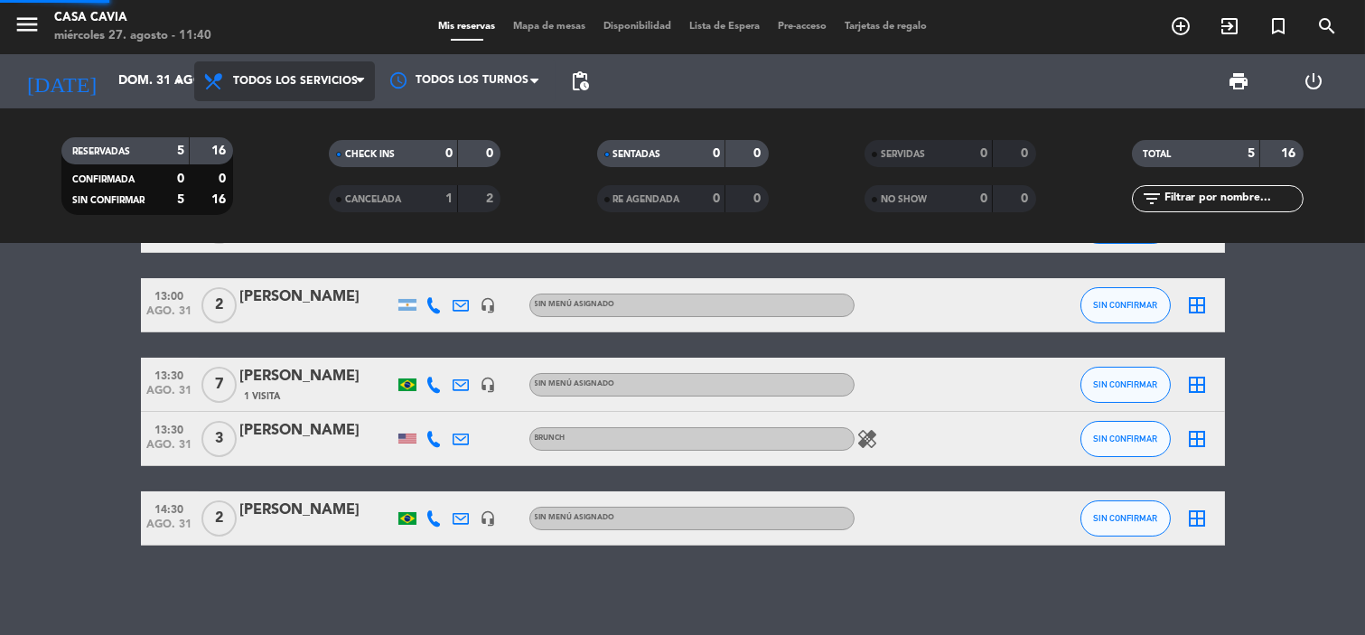
click at [284, 117] on div "menu Casa Cavia miércoles 27. agosto - 11:40 Mis reservas Mapa de mesas Disponi…" at bounding box center [682, 122] width 1365 height 244
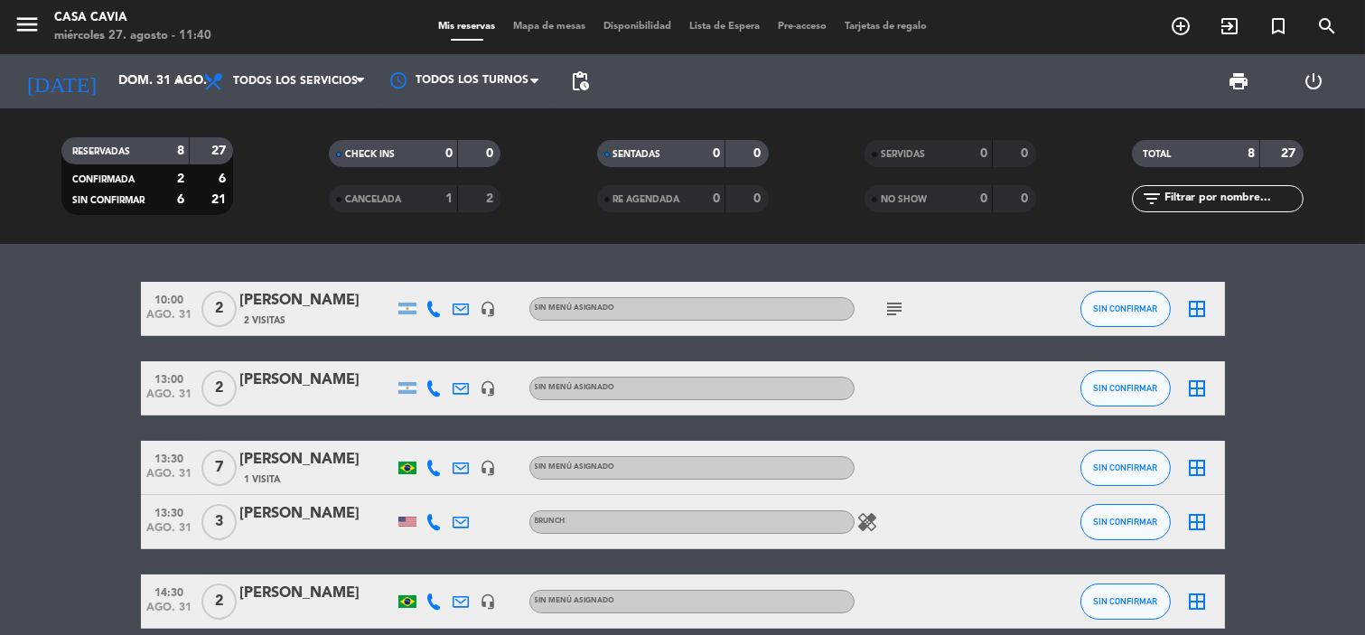
scroll to position [301, 0]
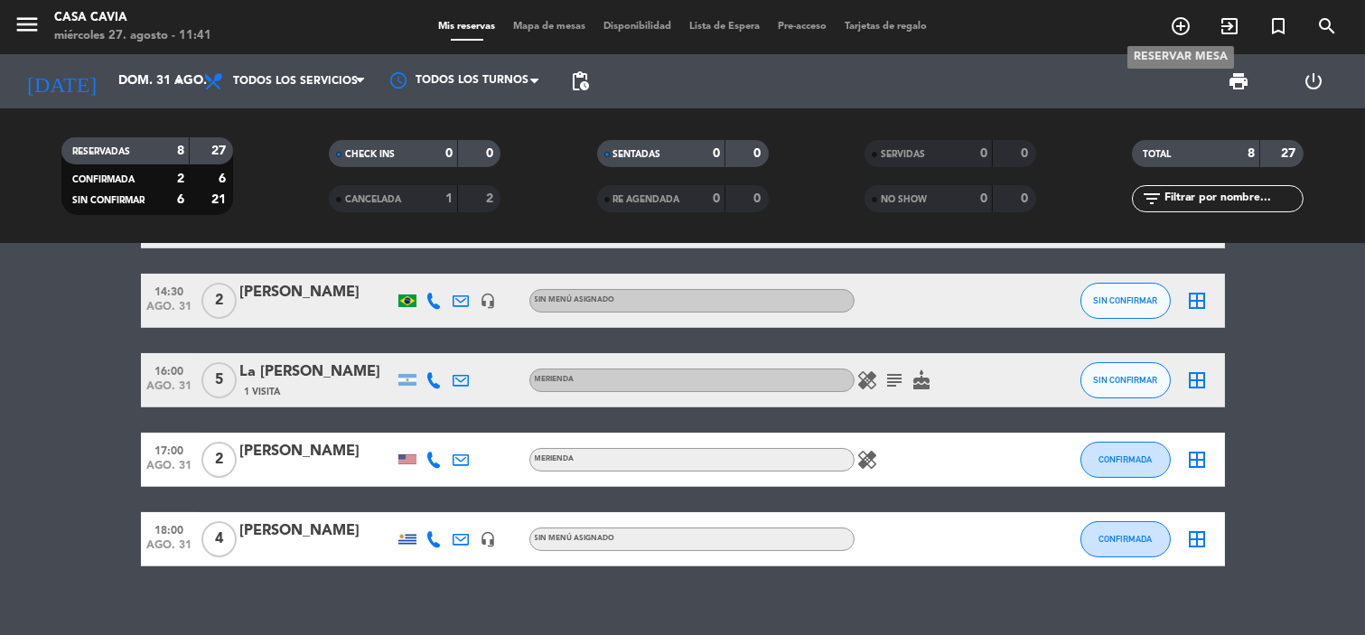
click at [1176, 28] on icon "add_circle_outline" at bounding box center [1181, 26] width 22 height 22
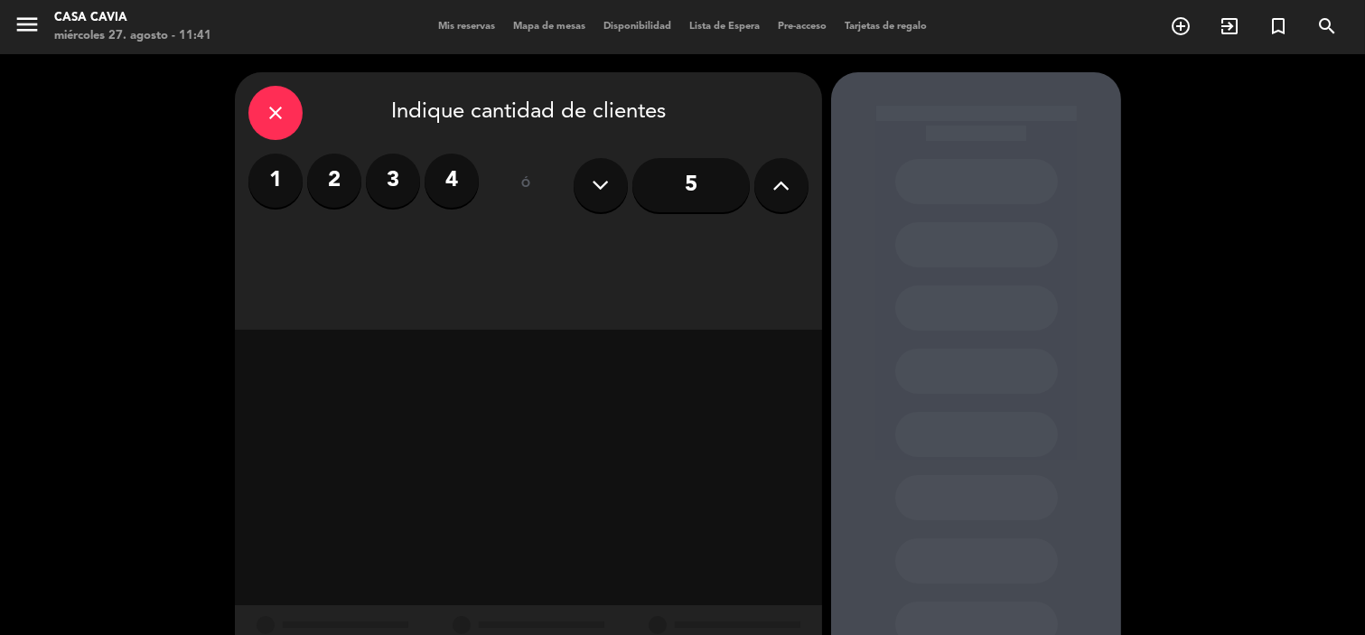
click at [773, 188] on icon at bounding box center [781, 185] width 17 height 27
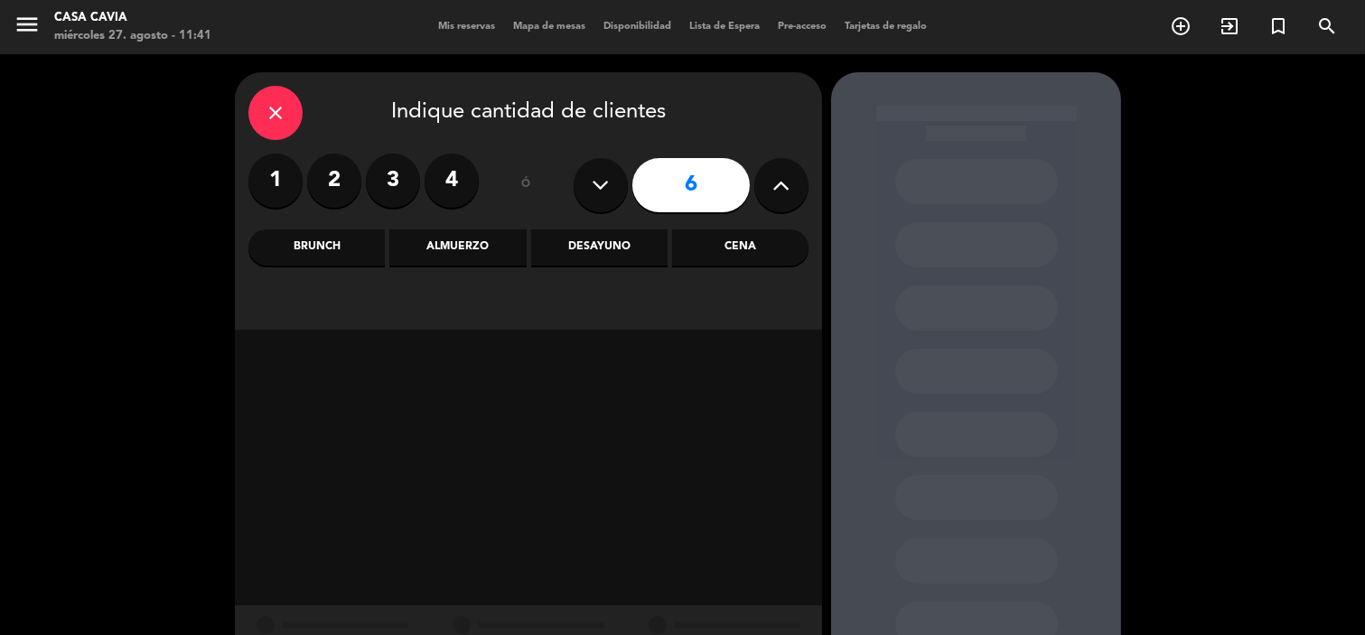
click at [317, 241] on div "Brunch" at bounding box center [316, 247] width 136 height 36
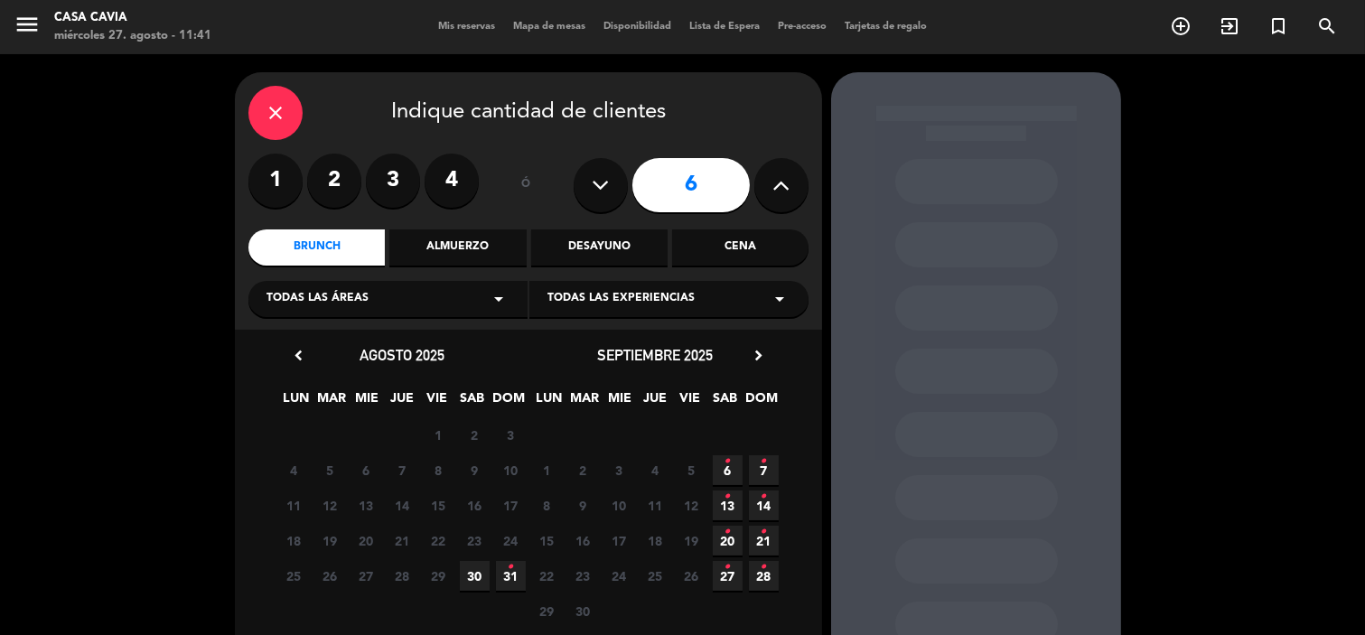
click at [508, 572] on icon "•" at bounding box center [511, 567] width 6 height 29
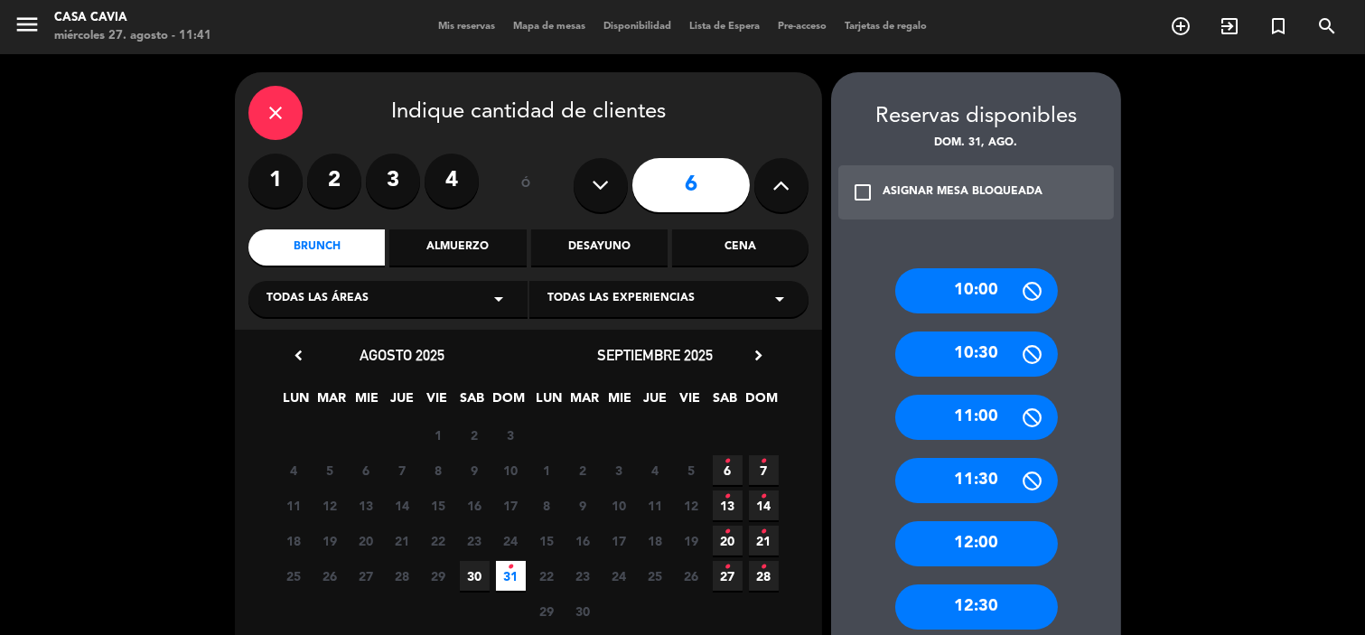
click at [584, 246] on div "Desayuno" at bounding box center [599, 247] width 136 height 36
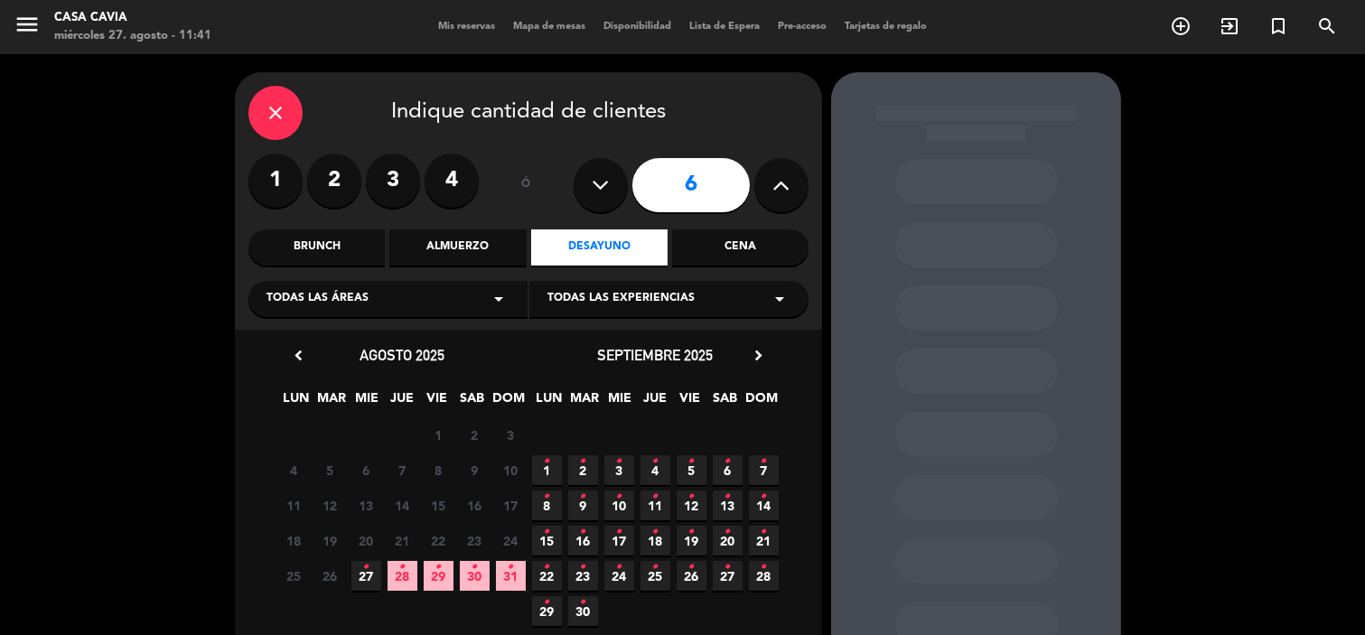
click at [508, 578] on icon "•" at bounding box center [511, 567] width 6 height 29
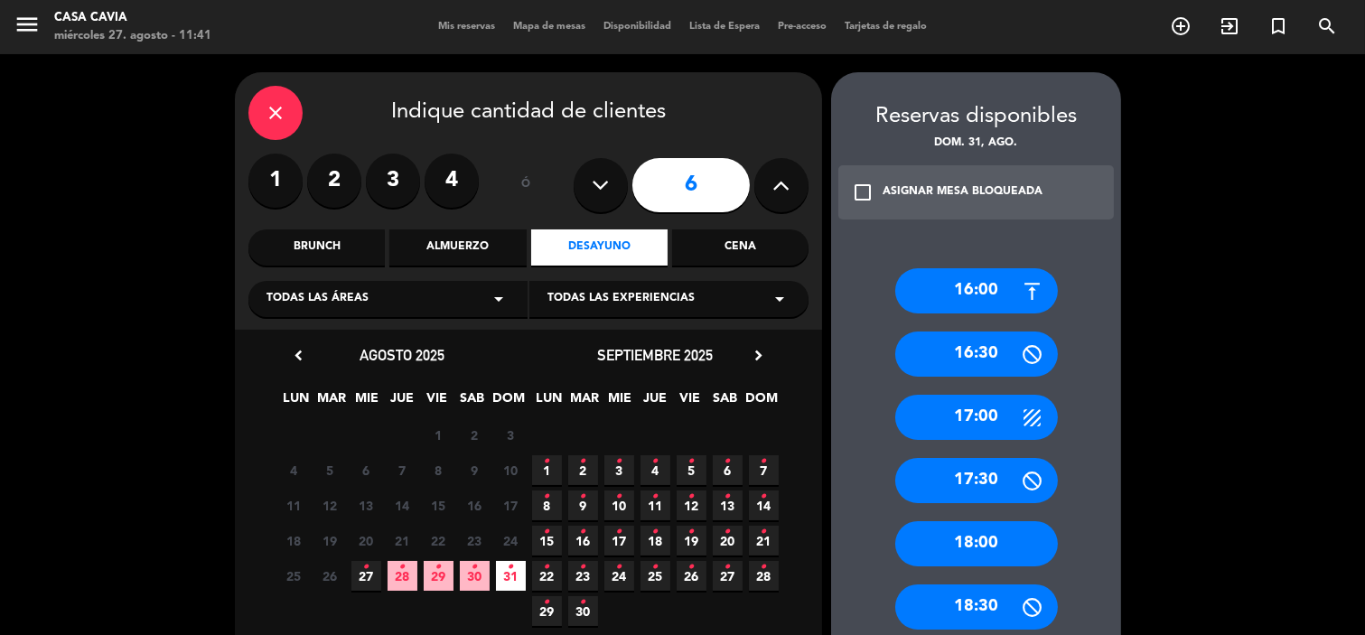
click at [995, 350] on div "16:30" at bounding box center [976, 353] width 163 height 45
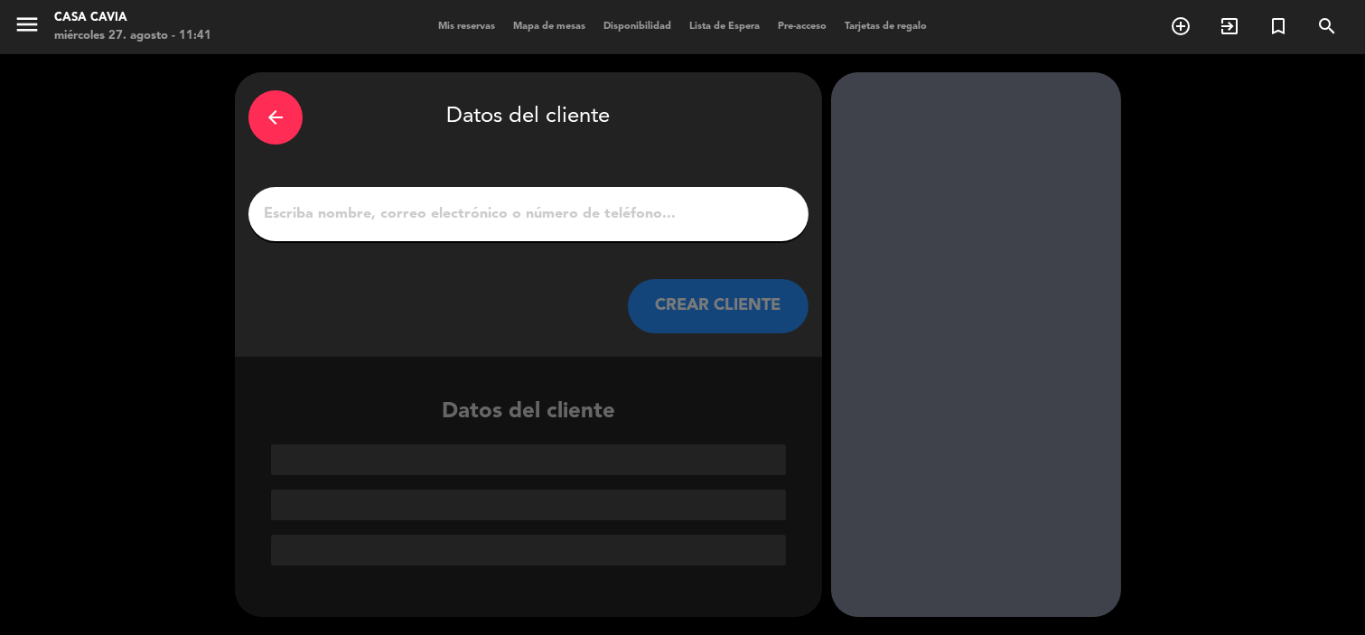
click at [448, 220] on input "1" at bounding box center [528, 213] width 533 height 25
paste input "[PERSON_NAME]"
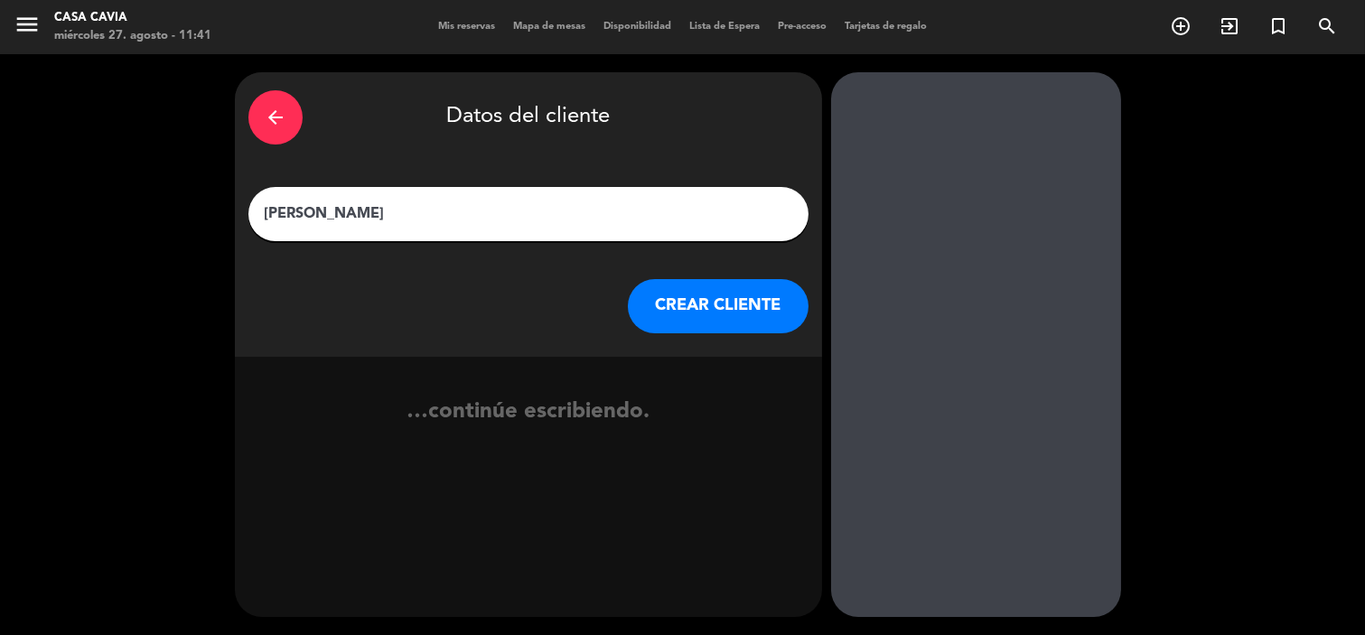
type input "[PERSON_NAME]"
click at [671, 309] on button "CREAR CLIENTE" at bounding box center [718, 306] width 181 height 54
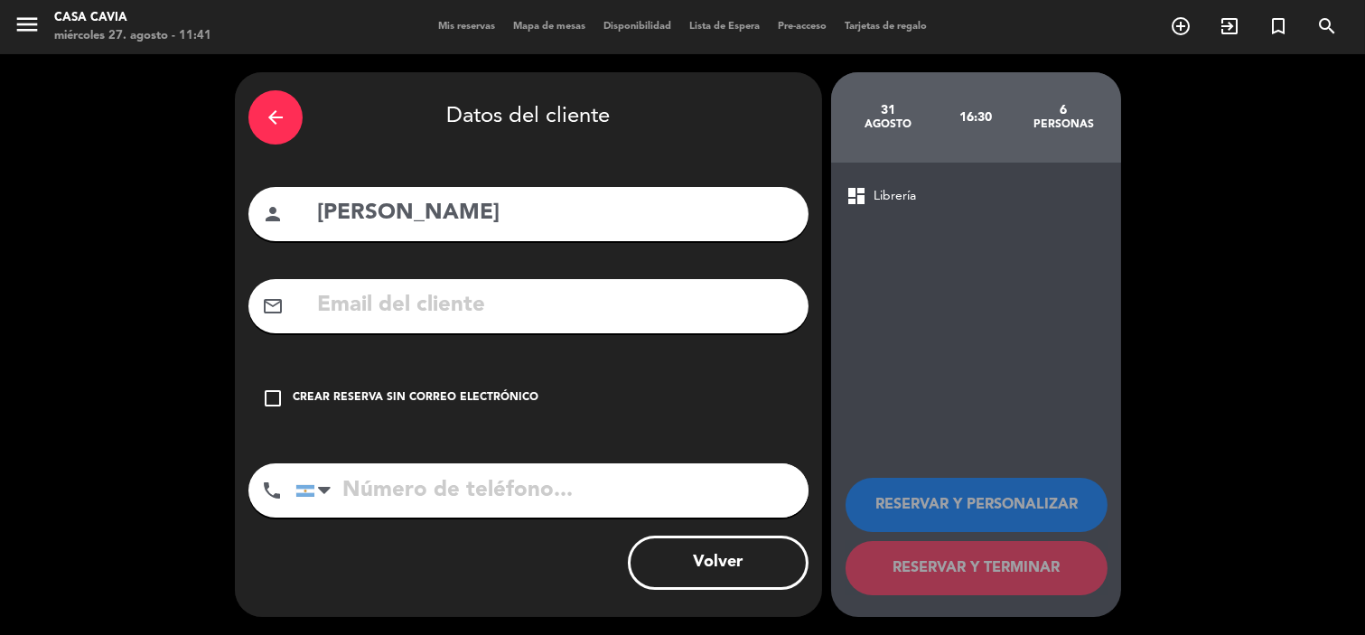
click at [375, 495] on input "tel" at bounding box center [551, 490] width 513 height 54
paste input "1141781935"
type input "1141781935"
click at [515, 311] on input "text" at bounding box center [555, 305] width 480 height 37
paste input "[EMAIL_ADDRESS][DOMAIN_NAME]"
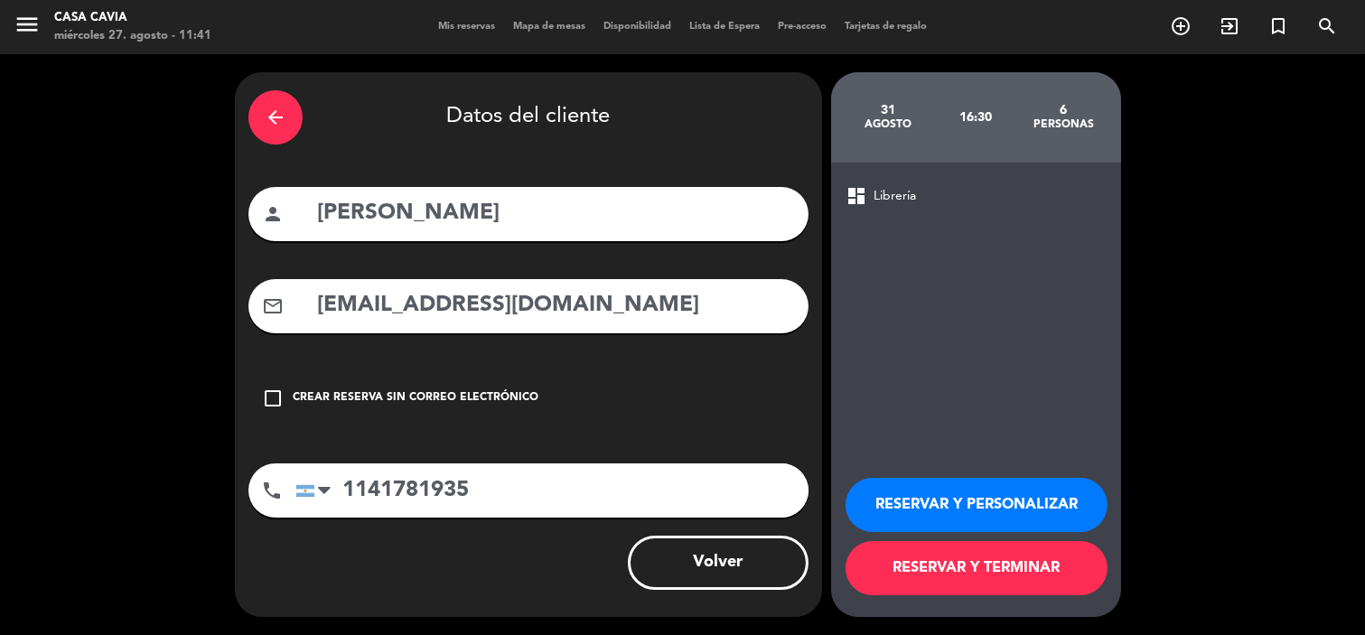
type input "[EMAIL_ADDRESS][DOMAIN_NAME]"
click at [954, 508] on button "RESERVAR Y PERSONALIZAR" at bounding box center [976, 505] width 262 height 54
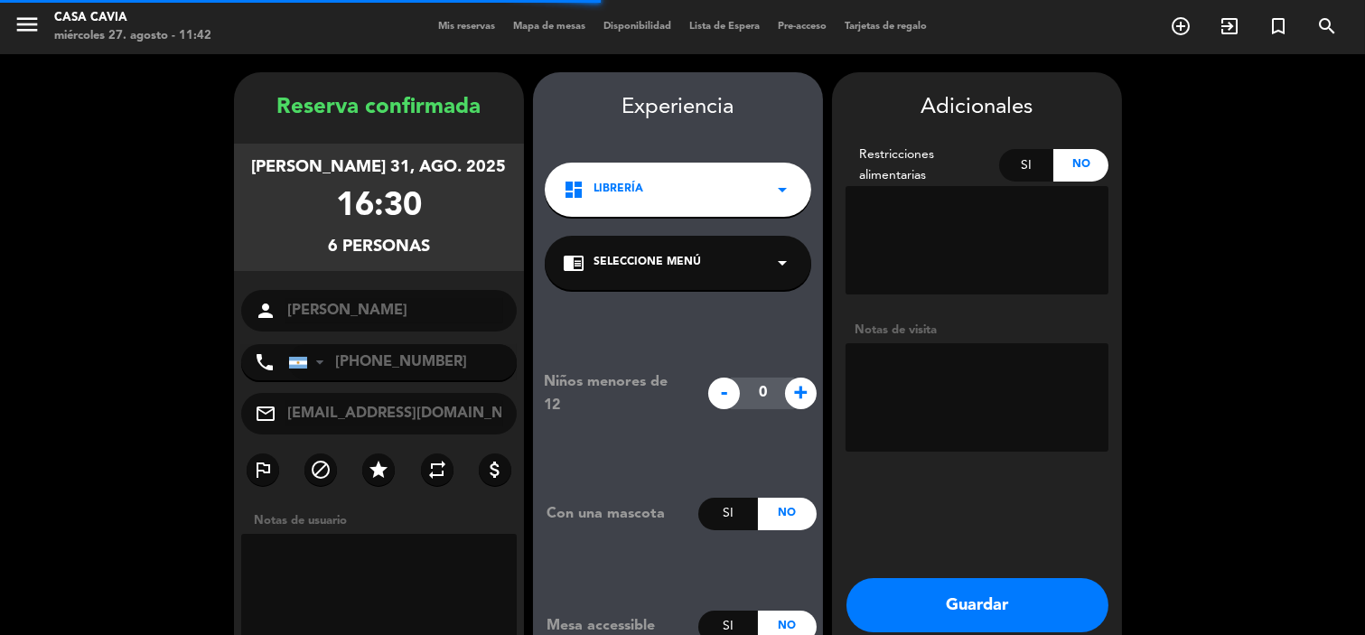
scroll to position [72, 0]
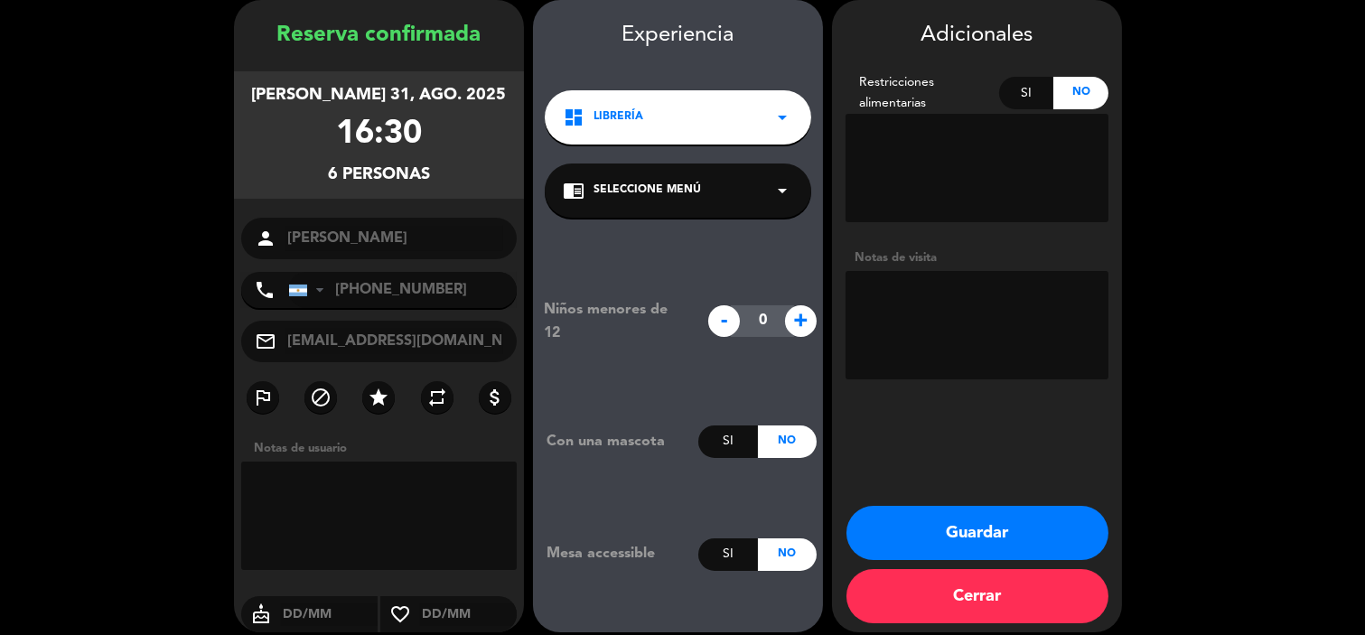
click at [954, 296] on textarea at bounding box center [976, 325] width 263 height 108
type textarea "p"
type textarea "1 pax celiaco"
click at [1034, 90] on div "Si" at bounding box center [1026, 93] width 55 height 33
drag, startPoint x: 971, startPoint y: 303, endPoint x: 754, endPoint y: 294, distance: 216.9
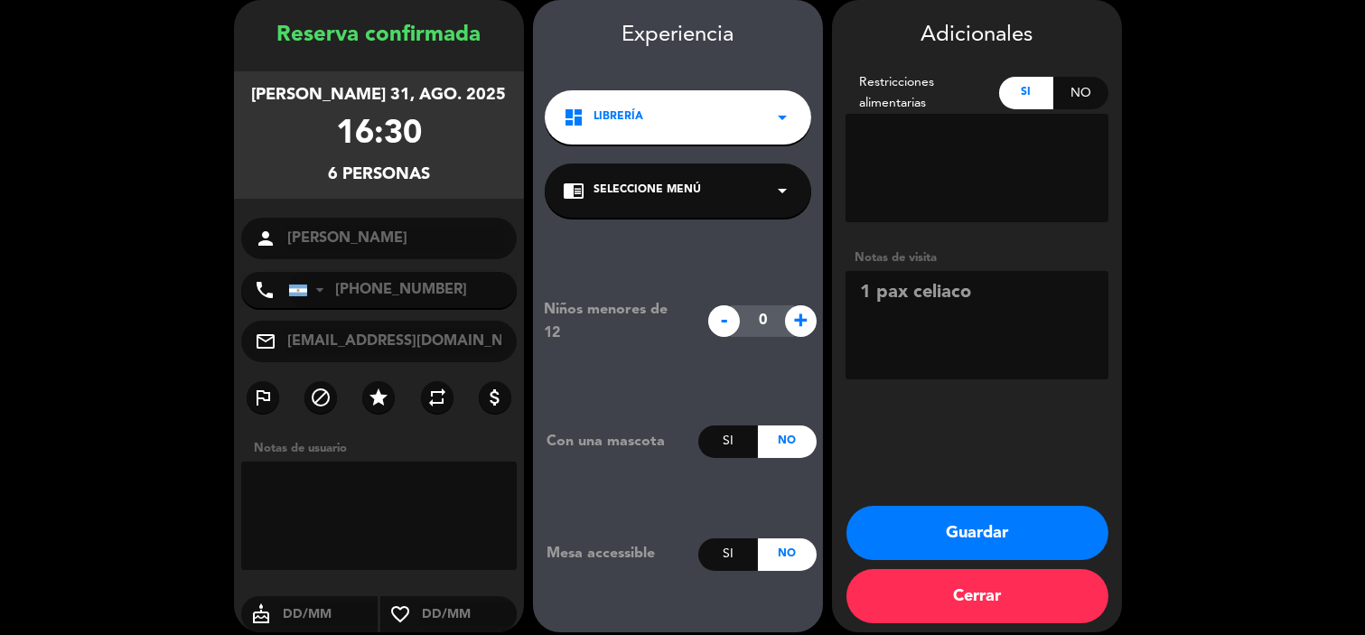
click at [754, 294] on booking-confirmed "Reserva confirmada [PERSON_NAME] 31, ago. 2025 16:30 6 personas person [PERSON_…" at bounding box center [682, 316] width 1329 height 632
click at [958, 141] on textarea at bounding box center [976, 168] width 263 height 108
paste textarea "1 pax celiaco"
type textarea "1 pax celiaco"
drag, startPoint x: 981, startPoint y: 295, endPoint x: 727, endPoint y: 291, distance: 253.8
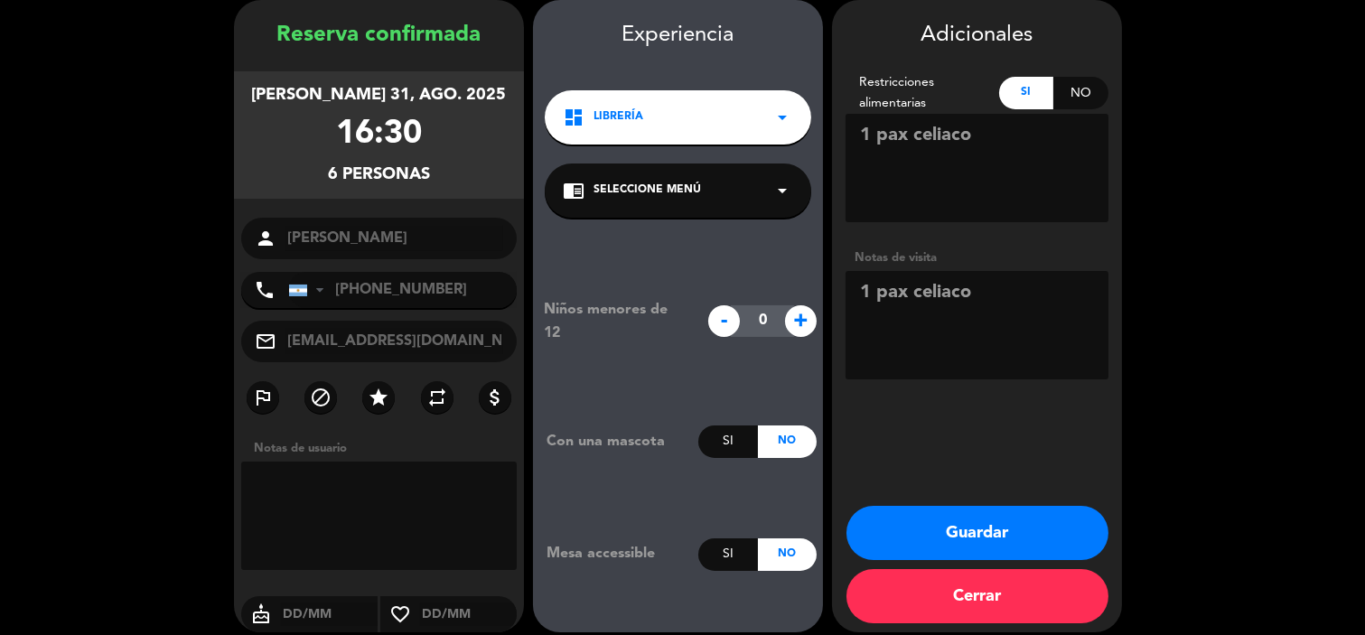
click at [727, 291] on booking-confirmed "Reserva confirmada [PERSON_NAME] 31, ago. 2025 16:30 6 personas person [PERSON_…" at bounding box center [682, 316] width 1329 height 632
click at [937, 530] on button "Guardar" at bounding box center [977, 533] width 262 height 54
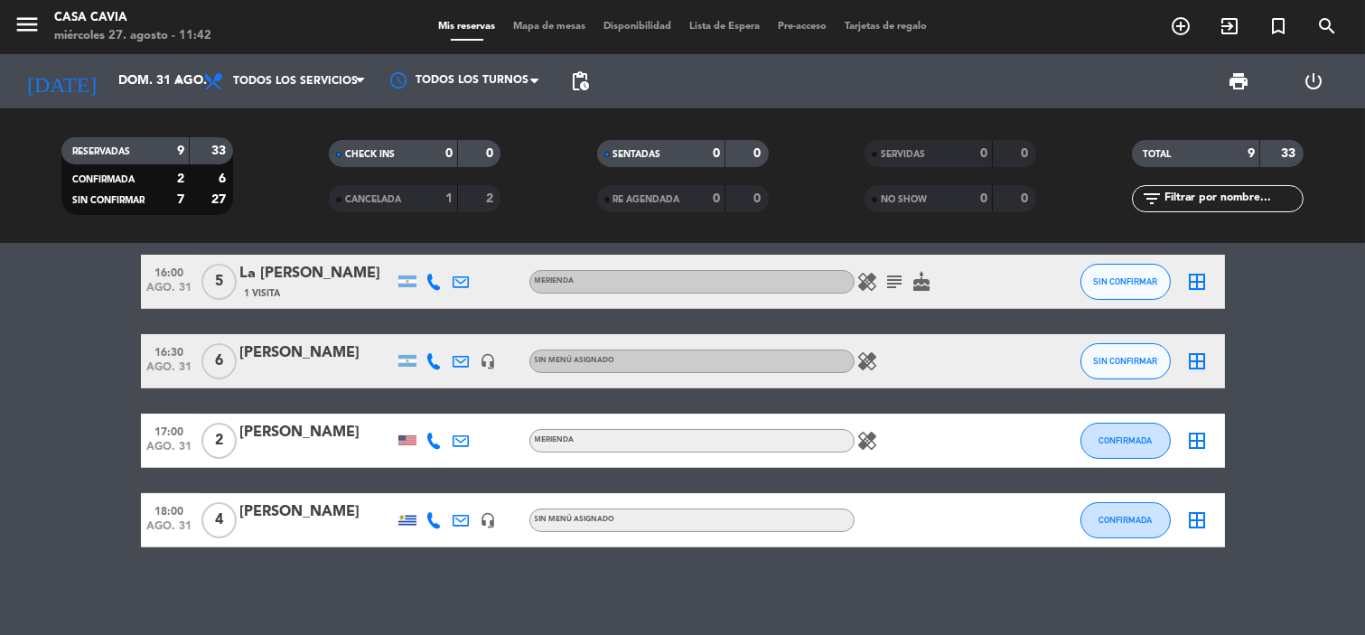
scroll to position [401, 0]
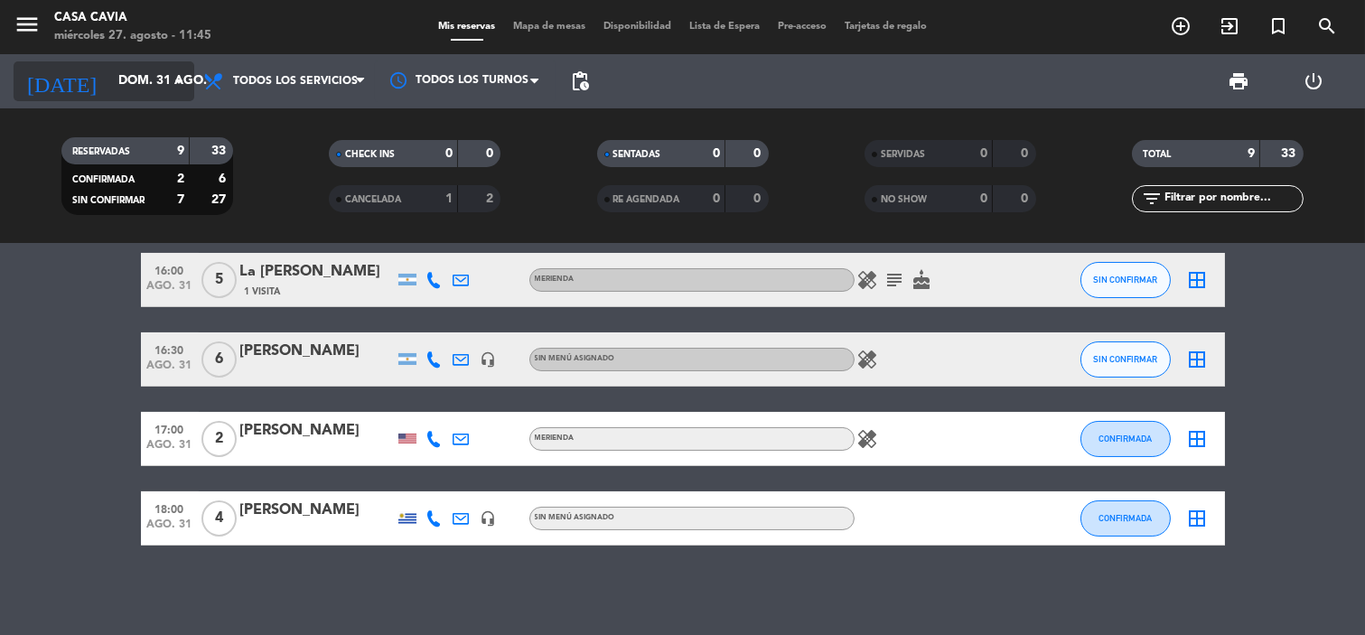
click at [157, 74] on input "dom. 31 ago." at bounding box center [195, 81] width 172 height 33
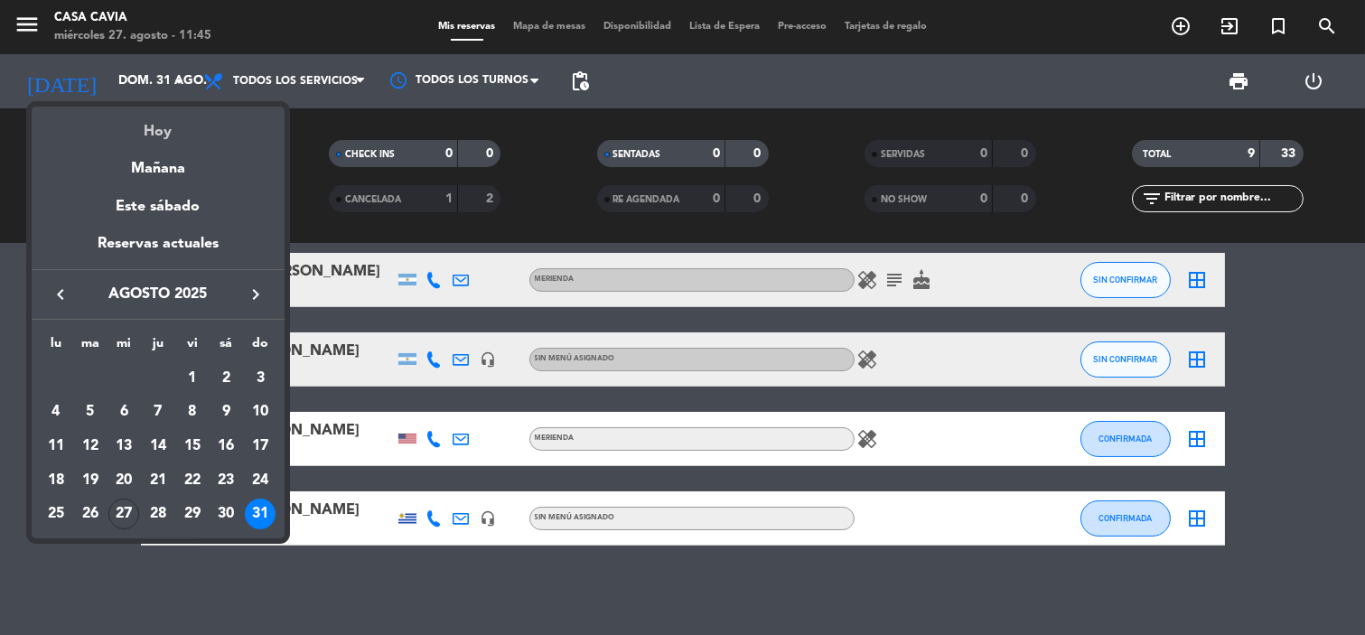
click at [178, 127] on div "Hoy" at bounding box center [158, 125] width 253 height 37
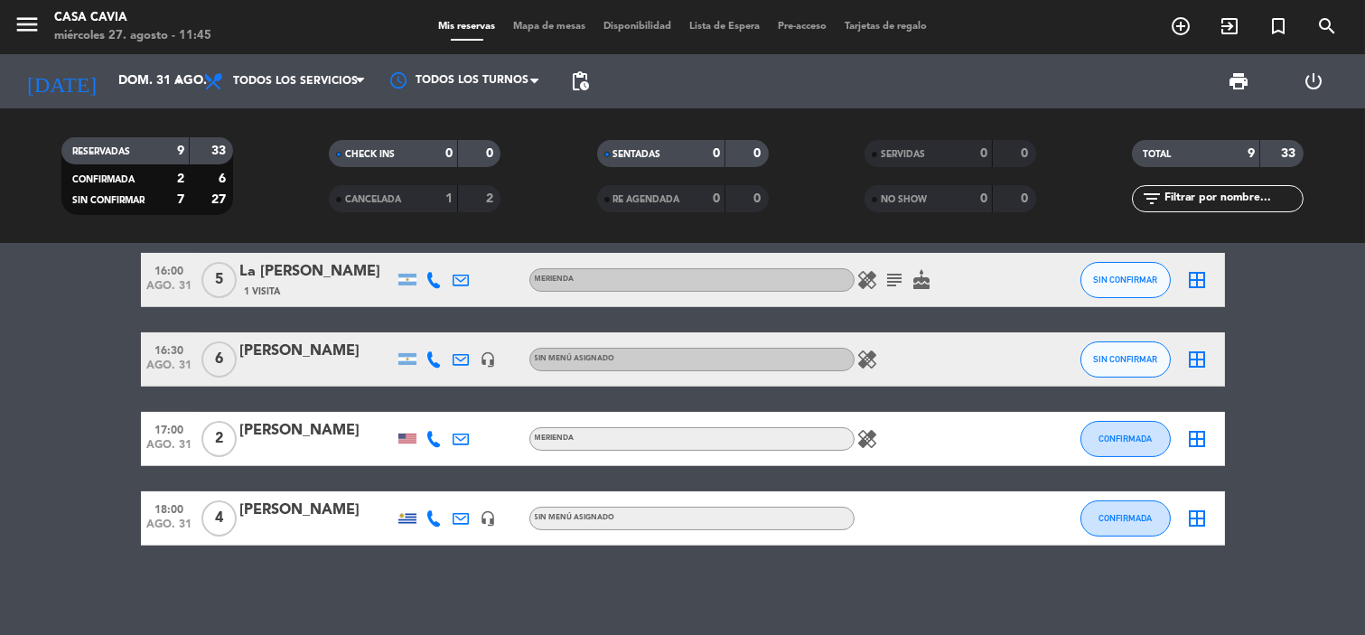
type input "mié. 27 ago."
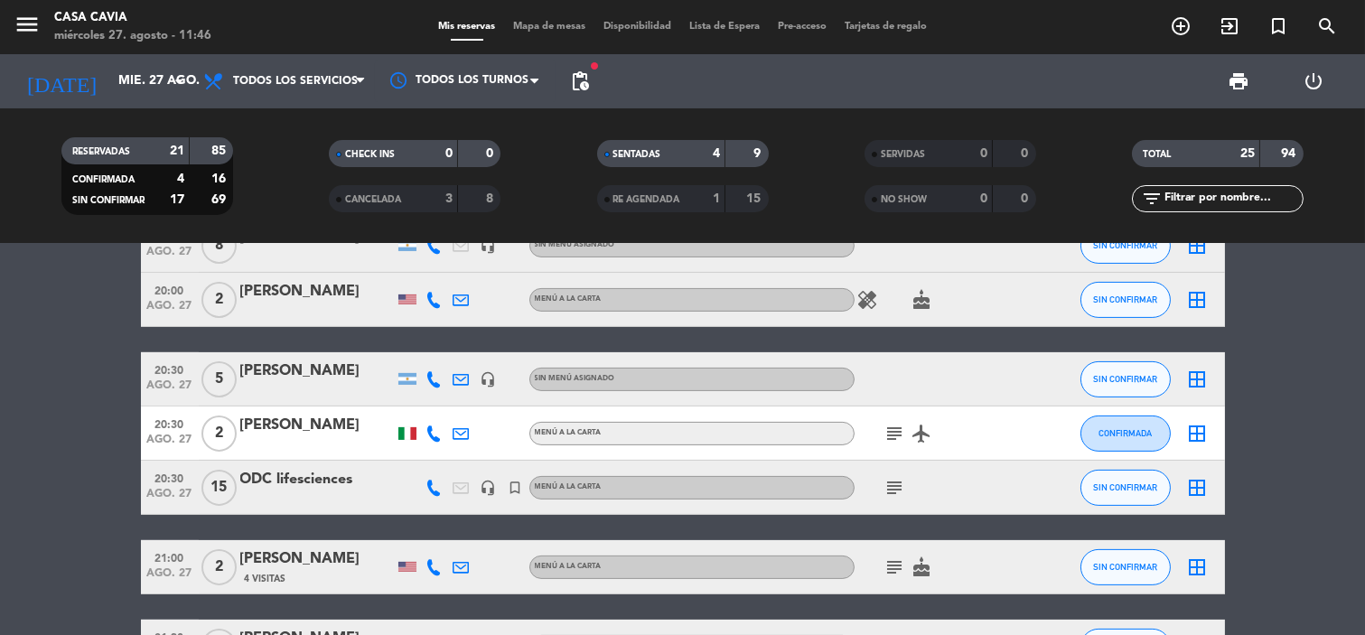
scroll to position [1204, 0]
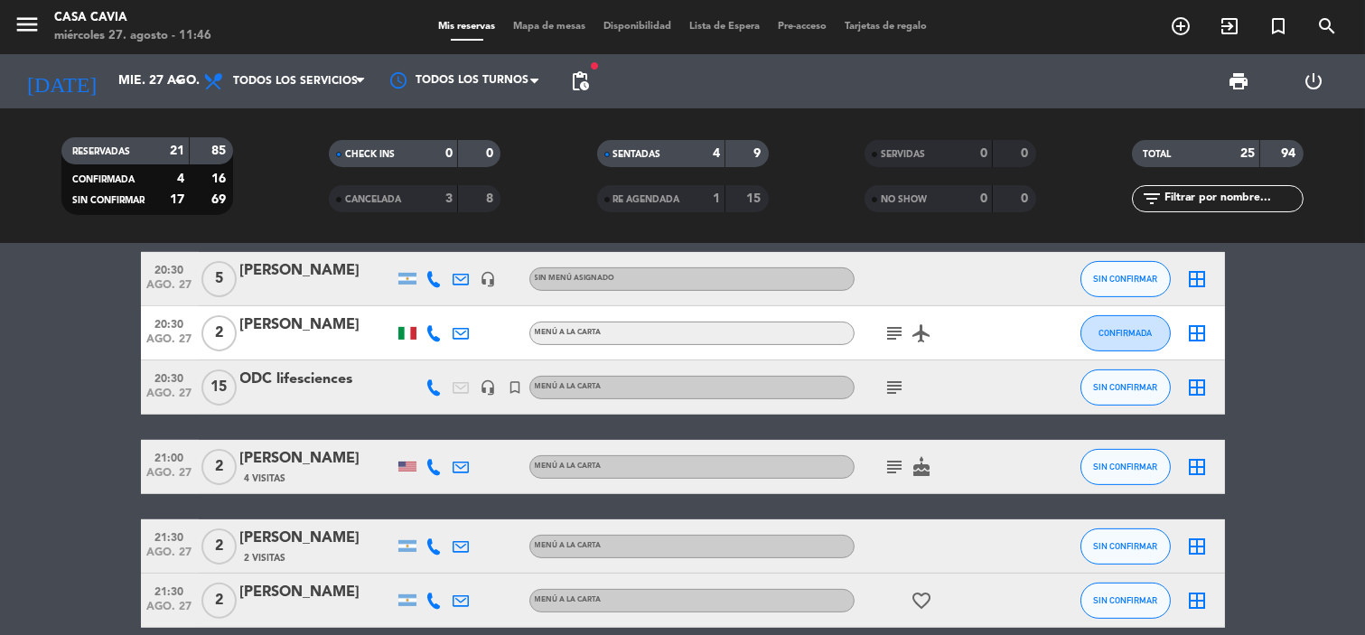
click at [464, 461] on icon at bounding box center [461, 467] width 16 height 16
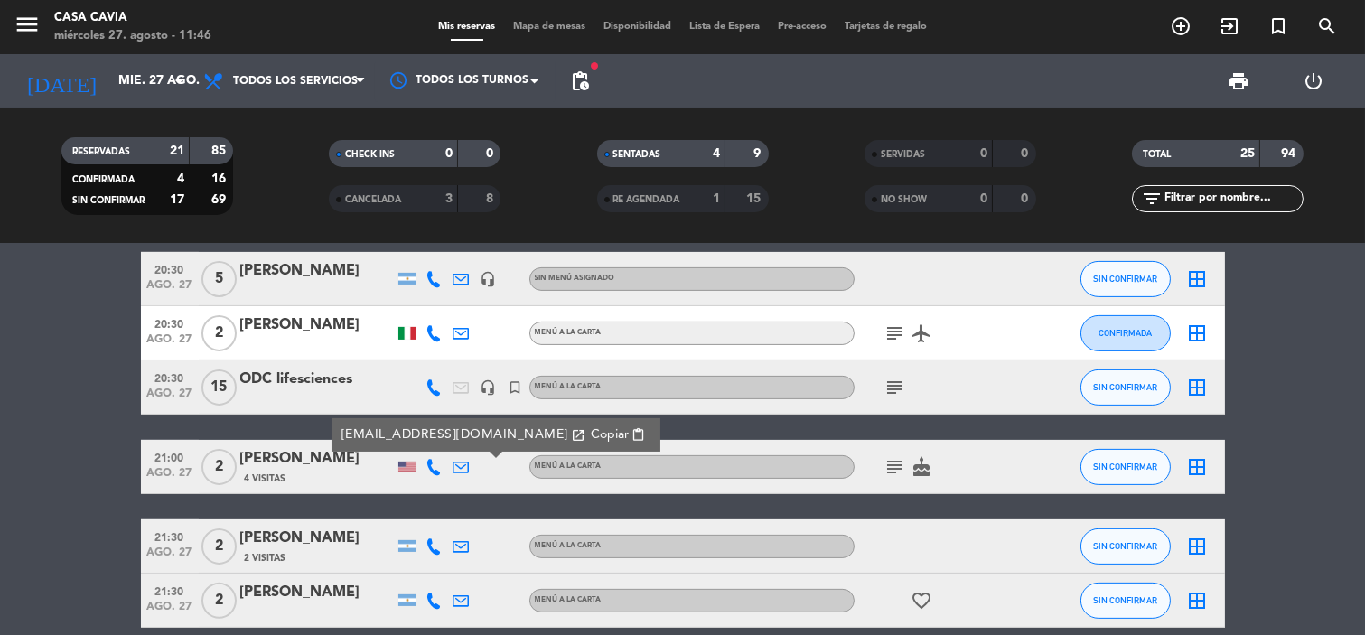
drag, startPoint x: 228, startPoint y: 450, endPoint x: 262, endPoint y: 450, distance: 34.3
click at [229, 450] on span "2" at bounding box center [218, 467] width 35 height 36
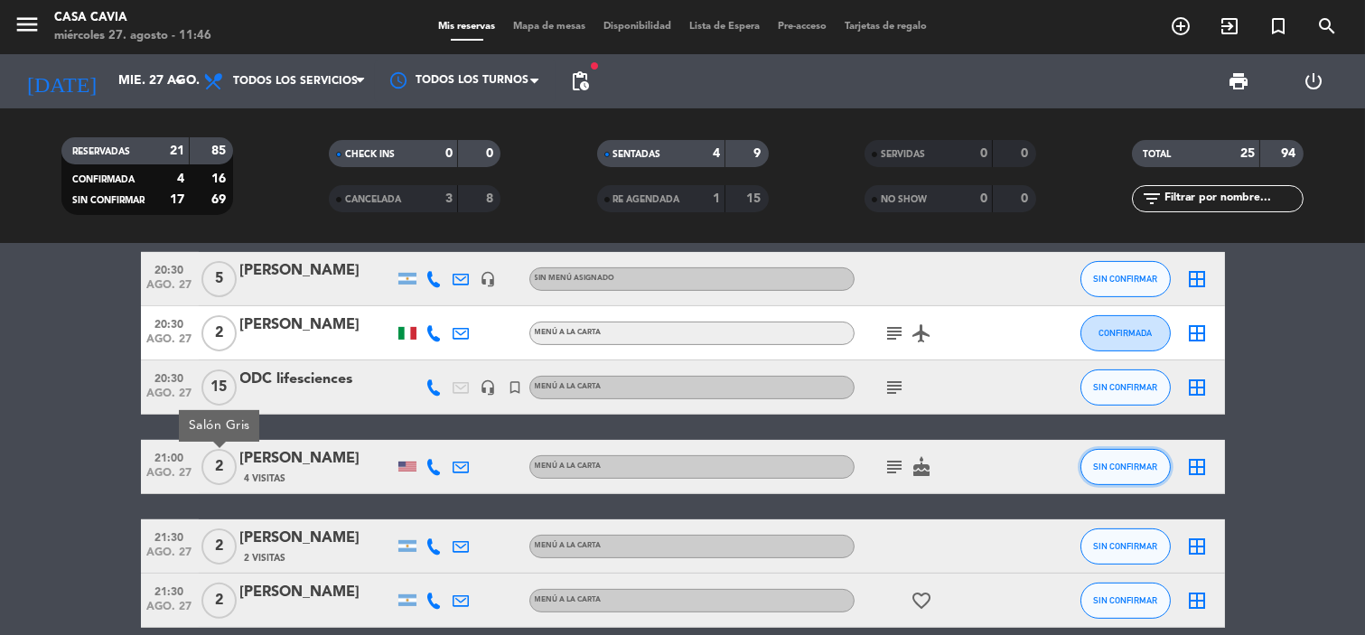
click at [1131, 462] on span "SIN CONFIRMAR" at bounding box center [1125, 467] width 64 height 10
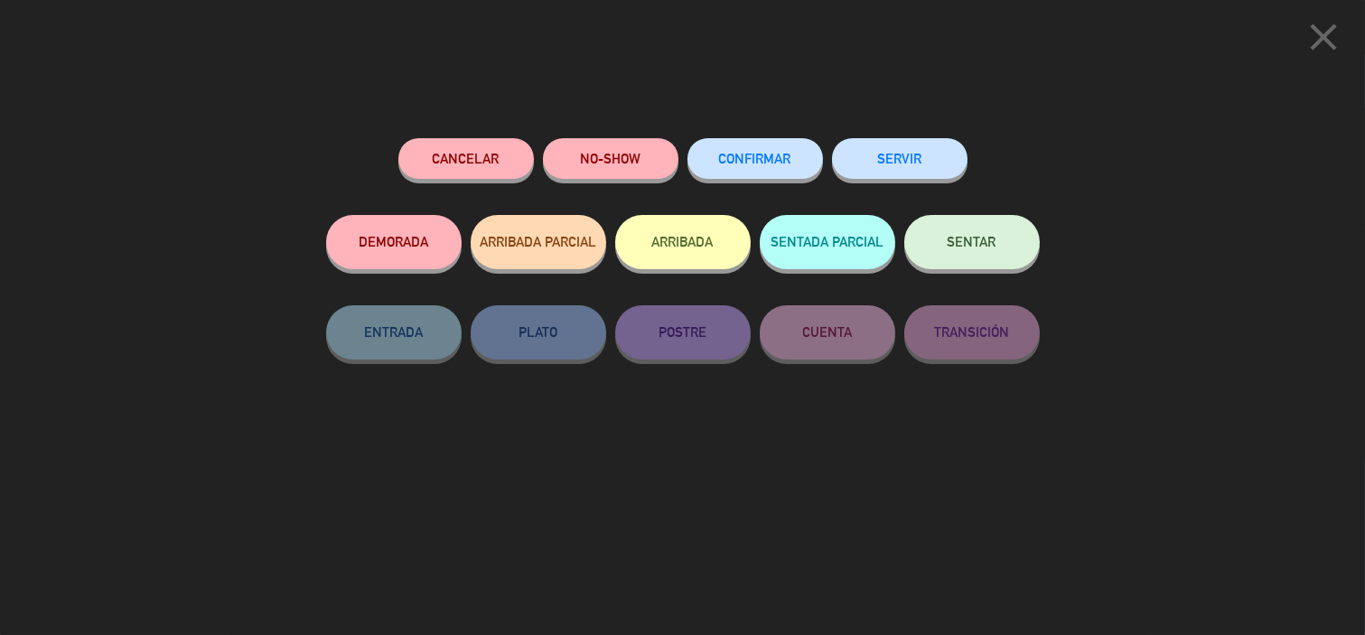
click at [1170, 154] on div "close Cancelar NO-SHOW CONFIRMAR SERVIR DEMORADA ARRIBADA PARCIAL ARRIBADA SENT…" at bounding box center [682, 317] width 1365 height 635
